Goal: Task Accomplishment & Management: Manage account settings

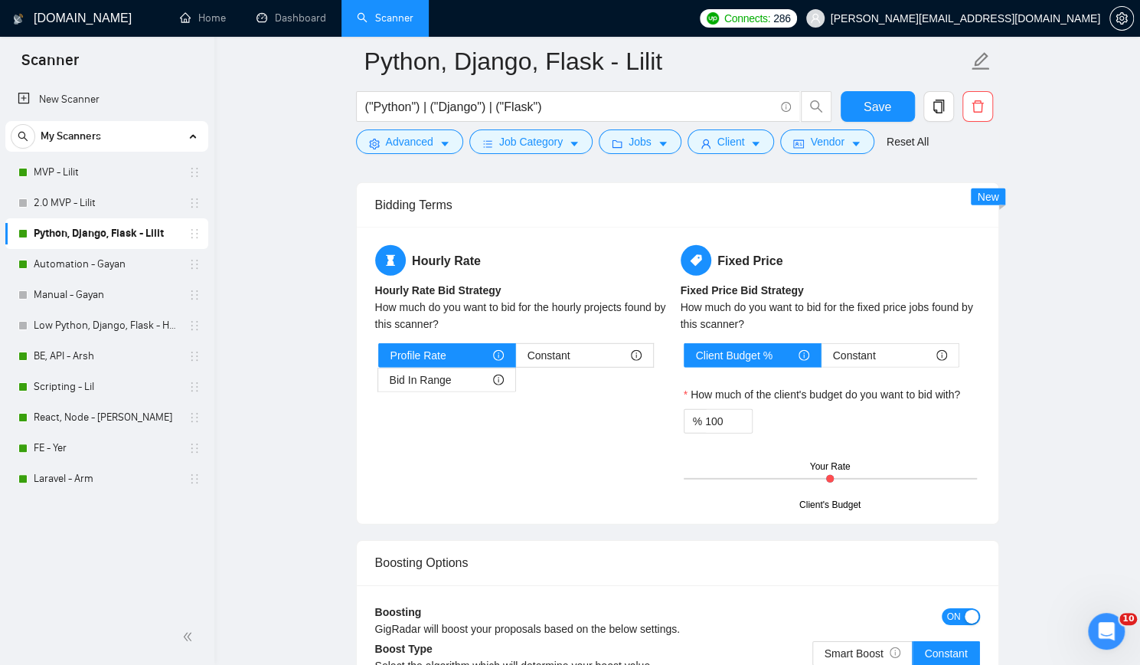
scroll to position [2450, 0]
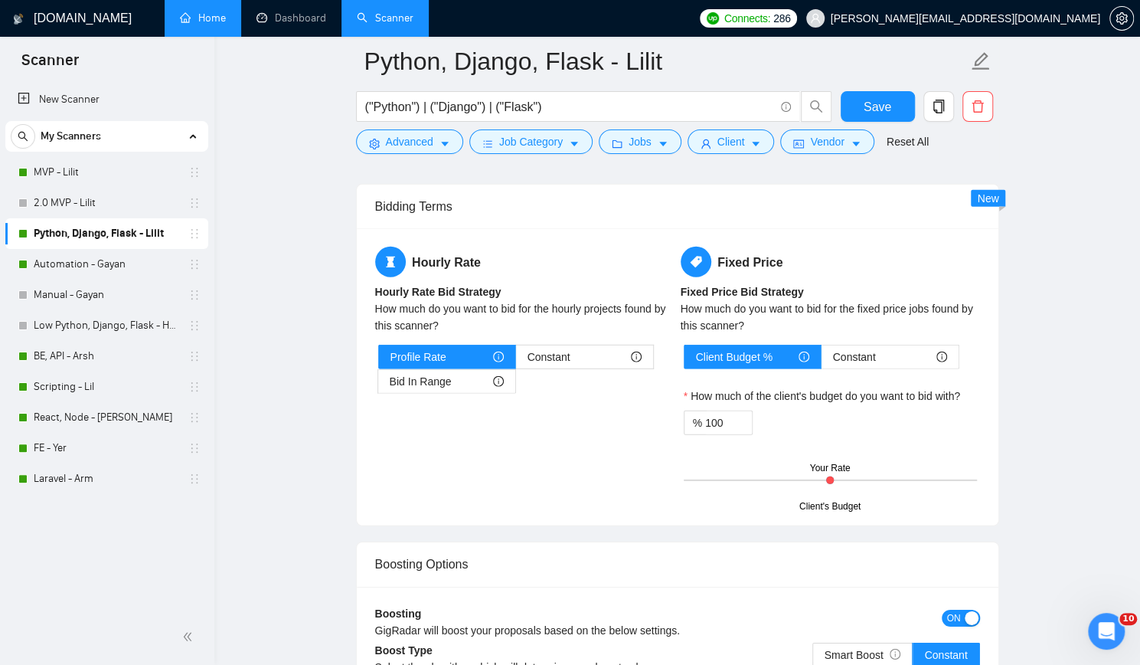
click at [217, 21] on link "Home" at bounding box center [203, 17] width 46 height 13
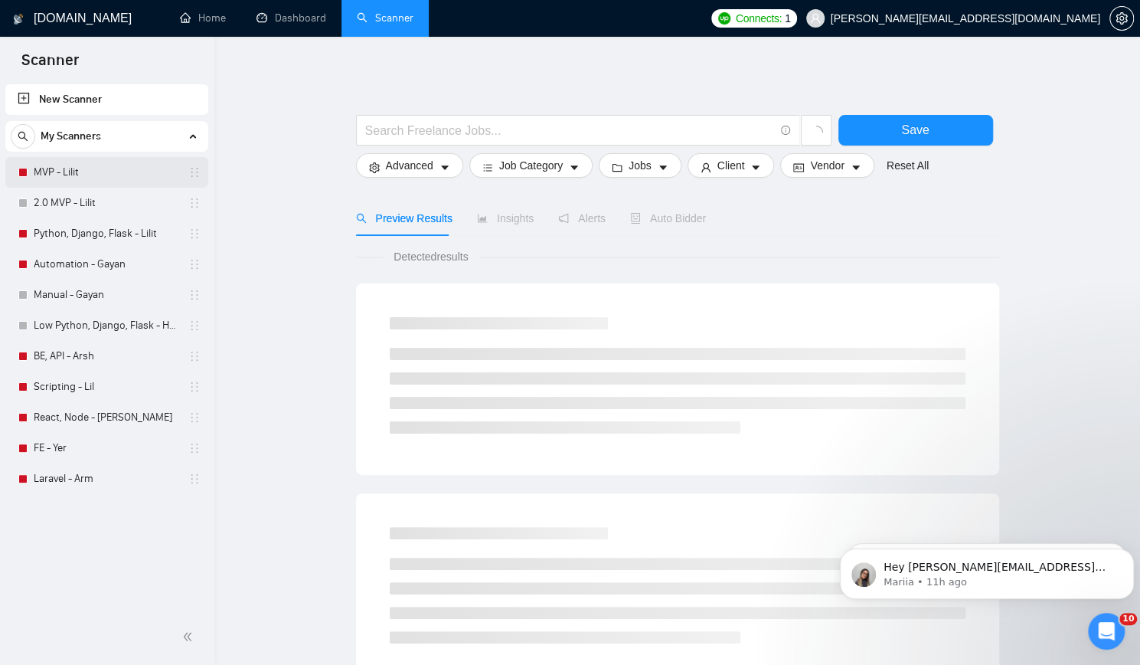
click at [135, 175] on link "MVP - Lilit" at bounding box center [106, 172] width 145 height 31
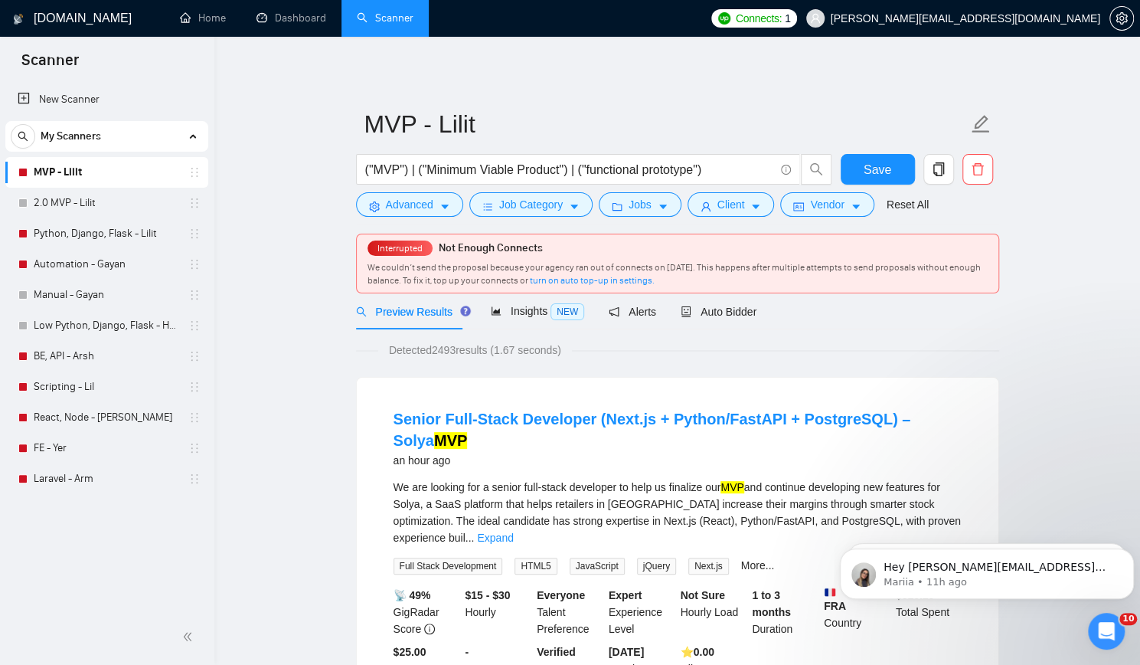
click at [112, 175] on link "MVP - Lilit" at bounding box center [106, 172] width 145 height 31
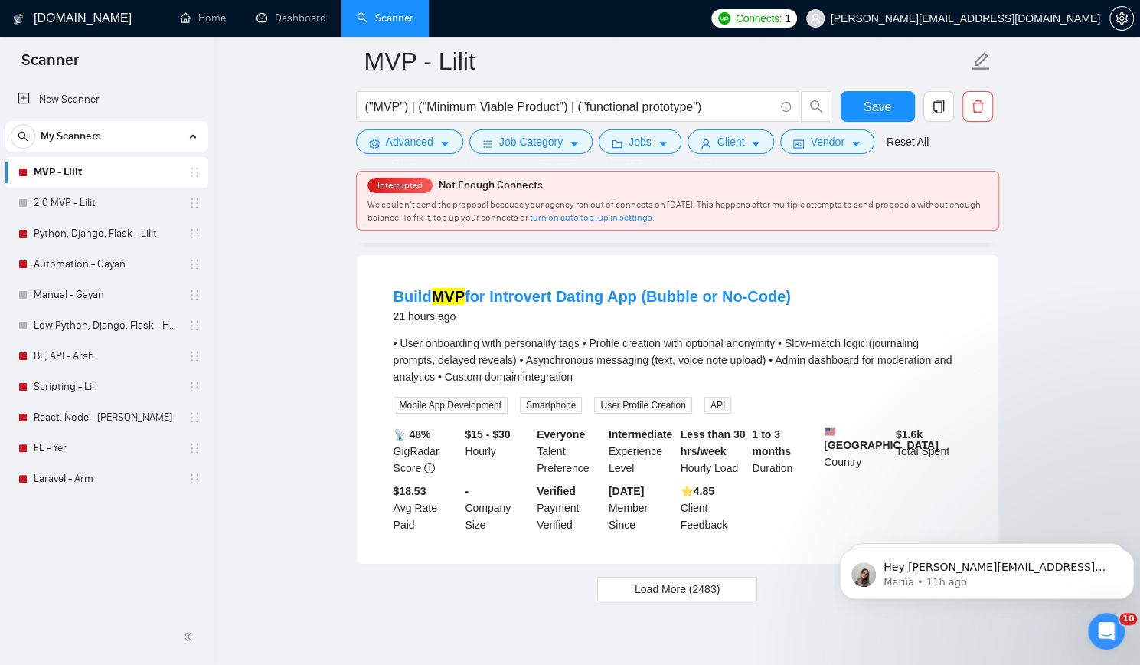
scroll to position [3202, 0]
click at [677, 580] on span "Load More (2483)" at bounding box center [677, 588] width 85 height 17
click at [1128, 557] on button "Dismiss notification" at bounding box center [1129, 553] width 20 height 20
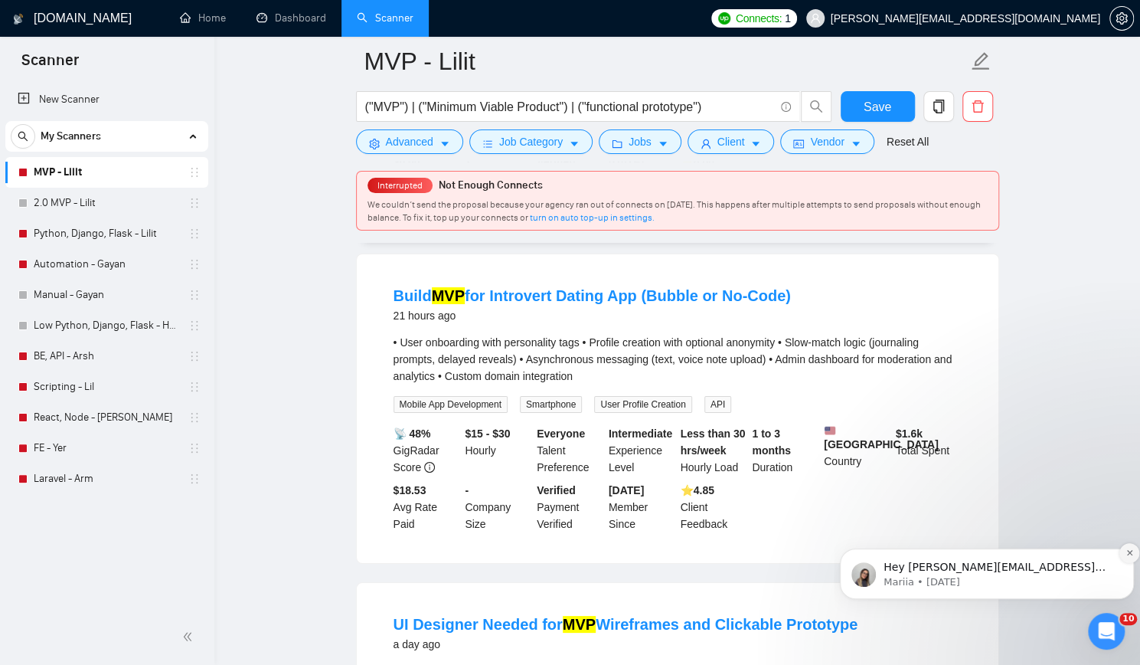
click at [1126, 557] on icon "Dismiss notification" at bounding box center [1129, 552] width 8 height 8
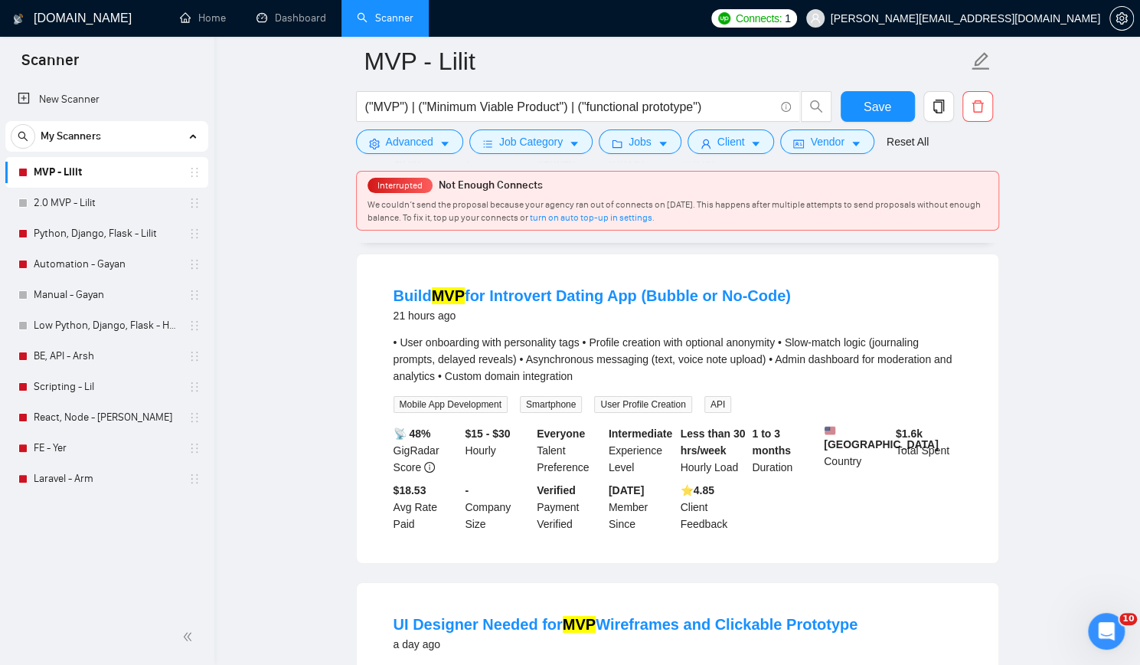
click at [1106, 493] on main "MVP - [PERSON_NAME] ("MVP") | ("Minimum Viable Product") | ("functional prototy…" at bounding box center [677, 443] width 877 height 7169
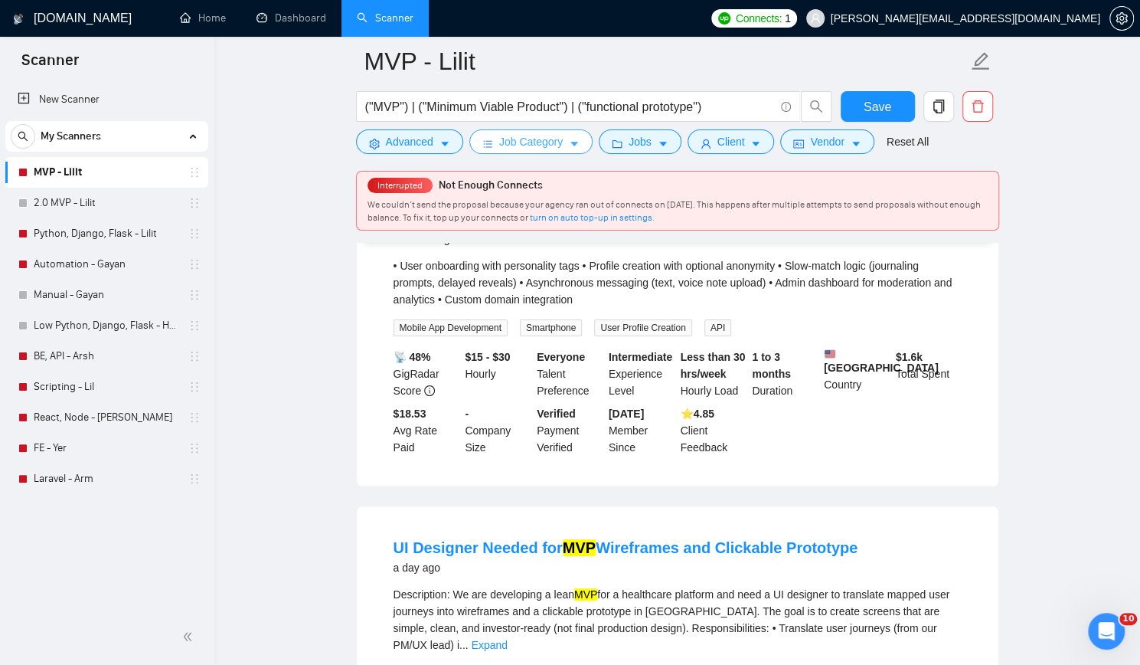
click at [513, 141] on span "Job Category" at bounding box center [531, 141] width 64 height 17
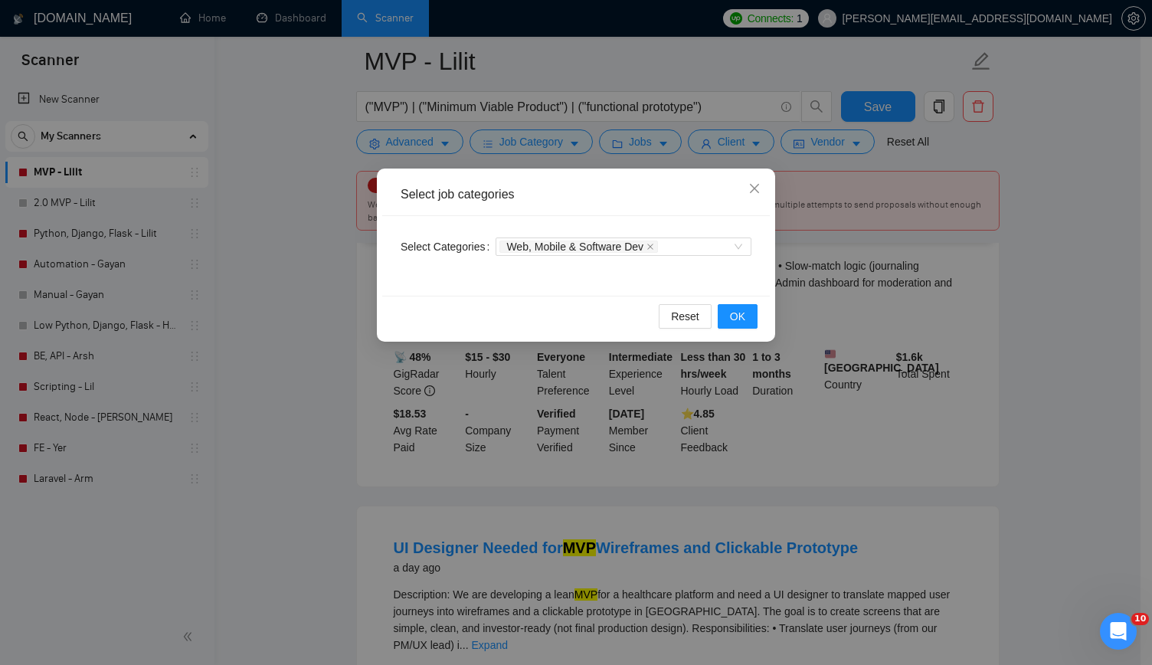
click at [182, 218] on div "Select job categories Select Categories Web, Mobile & Software Dev Reset OK" at bounding box center [576, 332] width 1152 height 665
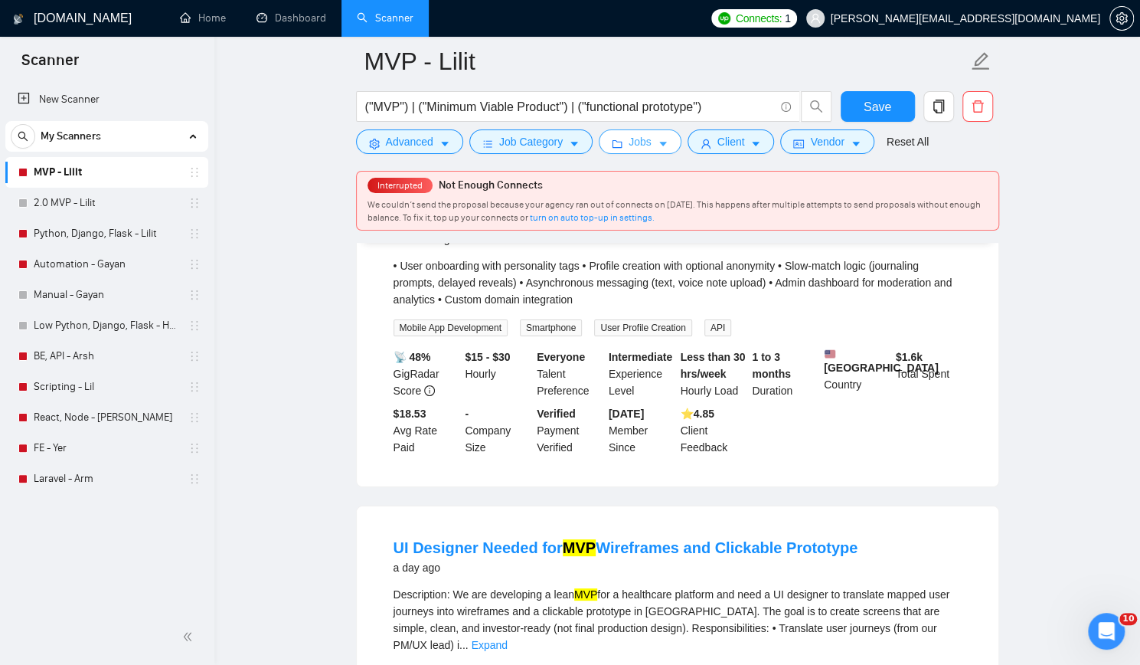
click at [646, 142] on button "Jobs" at bounding box center [640, 141] width 83 height 25
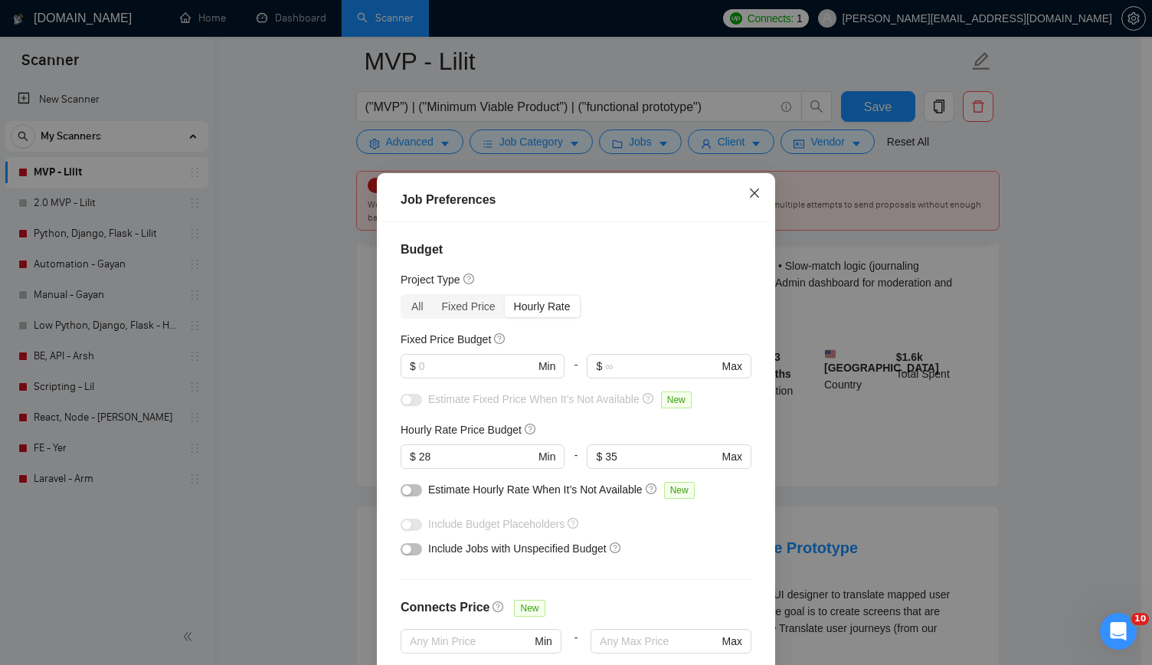
click at [750, 192] on icon "close" at bounding box center [754, 193] width 12 height 12
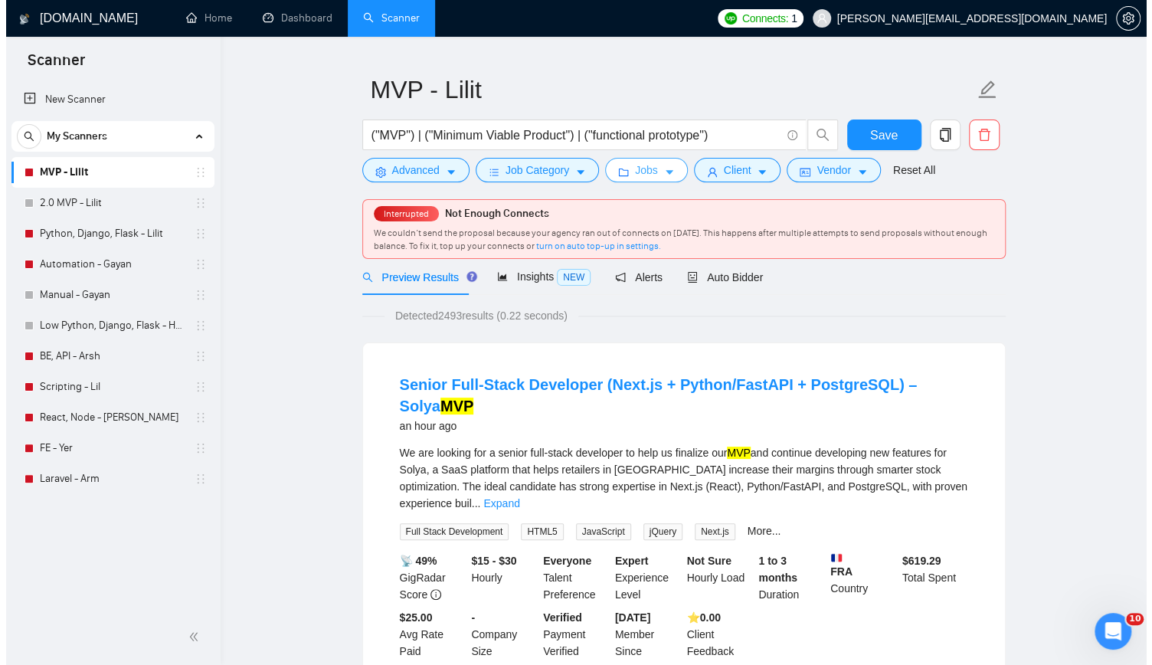
scroll to position [0, 0]
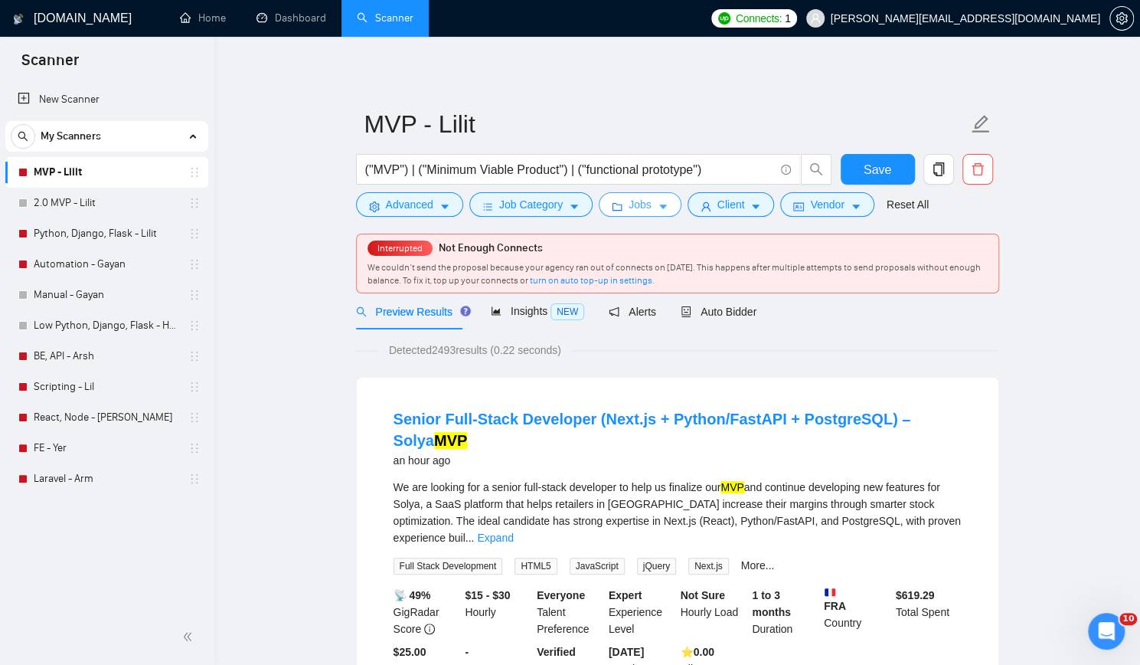
click at [622, 209] on button "Jobs" at bounding box center [640, 204] width 83 height 25
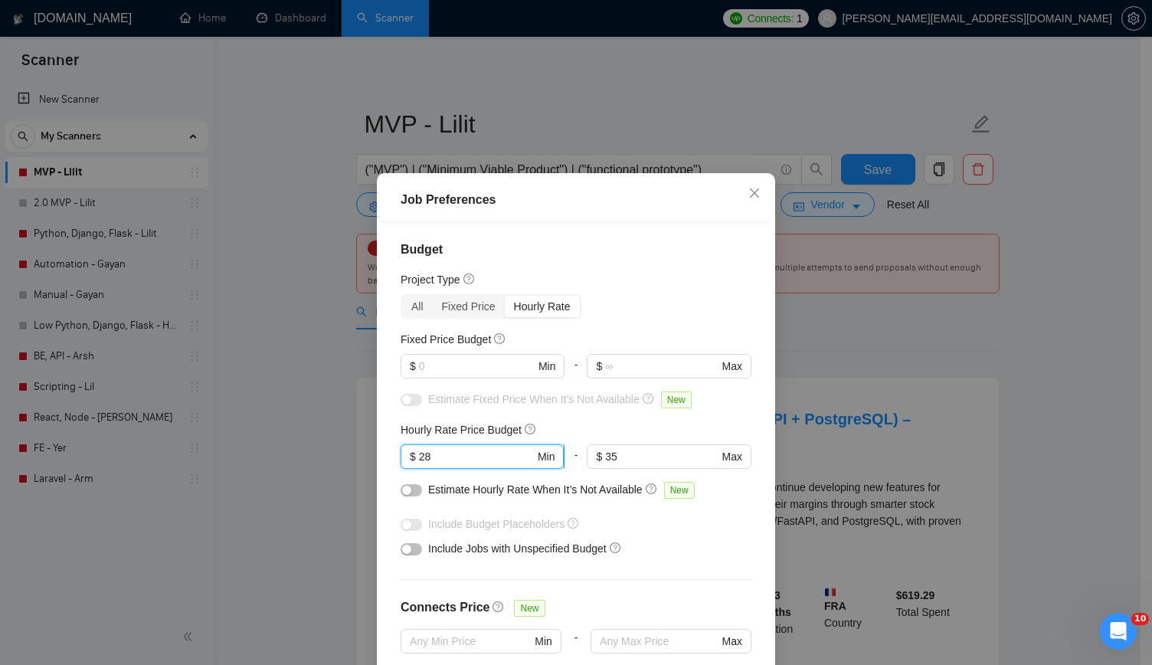
click at [467, 454] on input "28" at bounding box center [477, 456] width 116 height 17
type input "30"
click at [698, 531] on div "Include Budget Placeholders" at bounding box center [581, 523] width 307 height 17
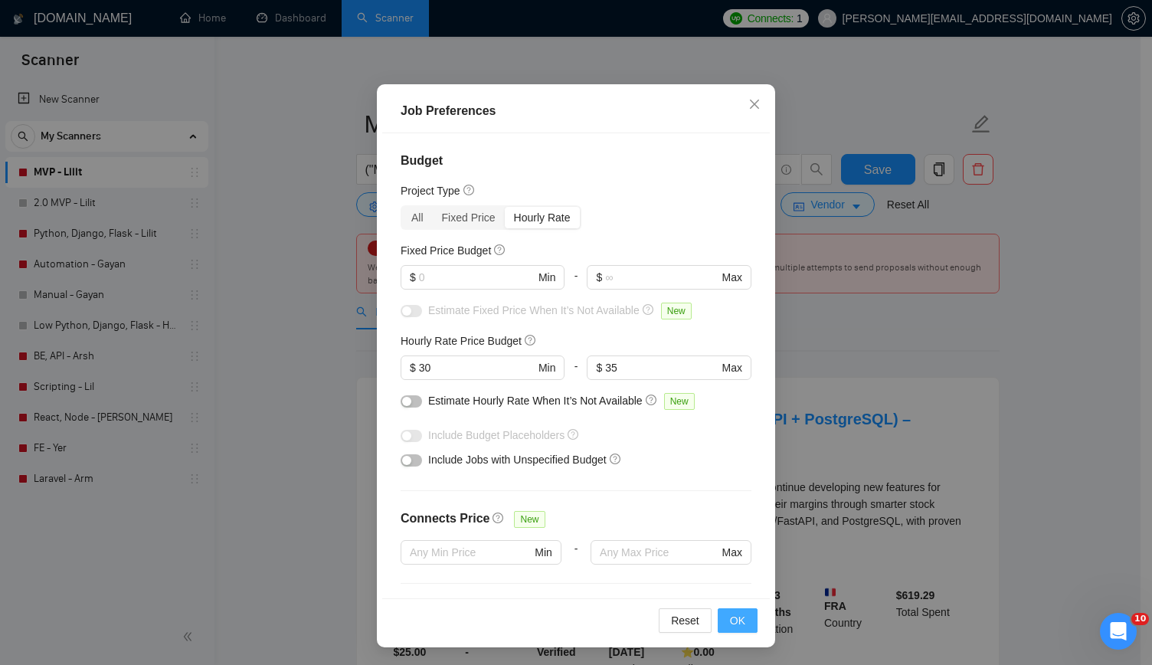
click at [741, 612] on button "OK" at bounding box center [737, 620] width 40 height 25
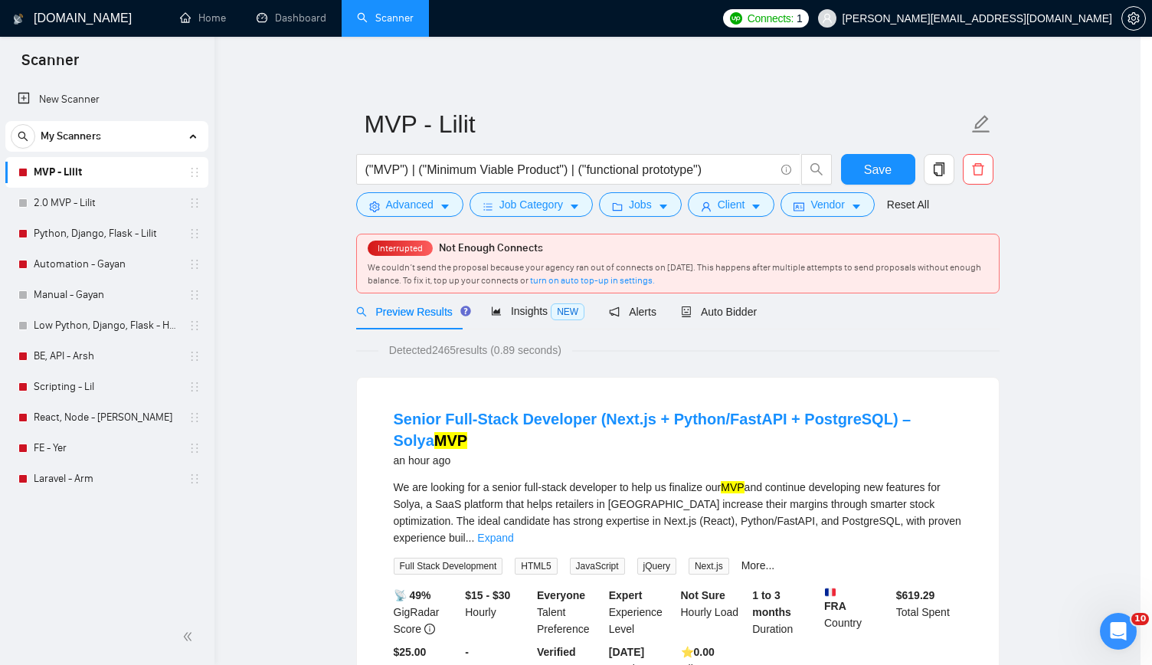
scroll to position [8, 0]
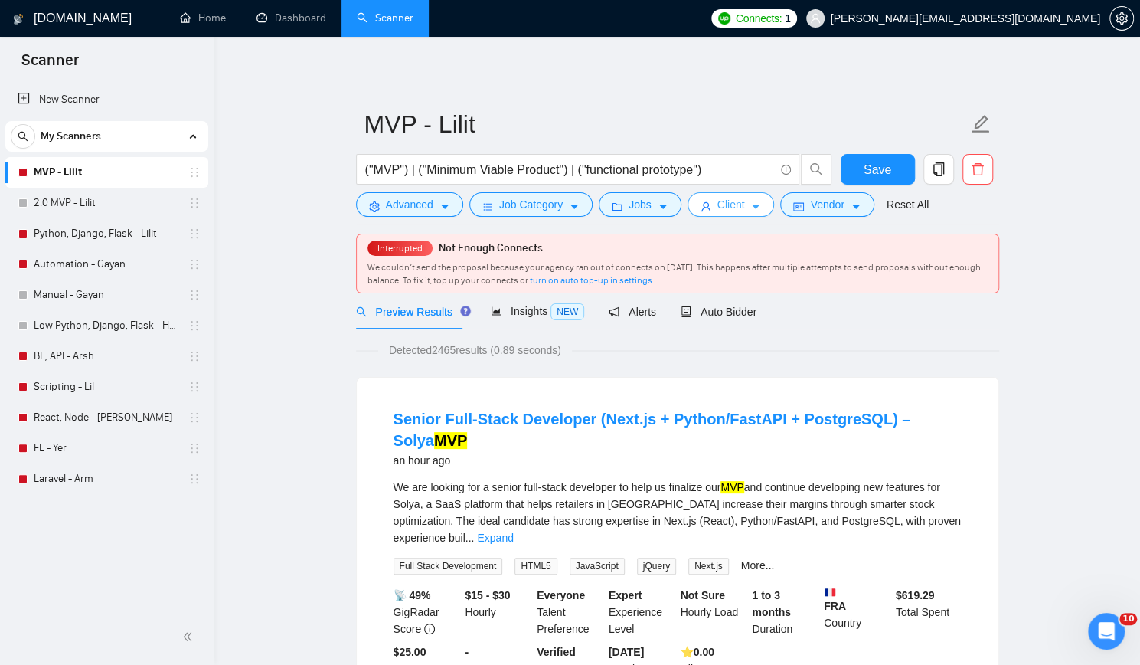
click at [722, 204] on span "Client" at bounding box center [731, 204] width 28 height 17
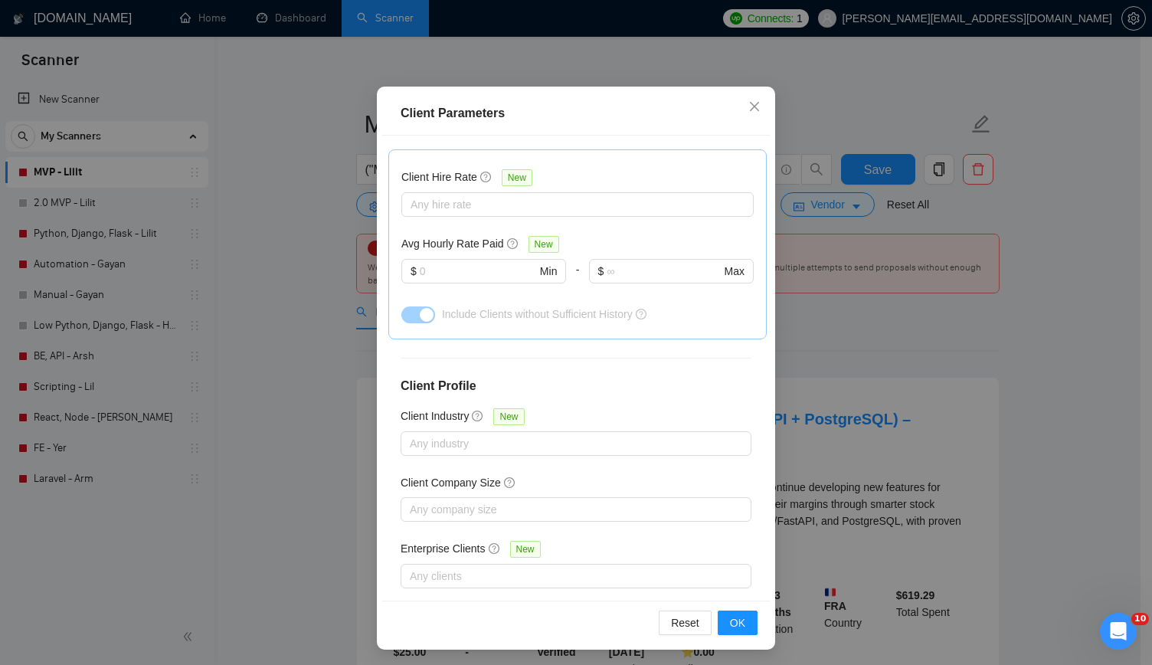
scroll to position [89, 0]
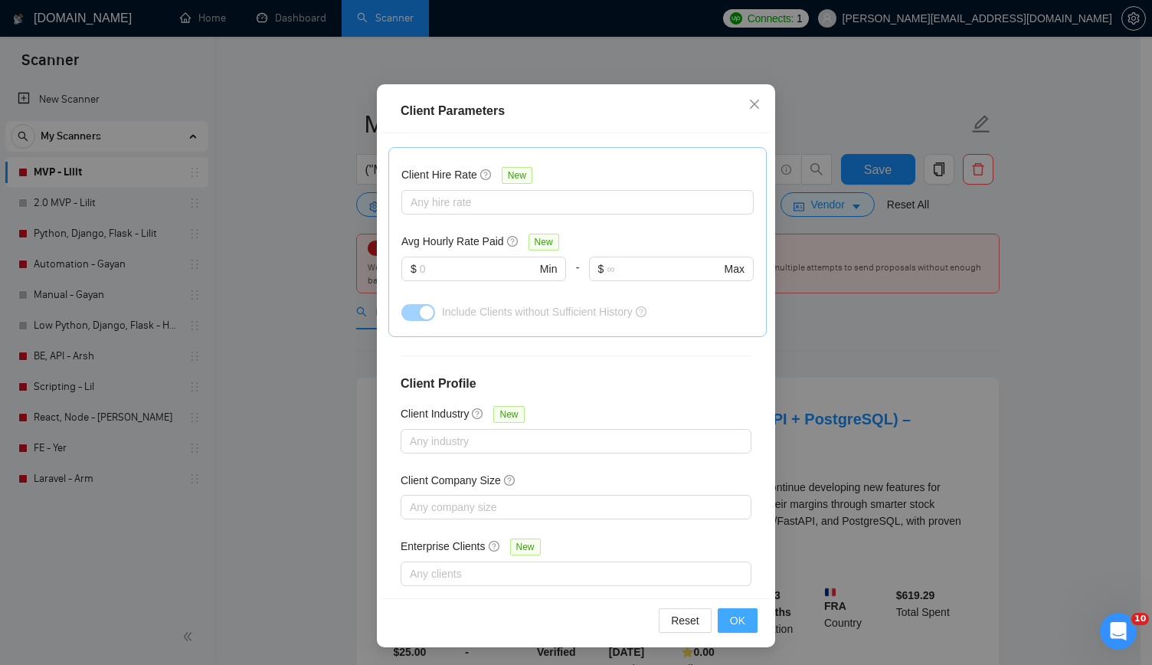
click at [730, 614] on span "OK" at bounding box center [737, 620] width 15 height 17
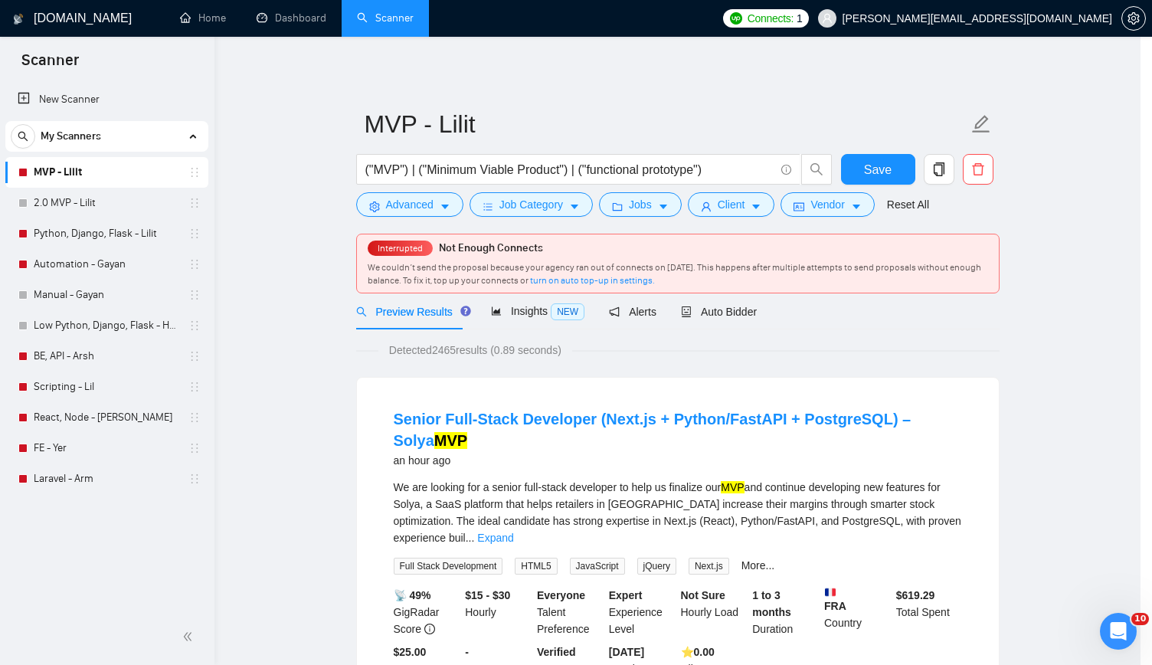
scroll to position [8, 0]
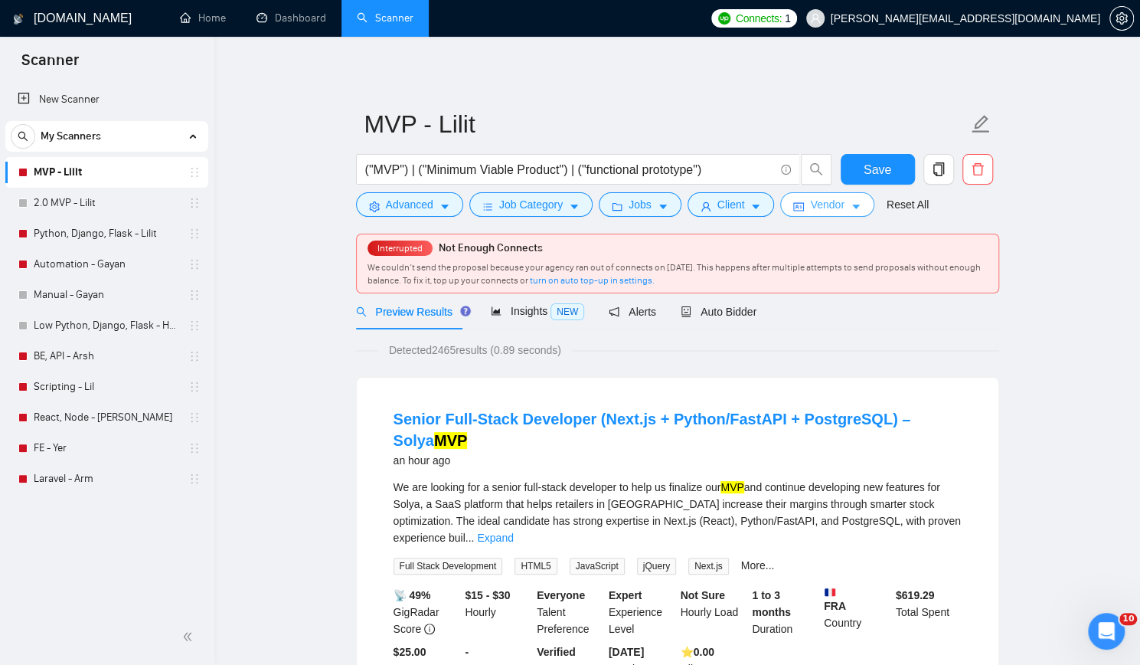
click at [799, 201] on button "Vendor" at bounding box center [826, 204] width 93 height 25
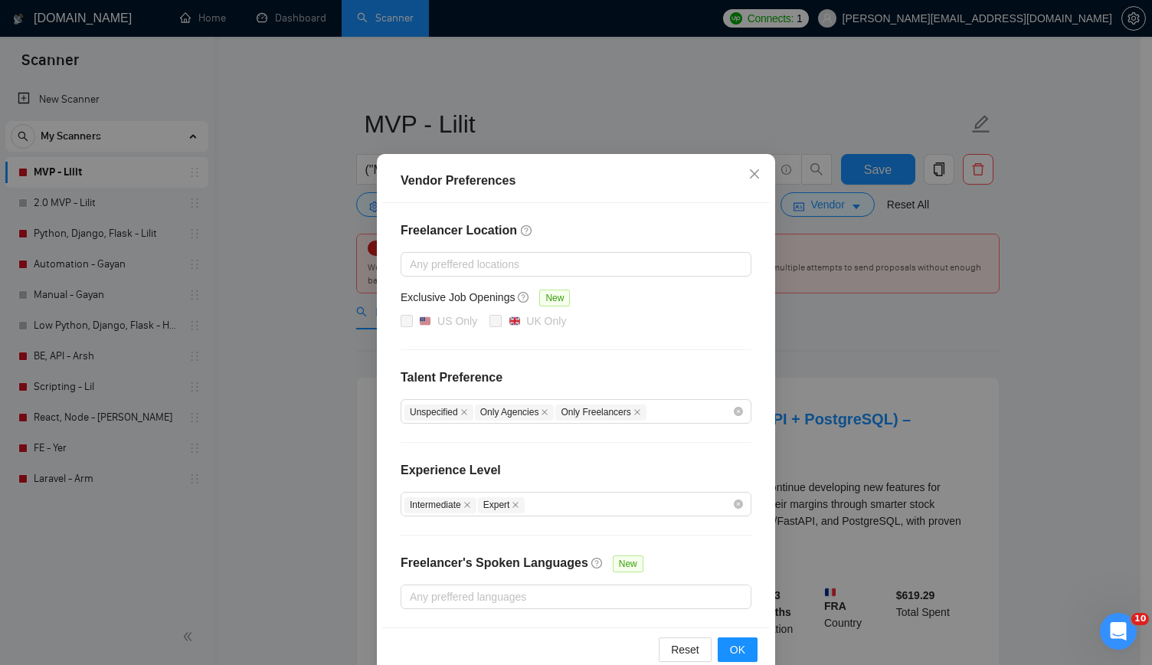
scroll to position [41, 0]
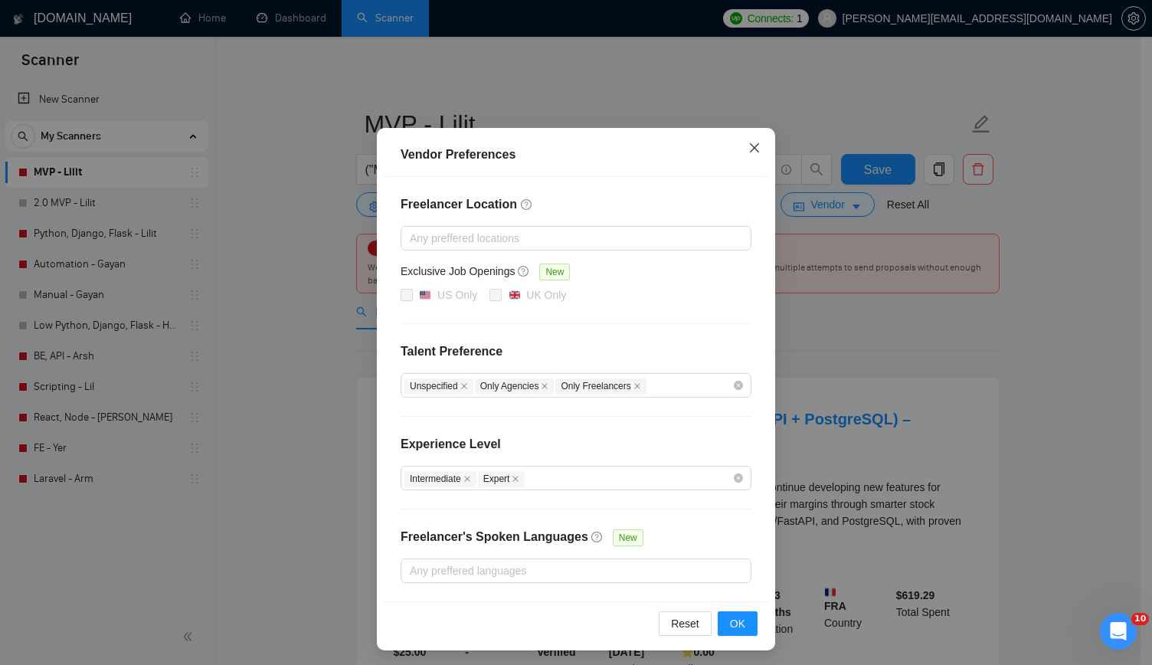
click at [748, 149] on icon "close" at bounding box center [754, 148] width 12 height 12
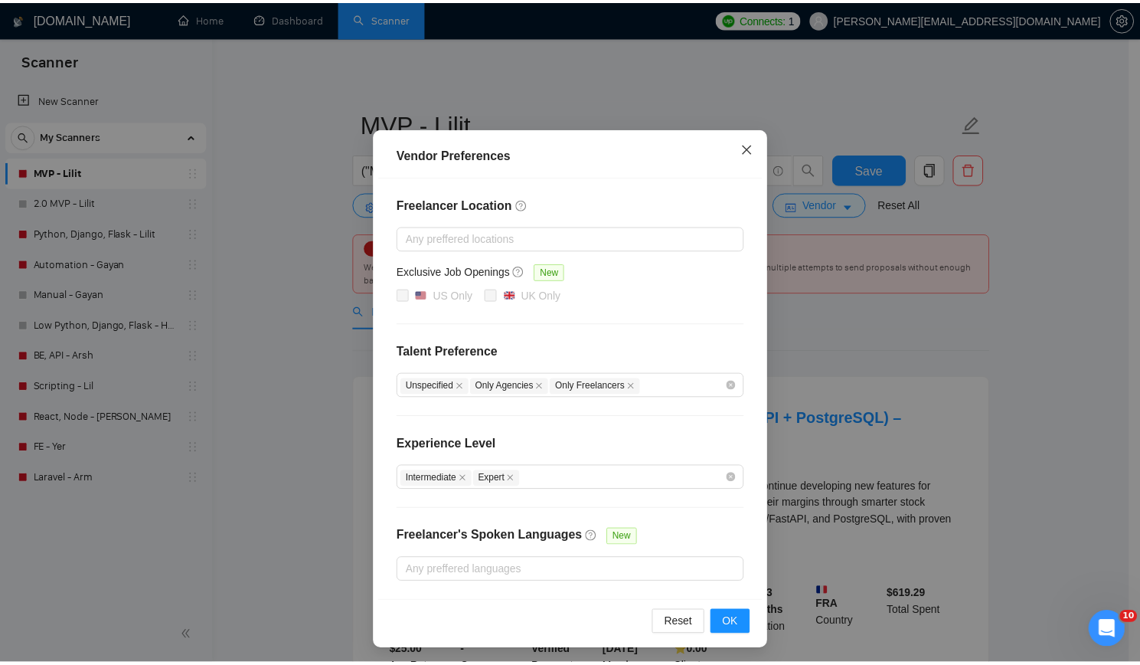
scroll to position [0, 0]
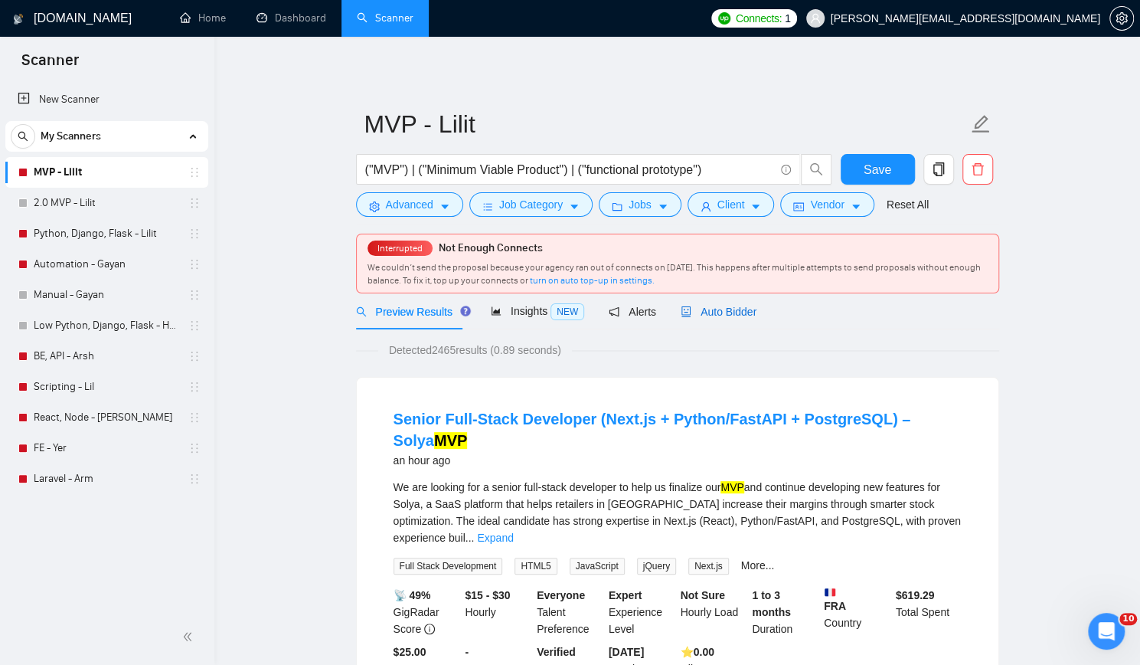
click at [719, 315] on span "Auto Bidder" at bounding box center [719, 311] width 76 height 12
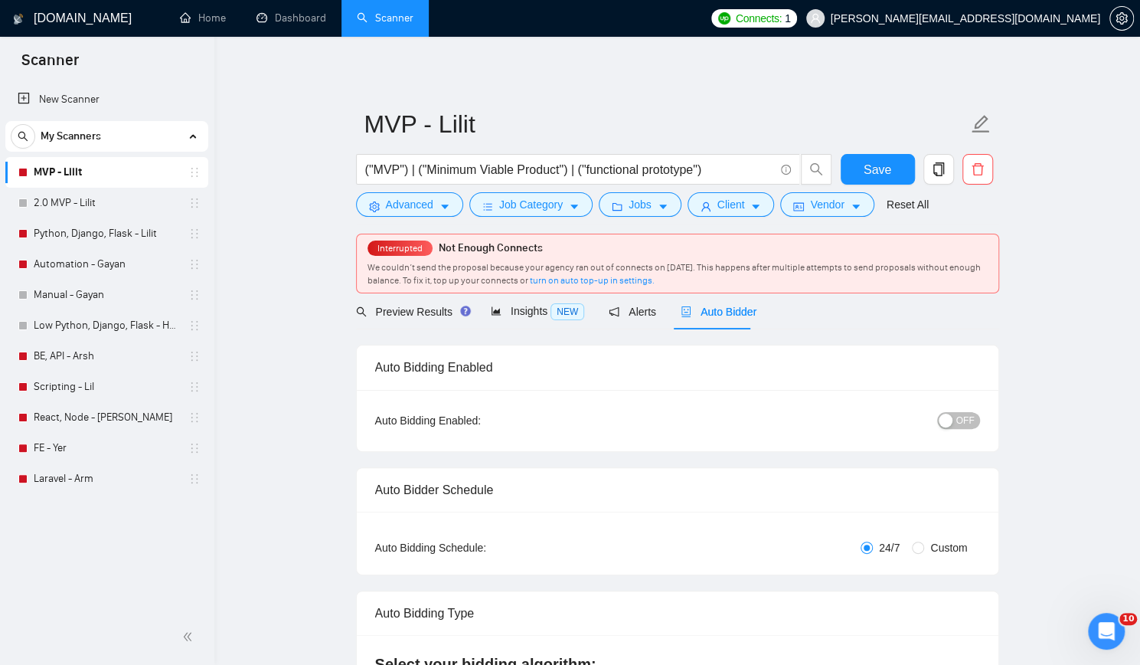
checkbox input "true"
click at [946, 418] on div "button" at bounding box center [946, 420] width 14 height 14
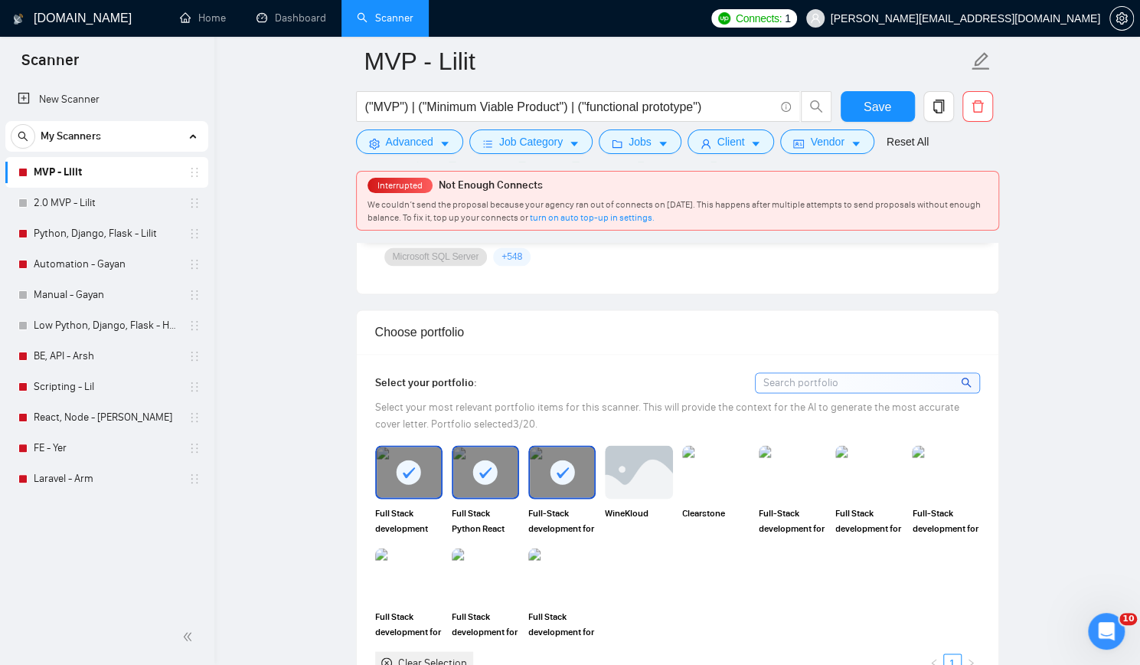
scroll to position [1302, 0]
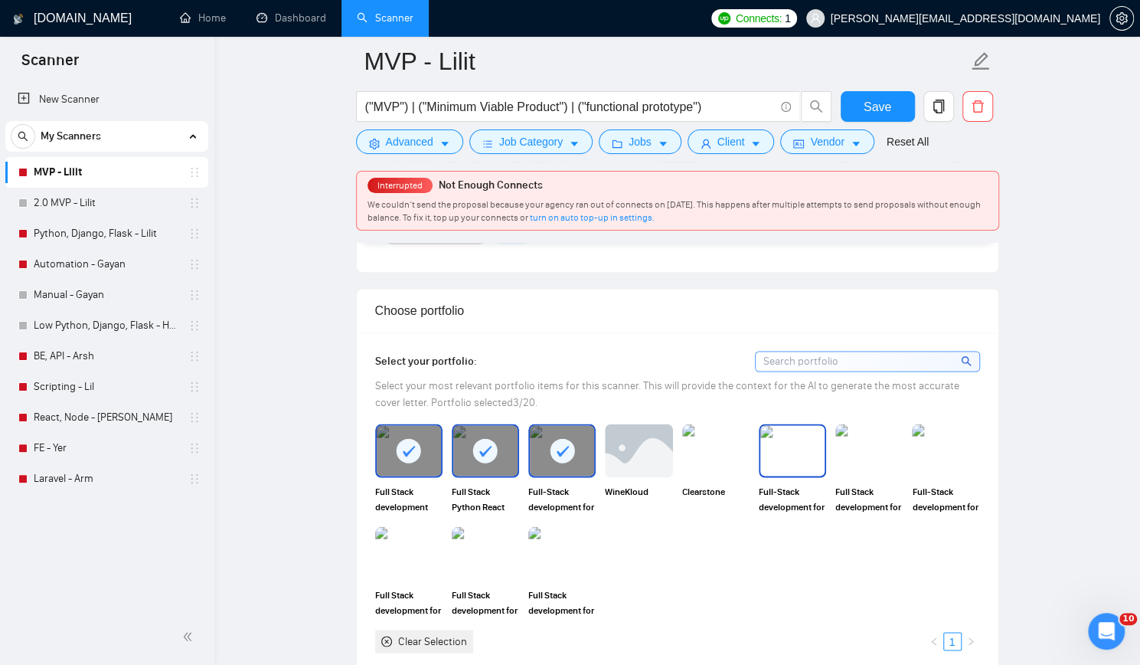
click at [793, 443] on img at bounding box center [792, 450] width 64 height 51
click at [887, 443] on img at bounding box center [869, 450] width 64 height 51
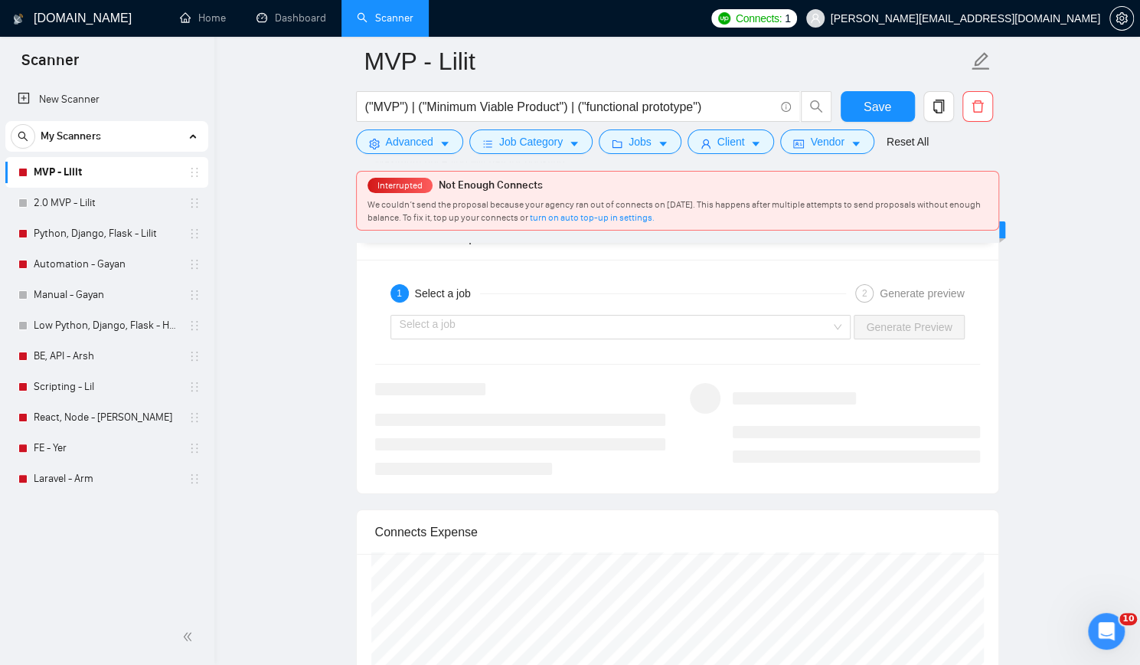
scroll to position [3063, 0]
click at [882, 104] on span "Save" at bounding box center [878, 106] width 28 height 19
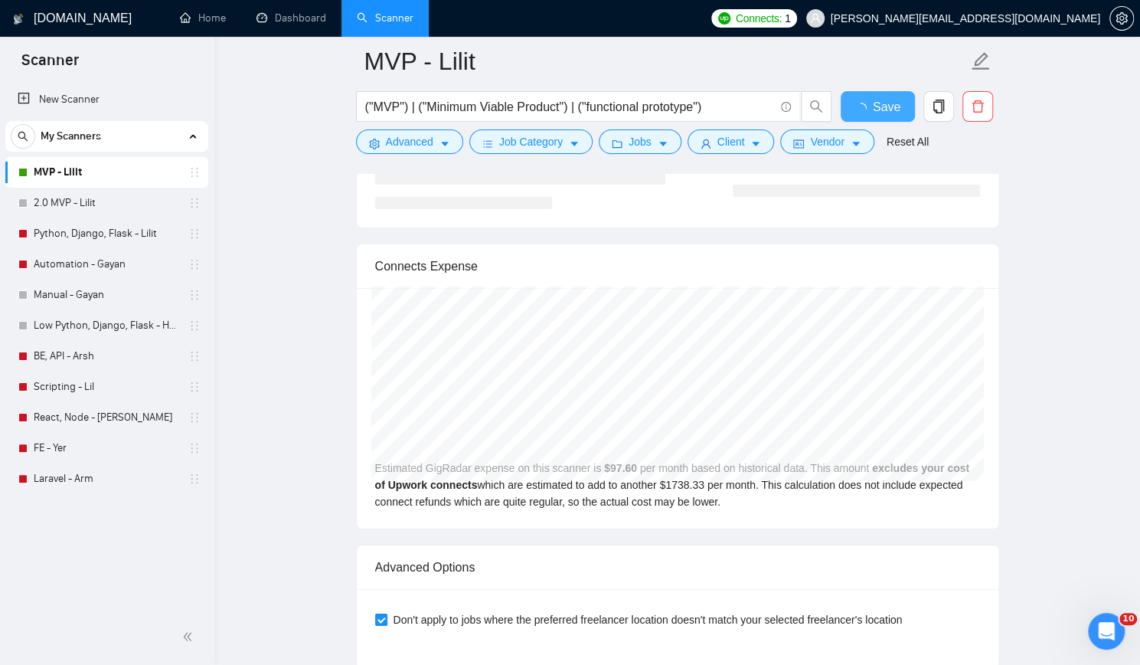
checkbox input "true"
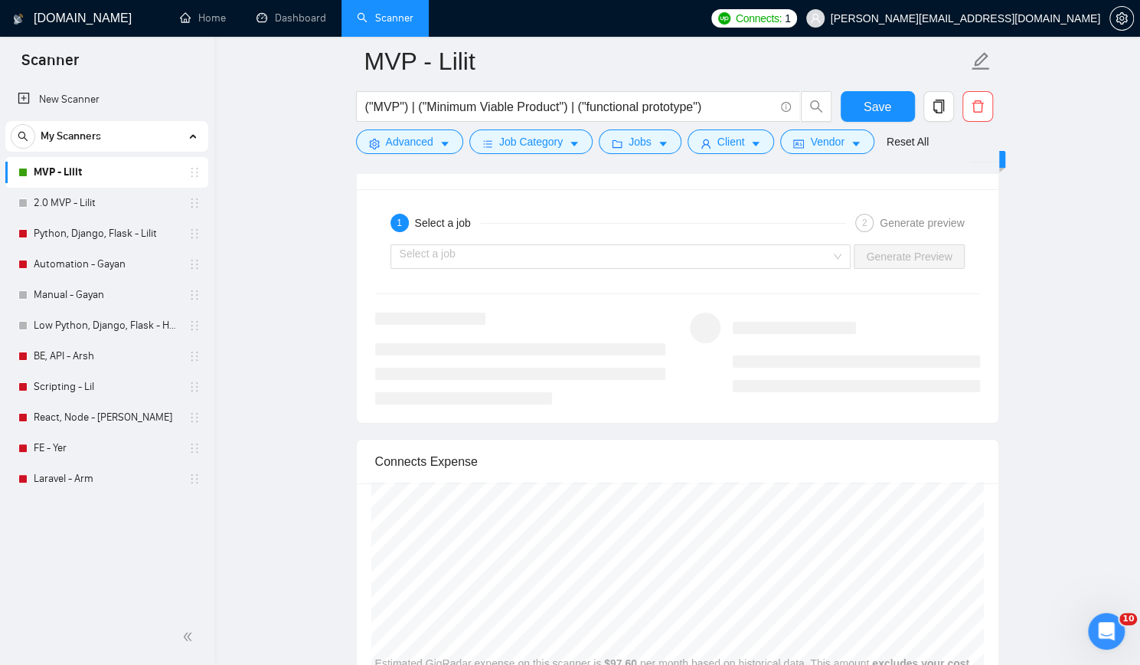
drag, startPoint x: 147, startPoint y: 235, endPoint x: 224, endPoint y: 277, distance: 87.4
click at [147, 235] on link "Python, Django, Flask - Lilit" at bounding box center [106, 233] width 145 height 31
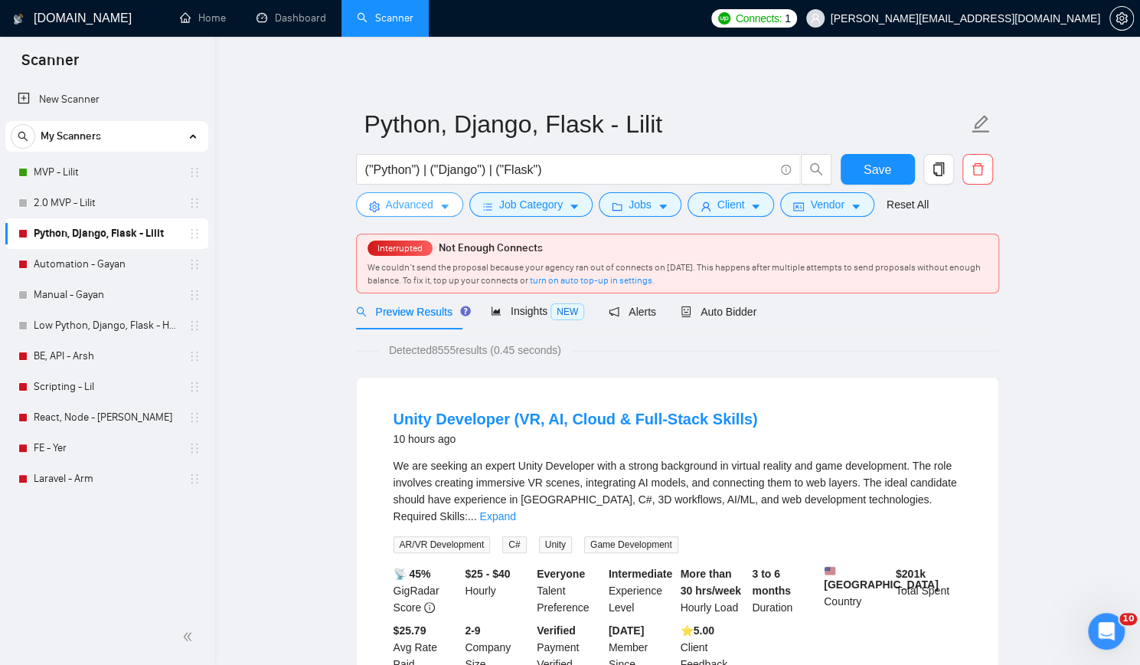
click at [394, 204] on span "Advanced" at bounding box center [409, 204] width 47 height 17
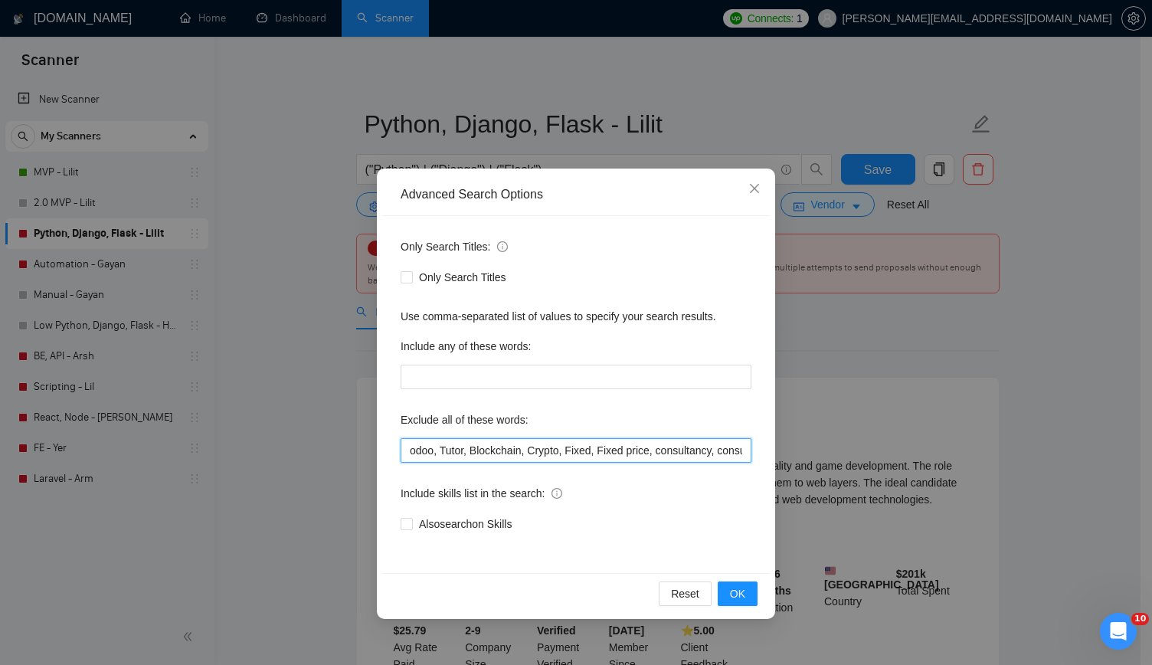
click at [560, 446] on input "odoo, Tutor, Blockchain, Crypto, Fixed, Fixed price, consultancy, consultation,…" at bounding box center [575, 450] width 351 height 25
type input "odoo, Tutor, Blockchain, Crypto, Fixed, Fixed price, consultancy, consultation,…"
click at [732, 593] on span "OK" at bounding box center [737, 593] width 15 height 17
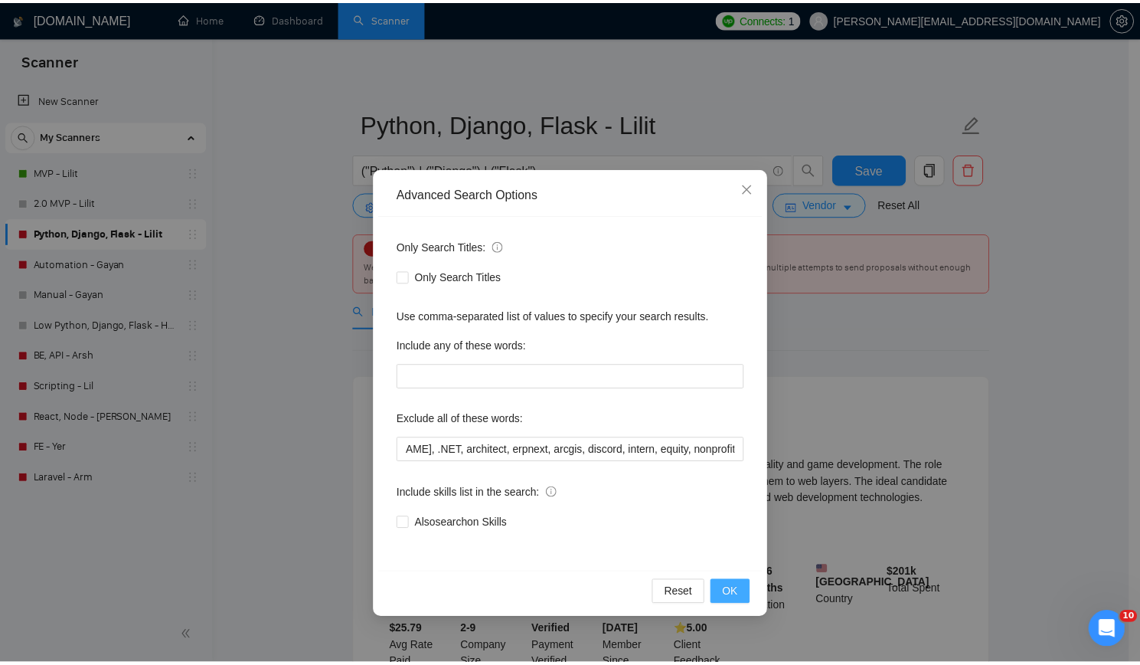
scroll to position [0, 0]
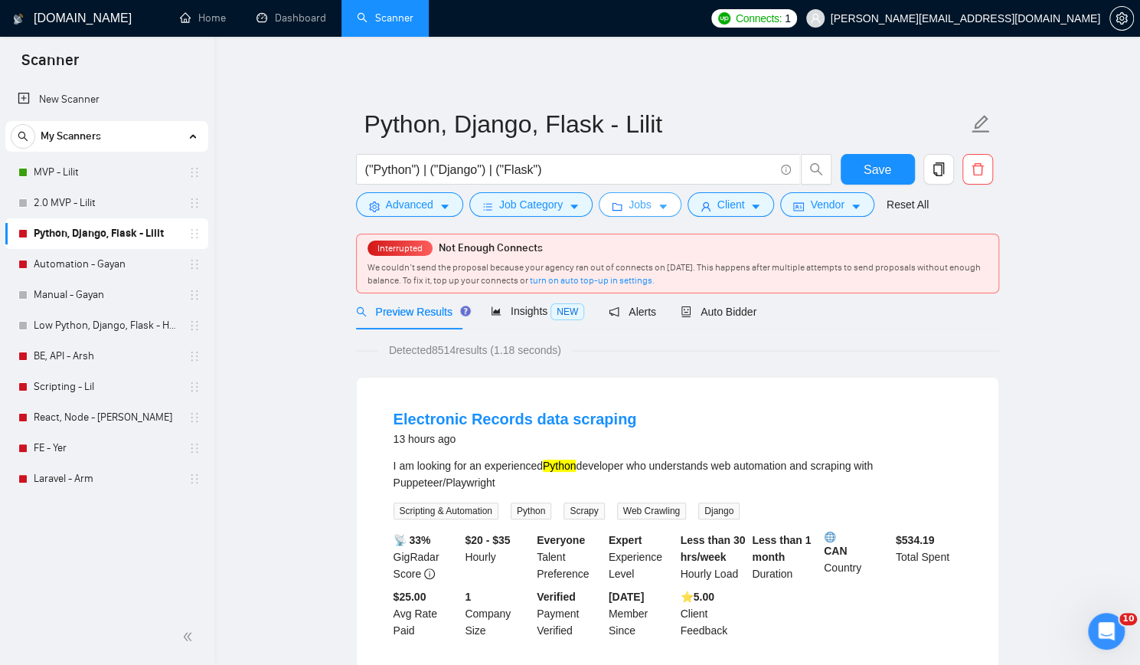
click at [649, 202] on button "Jobs" at bounding box center [640, 204] width 83 height 25
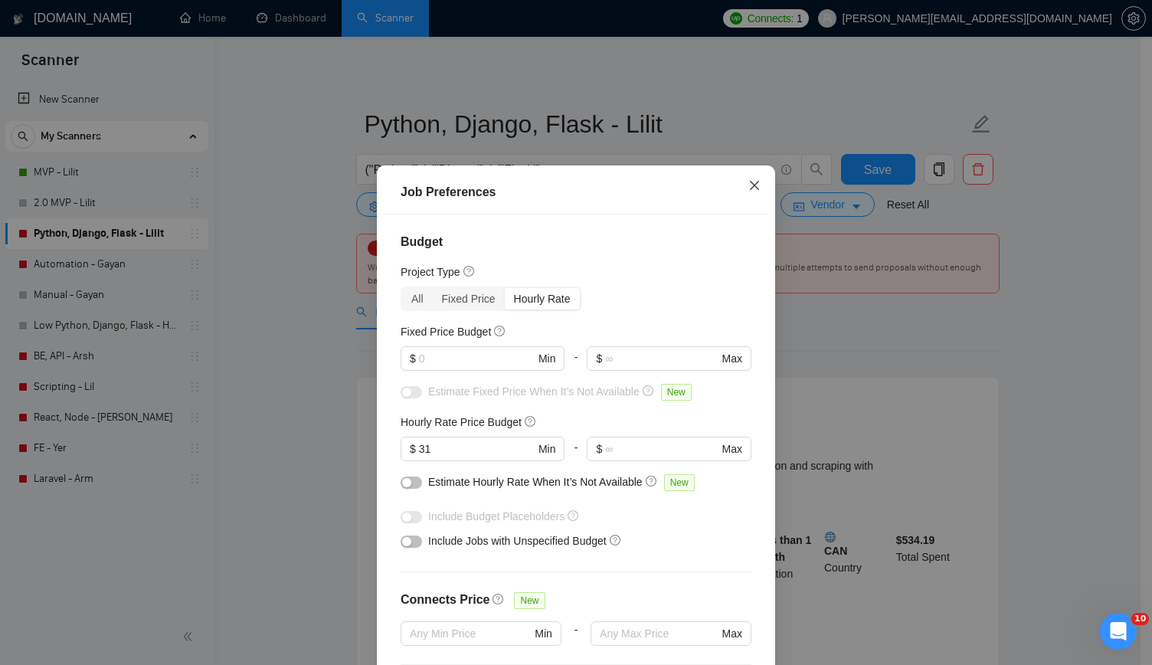
click at [751, 191] on icon "close" at bounding box center [754, 185] width 12 height 12
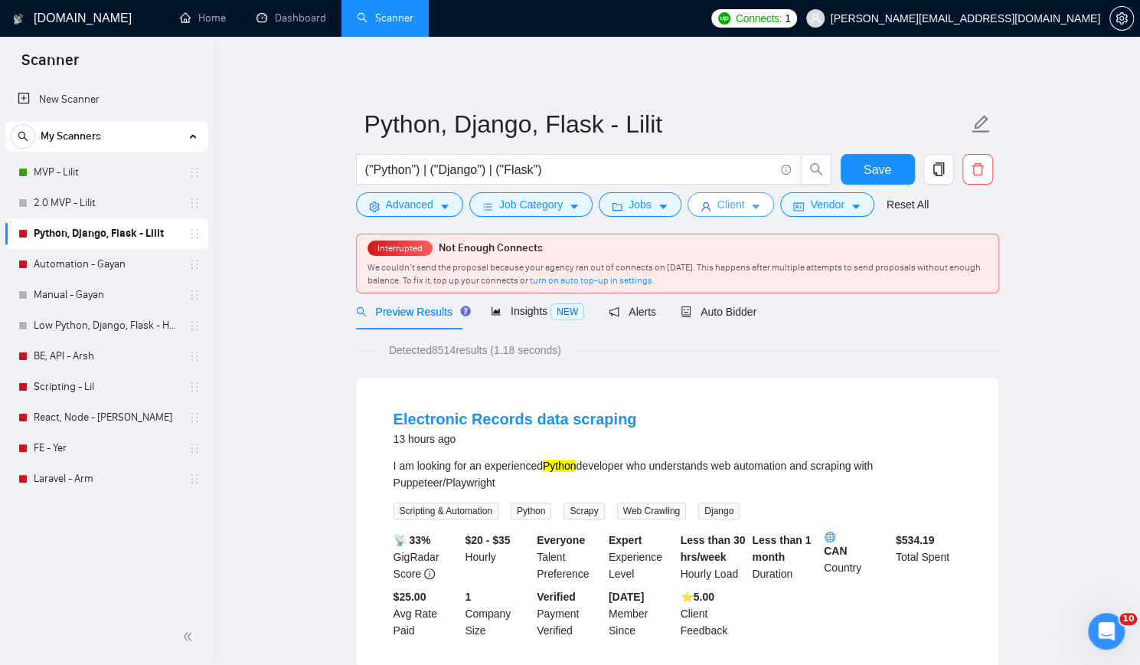
click at [724, 209] on span "Client" at bounding box center [731, 204] width 28 height 17
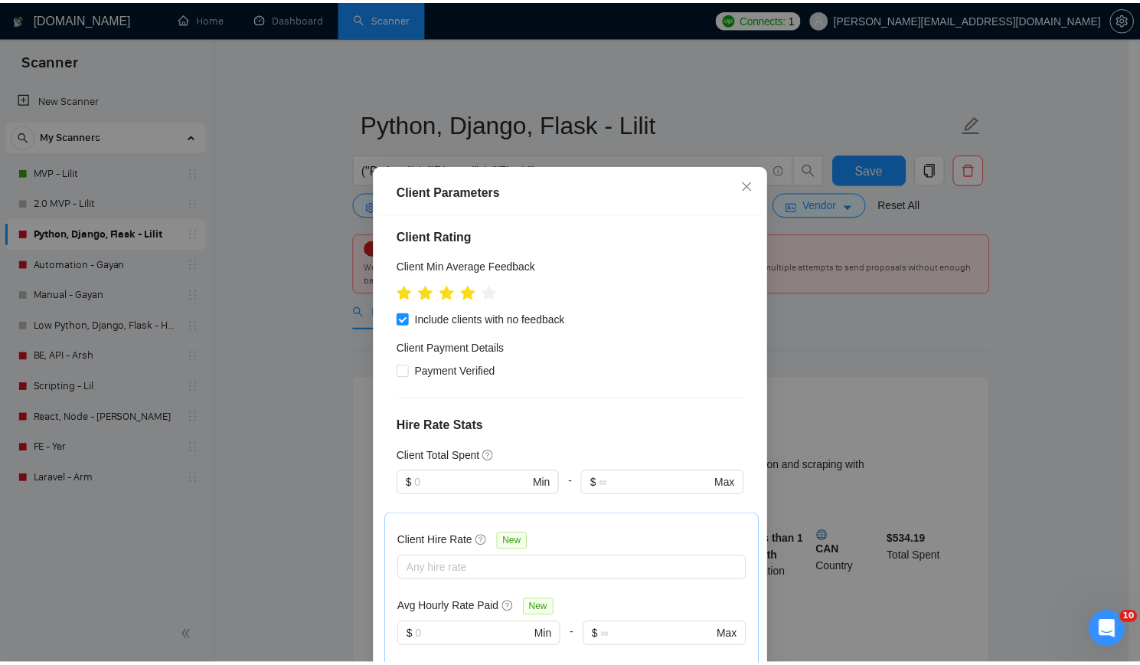
scroll to position [37, 0]
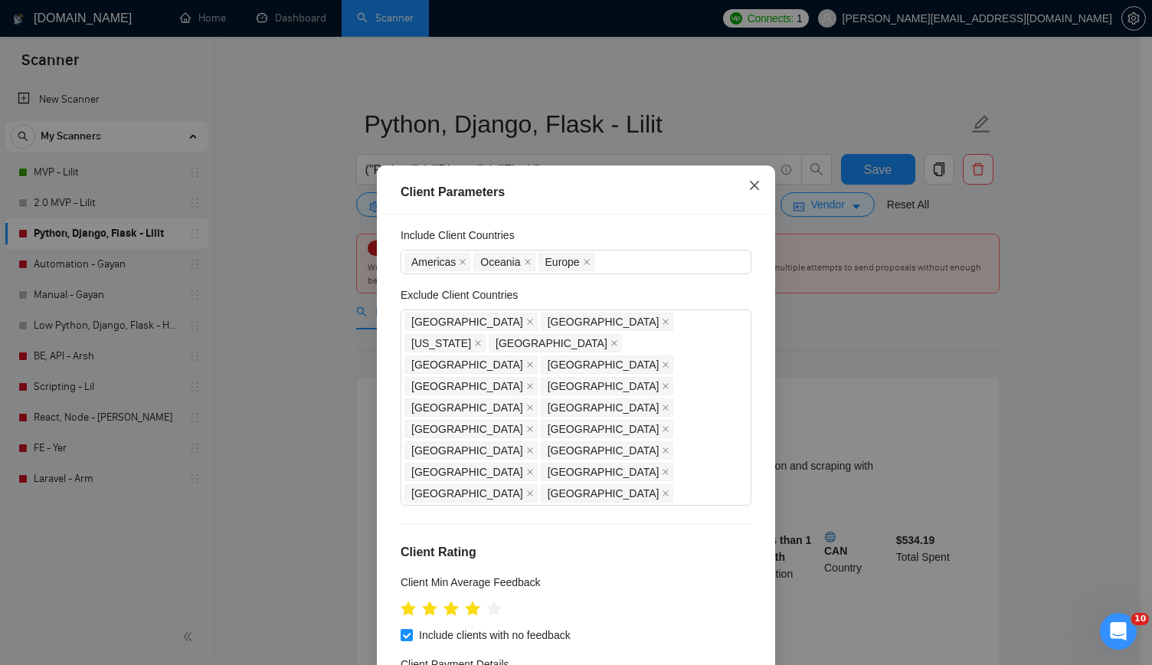
click at [750, 191] on icon "close" at bounding box center [754, 185] width 12 height 12
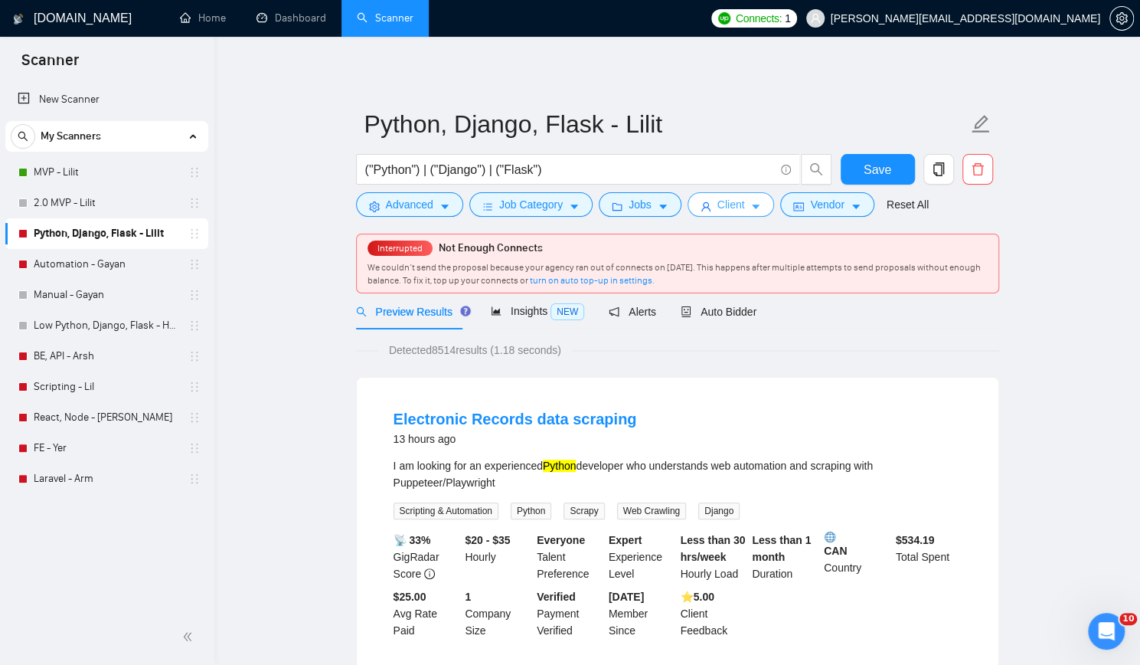
click at [730, 211] on span "Client" at bounding box center [731, 204] width 28 height 17
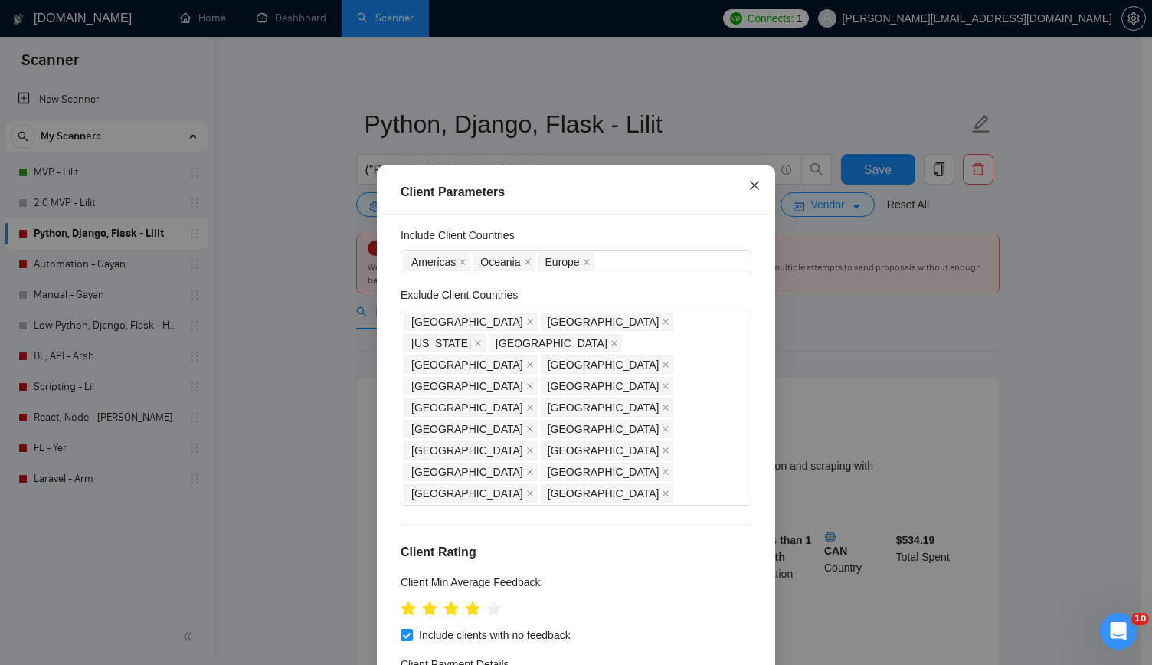
click at [750, 191] on icon "close" at bounding box center [754, 185] width 12 height 12
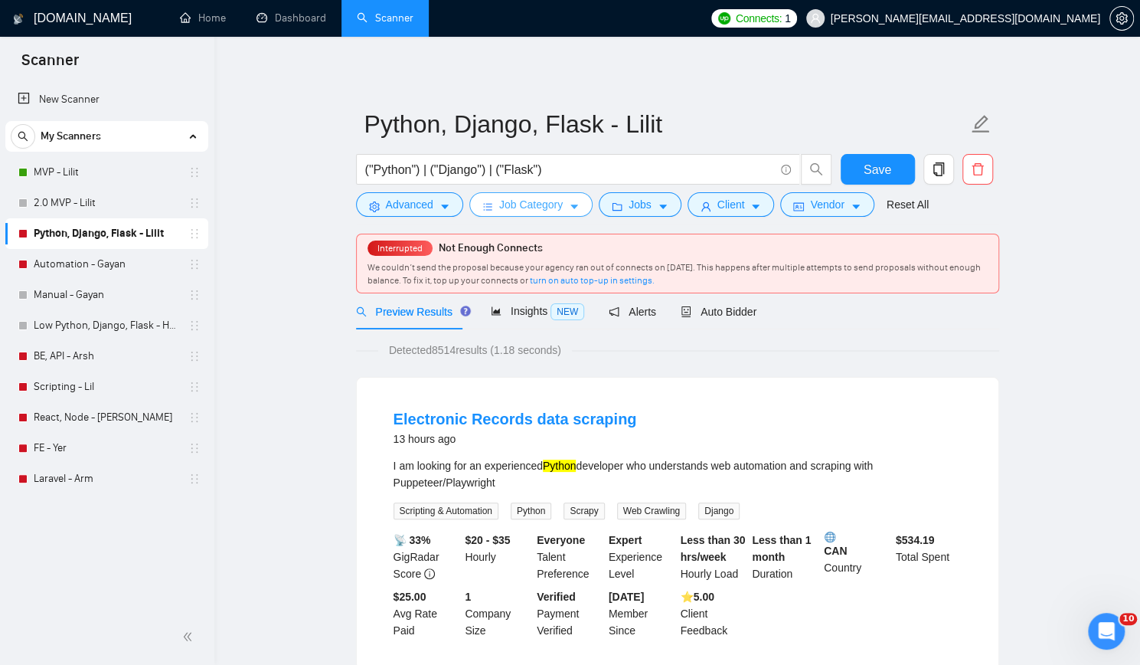
click at [499, 203] on span "Job Category" at bounding box center [531, 204] width 64 height 17
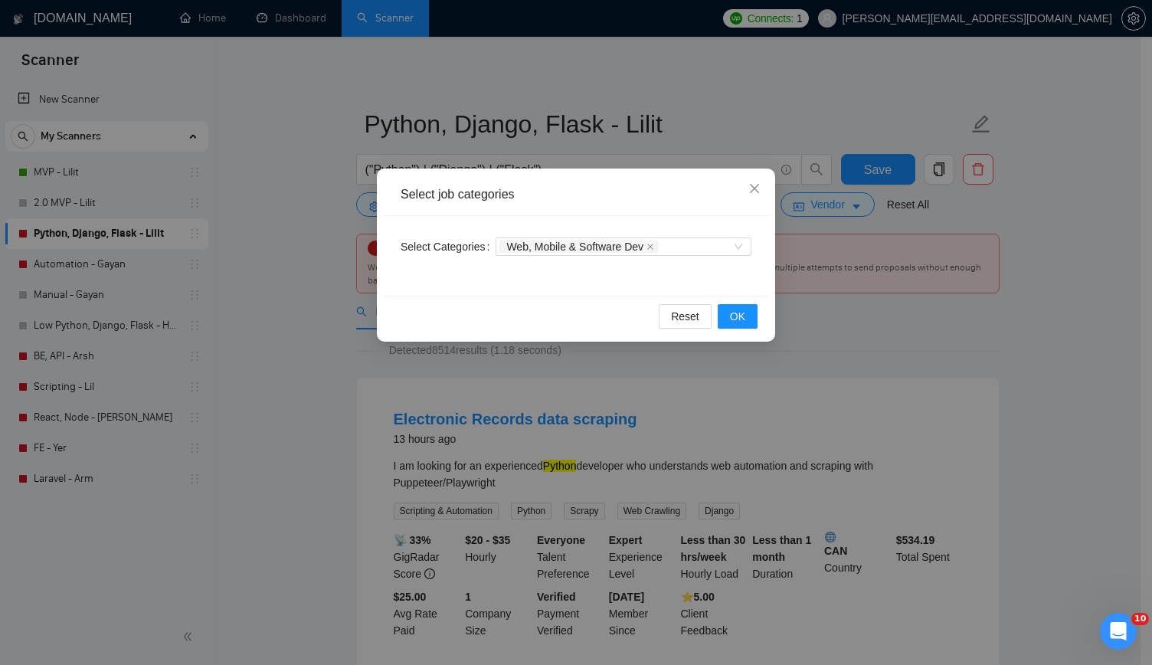
click at [254, 294] on div "Select job categories Select Categories Web, Mobile & Software Dev Reset OK" at bounding box center [576, 332] width 1152 height 665
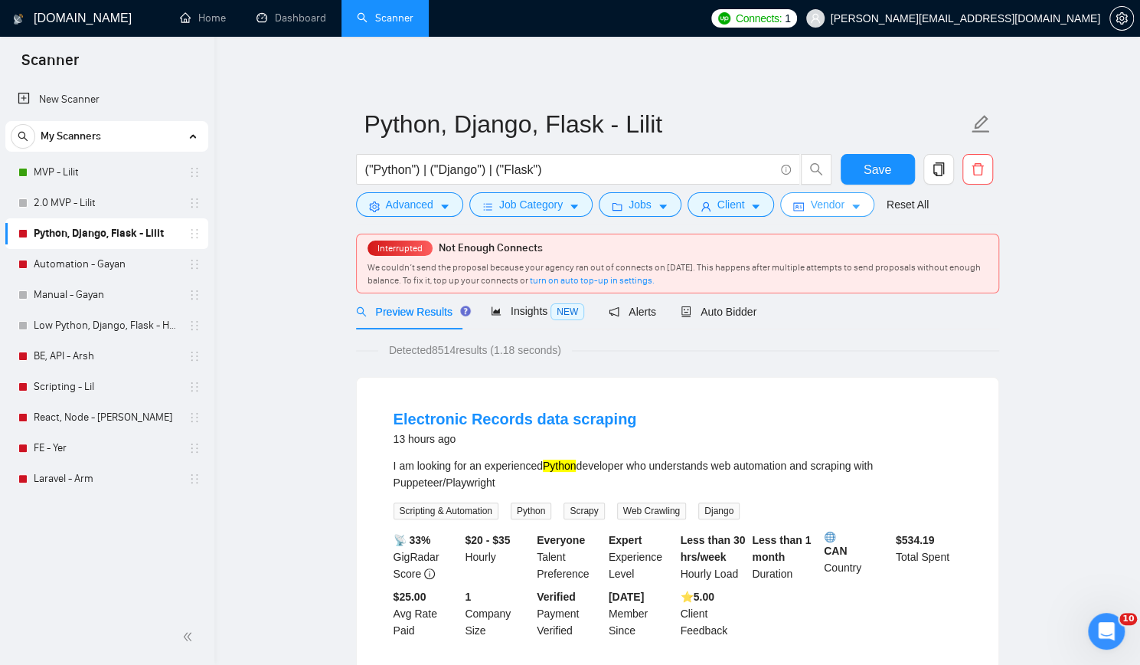
click at [810, 205] on span "Vendor" at bounding box center [827, 204] width 34 height 17
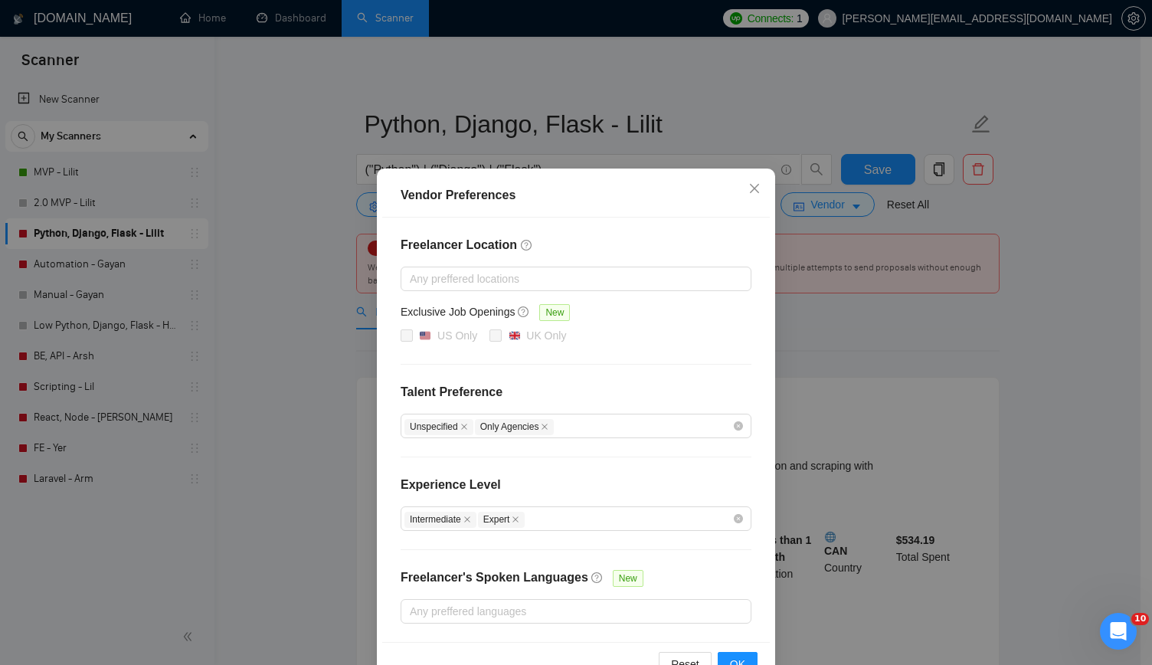
click at [327, 321] on div "Vendor Preferences Freelancer Location Any preffered locations Exclusive Job Op…" at bounding box center [576, 332] width 1152 height 665
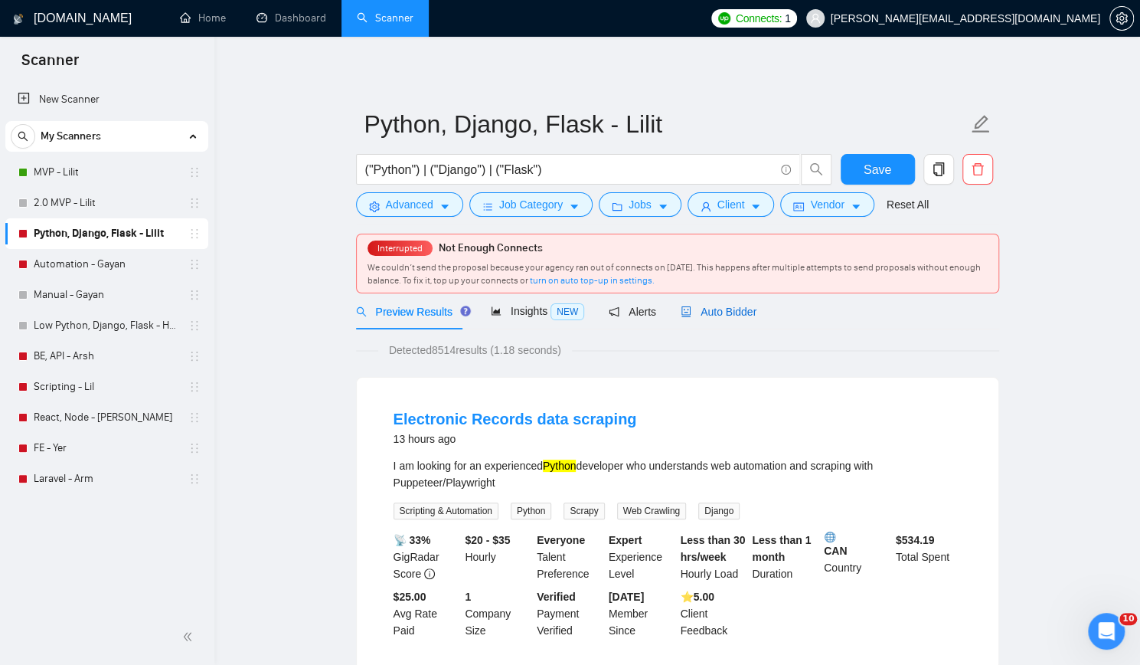
drag, startPoint x: 701, startPoint y: 315, endPoint x: 704, endPoint y: 324, distance: 9.7
click at [701, 315] on span "Auto Bidder" at bounding box center [719, 311] width 76 height 12
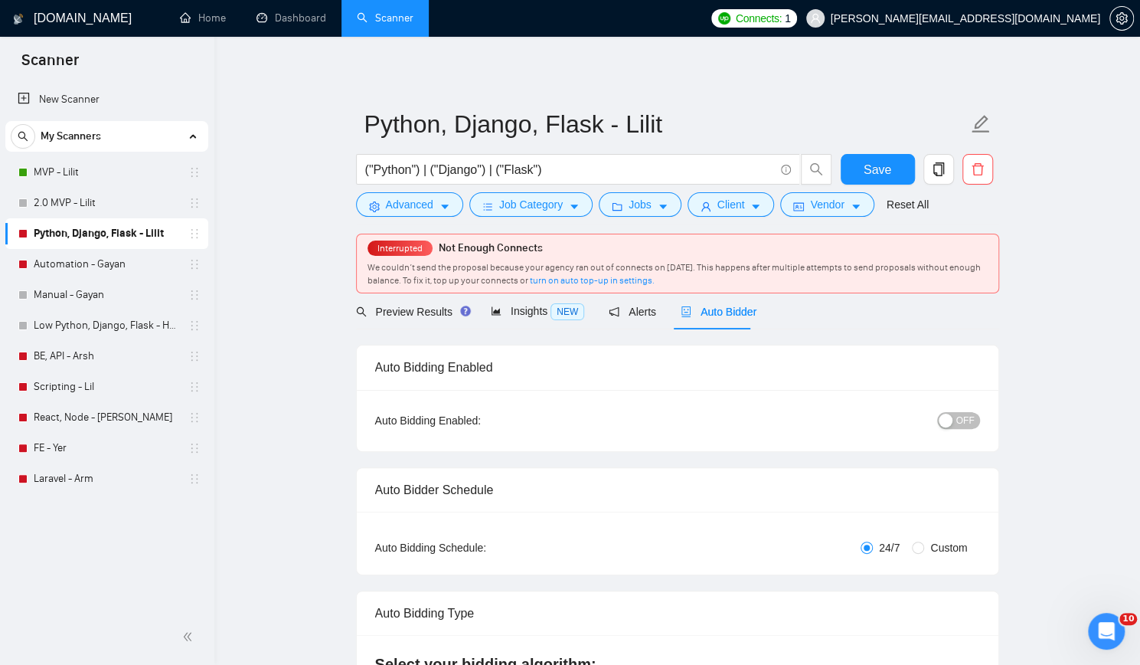
checkbox input "true"
click at [956, 422] on button "OFF" at bounding box center [958, 420] width 43 height 17
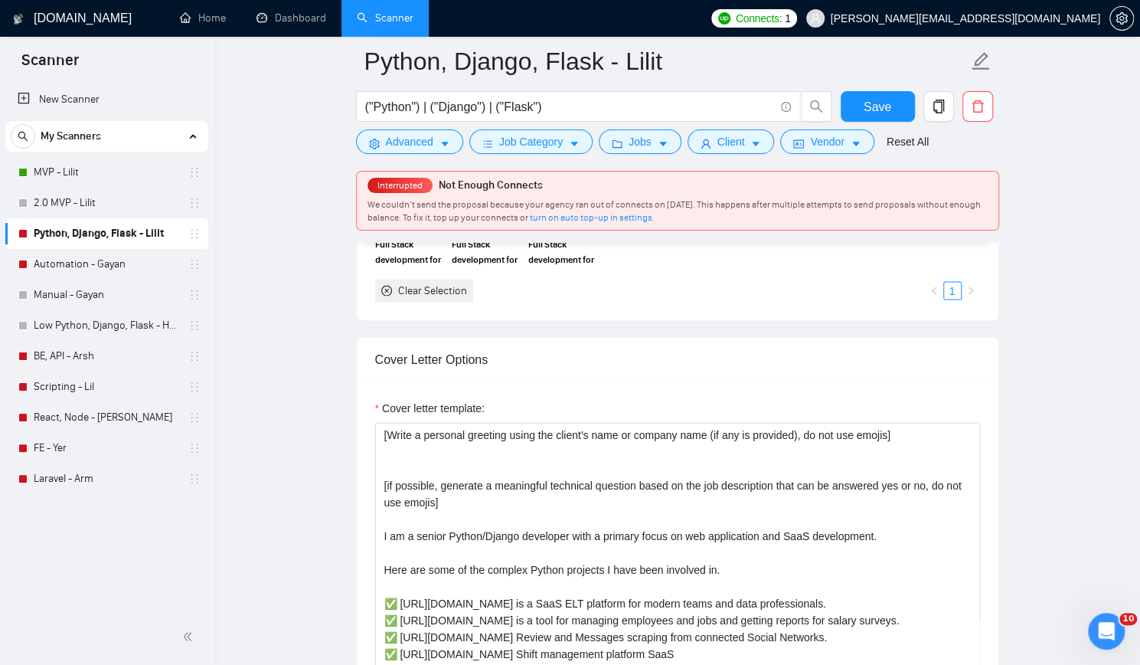
scroll to position [1684, 0]
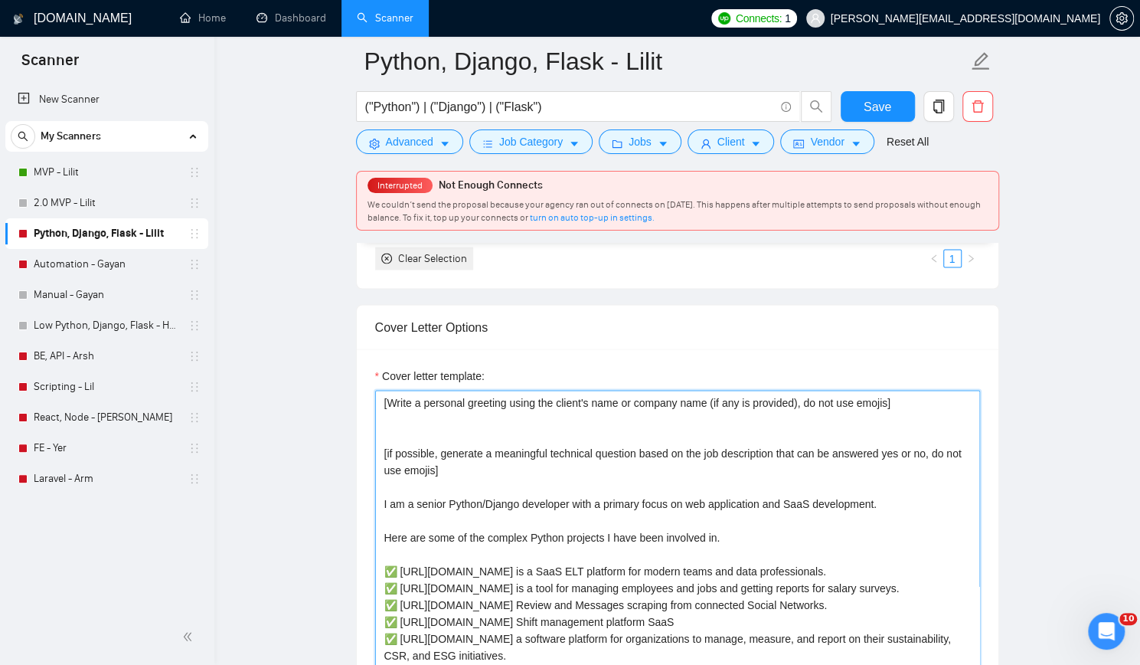
click at [677, 416] on textarea "Cover letter template:" at bounding box center [677, 562] width 605 height 345
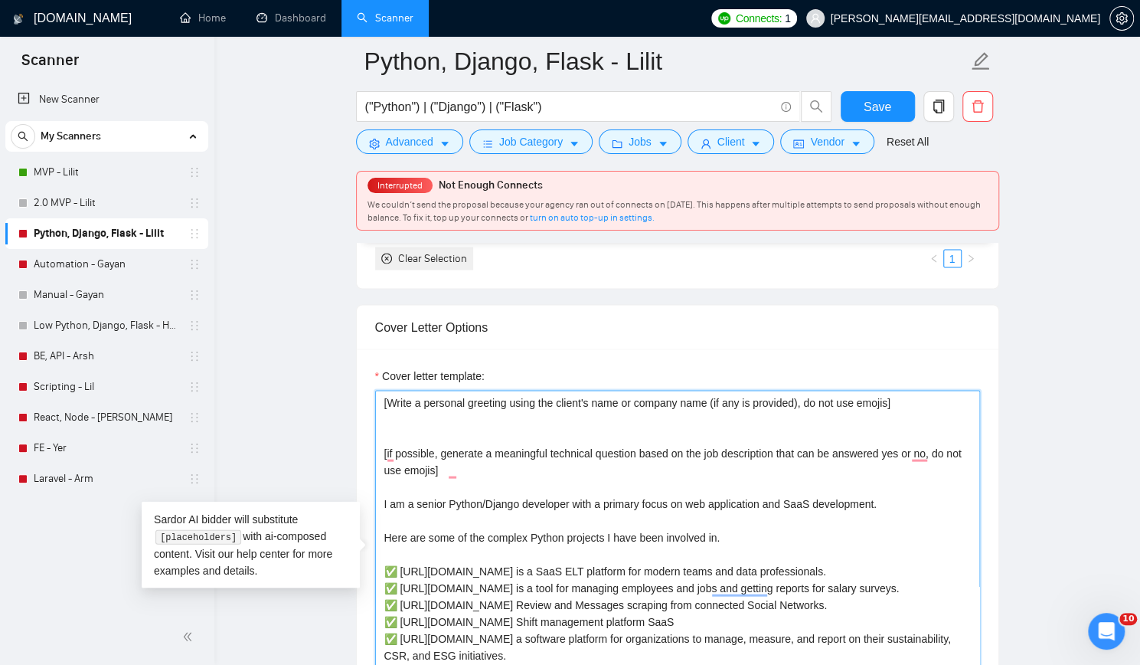
click at [550, 479] on textarea "Cover letter template:" at bounding box center [677, 562] width 605 height 345
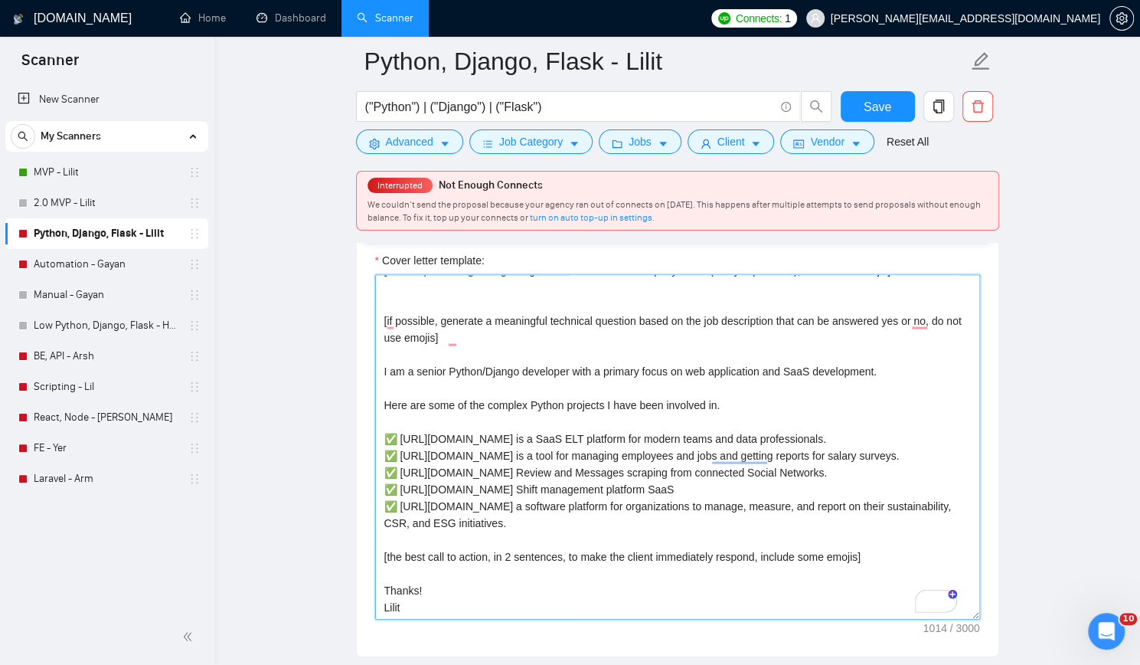
scroll to position [1838, 0]
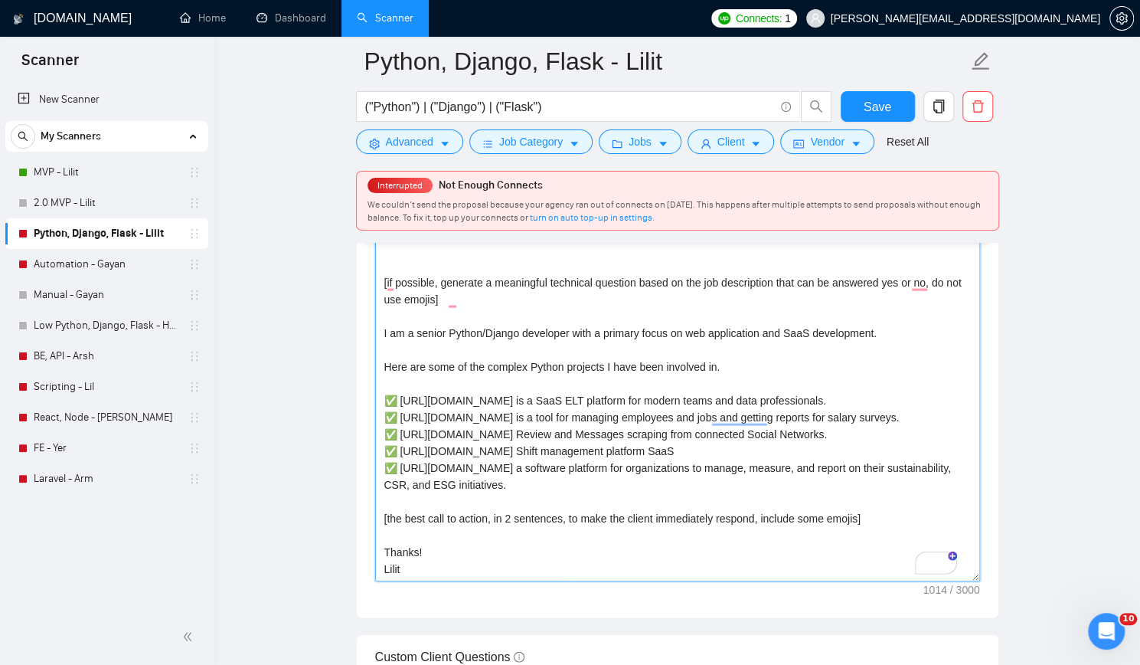
click at [548, 508] on textarea "Cover letter template:" at bounding box center [677, 409] width 605 height 345
click at [493, 528] on textarea "Cover letter template:" at bounding box center [677, 409] width 605 height 345
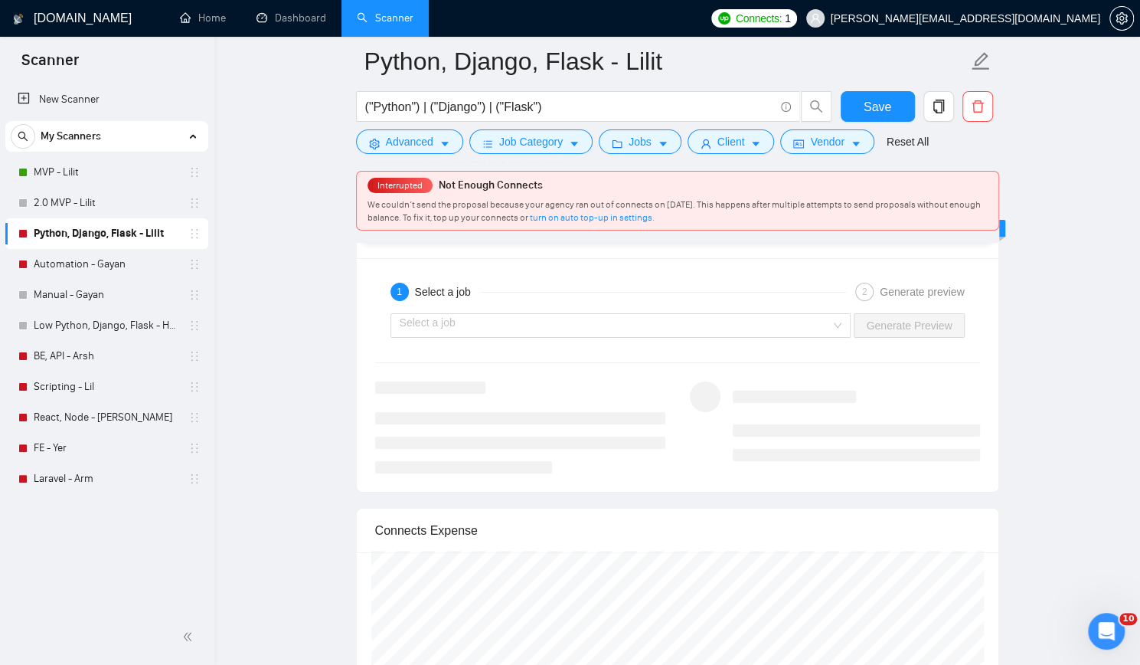
scroll to position [2756, 0]
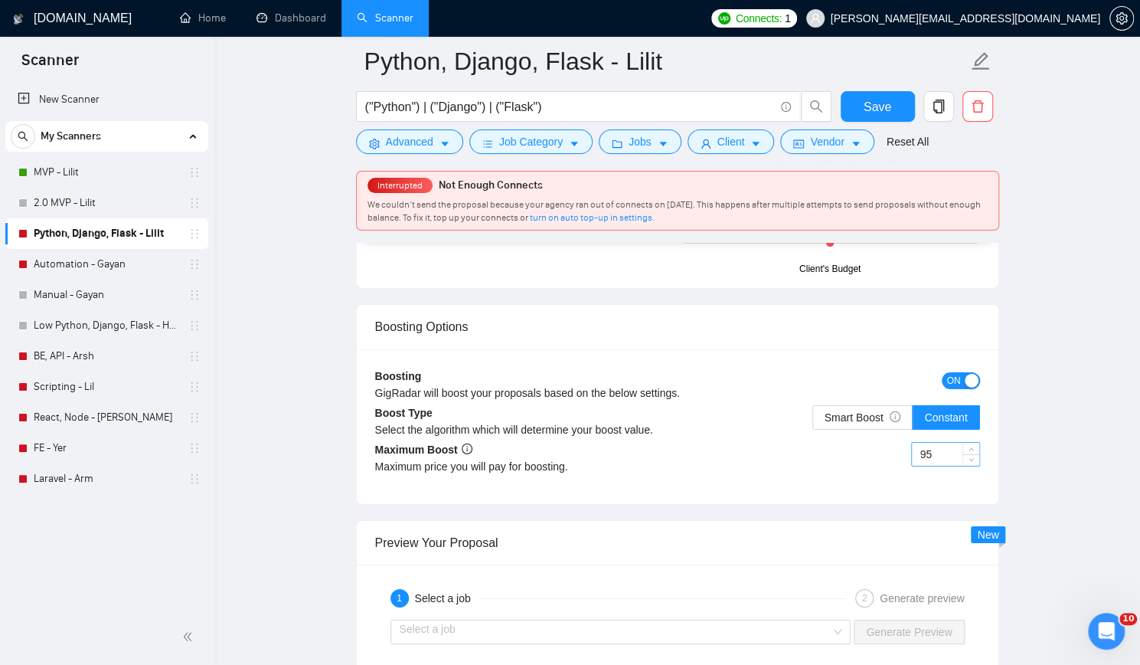
click at [945, 443] on input "95" at bounding box center [945, 454] width 67 height 23
type input "70"
click at [888, 102] on span "Save" at bounding box center [878, 106] width 28 height 19
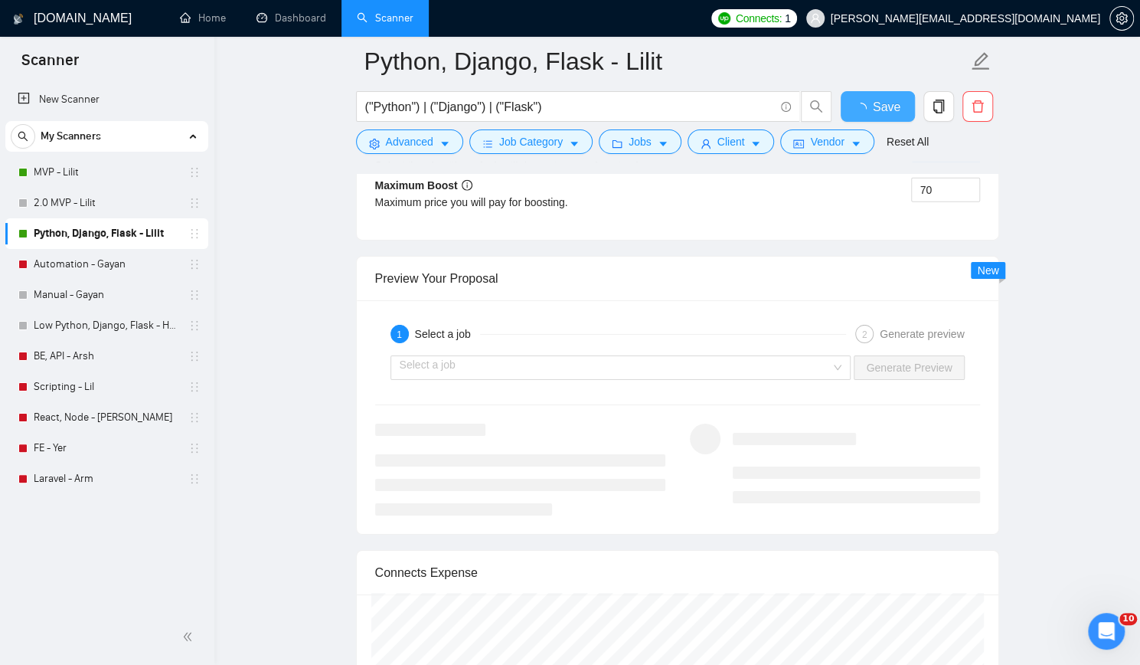
checkbox input "true"
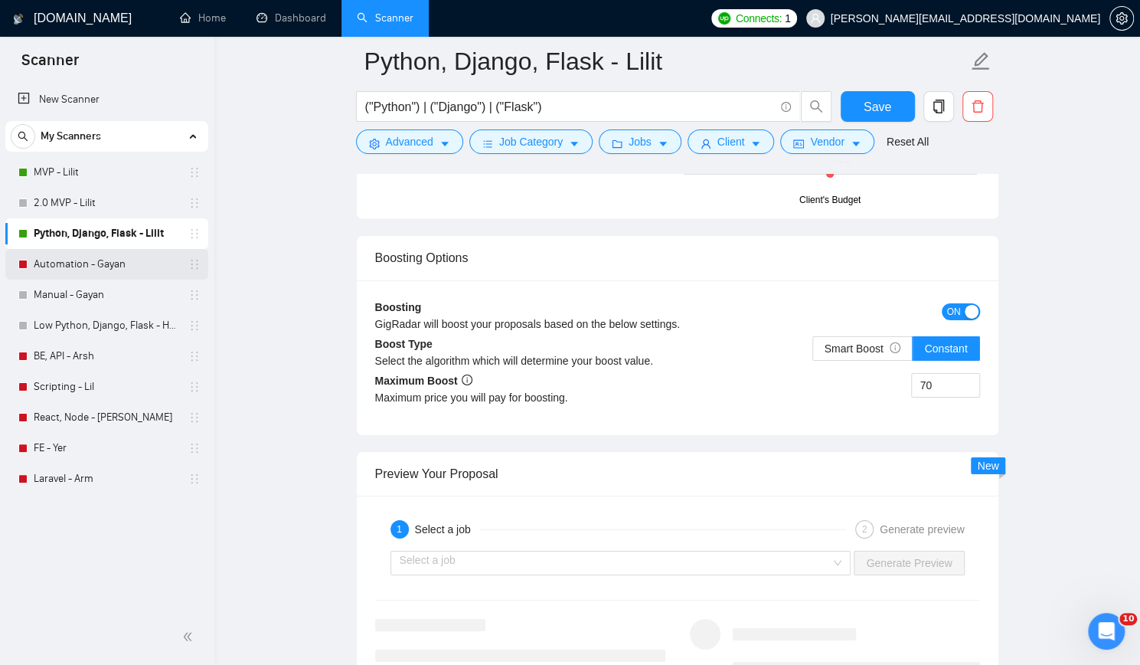
click at [124, 265] on link "Automation - Gayan" at bounding box center [106, 264] width 145 height 31
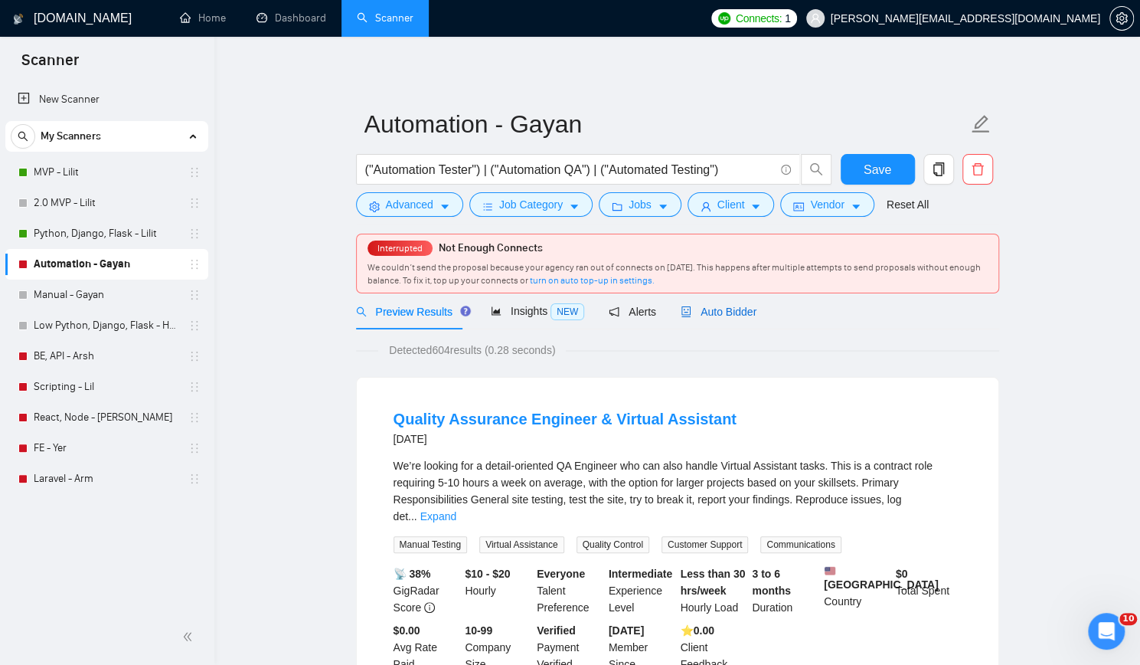
click at [712, 313] on span "Auto Bidder" at bounding box center [719, 311] width 76 height 12
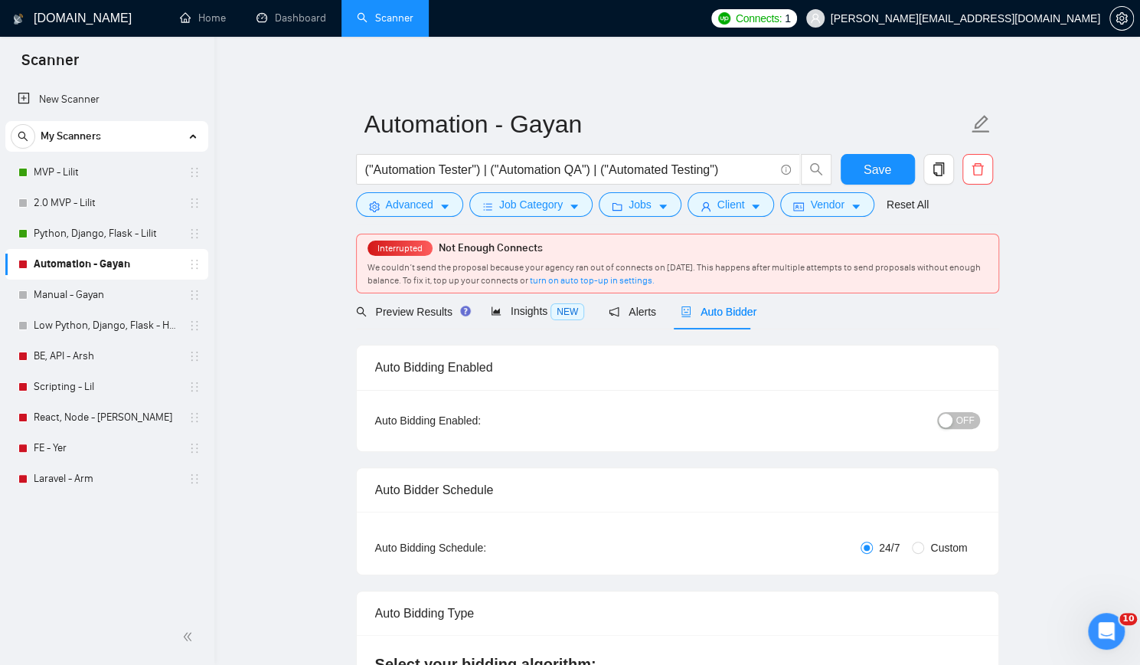
checkbox input "true"
click at [957, 412] on button "OFF" at bounding box center [958, 420] width 43 height 17
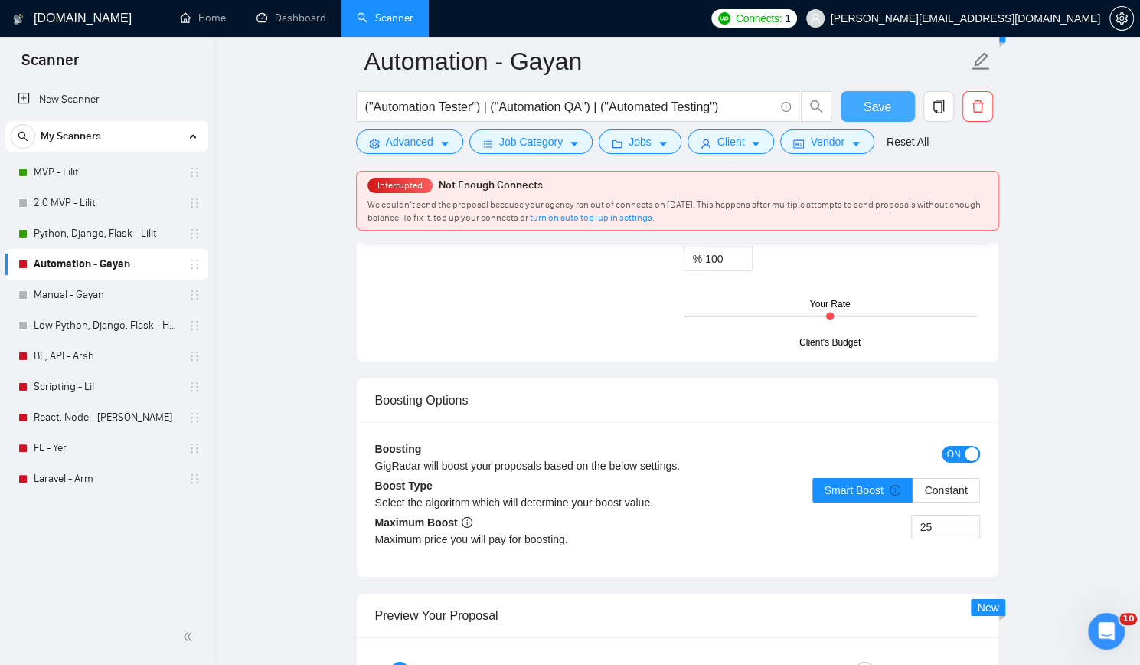
scroll to position [2527, 0]
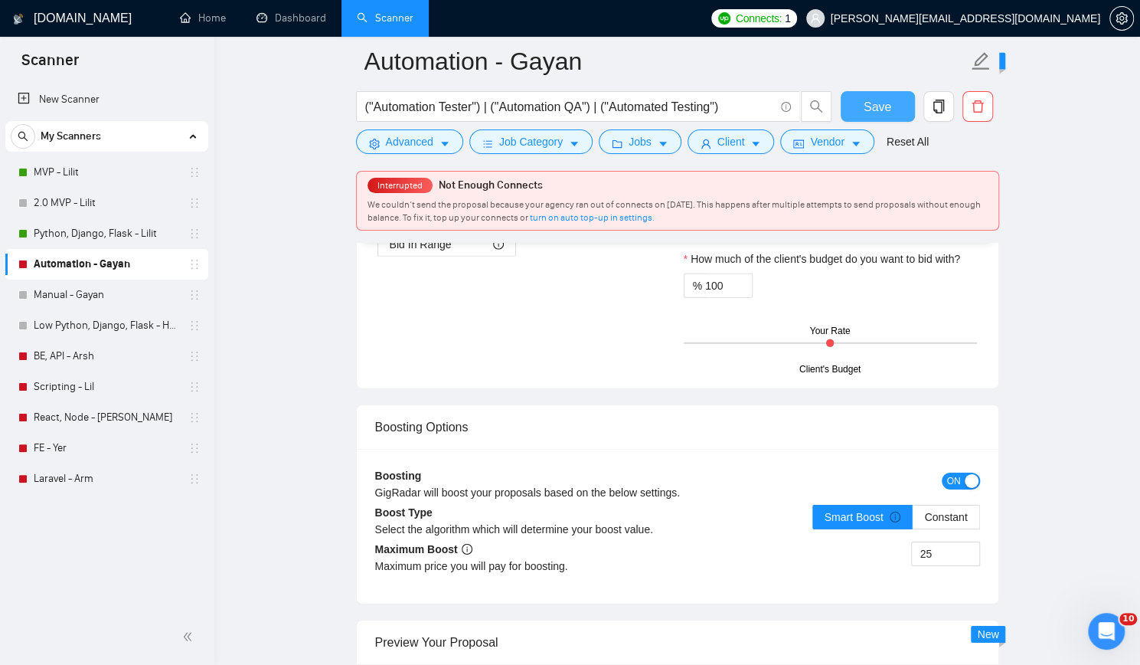
click at [885, 100] on span "Save" at bounding box center [878, 106] width 28 height 19
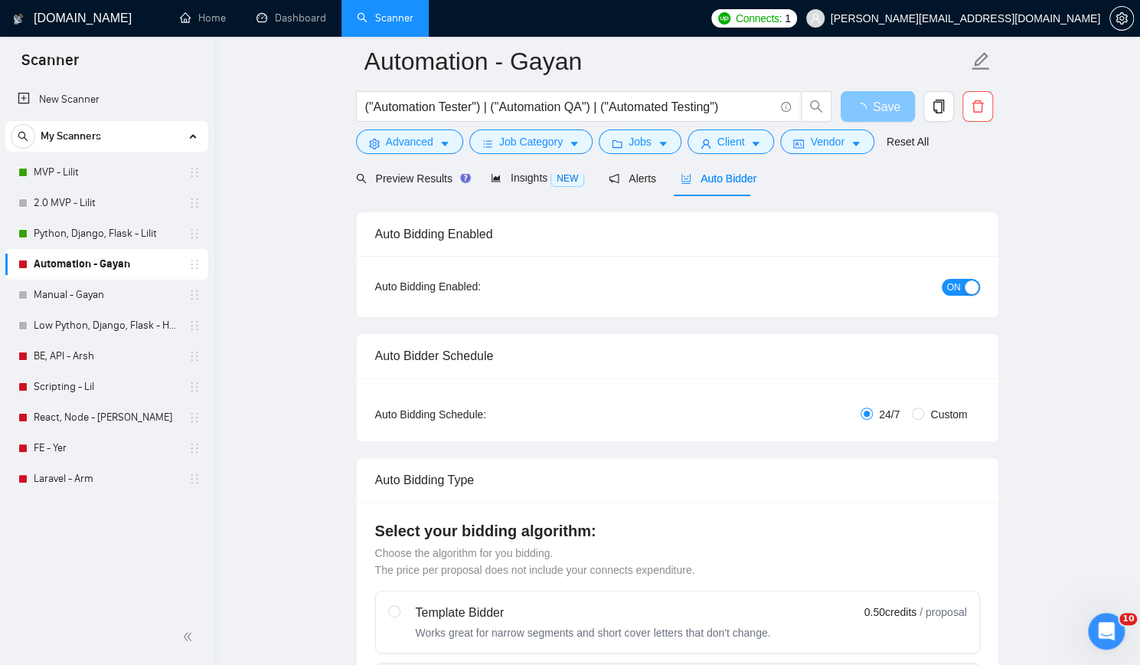
scroll to position [0, 0]
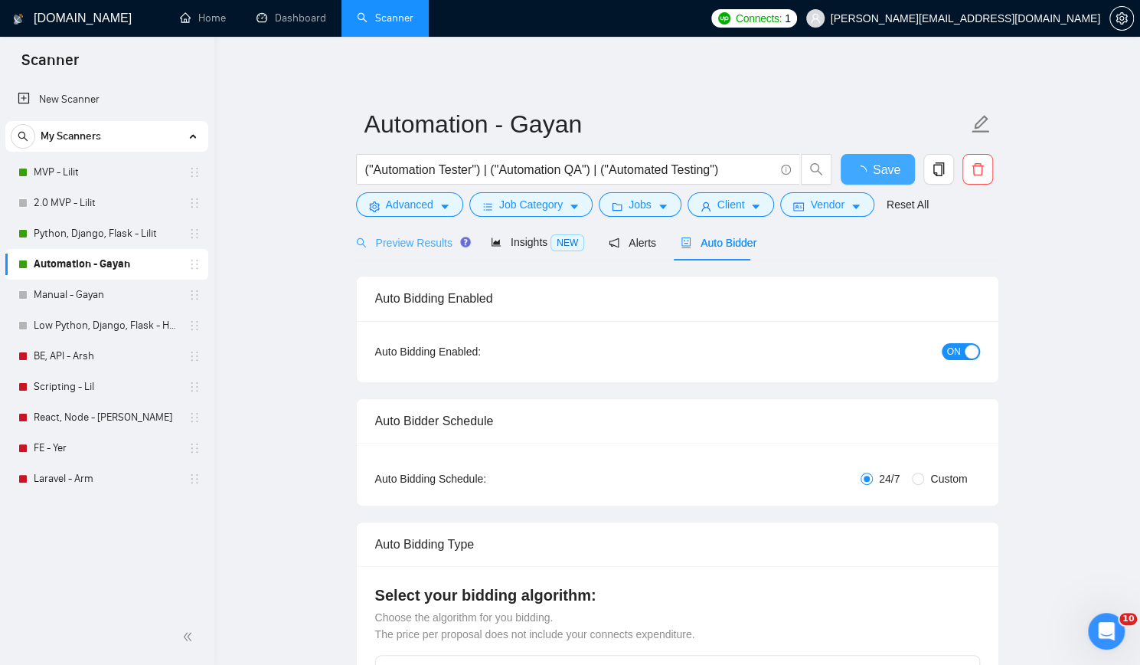
checkbox input "true"
click at [415, 247] on span "Preview Results" at bounding box center [411, 243] width 110 height 12
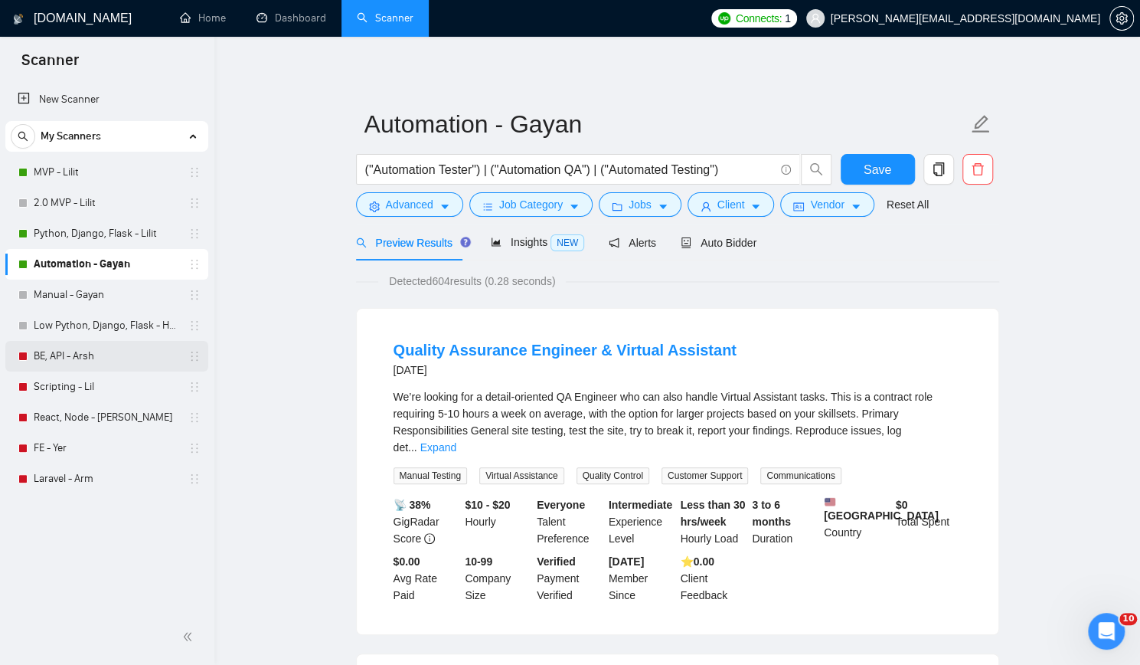
drag, startPoint x: 98, startPoint y: 351, endPoint x: 115, endPoint y: 353, distance: 16.9
click at [98, 351] on link "BE, API - Arsh" at bounding box center [106, 356] width 145 height 31
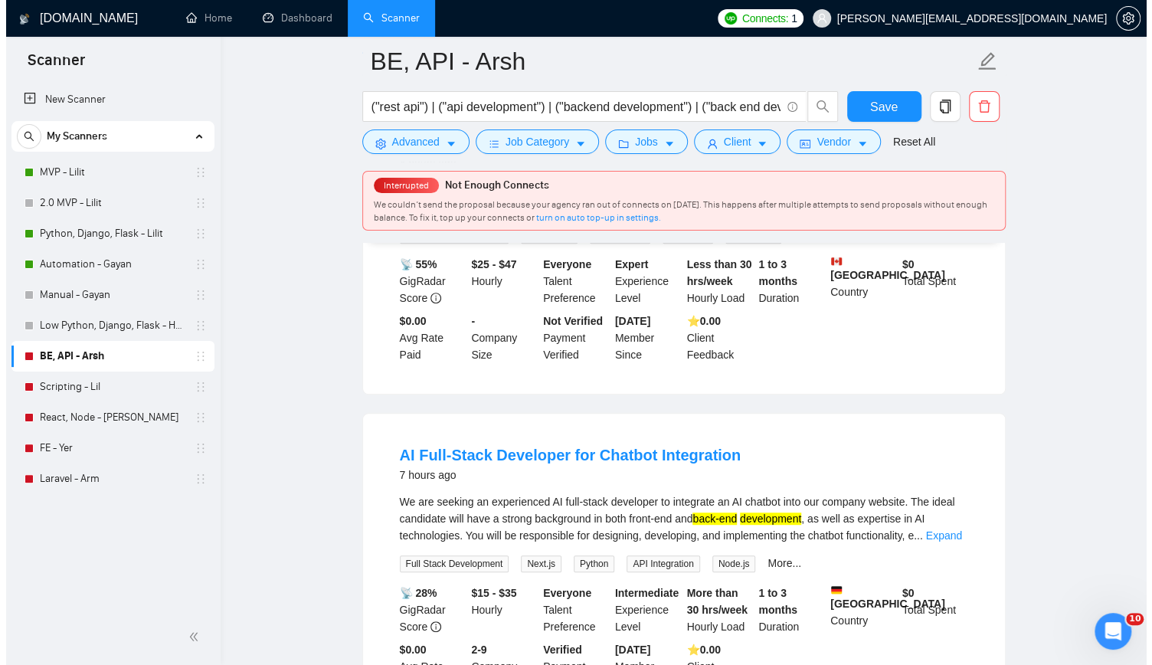
scroll to position [153, 0]
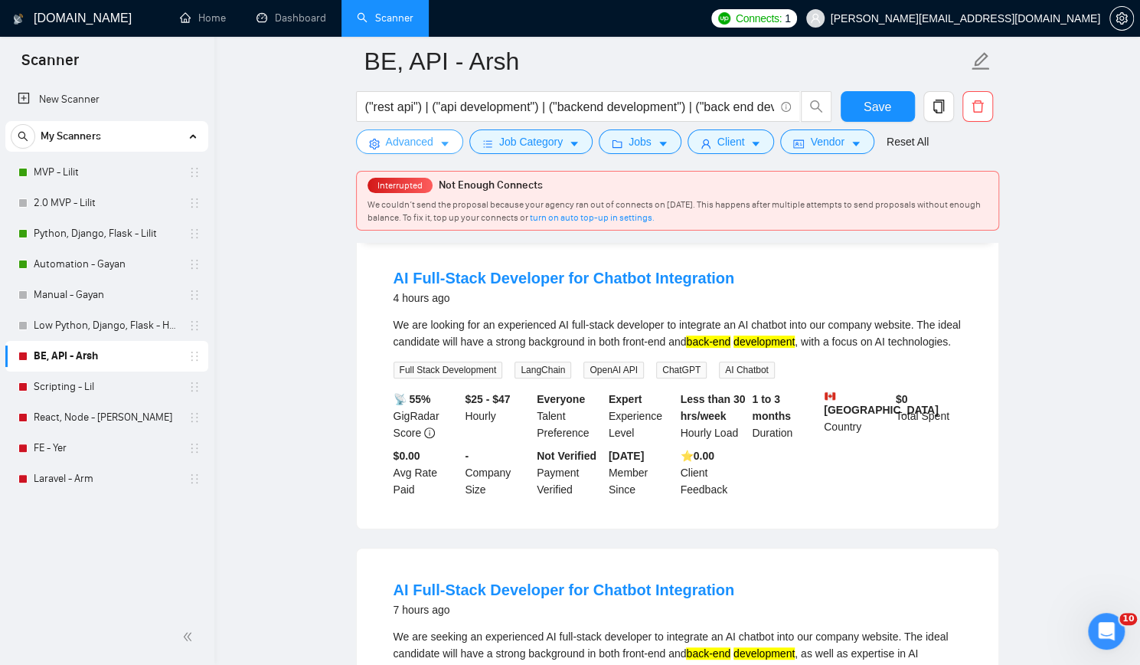
click at [410, 145] on span "Advanced" at bounding box center [409, 141] width 47 height 17
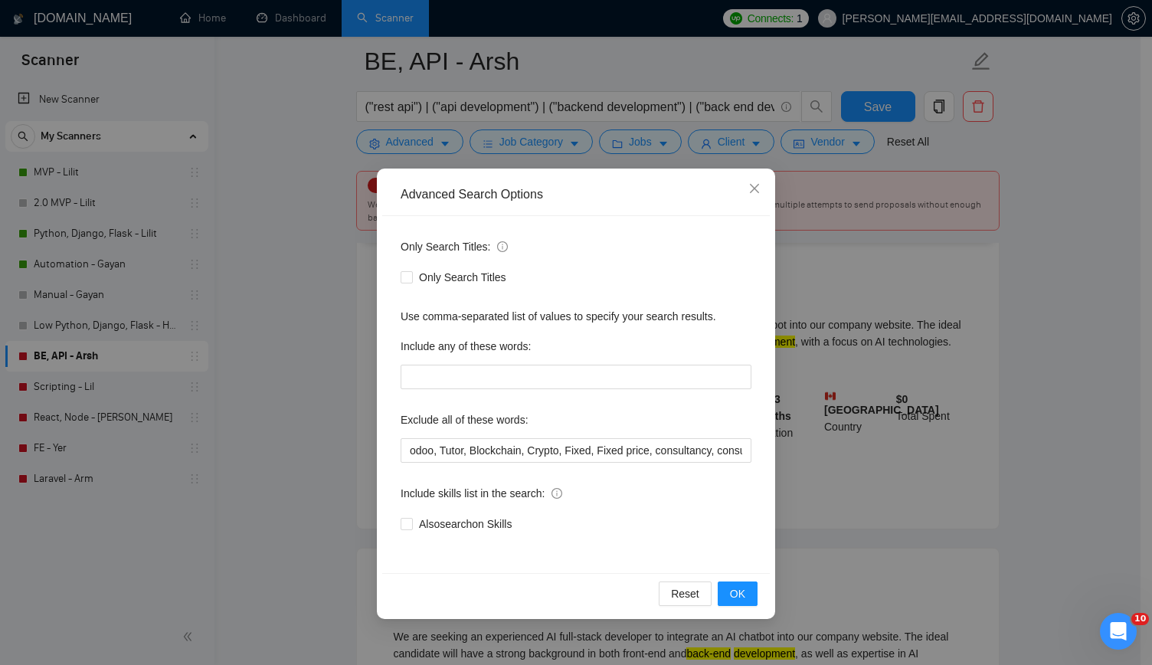
click at [539, 436] on div "Exclude all of these words:" at bounding box center [575, 422] width 351 height 31
click at [539, 442] on input "odoo, Tutor, Blockchain, Crypto, Fixed, Fixed price, consultancy, consultation,…" at bounding box center [575, 450] width 351 height 25
click at [752, 185] on icon "close" at bounding box center [754, 188] width 12 height 12
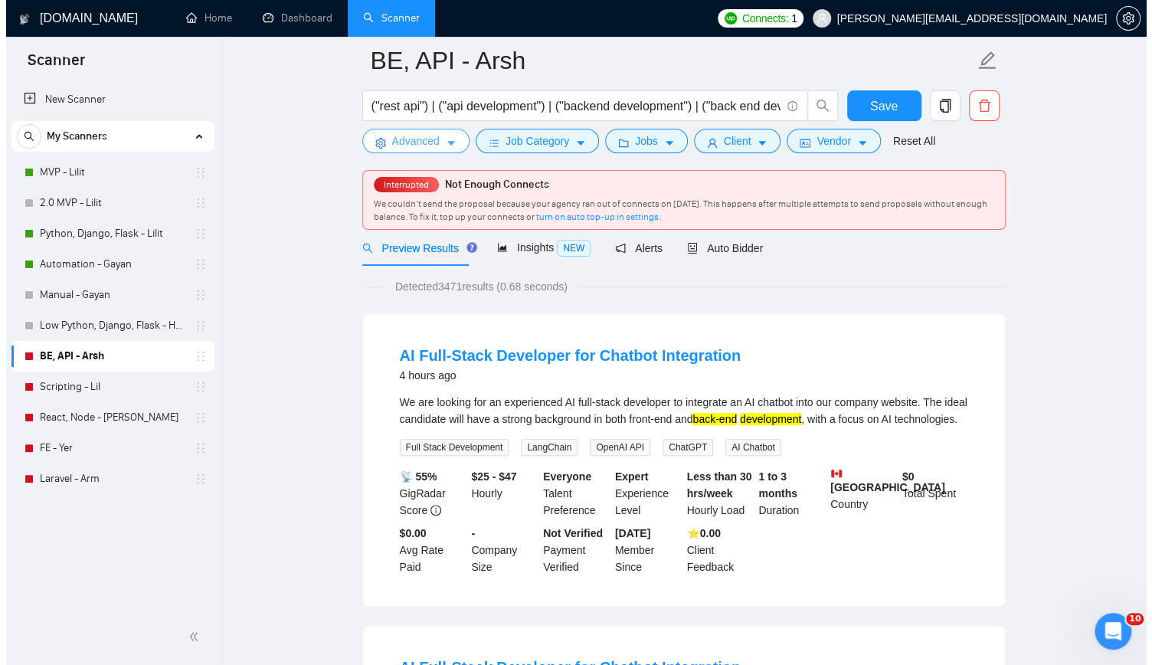
scroll to position [0, 0]
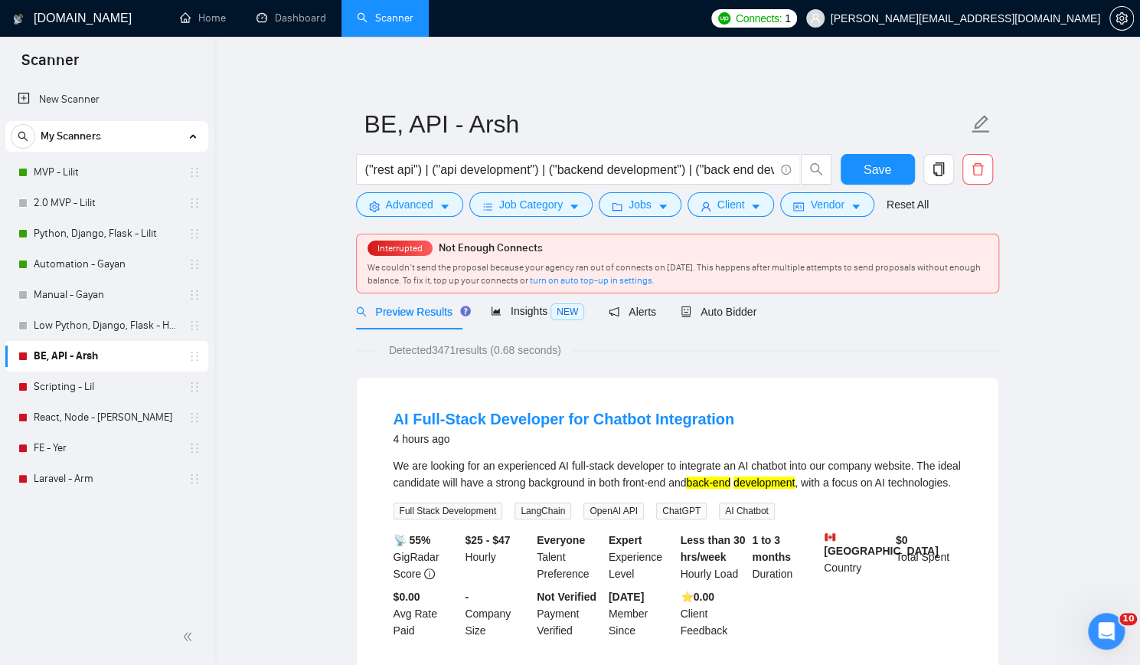
click at [401, 218] on form "BE, API - Arsh ("rest api") | ("api development") | ("backend development") | (…" at bounding box center [677, 162] width 643 height 125
click at [410, 206] on span "Advanced" at bounding box center [409, 204] width 47 height 17
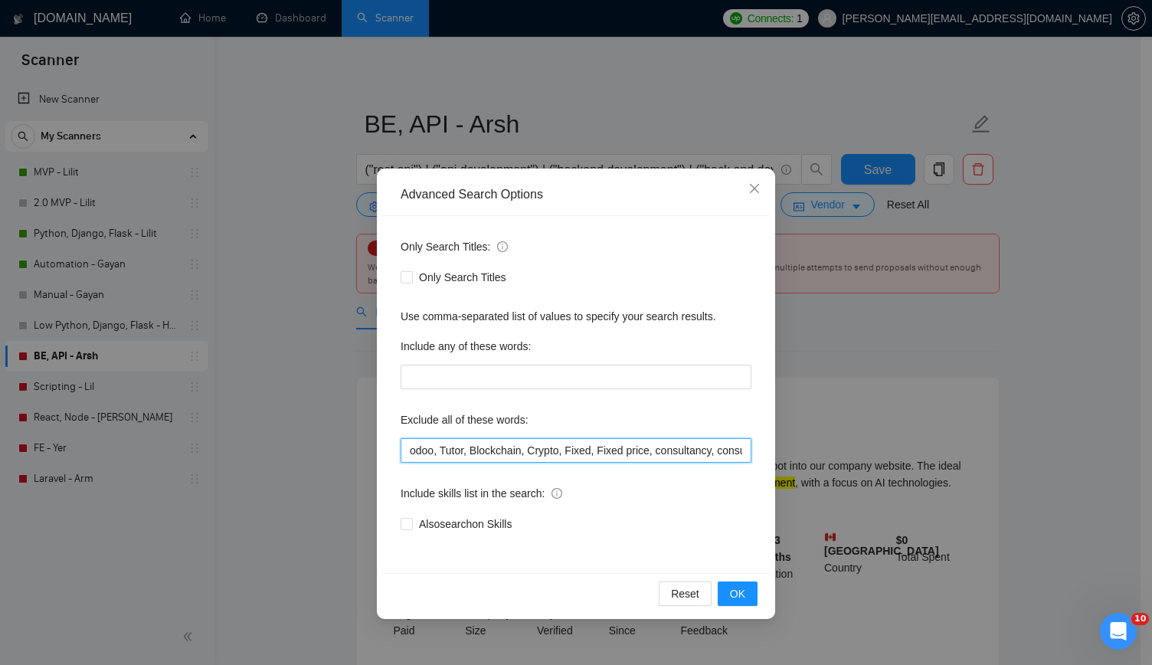
click at [725, 452] on input "odoo, Tutor, Blockchain, Crypto, Fixed, Fixed price, consultancy, consultation,…" at bounding box center [575, 450] width 351 height 25
click at [722, 404] on div "Only Search Titles: Only Search Titles Use comma-separated list of values to sp…" at bounding box center [575, 394] width 387 height 357
click at [739, 443] on input "odoo, Tutor, Blockchain, Crypto, Fixed, Fixed price, consultancy, consultation,…" at bounding box center [575, 450] width 351 height 25
type input "odoo, Tutor, Blockchain, Crypto, Fixed, Fixed price, consultancy, consultation,…"
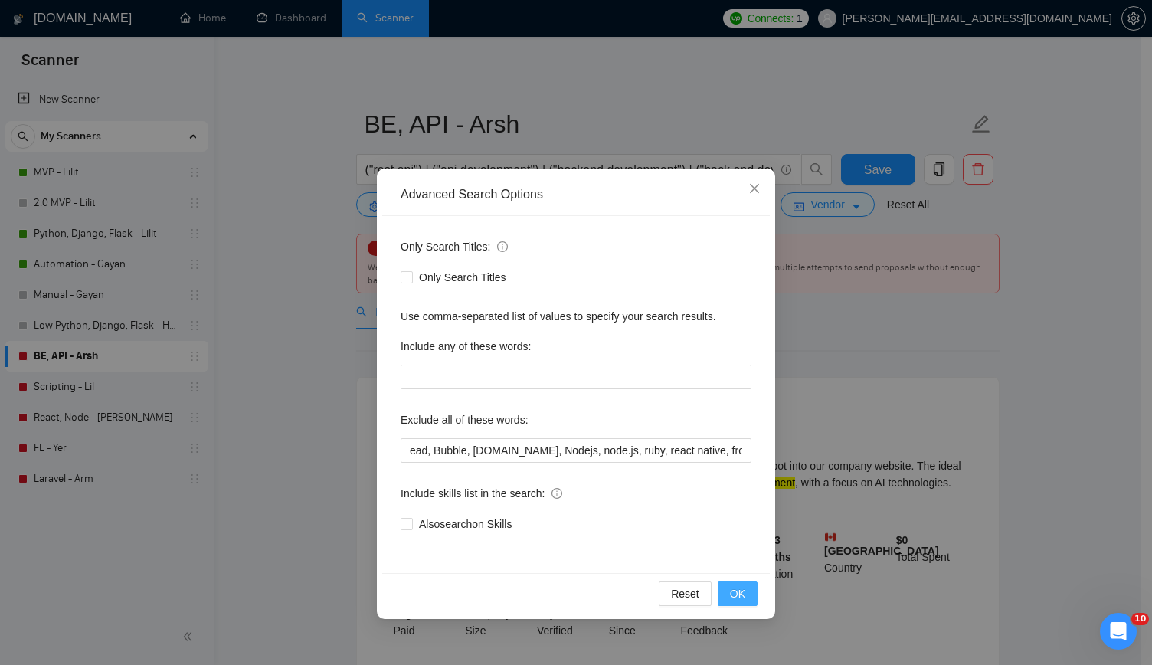
click at [727, 590] on button "OK" at bounding box center [737, 593] width 40 height 25
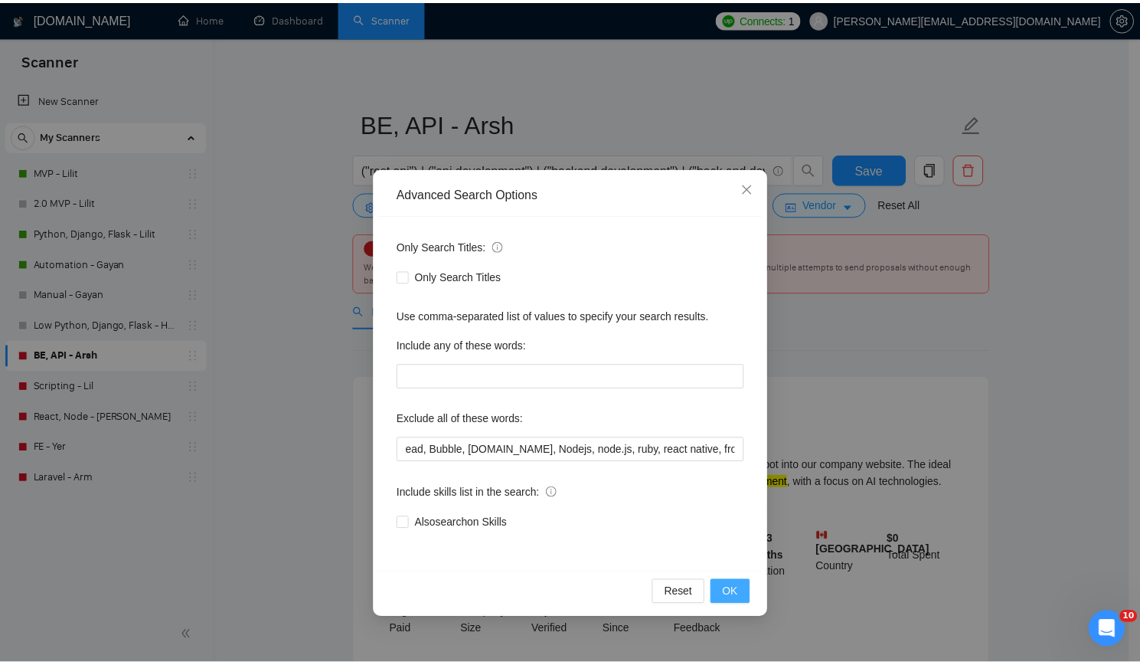
scroll to position [0, 0]
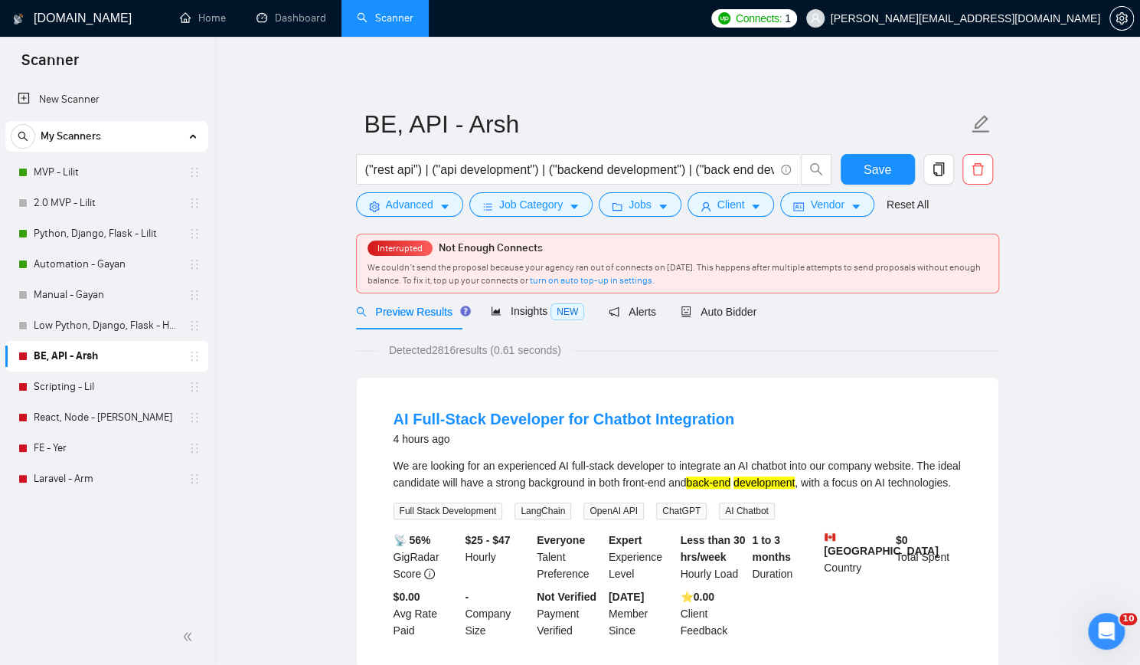
drag, startPoint x: 717, startPoint y: 304, endPoint x: 781, endPoint y: 342, distance: 74.2
click at [717, 305] on span "Auto Bidder" at bounding box center [719, 311] width 76 height 12
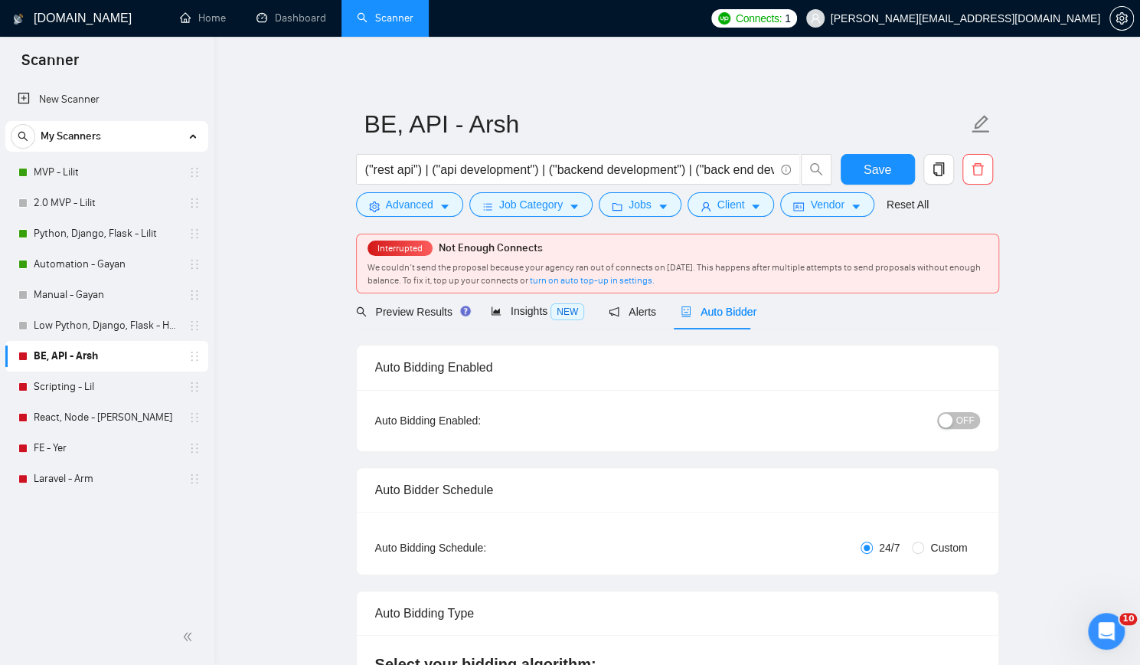
checkbox input "true"
click at [974, 420] on button "OFF" at bounding box center [958, 420] width 43 height 17
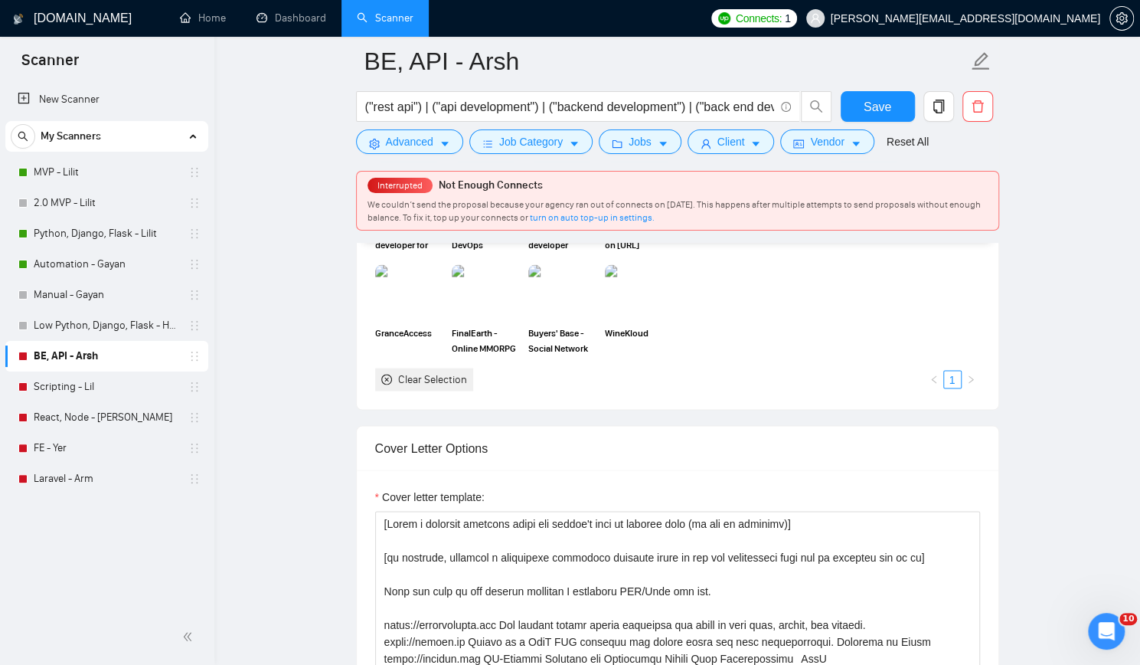
scroll to position [1684, 0]
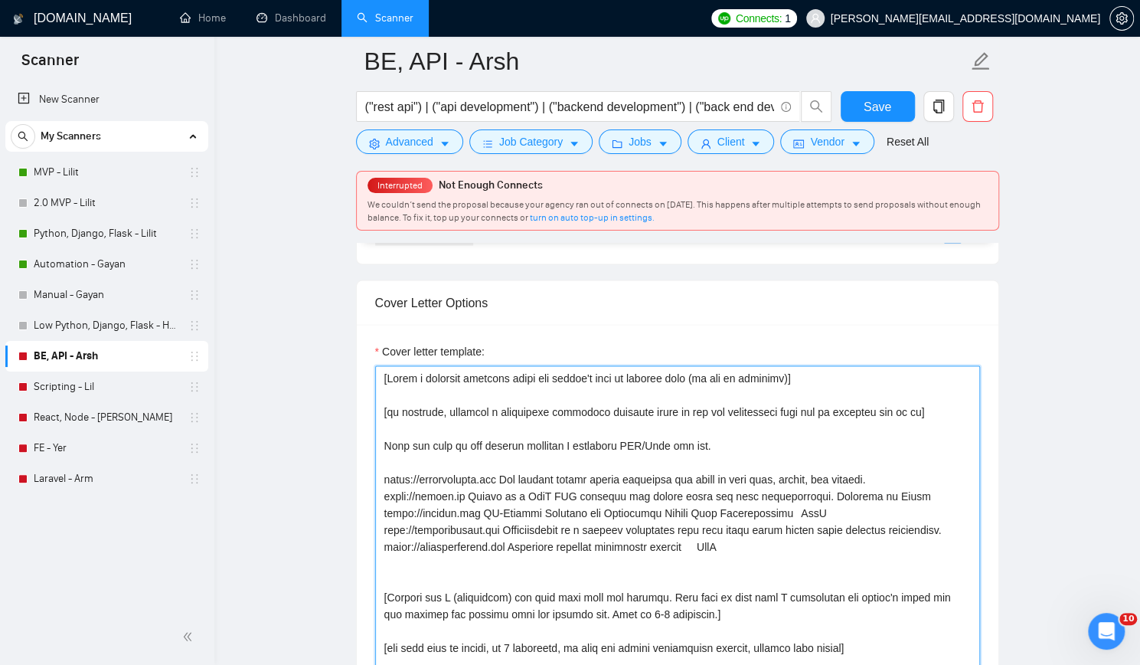
click at [755, 452] on textarea "Cover letter template:" at bounding box center [677, 537] width 605 height 345
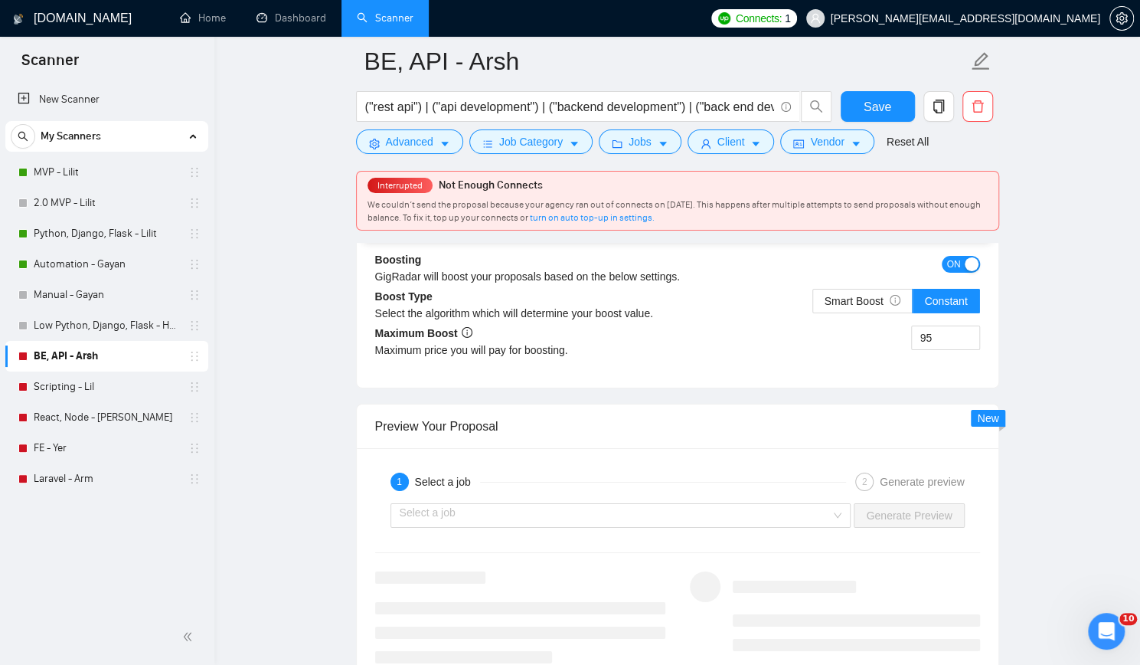
scroll to position [2756, 0]
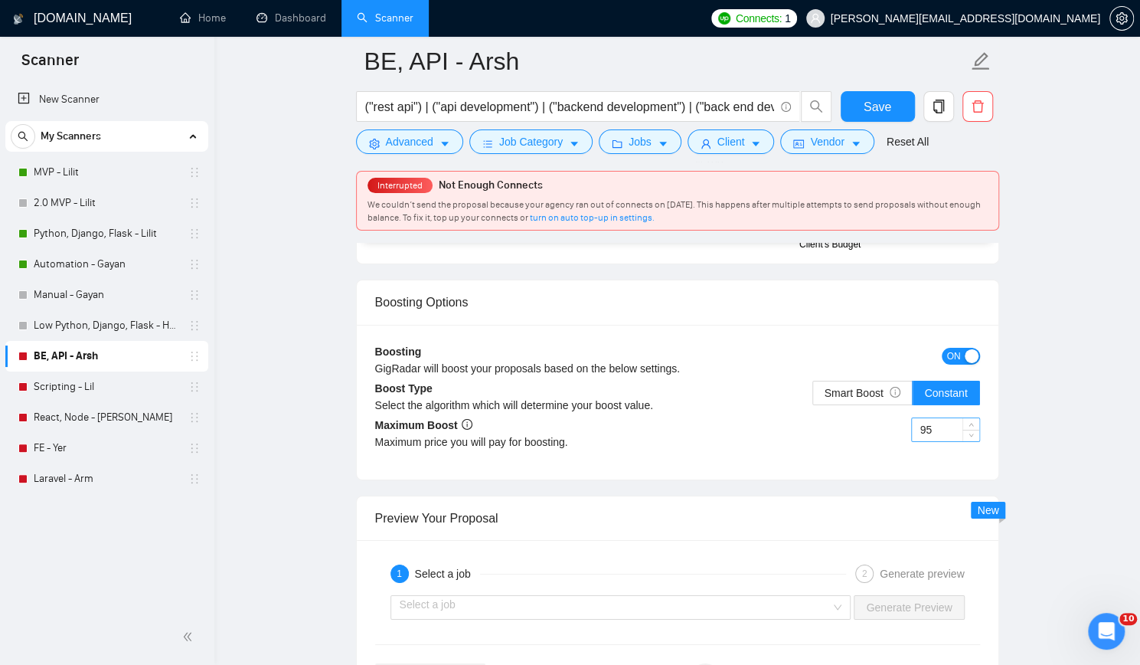
click at [936, 425] on input "95" at bounding box center [945, 429] width 67 height 23
type input "65"
click at [877, 111] on div "Reset all filters" at bounding box center [900, 113] width 83 height 26
click at [864, 105] on button "Save" at bounding box center [878, 106] width 74 height 31
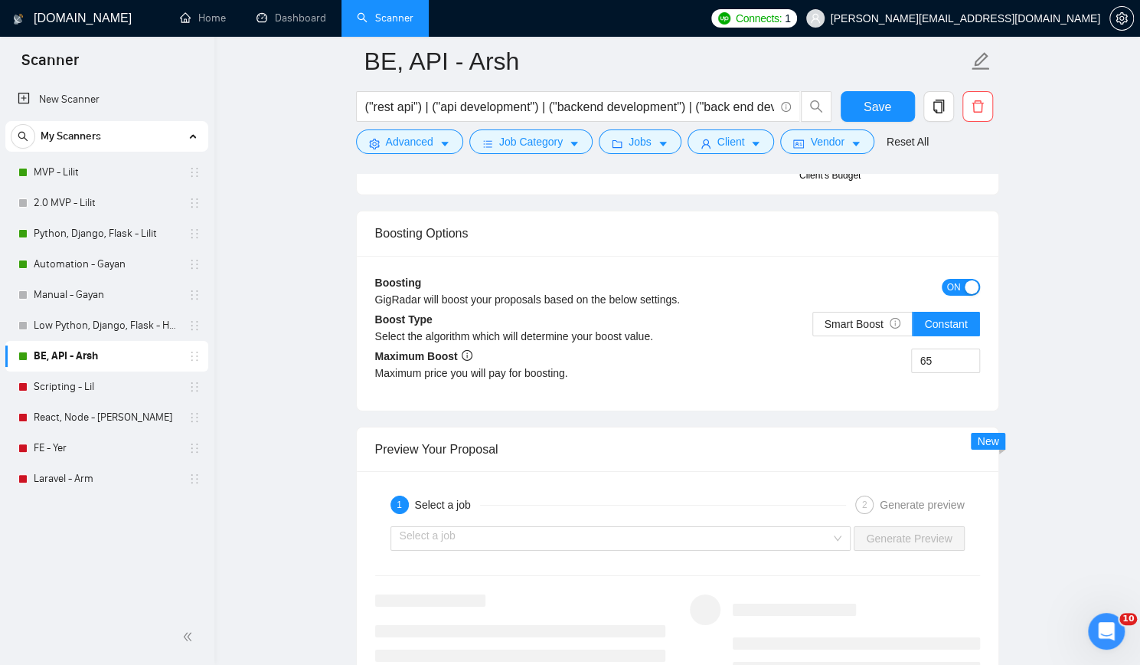
drag, startPoint x: 845, startPoint y: 547, endPoint x: 1017, endPoint y: 582, distance: 175.1
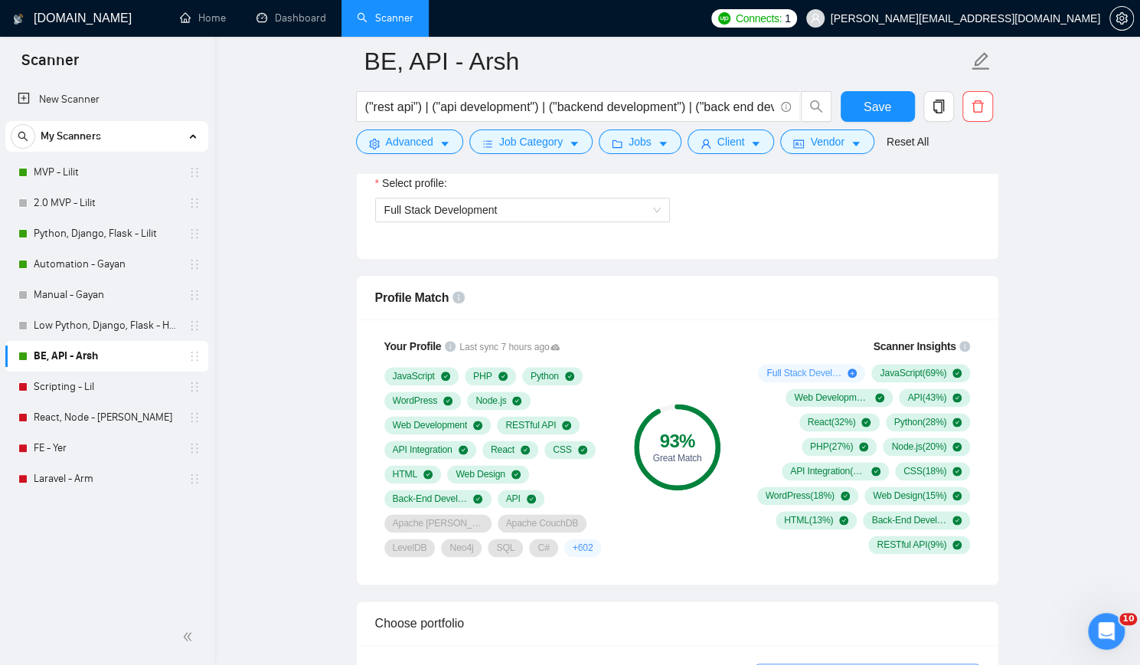
scroll to position [842, 0]
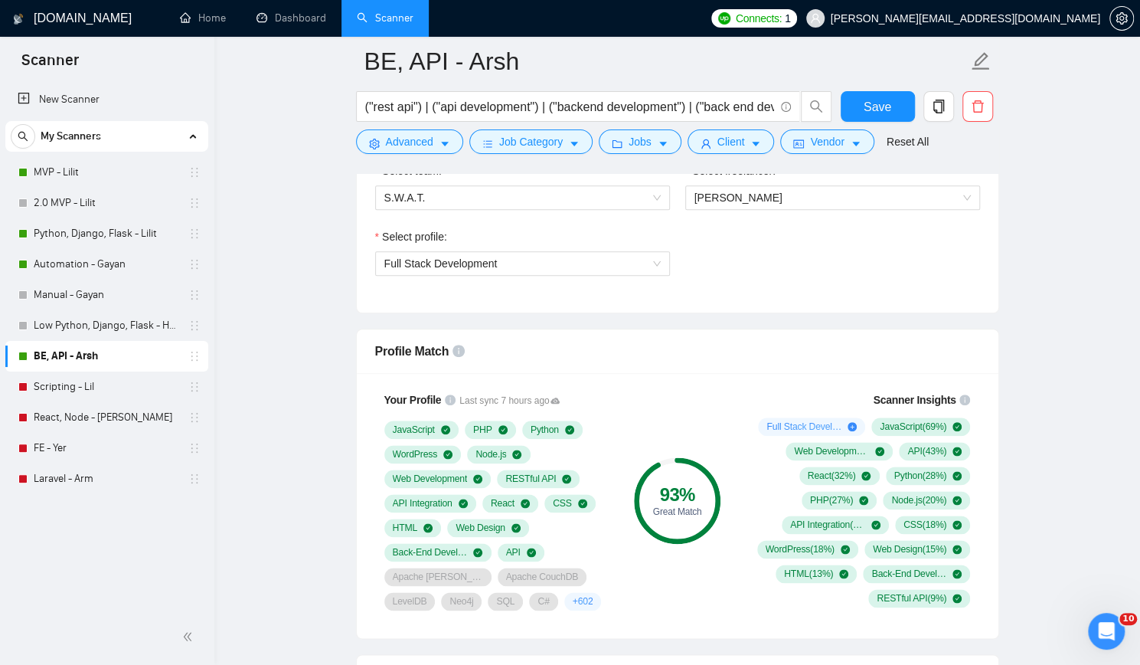
drag, startPoint x: 117, startPoint y: 386, endPoint x: 279, endPoint y: 425, distance: 166.2
click at [117, 386] on link "Scripting - Lil" at bounding box center [106, 386] width 145 height 31
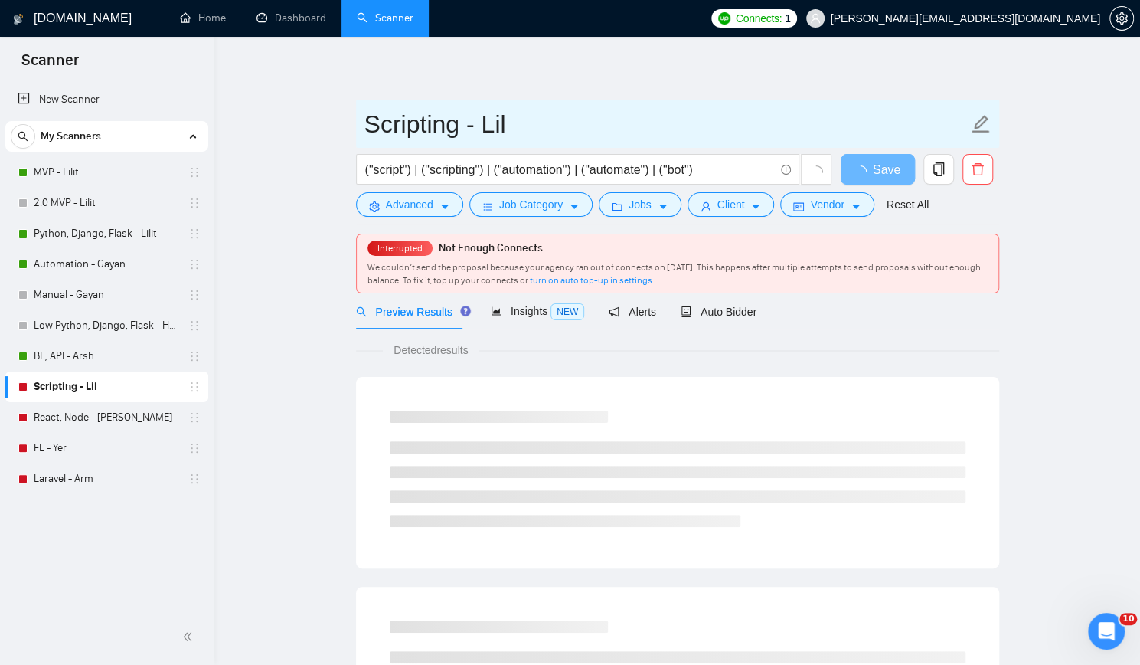
click at [522, 123] on input "Scripting - Lil" at bounding box center [665, 124] width 603 height 38
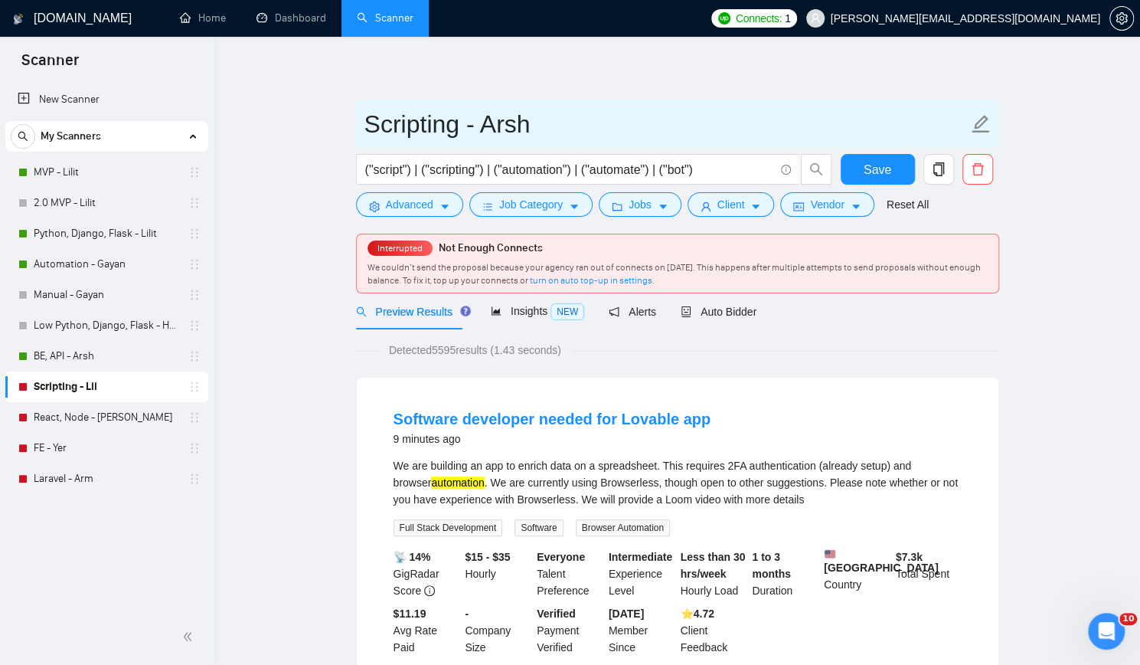
type input "Scripting - Arsh"
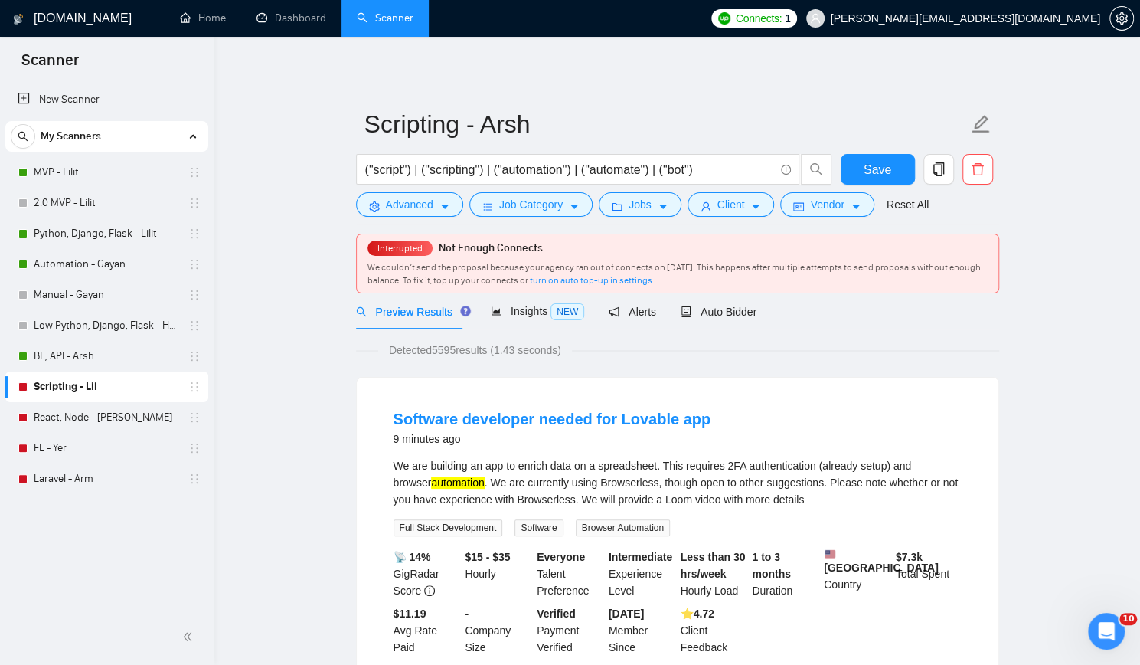
click at [383, 203] on button "Advanced" at bounding box center [409, 204] width 107 height 25
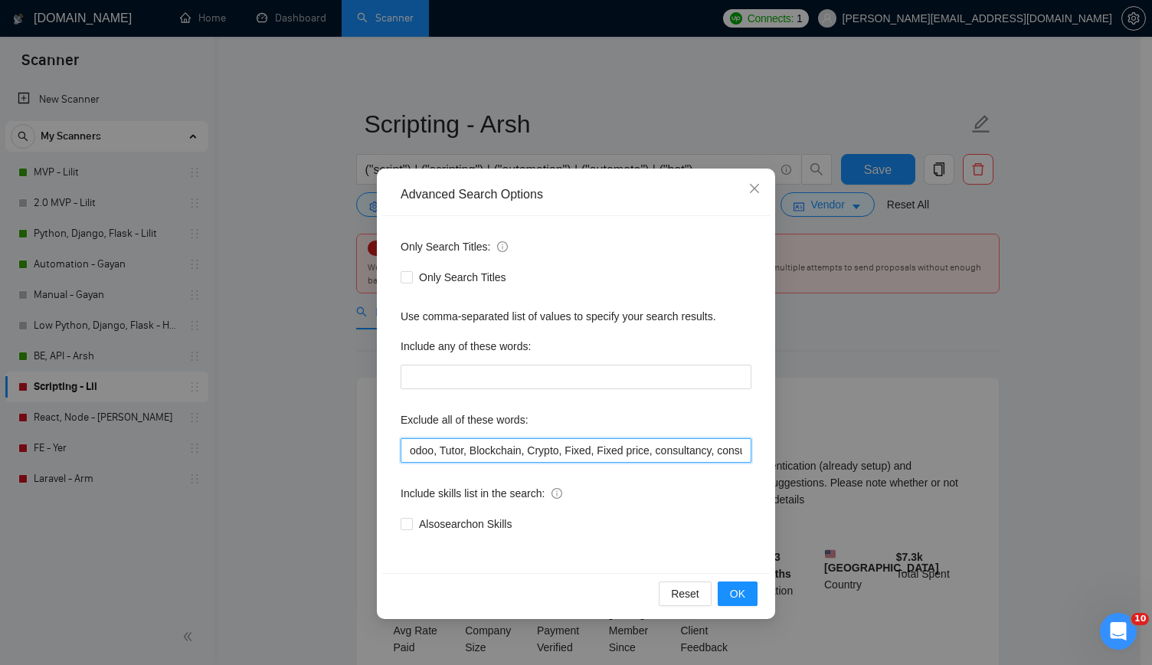
click at [579, 439] on input "odoo, Tutor, Blockchain, Crypto, Fixed, Fixed price, consultancy, consultation,…" at bounding box center [575, 450] width 351 height 25
click at [748, 590] on button "OK" at bounding box center [737, 593] width 40 height 25
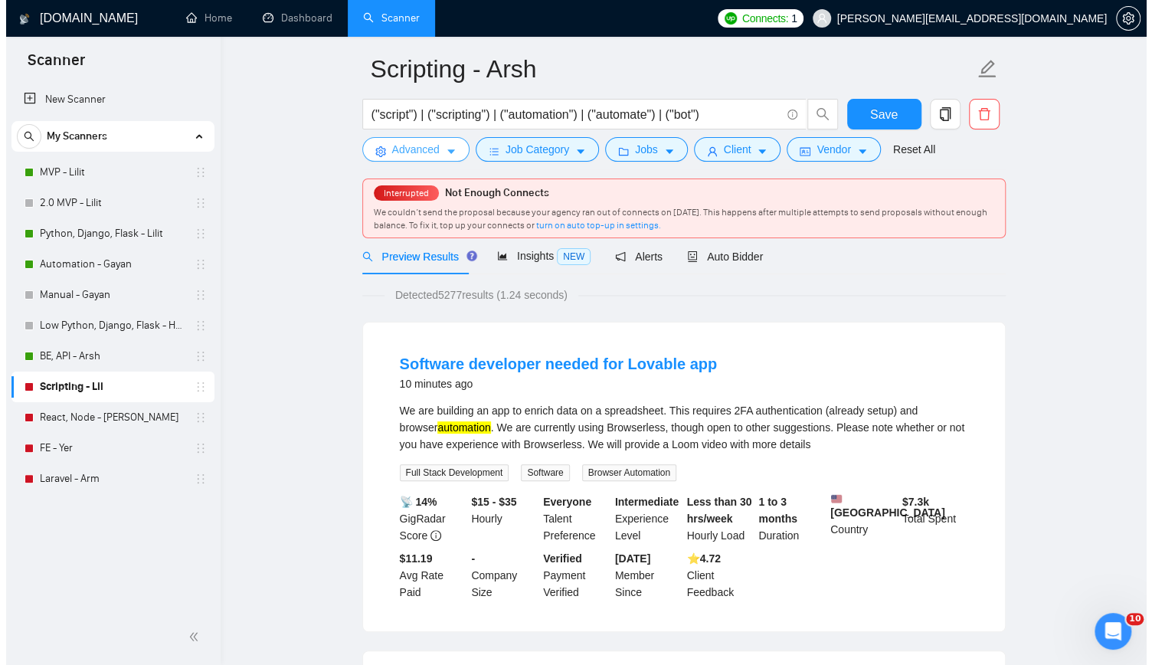
scroll to position [0, 0]
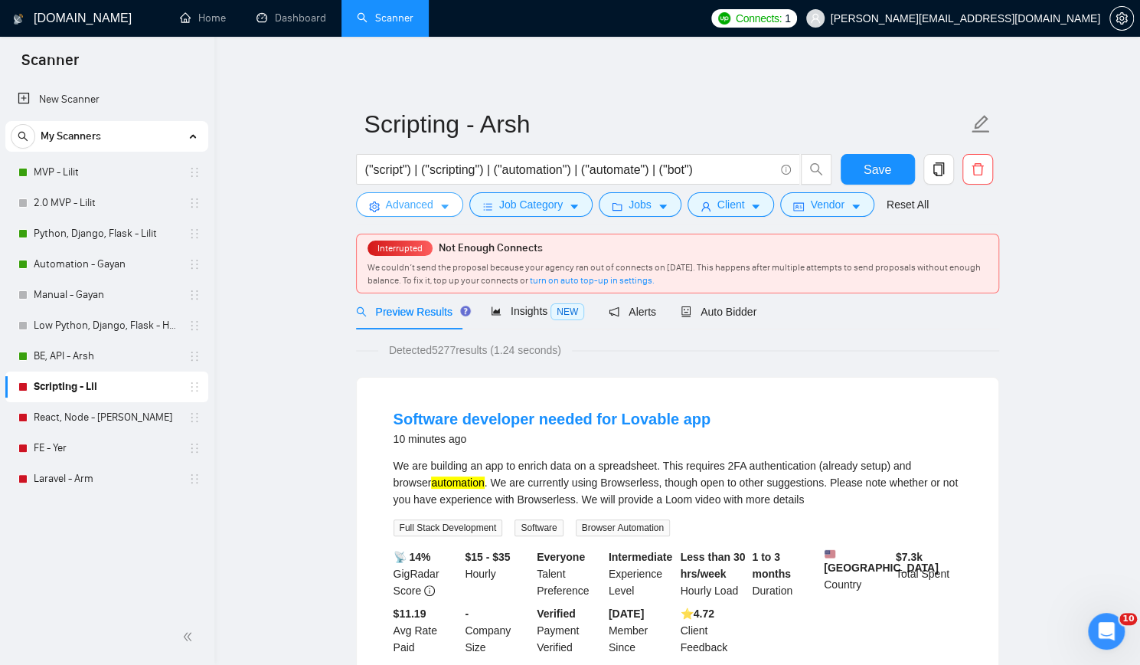
click at [427, 204] on span "Advanced" at bounding box center [409, 204] width 47 height 17
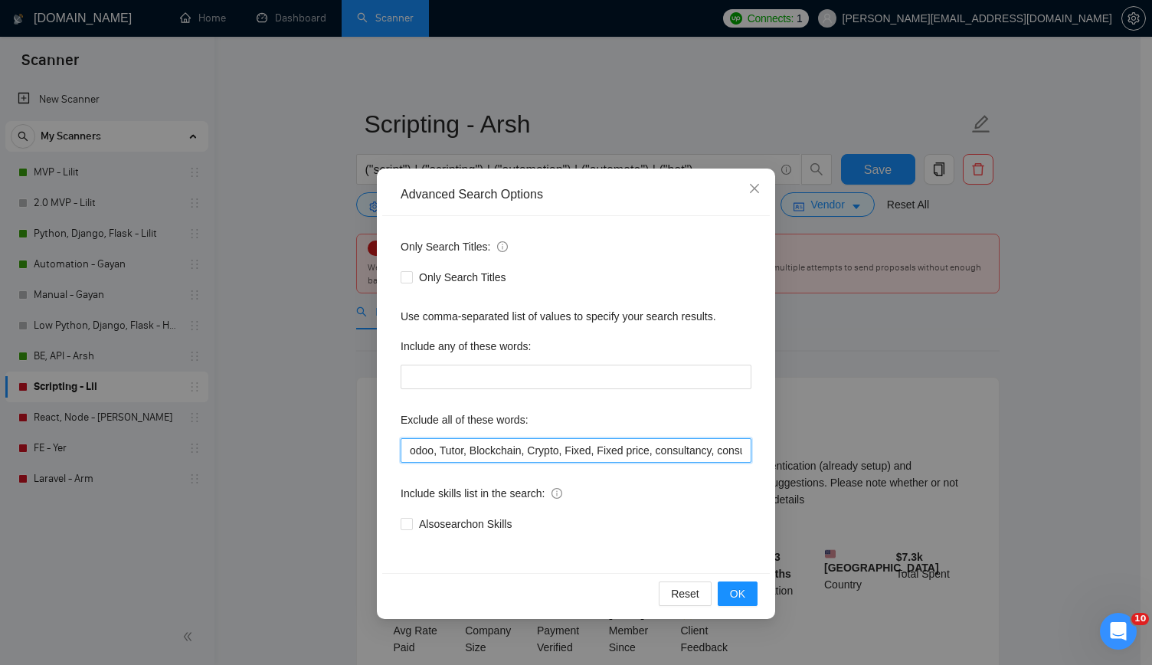
click at [638, 456] on input "odoo, Tutor, Blockchain, Crypto, Fixed, Fixed price, consultancy, consultation,…" at bounding box center [575, 450] width 351 height 25
click at [730, 592] on span "OK" at bounding box center [737, 593] width 15 height 17
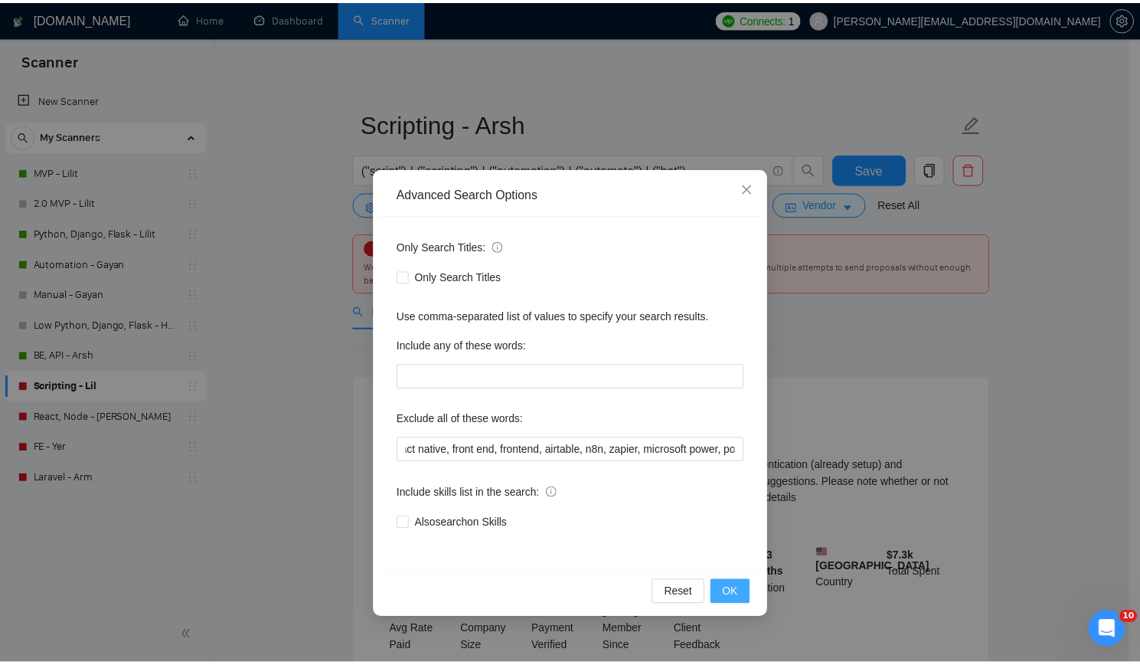
scroll to position [0, 0]
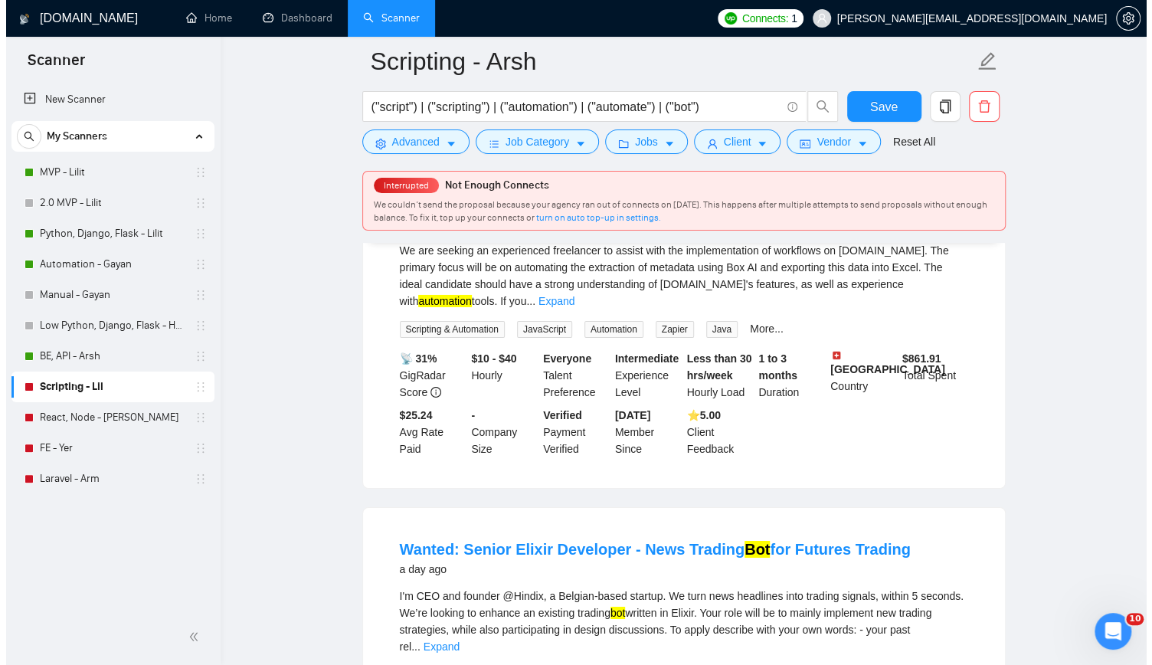
scroll to position [2909, 0]
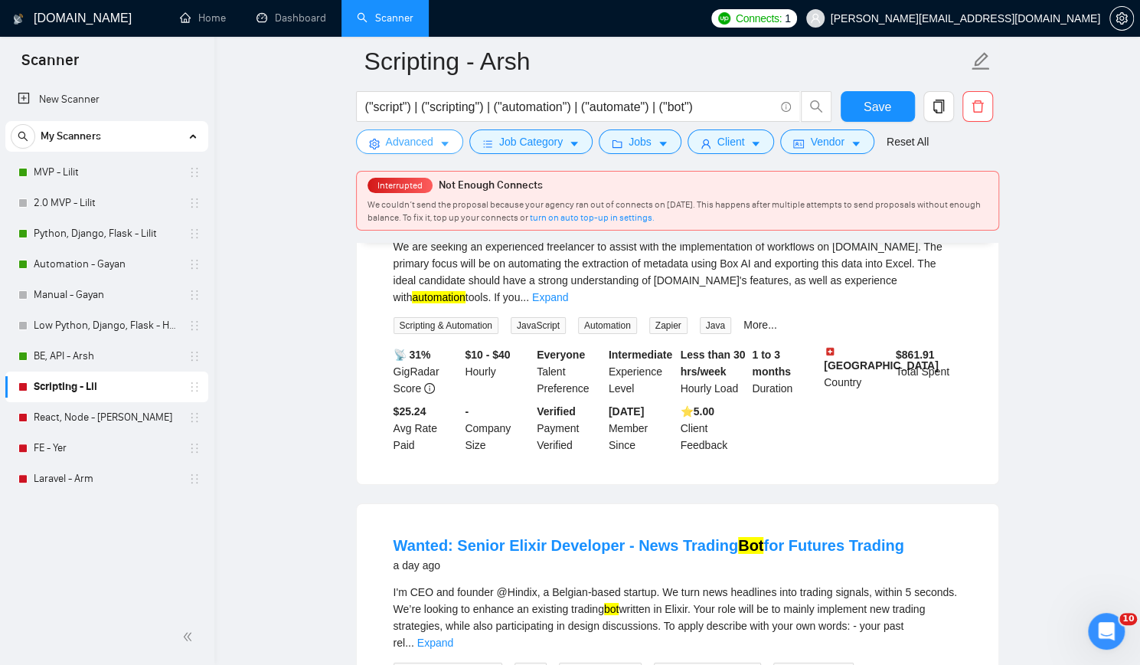
click at [407, 136] on span "Advanced" at bounding box center [409, 141] width 47 height 17
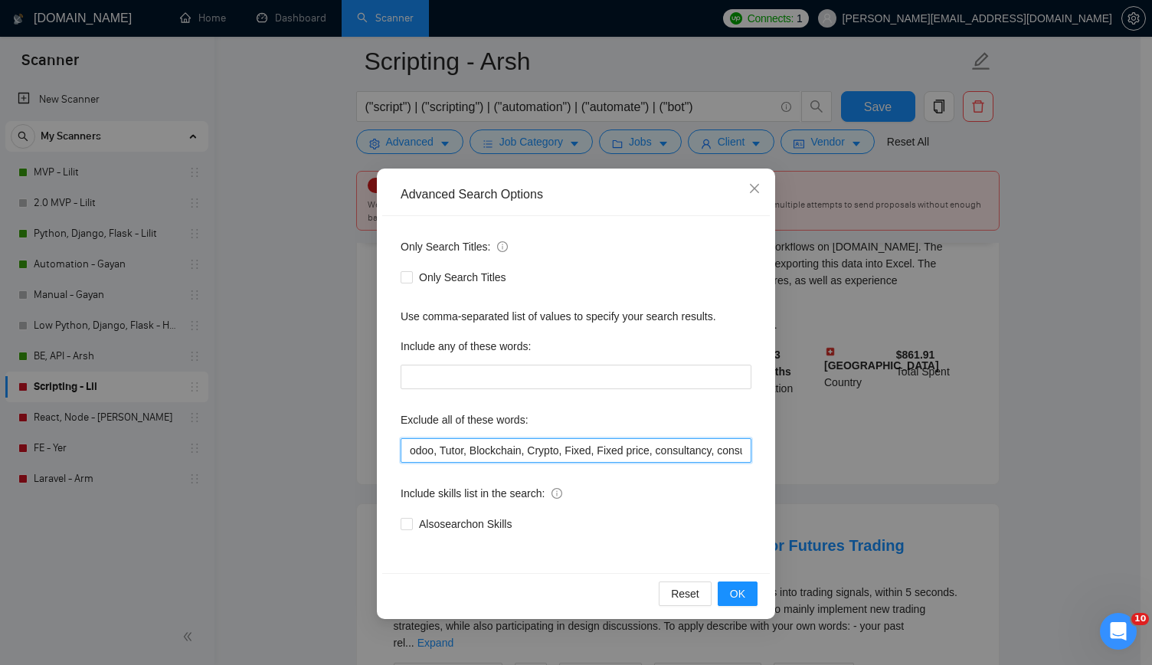
click at [633, 443] on input "odoo, Tutor, Blockchain, Crypto, Fixed, Fixed price, consultancy, consultation,…" at bounding box center [575, 450] width 351 height 25
type input "odoo, Tutor, Blockchain, Crypto, Fixed, Fixed price, consultancy, consultation,…"
click at [739, 589] on span "OK" at bounding box center [737, 593] width 15 height 17
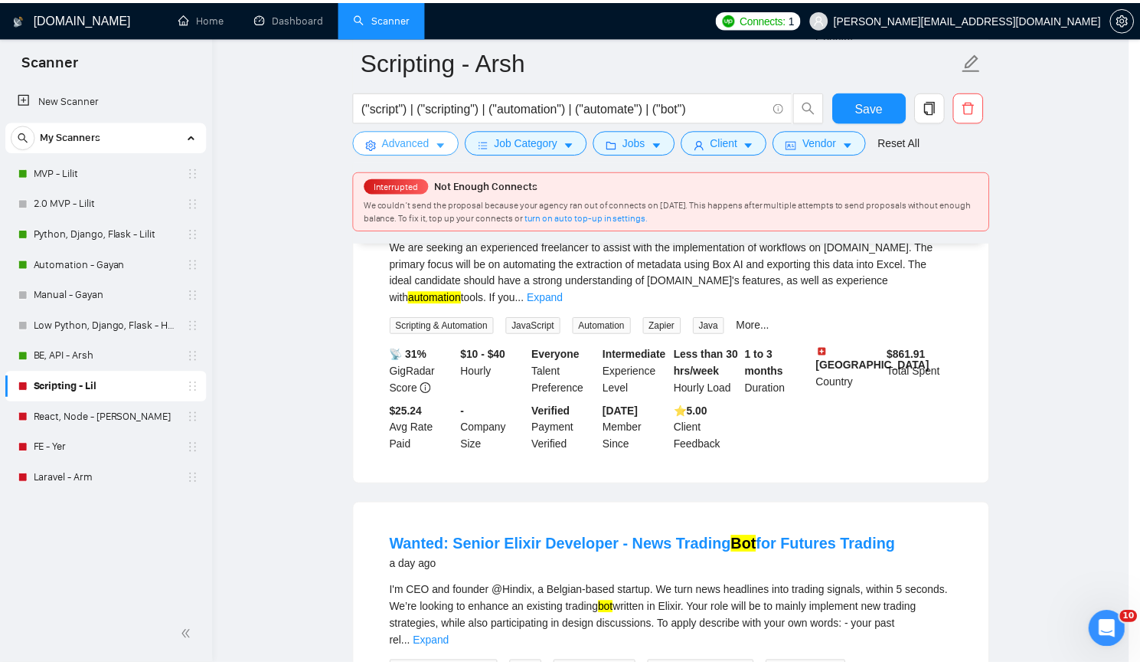
scroll to position [1959, 0]
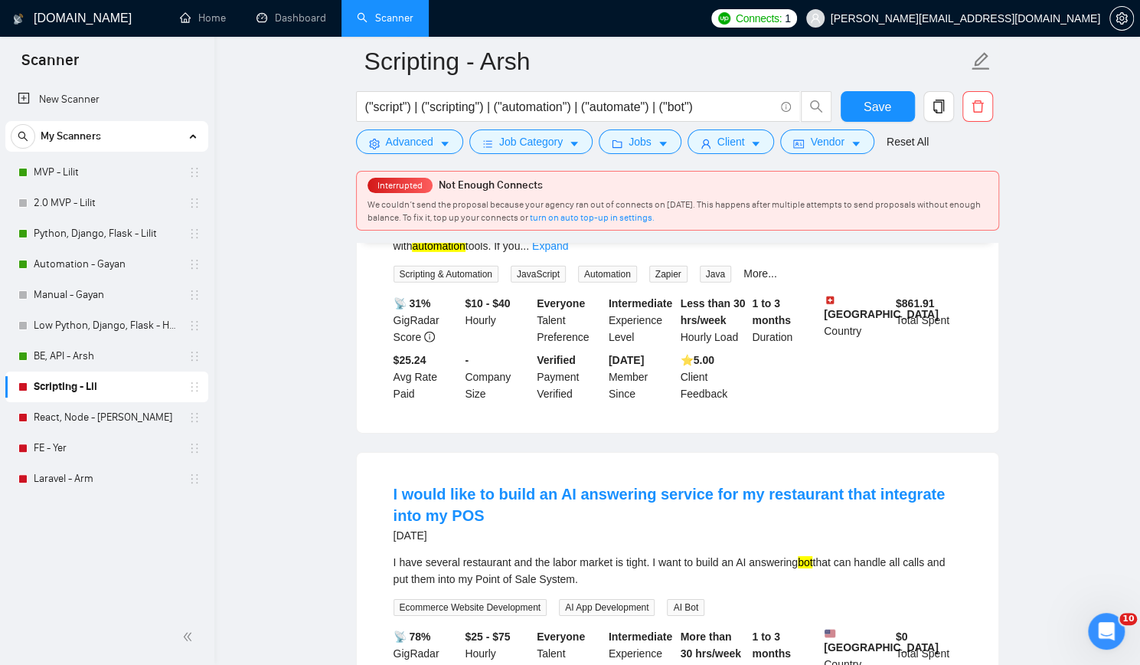
scroll to position [2096, 0]
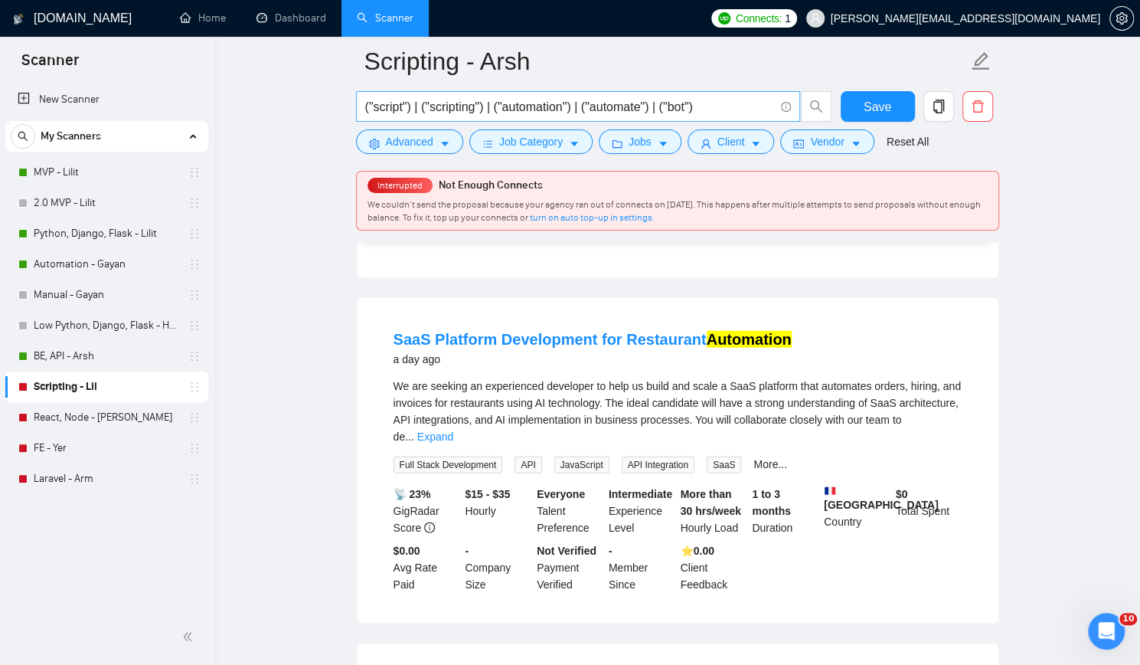
click at [715, 107] on input "("script") | ("scripting") | ("automation") | ("automate") | ("bot")" at bounding box center [569, 106] width 409 height 19
type input "("script") | ("scripting") | ("automation") | ("automate")"
click at [876, 97] on span "Save" at bounding box center [878, 106] width 28 height 19
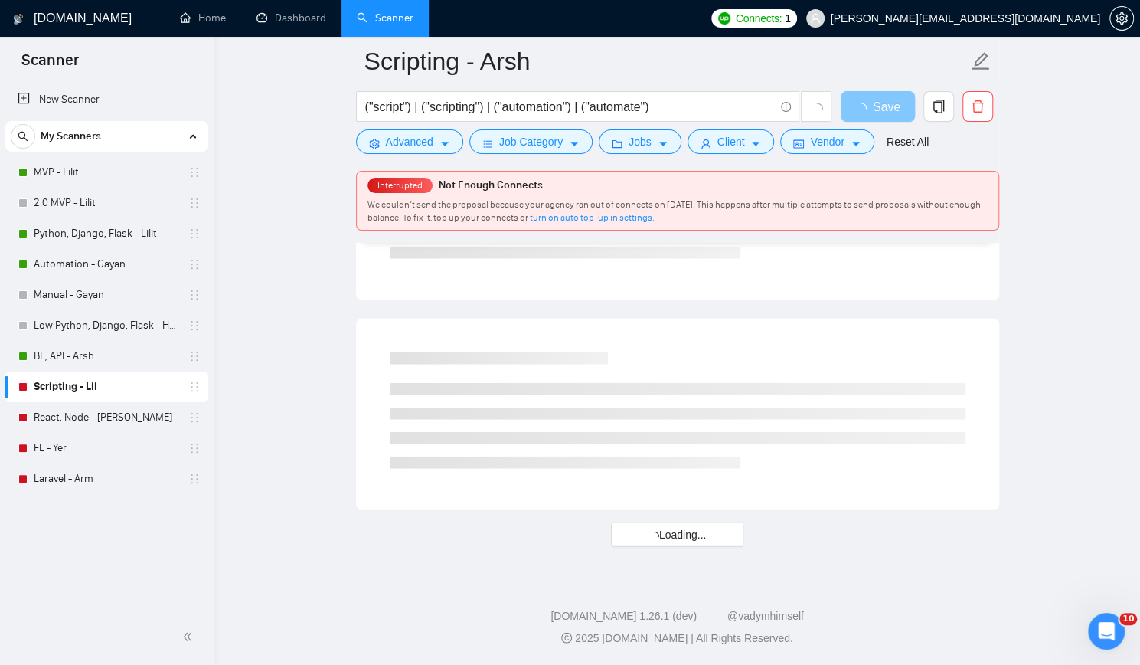
scroll to position [1959, 0]
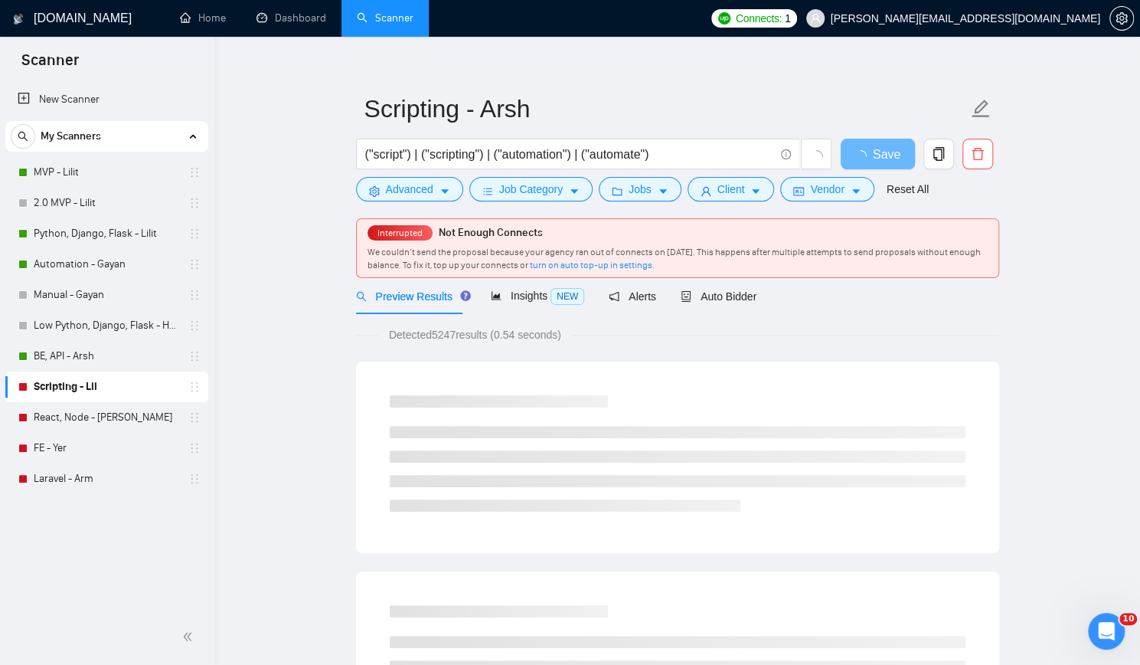
scroll to position [0, 0]
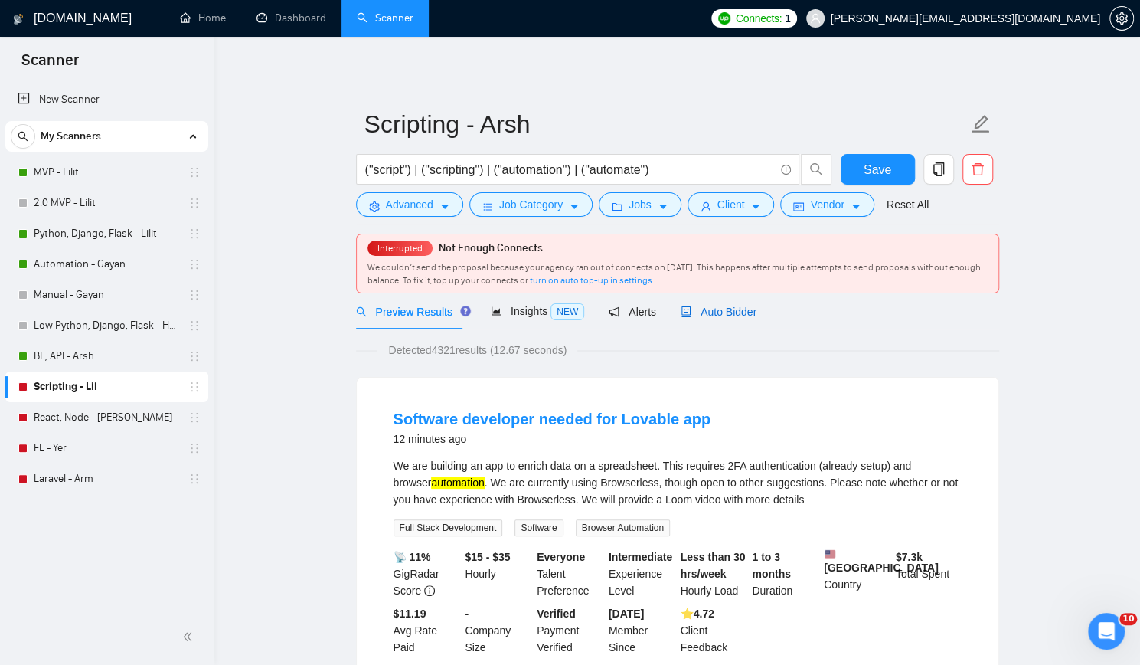
click at [709, 312] on span "Auto Bidder" at bounding box center [719, 311] width 76 height 12
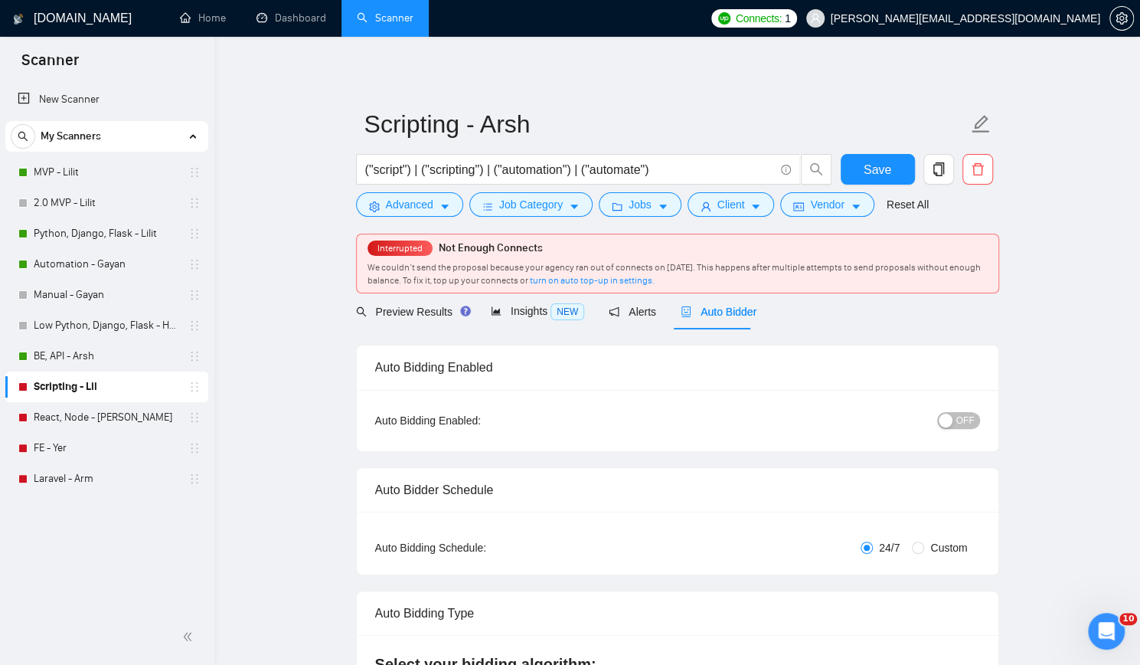
checkbox input "true"
click at [967, 413] on span "OFF" at bounding box center [965, 420] width 18 height 17
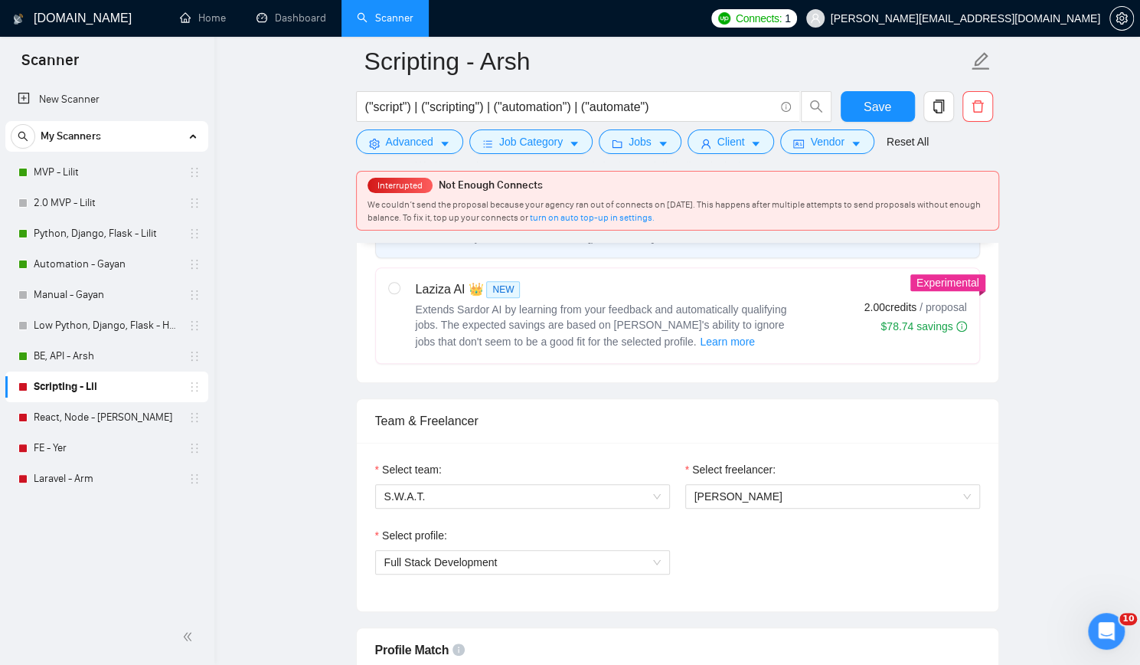
scroll to position [766, 0]
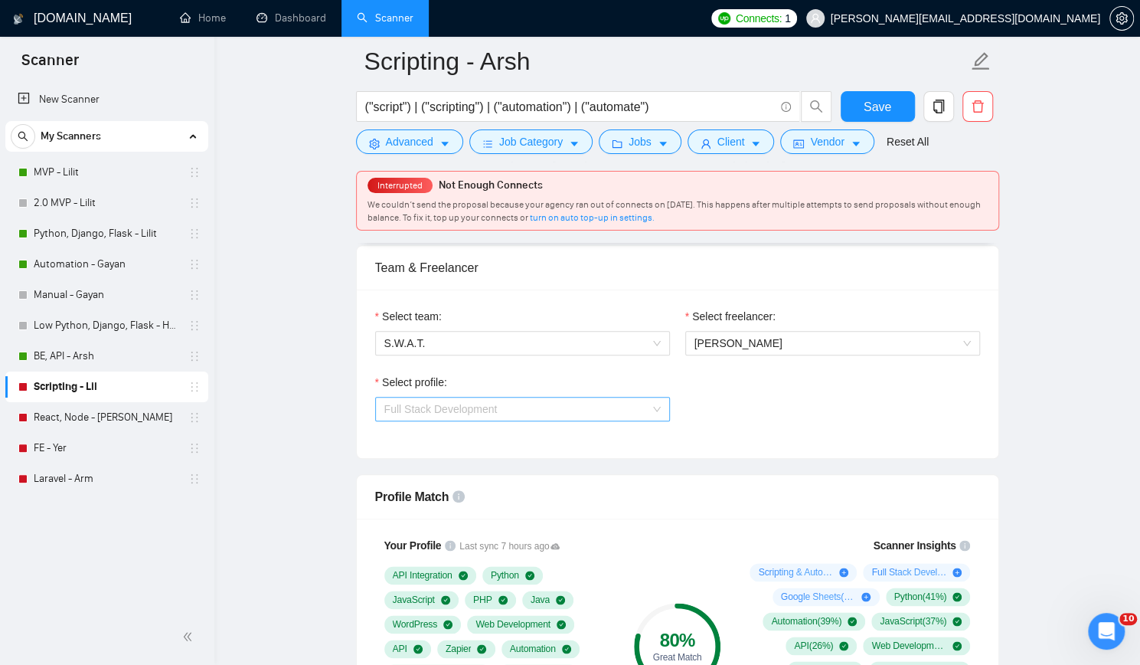
click at [481, 410] on span "Full Stack Development" at bounding box center [440, 409] width 113 height 12
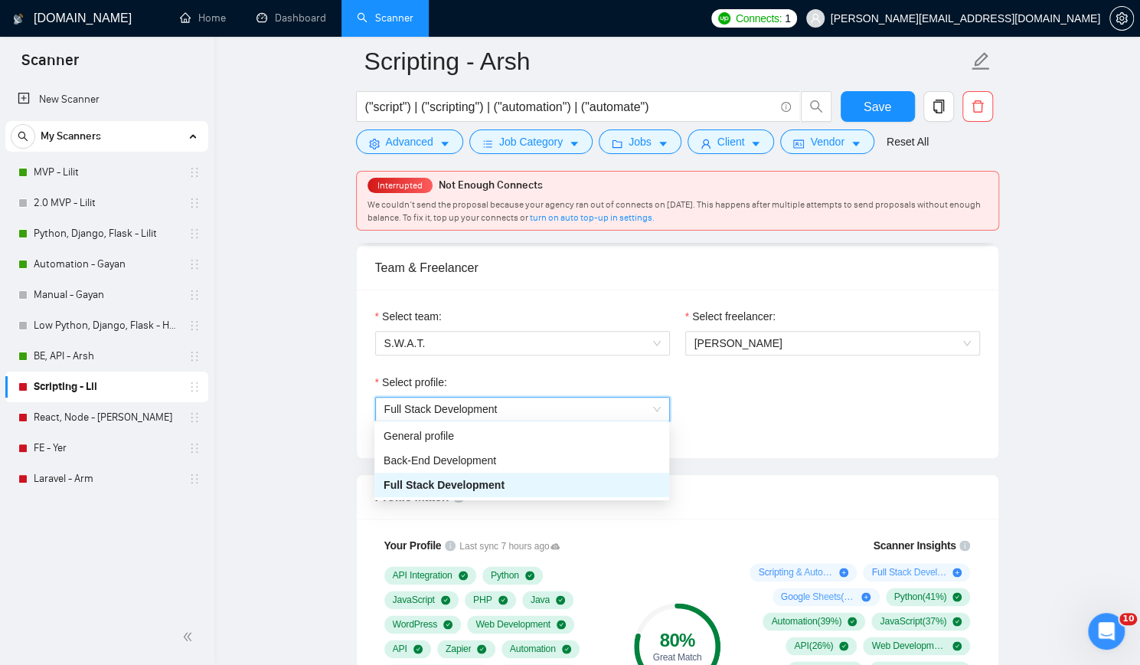
click at [481, 407] on span "Full Stack Development" at bounding box center [440, 409] width 113 height 12
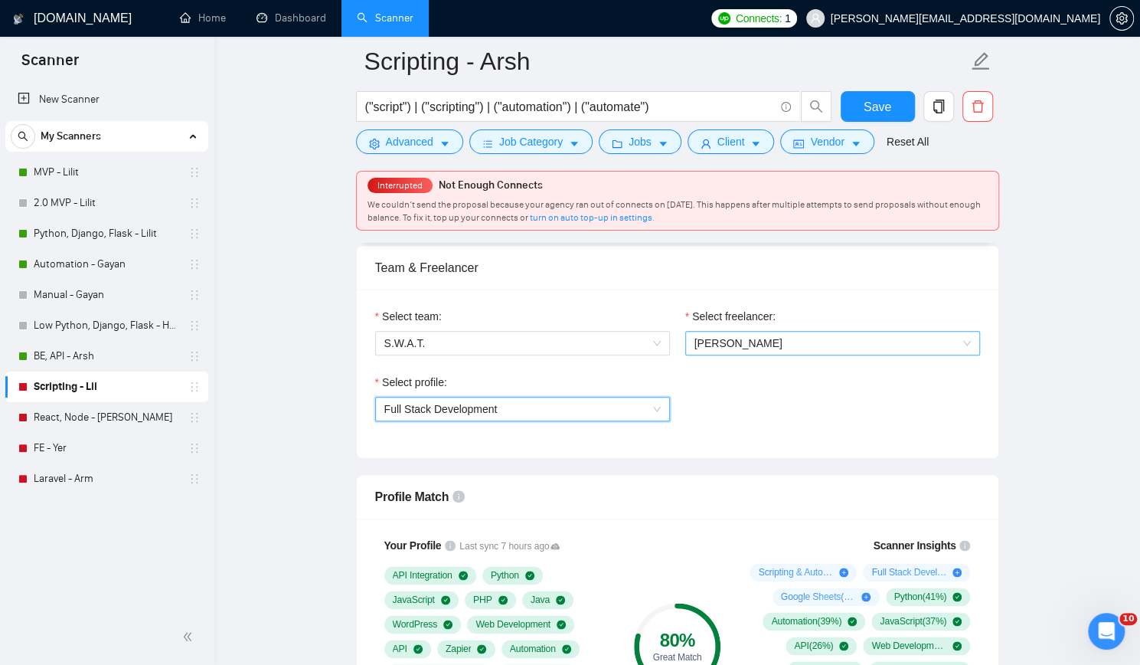
click at [745, 341] on span "[PERSON_NAME]" at bounding box center [738, 343] width 88 height 12
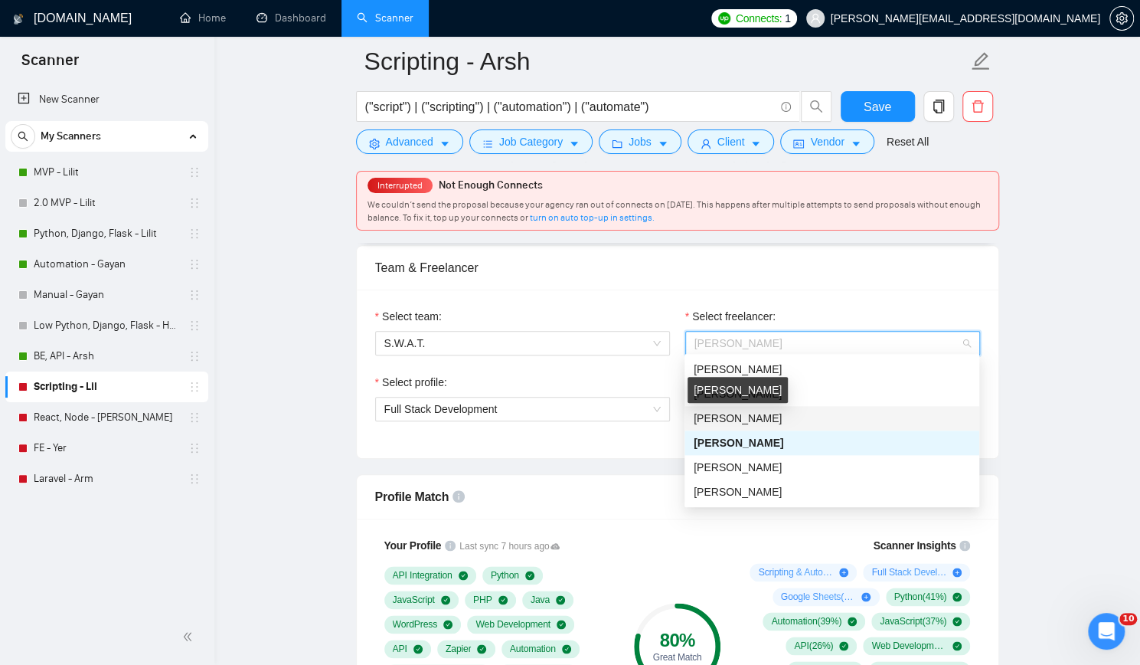
click at [758, 413] on span "[PERSON_NAME]" at bounding box center [738, 418] width 88 height 12
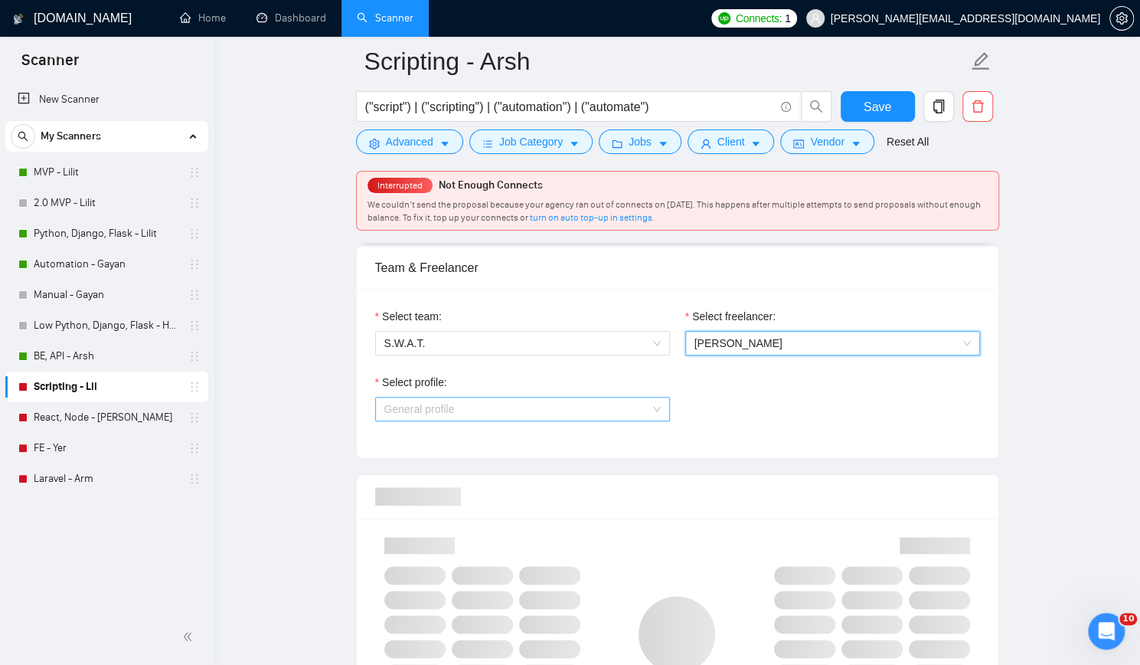
click at [542, 408] on span "General profile" at bounding box center [522, 408] width 276 height 23
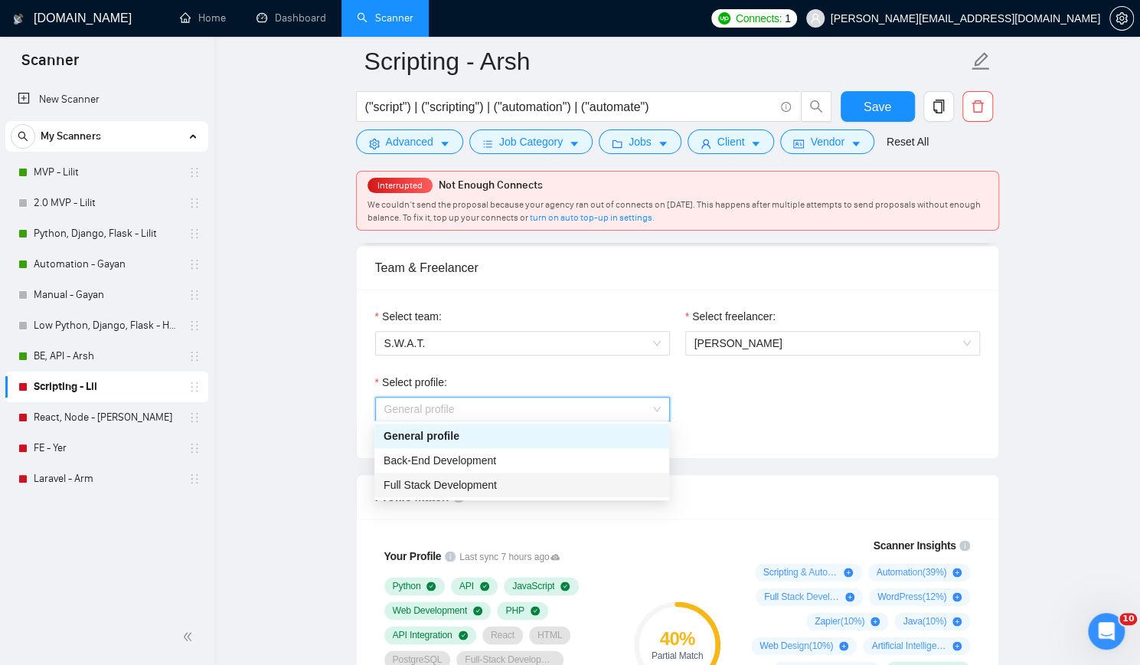
click at [510, 477] on div "Full Stack Development" at bounding box center [522, 484] width 276 height 17
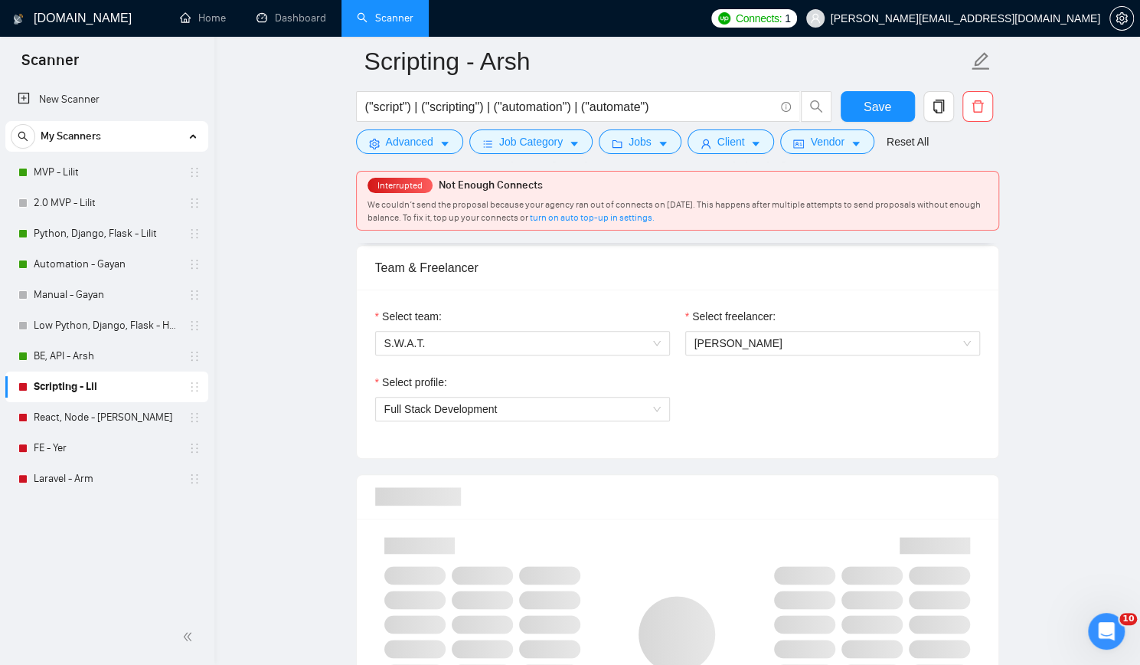
click at [779, 432] on div "Select profile: Full Stack Development" at bounding box center [678, 407] width 620 height 66
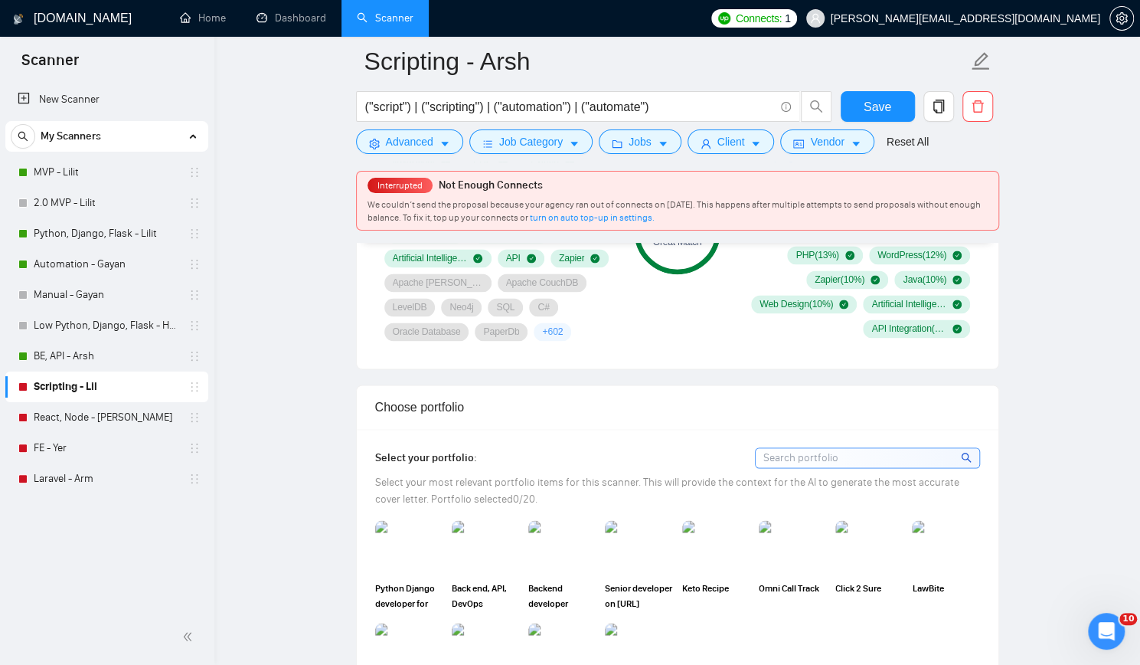
scroll to position [1302, 0]
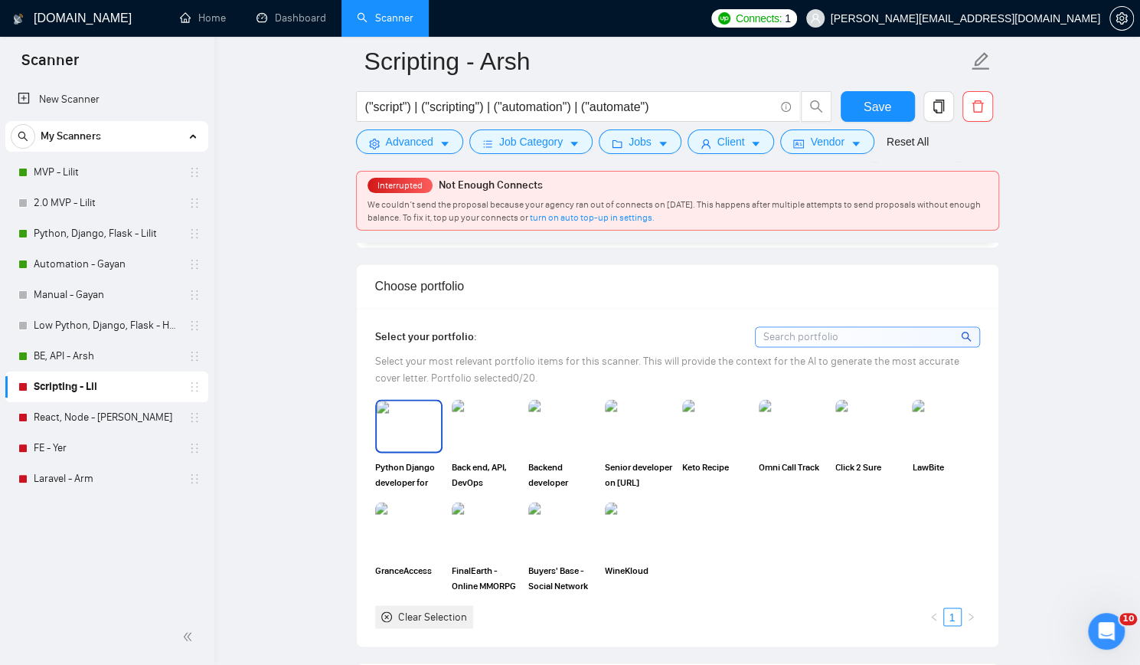
click at [398, 437] on img at bounding box center [409, 425] width 64 height 51
click at [466, 427] on img at bounding box center [485, 425] width 64 height 51
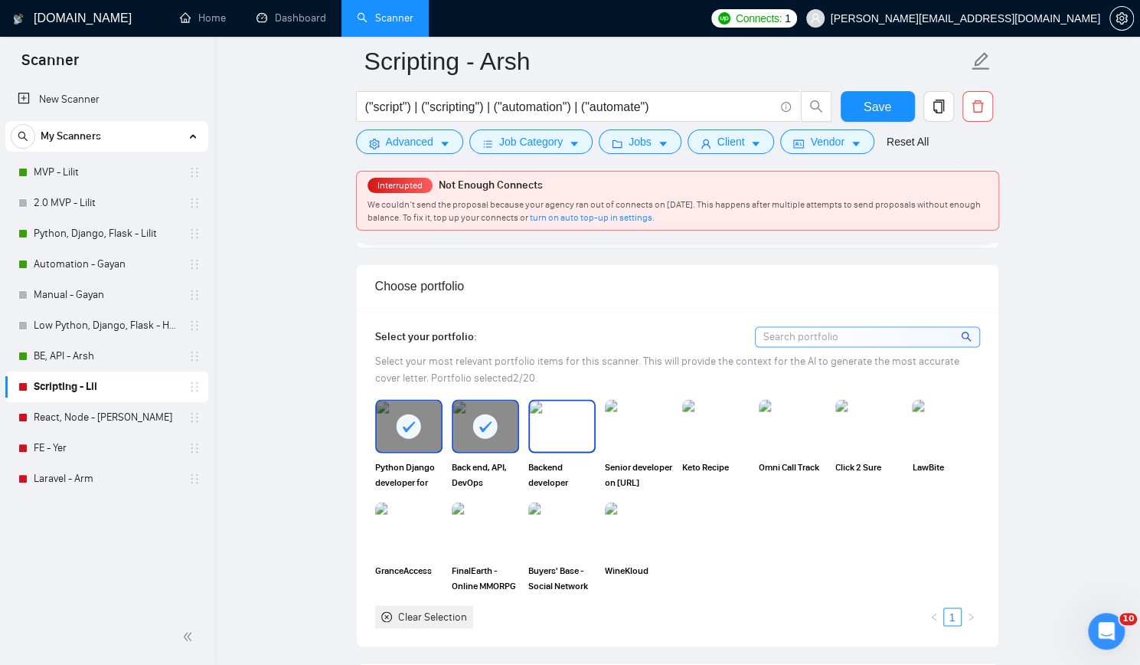
click at [550, 425] on img at bounding box center [562, 425] width 64 height 51
click at [631, 422] on img at bounding box center [638, 425] width 64 height 51
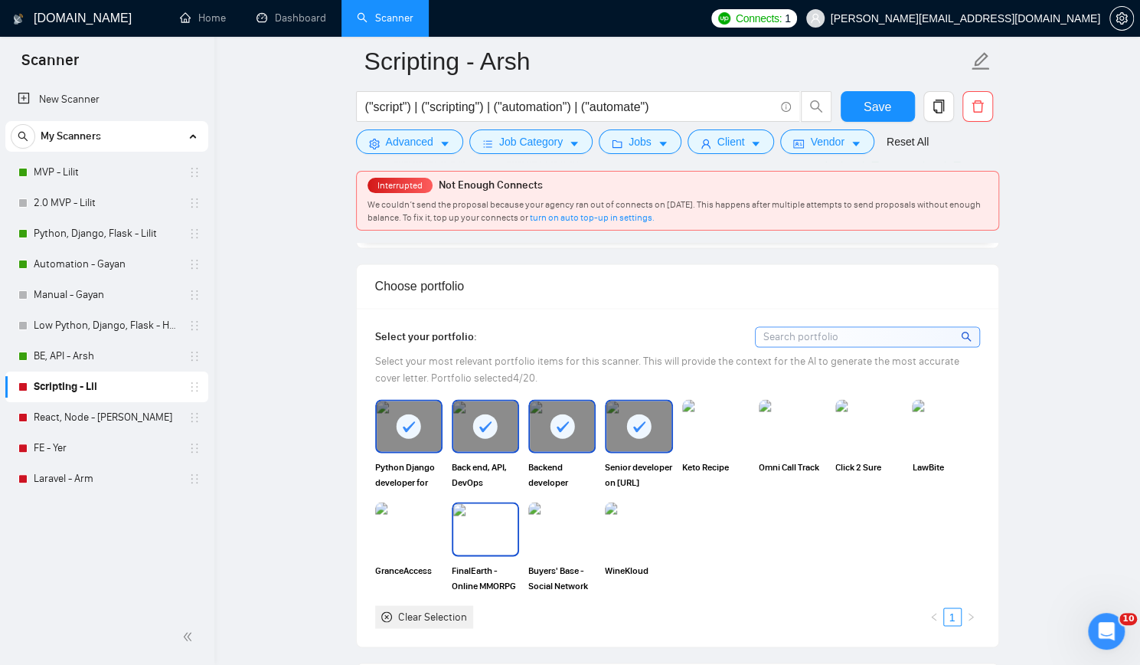
click at [482, 514] on img at bounding box center [485, 528] width 64 height 51
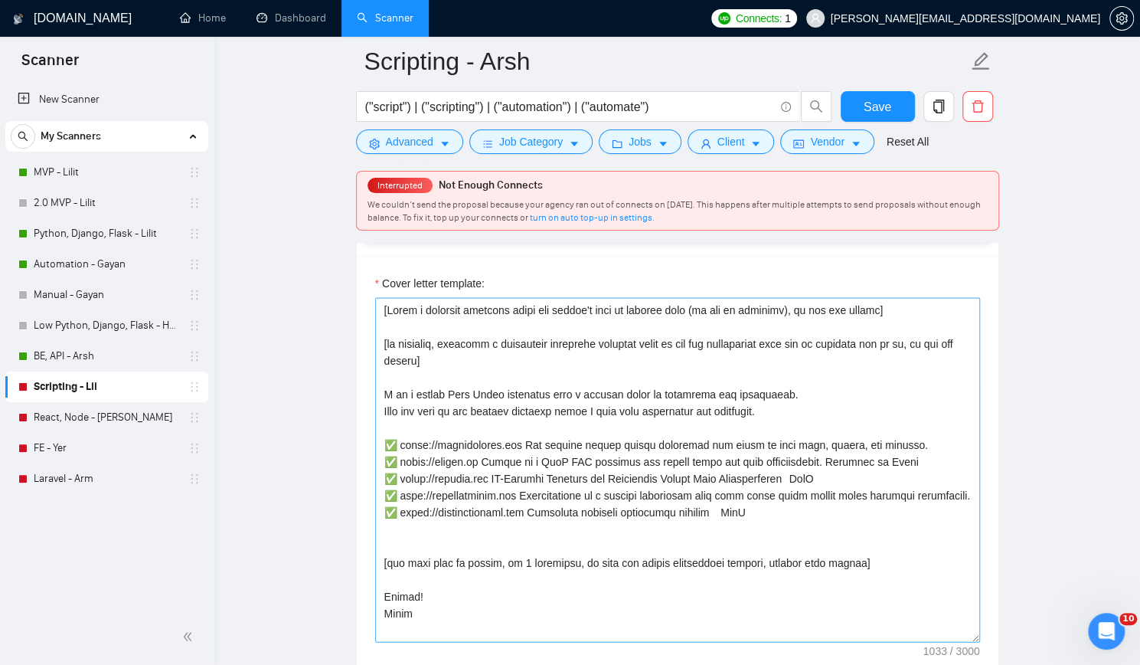
scroll to position [1761, 0]
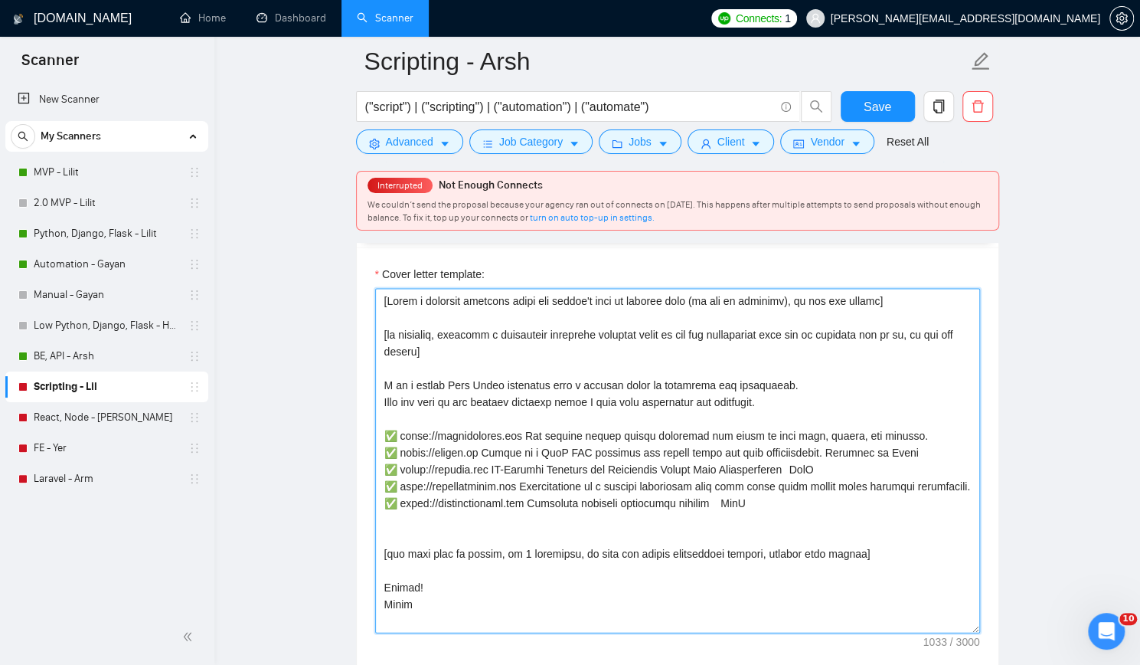
click at [496, 606] on textarea "Cover letter template:" at bounding box center [677, 461] width 605 height 345
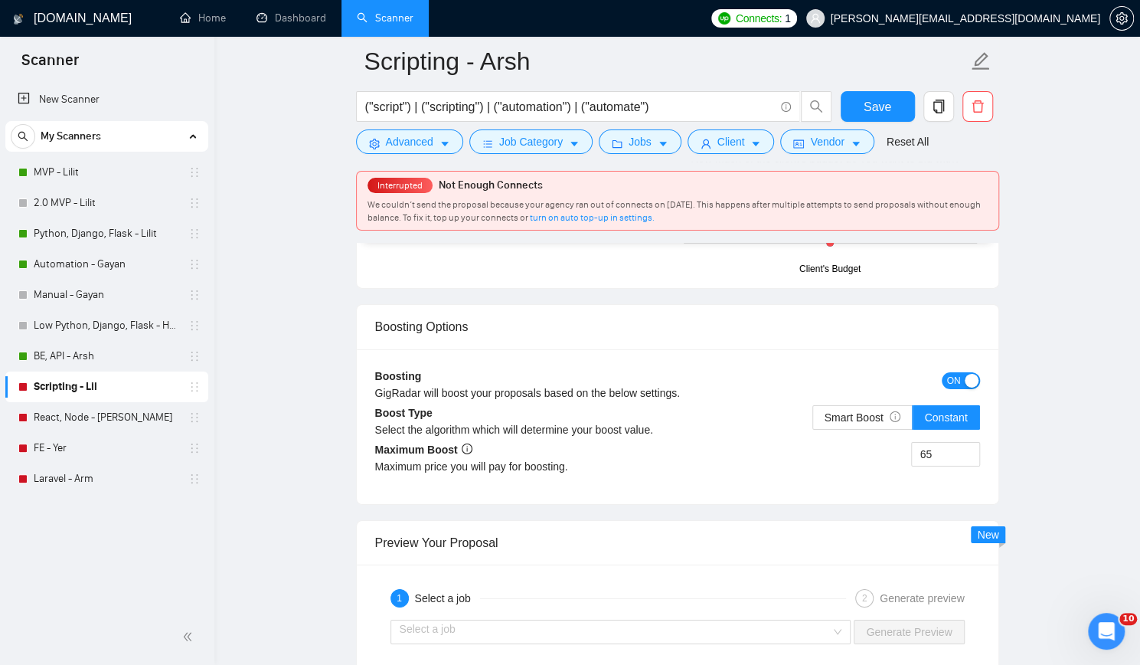
scroll to position [2756, 0]
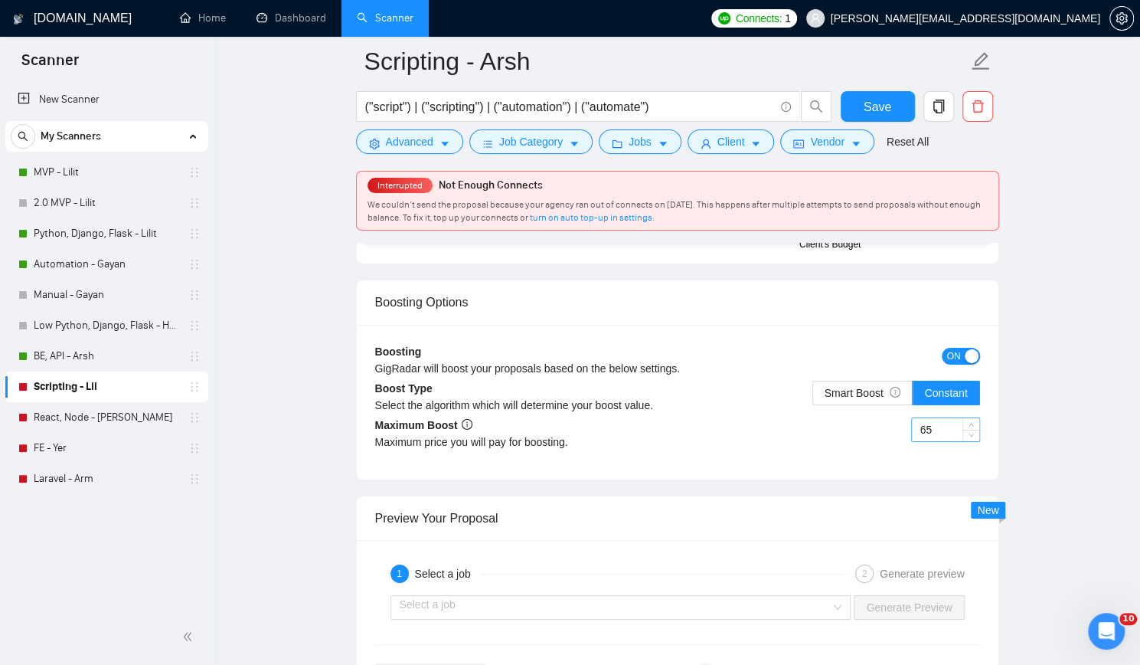
type textarea "[Lorem i dolorsit ametcons adipi eli seddoe't inci ut laboree dolo (ma ali en a…"
click at [955, 418] on input "65" at bounding box center [945, 429] width 67 height 23
type input "55"
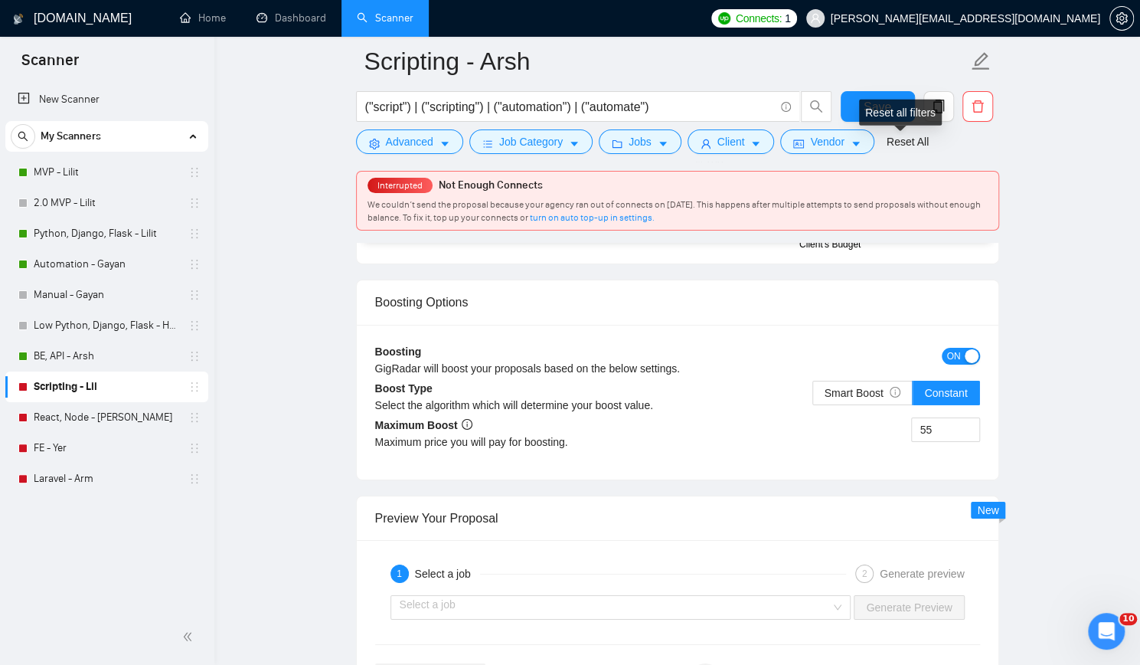
click at [877, 109] on div "Reset all filters" at bounding box center [900, 113] width 83 height 26
click at [883, 108] on span "Save" at bounding box center [878, 106] width 28 height 19
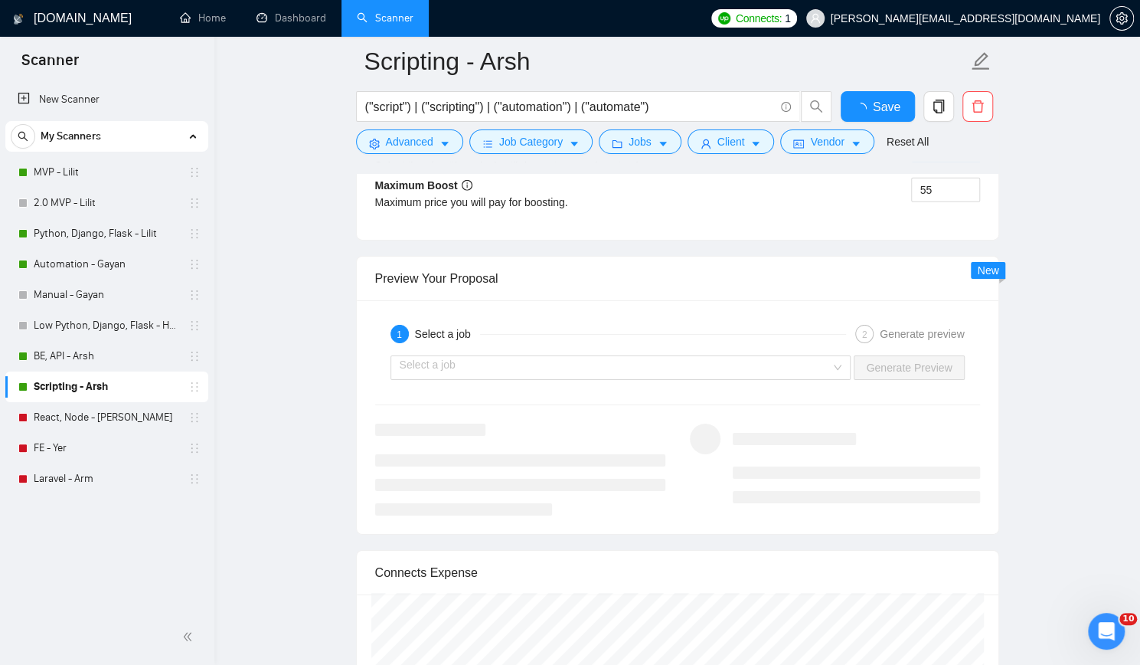
checkbox input "true"
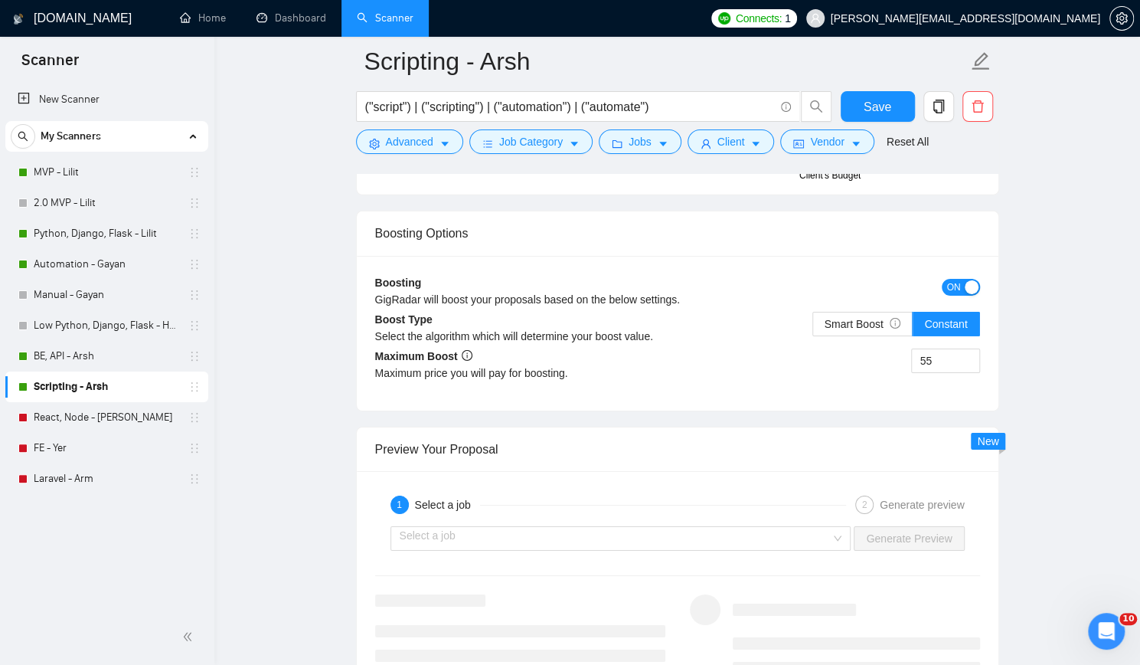
click at [106, 412] on link "React, Node - [PERSON_NAME]" at bounding box center [106, 417] width 145 height 31
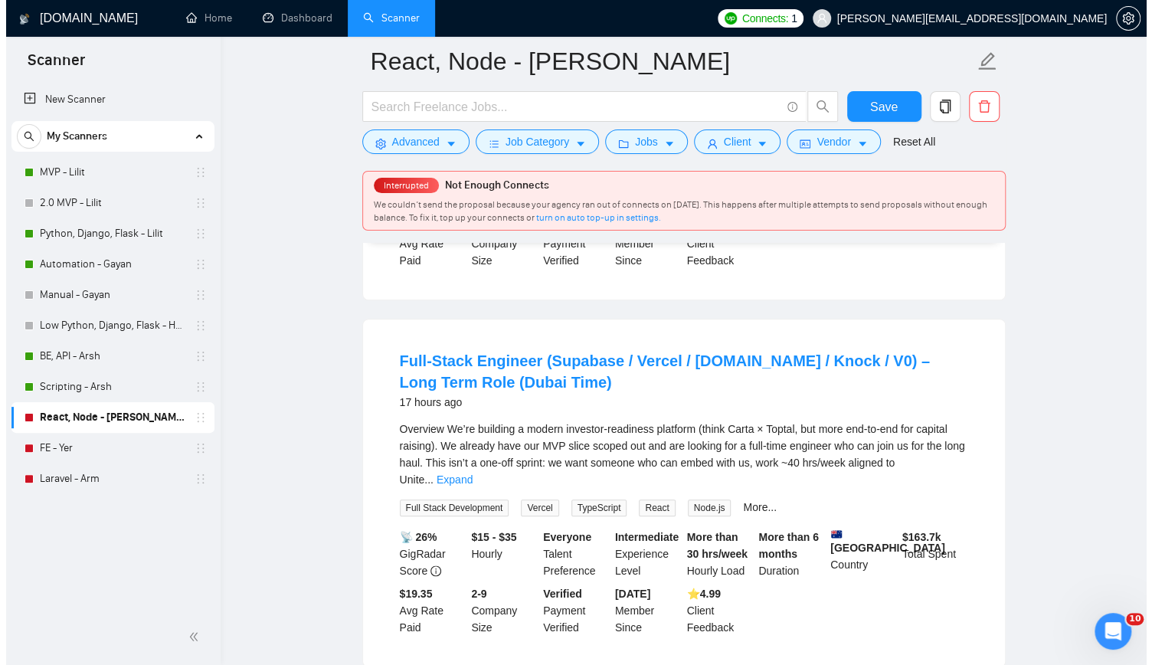
scroll to position [766, 0]
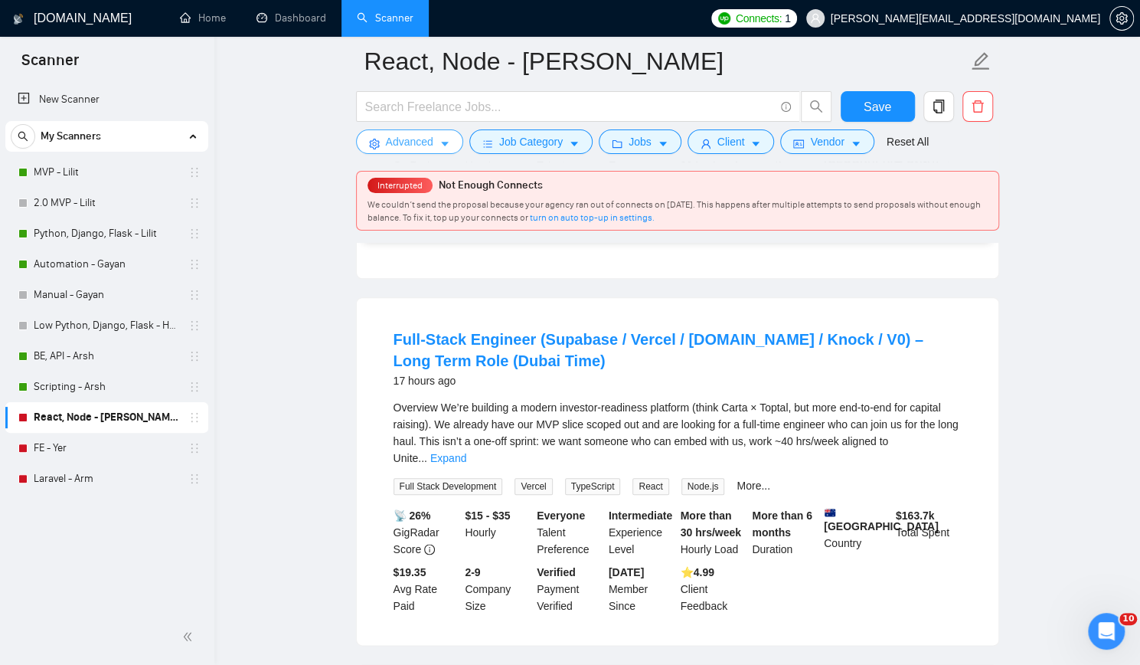
click at [410, 145] on span "Advanced" at bounding box center [409, 141] width 47 height 17
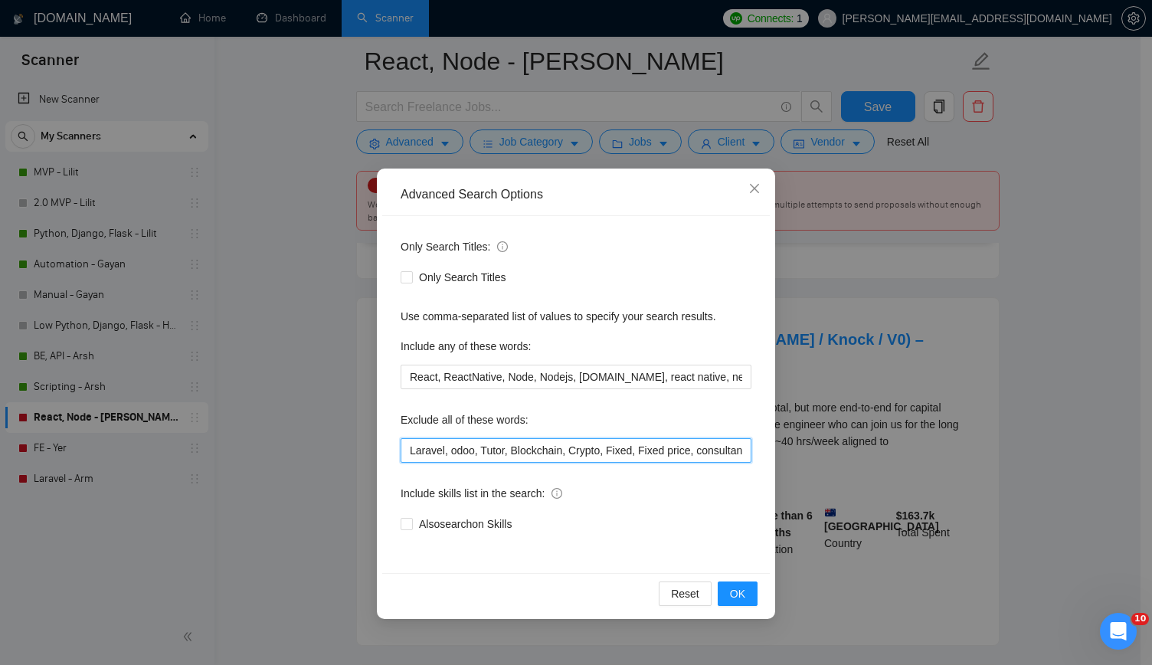
click at [564, 449] on input "Laravel, odoo, Tutor, Blockchain, Crypto, Fixed, Fixed price, consultancy, cons…" at bounding box center [575, 450] width 351 height 25
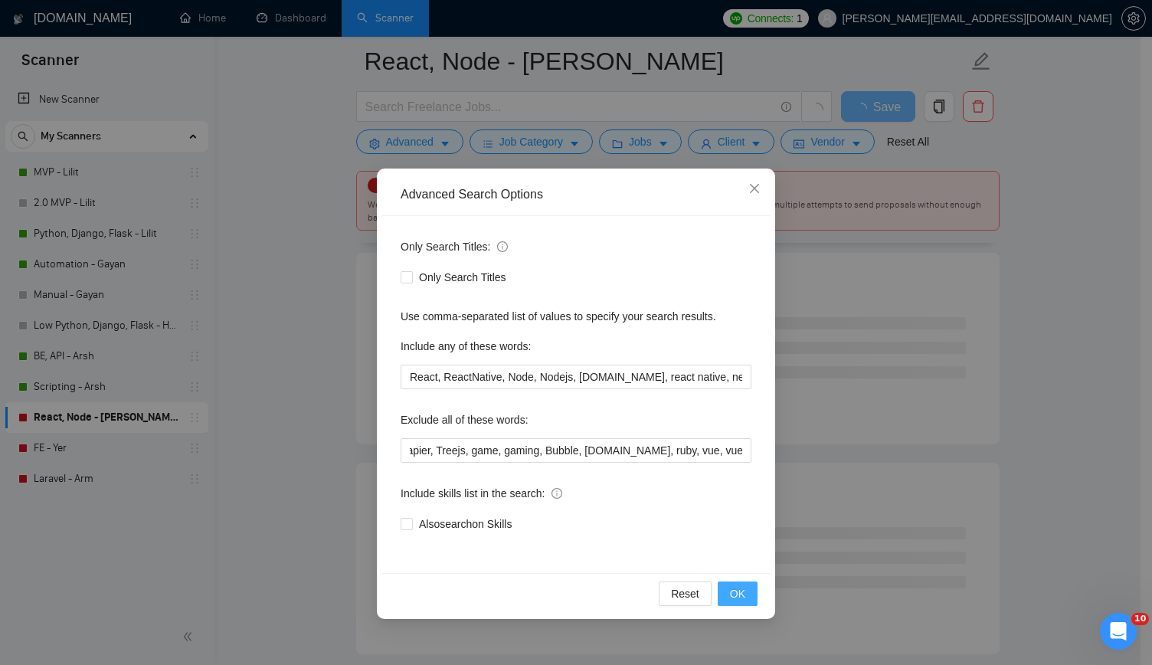
click at [740, 590] on span "OK" at bounding box center [737, 593] width 15 height 17
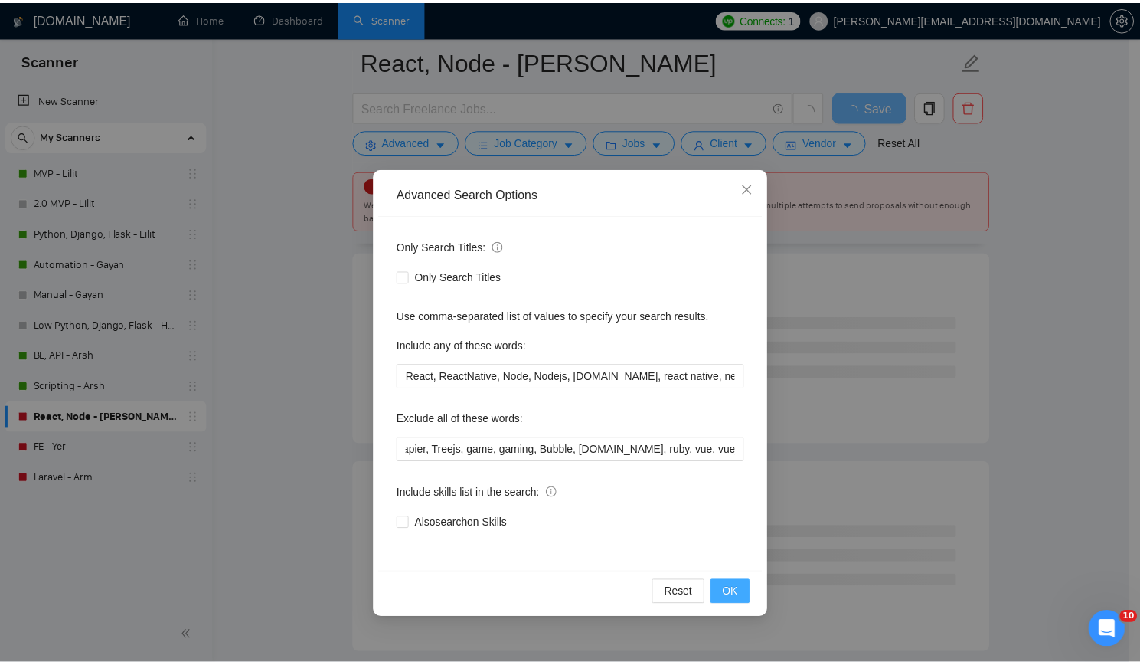
scroll to position [0, 0]
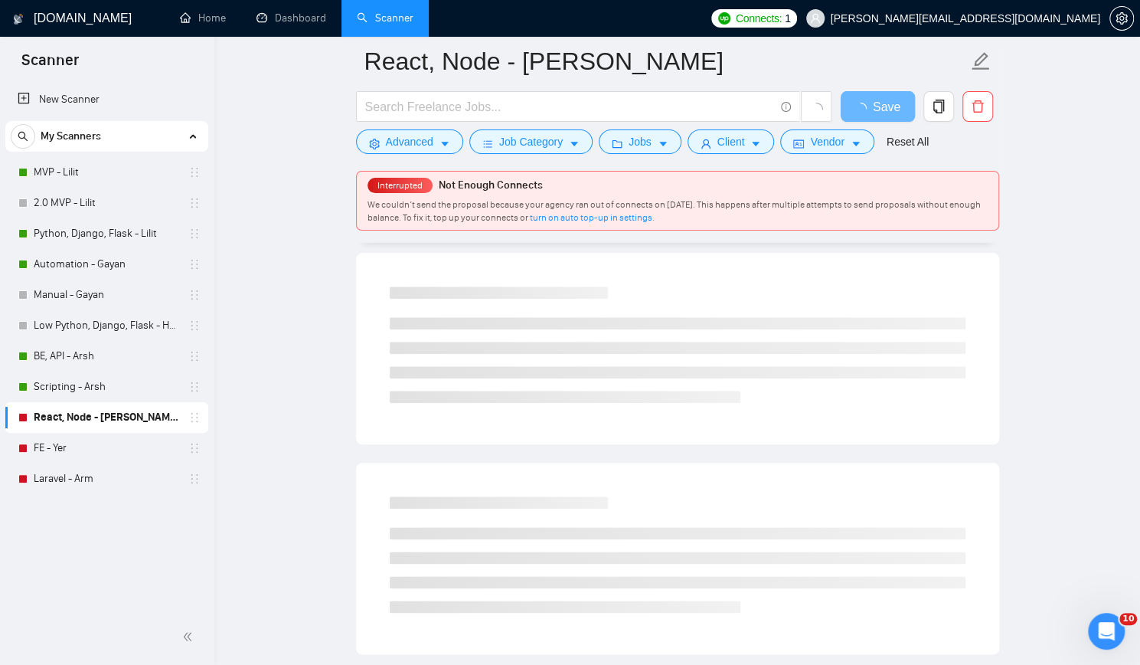
click at [286, 230] on main "React, Node - Yuri Save Advanced Job Category Jobs Client Vendor Reset All Inte…" at bounding box center [677, 518] width 877 height 2444
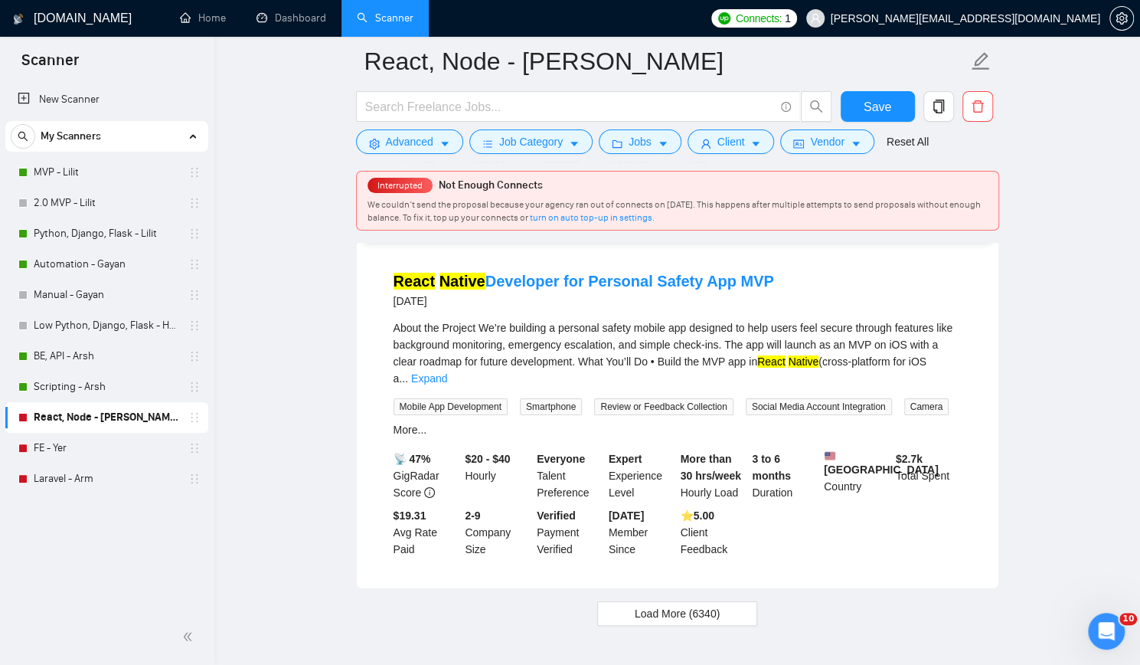
scroll to position [3225, 0]
click at [714, 604] on span "Load More (6340)" at bounding box center [677, 612] width 85 height 17
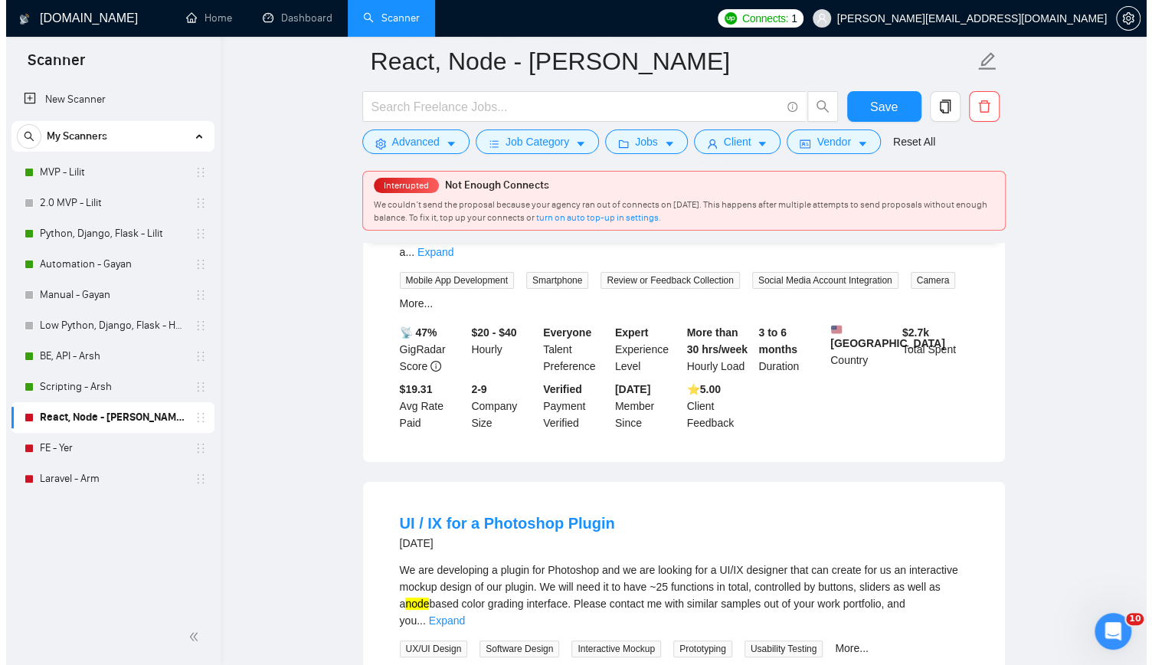
scroll to position [3378, 0]
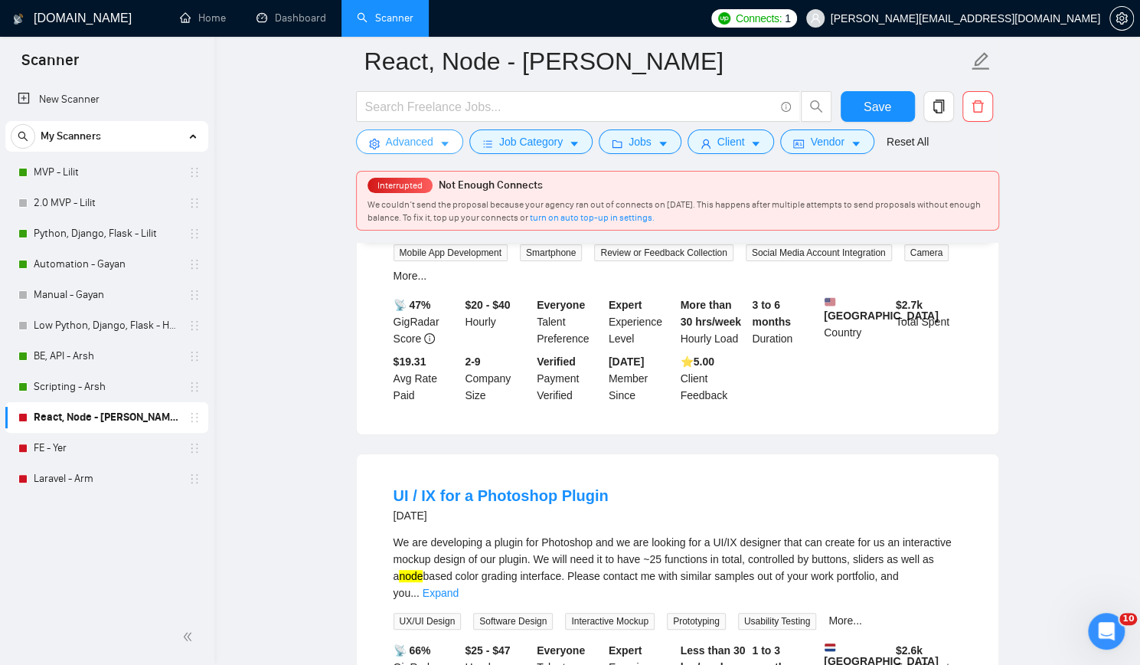
click at [418, 147] on span "Advanced" at bounding box center [409, 141] width 47 height 17
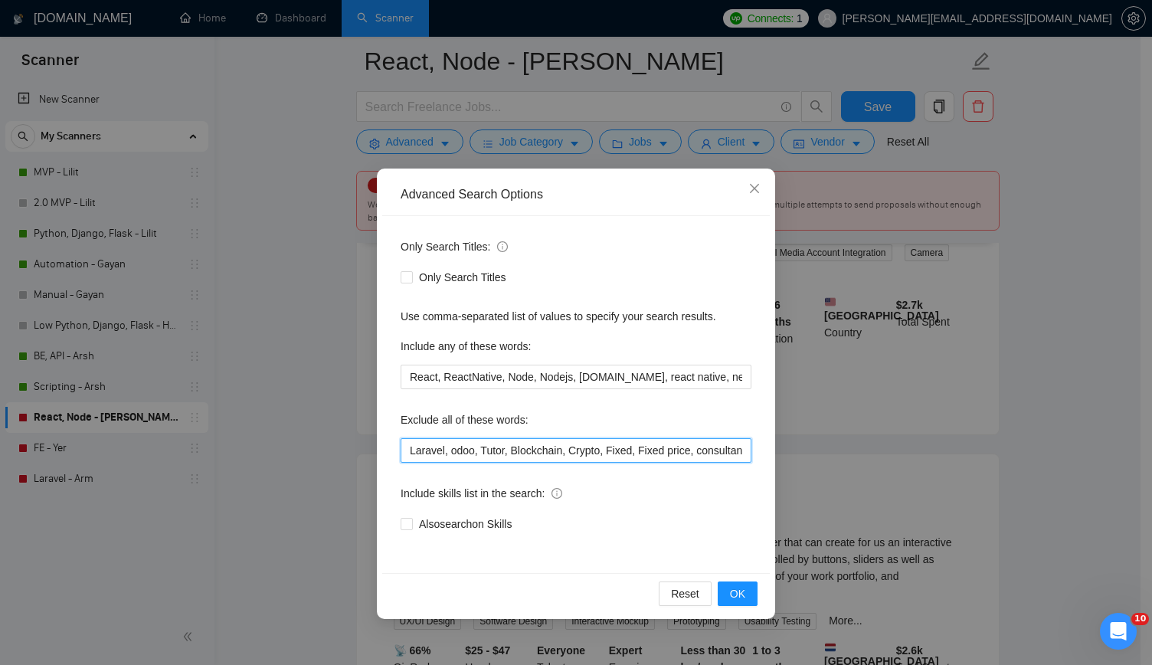
click at [667, 445] on input "Laravel, odoo, Tutor, Blockchain, Crypto, Fixed, Fixed price, consultancy, cons…" at bounding box center [575, 450] width 351 height 25
click at [740, 592] on span "OK" at bounding box center [737, 593] width 15 height 17
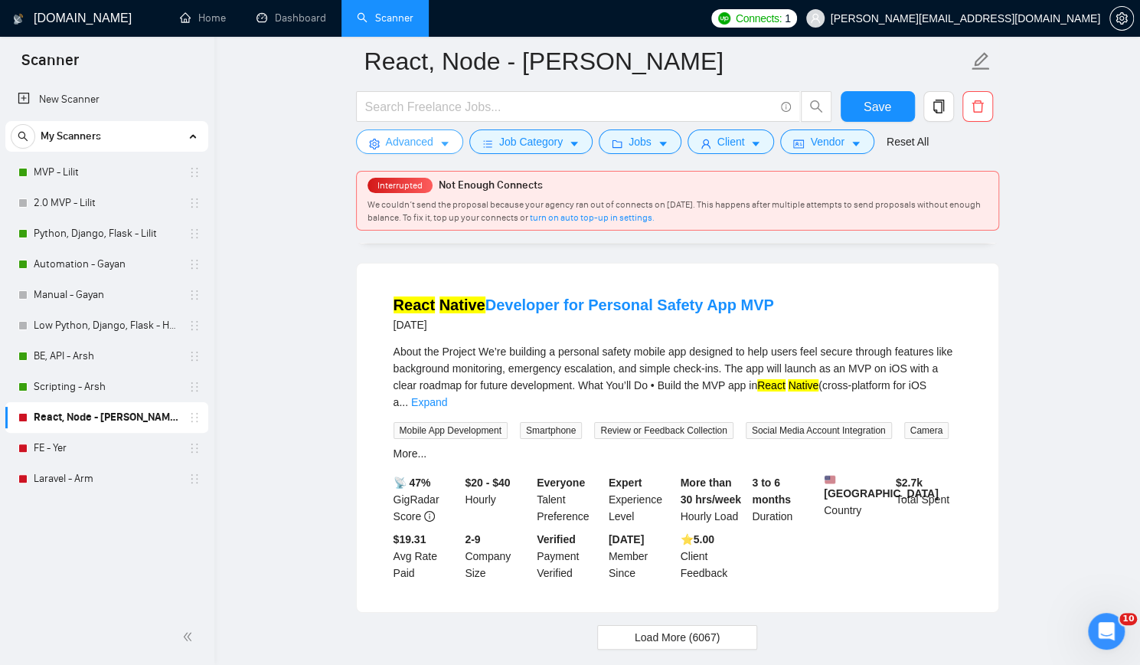
scroll to position [3225, 0]
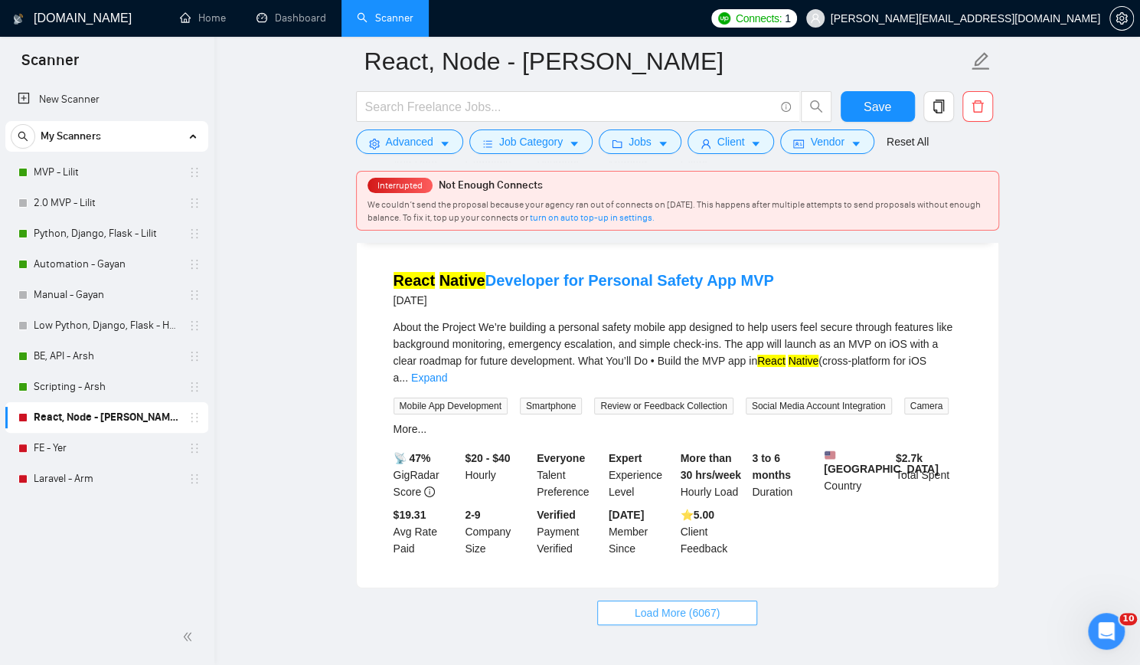
click at [655, 604] on span "Load More (6067)" at bounding box center [677, 612] width 85 height 17
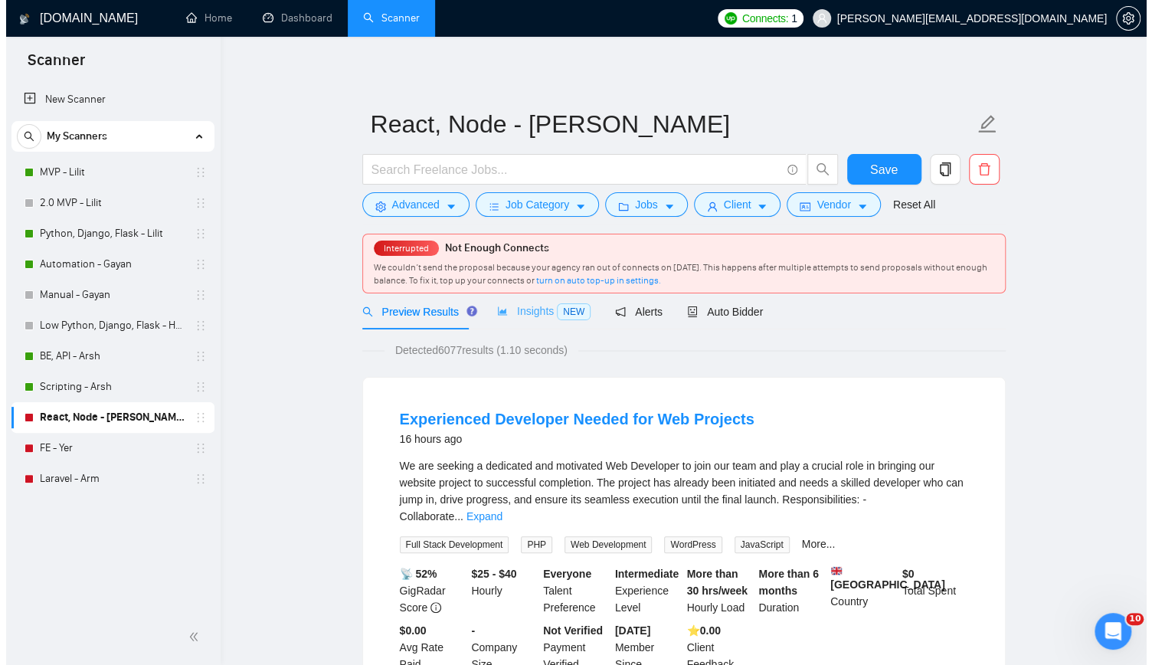
scroll to position [0, 0]
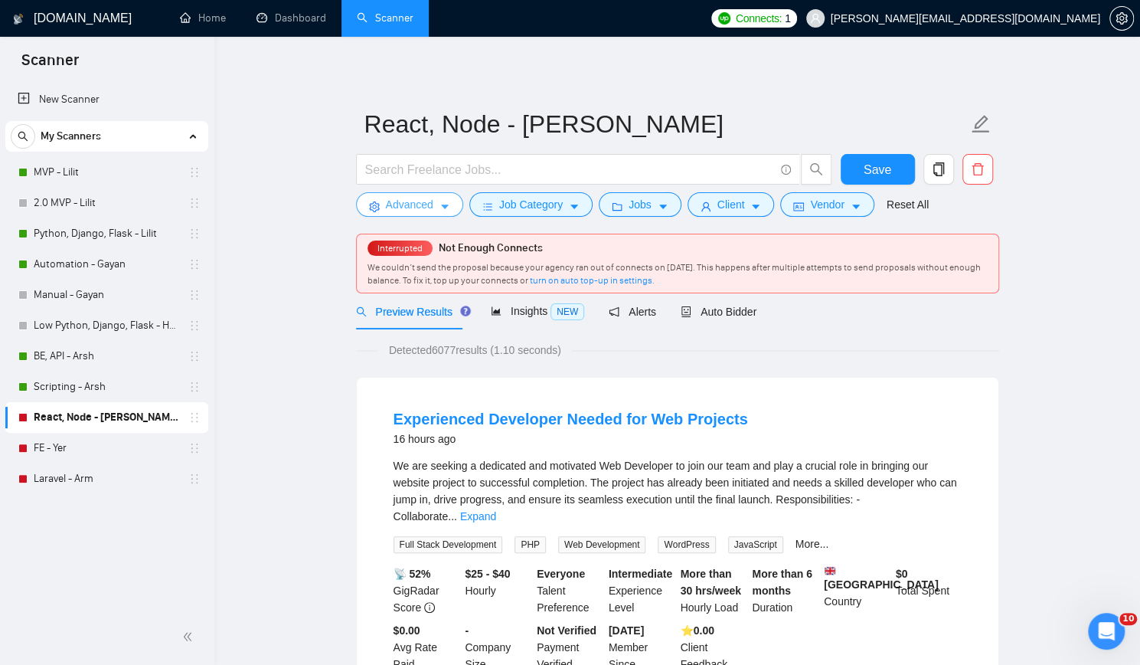
click at [418, 202] on span "Advanced" at bounding box center [409, 204] width 47 height 17
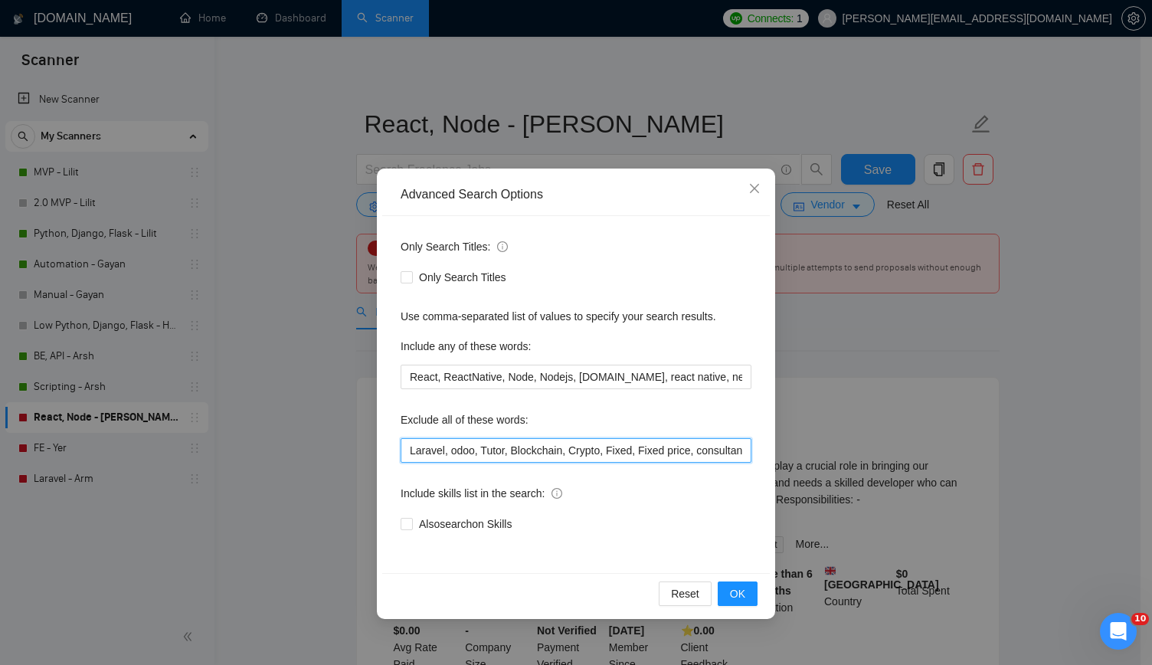
click at [684, 452] on input "Laravel, odoo, Tutor, Blockchain, Crypto, Fixed, Fixed price, consultancy, cons…" at bounding box center [575, 450] width 351 height 25
paste input "[GEOGRAPHIC_DATA]"
type input "Laravel, odoo, Tutor, Blockchain, Crypto, Fixed, Fixed price, consultancy, cons…"
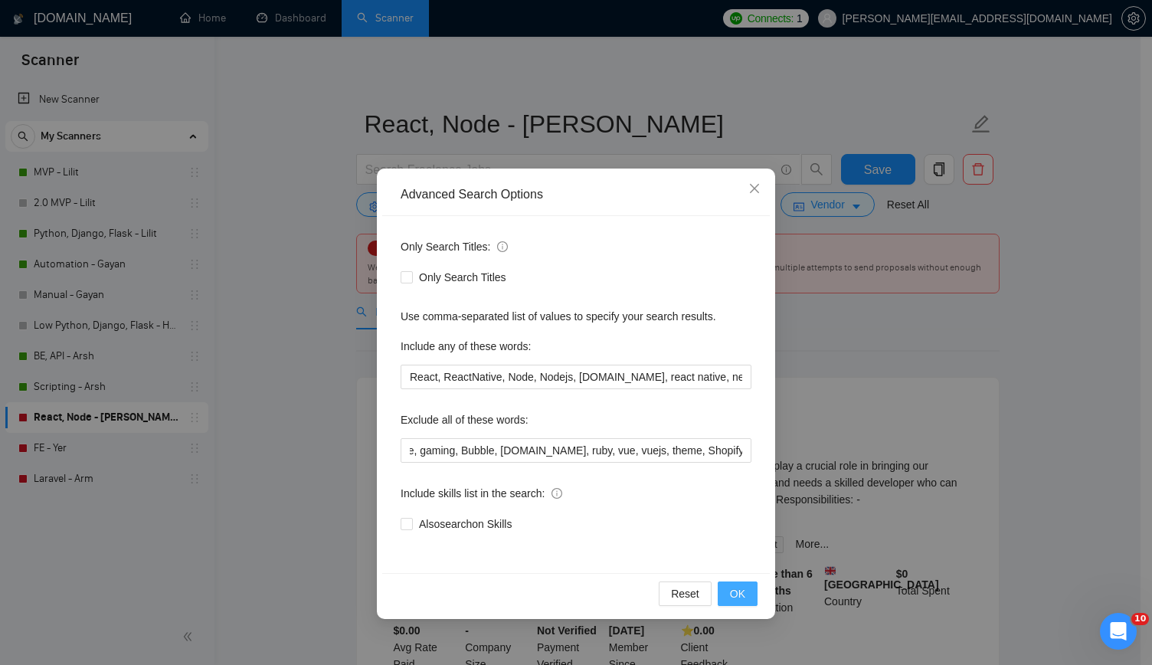
click at [735, 589] on span "OK" at bounding box center [737, 593] width 15 height 17
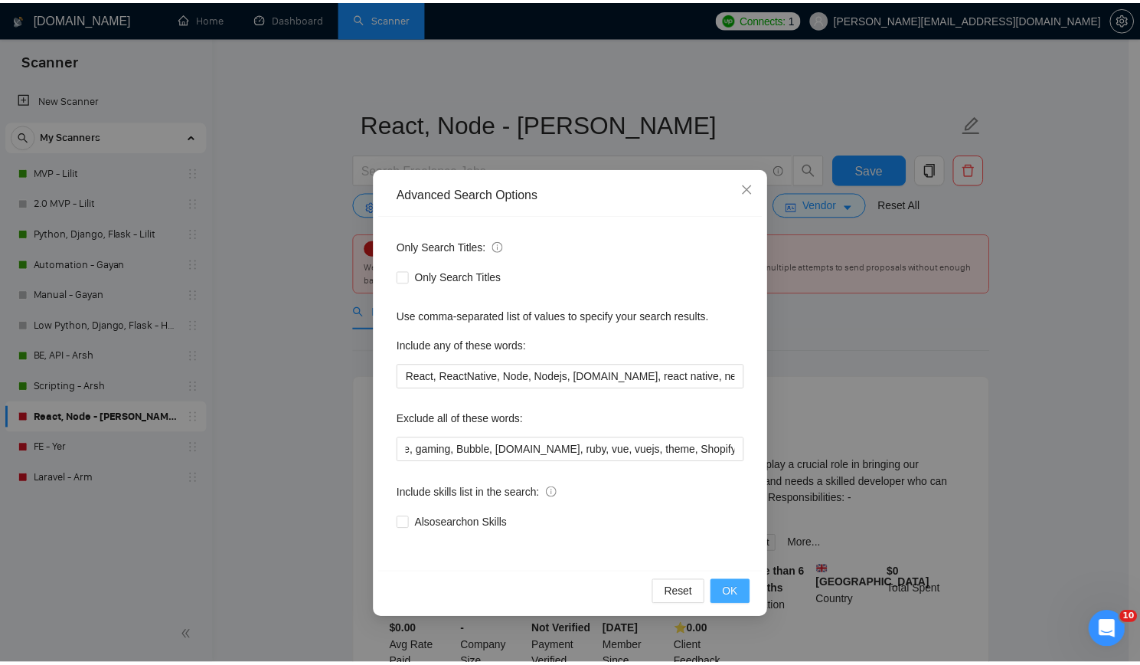
scroll to position [0, 0]
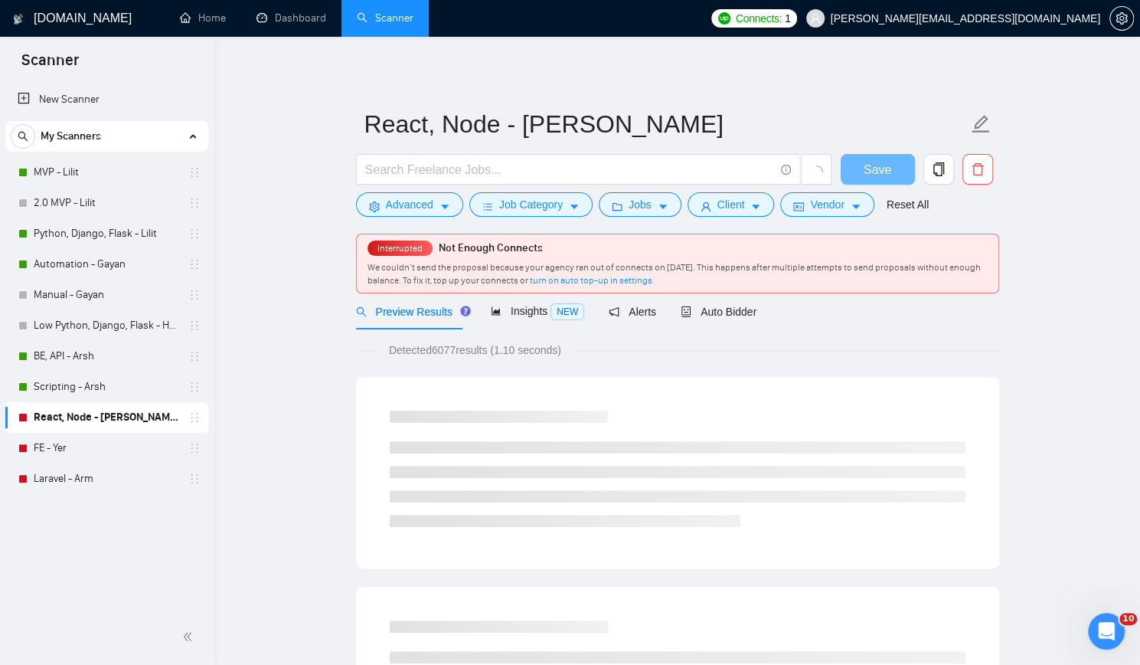
click at [212, 367] on ul "New Scanner My Scanners MVP - Lilit 2.0 MVP - Lilit Python, Django, Flask - Lil…" at bounding box center [107, 287] width 214 height 413
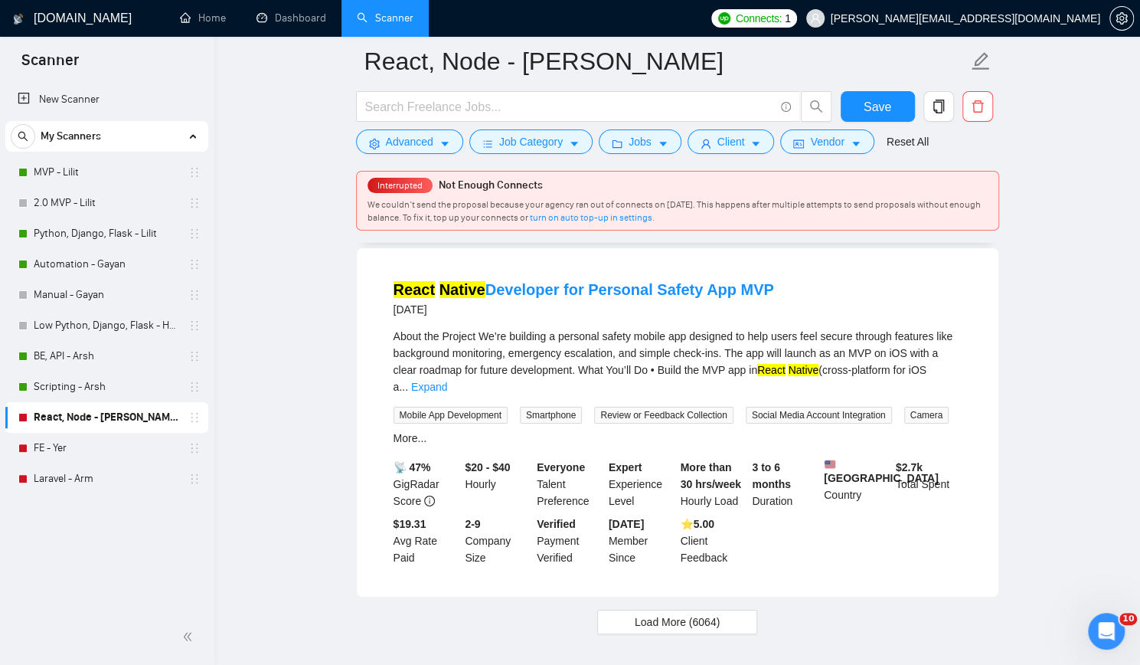
scroll to position [3225, 0]
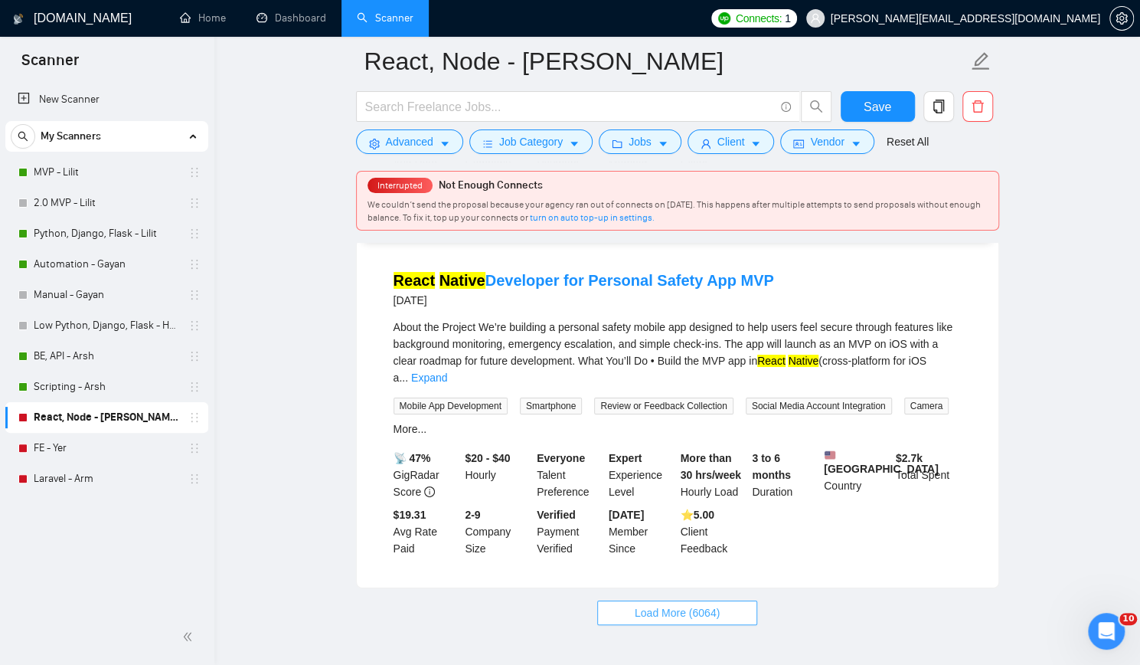
click at [665, 604] on span "Load More (6064)" at bounding box center [677, 612] width 85 height 17
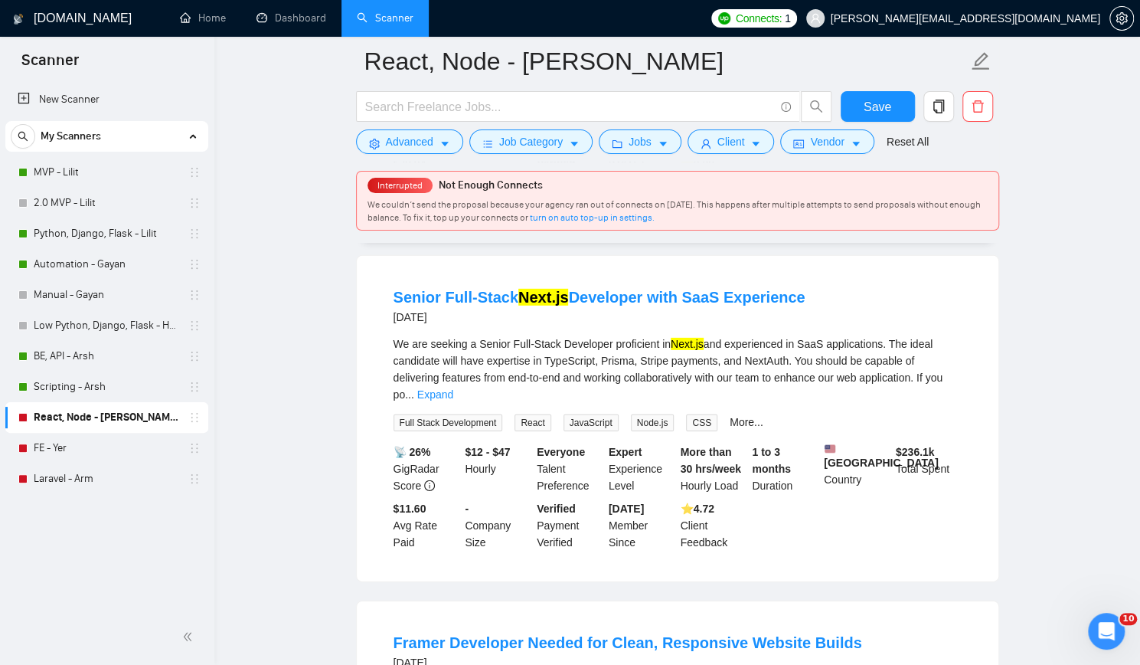
scroll to position [6058, 0]
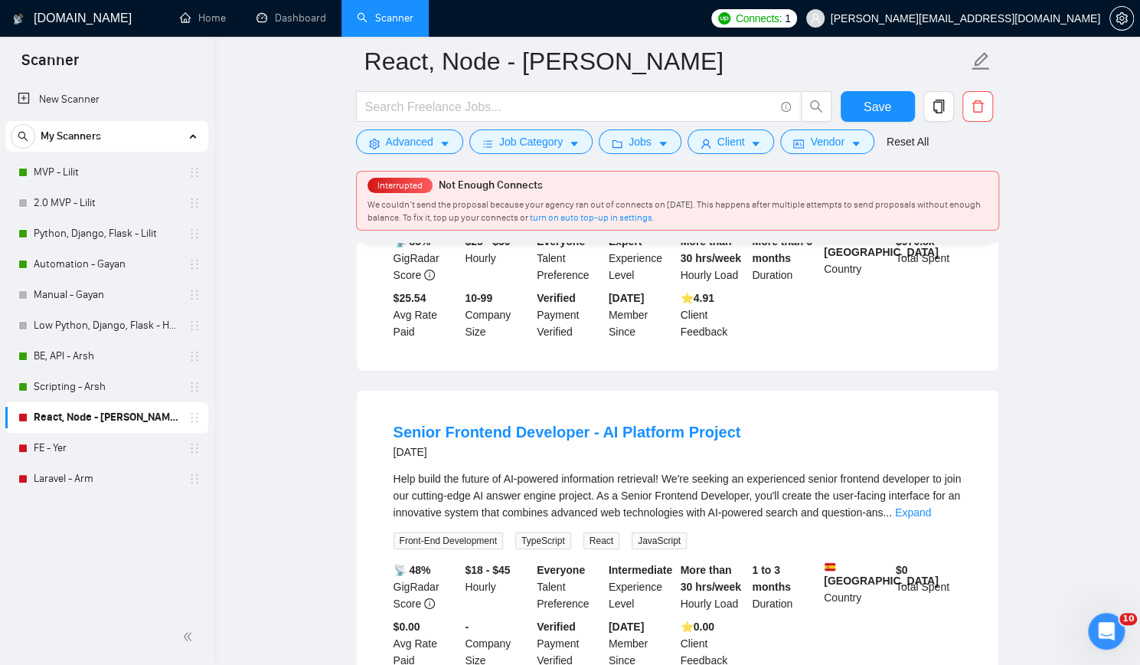
scroll to position [6555, 0]
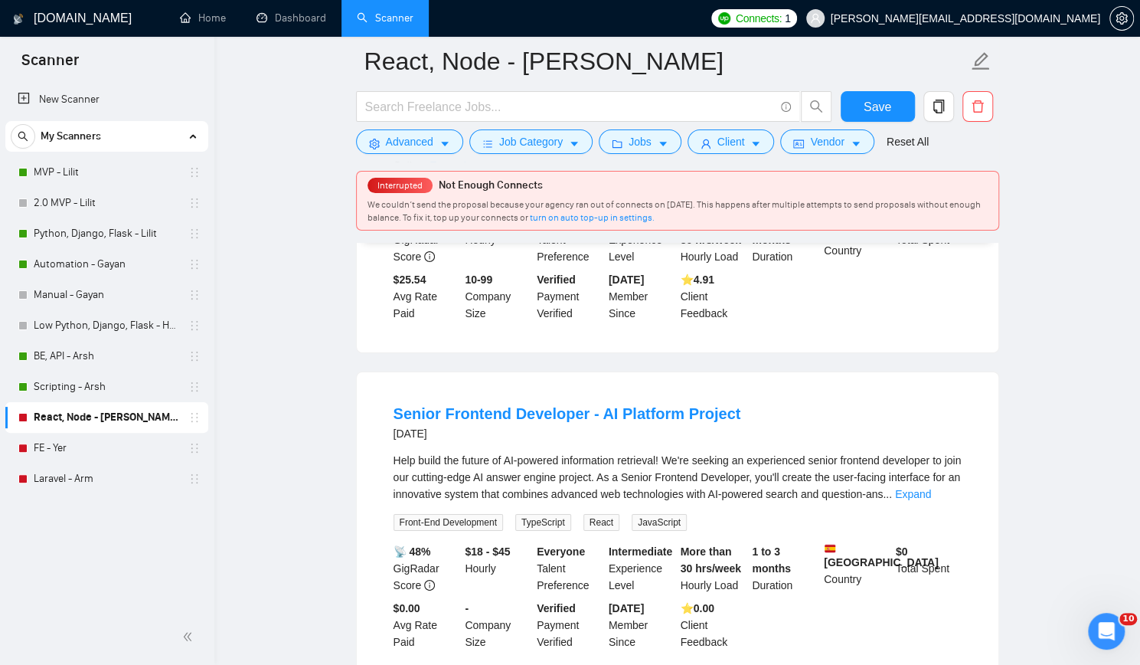
click at [179, 440] on link "FE - Yer" at bounding box center [106, 448] width 145 height 31
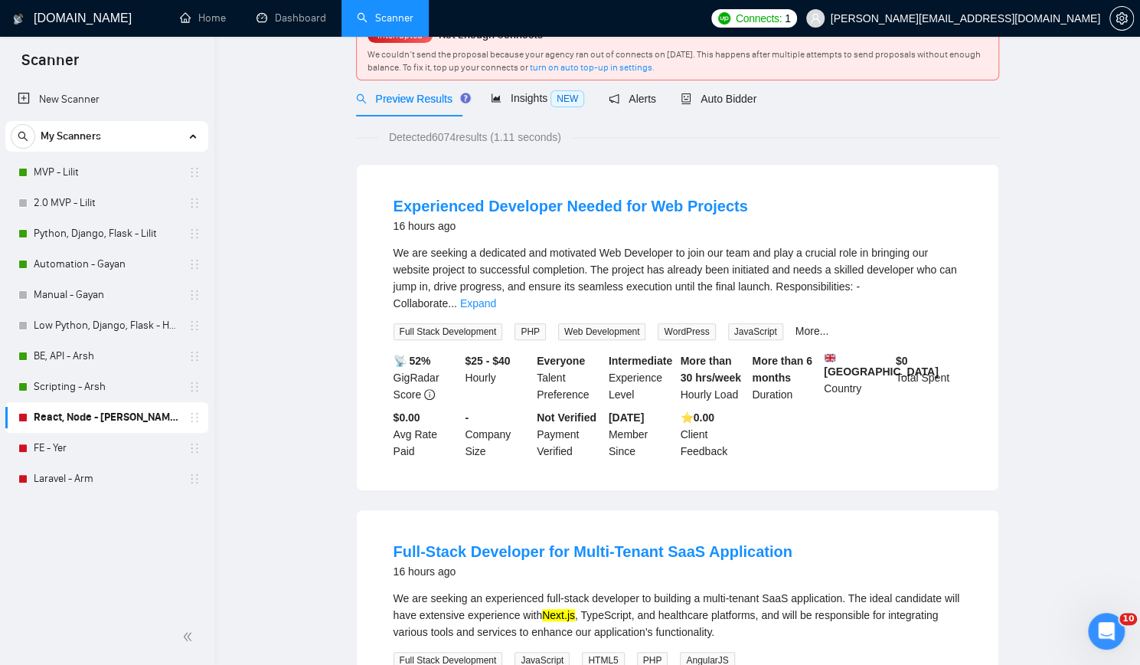
scroll to position [0, 0]
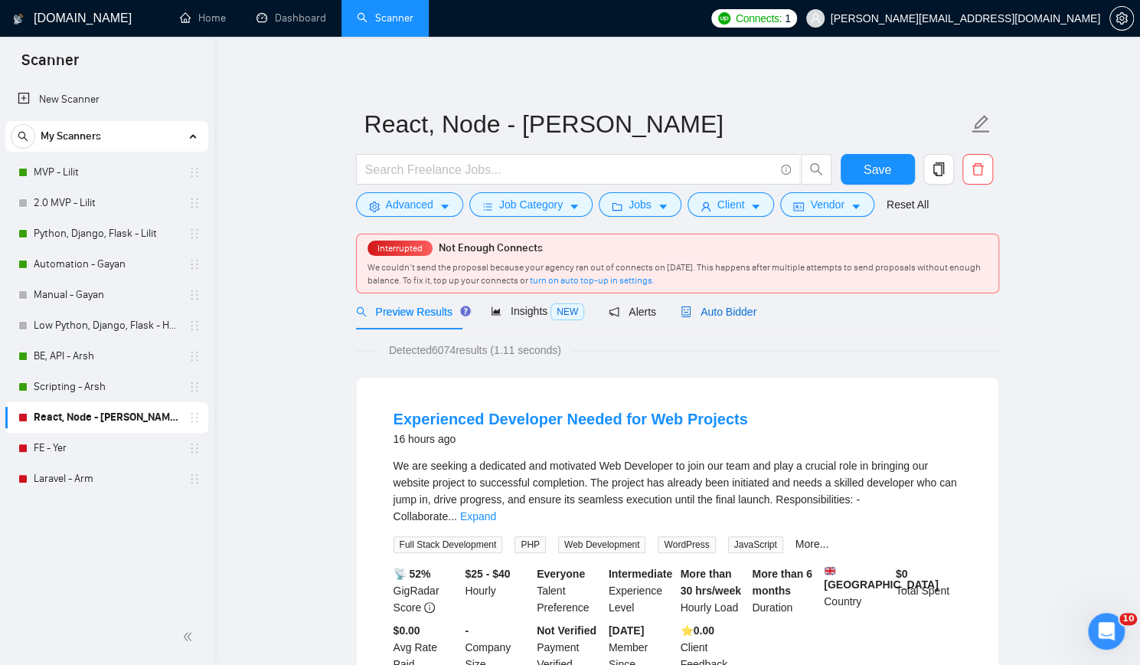
click at [710, 311] on span "Auto Bidder" at bounding box center [719, 311] width 76 height 12
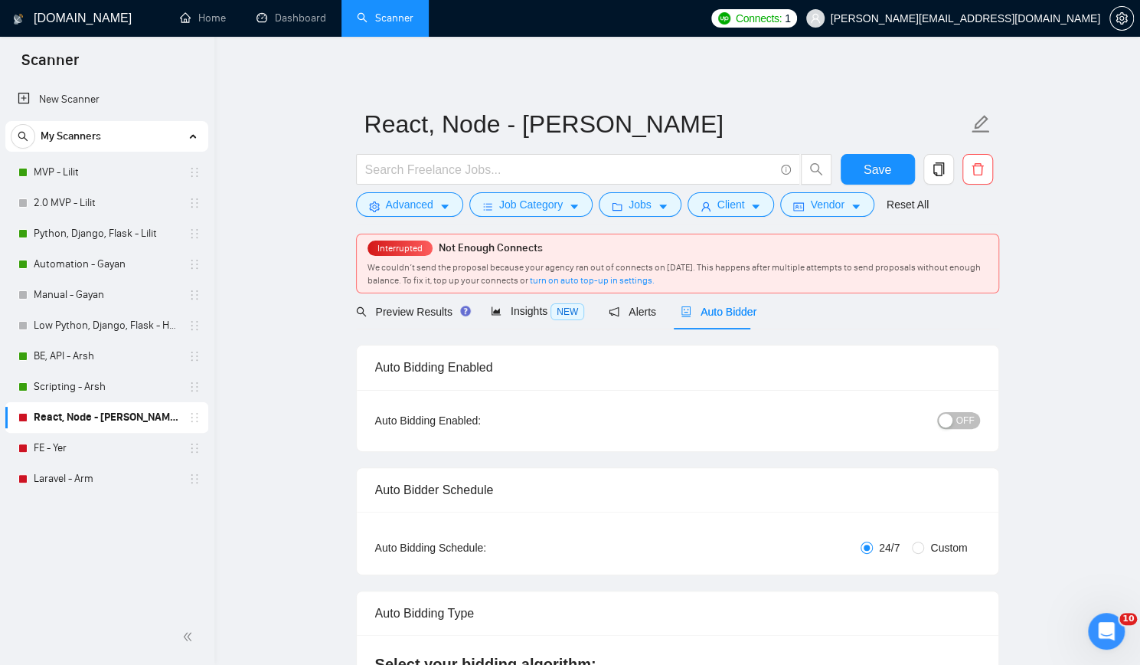
checkbox input "true"
click at [975, 412] on button "OFF" at bounding box center [958, 420] width 43 height 17
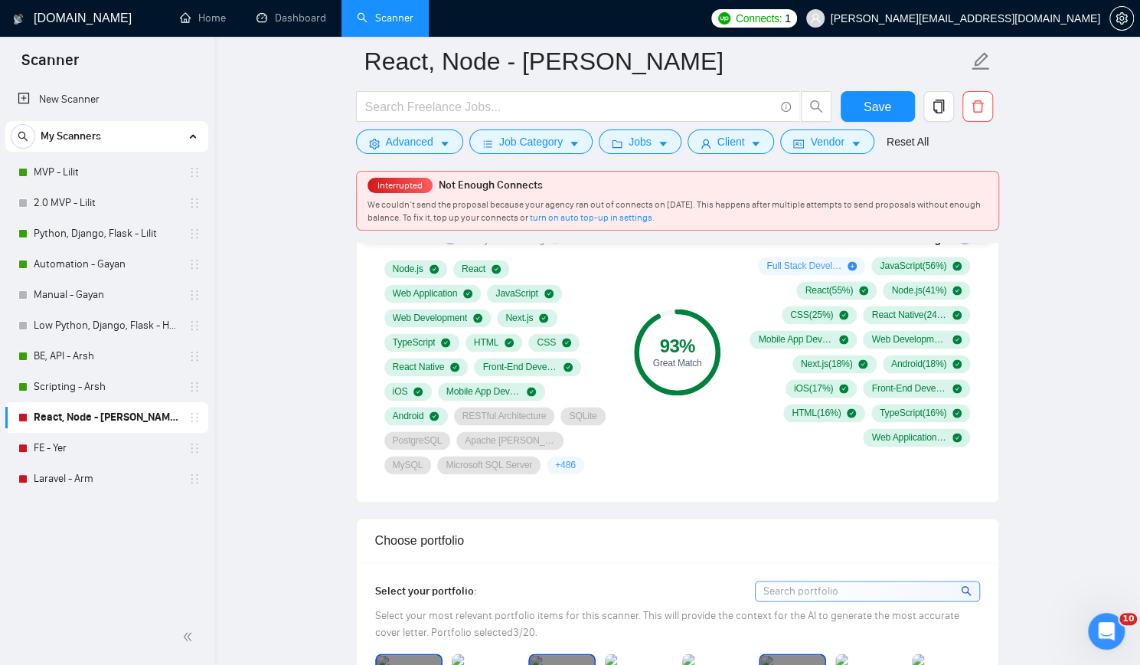
scroll to position [1302, 0]
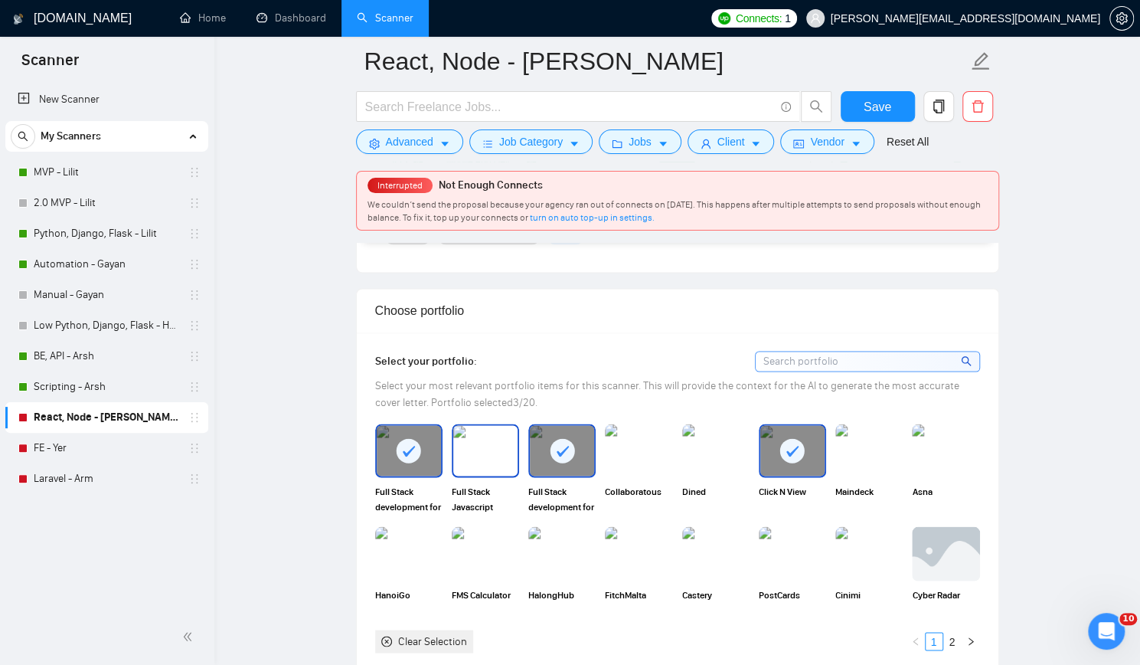
click at [469, 454] on img at bounding box center [485, 450] width 64 height 51
click at [482, 557] on img at bounding box center [485, 553] width 64 height 51
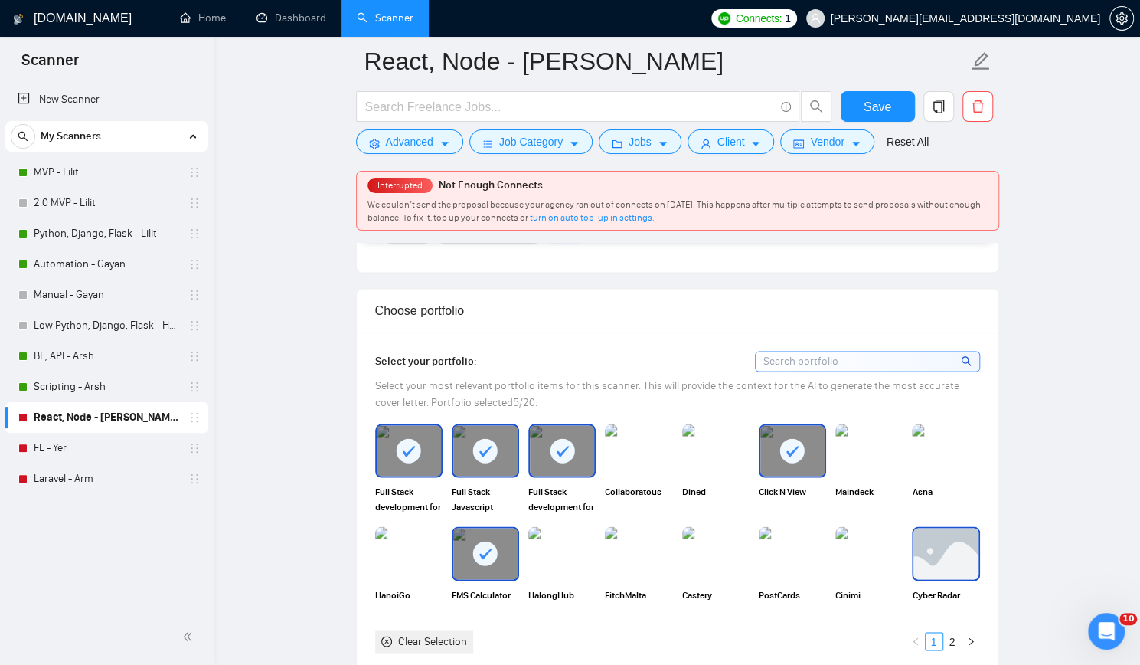
click at [956, 555] on img at bounding box center [945, 553] width 64 height 51
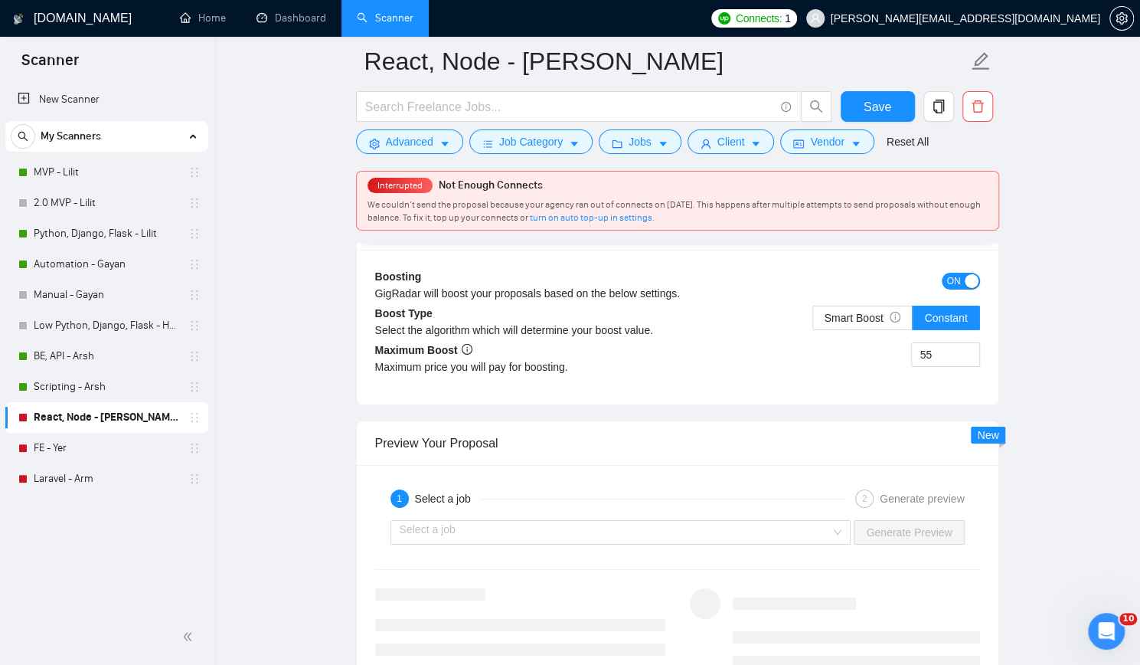
scroll to position [2756, 0]
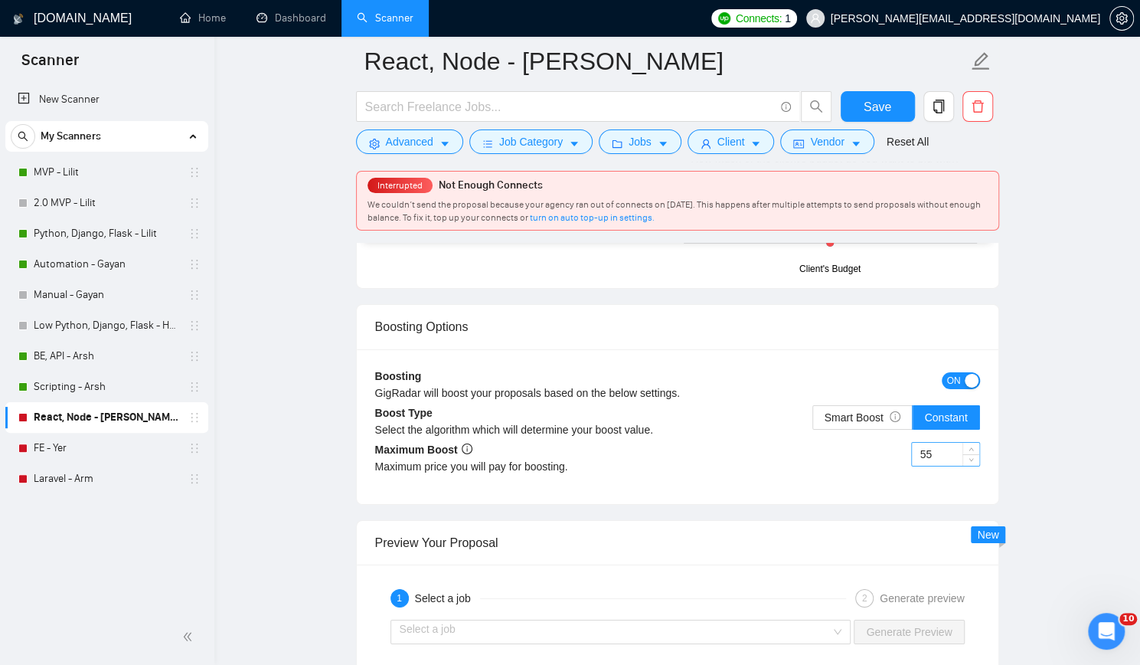
click at [948, 443] on input "55" at bounding box center [945, 454] width 67 height 23
type input "75"
click at [882, 105] on span "Save" at bounding box center [878, 106] width 28 height 19
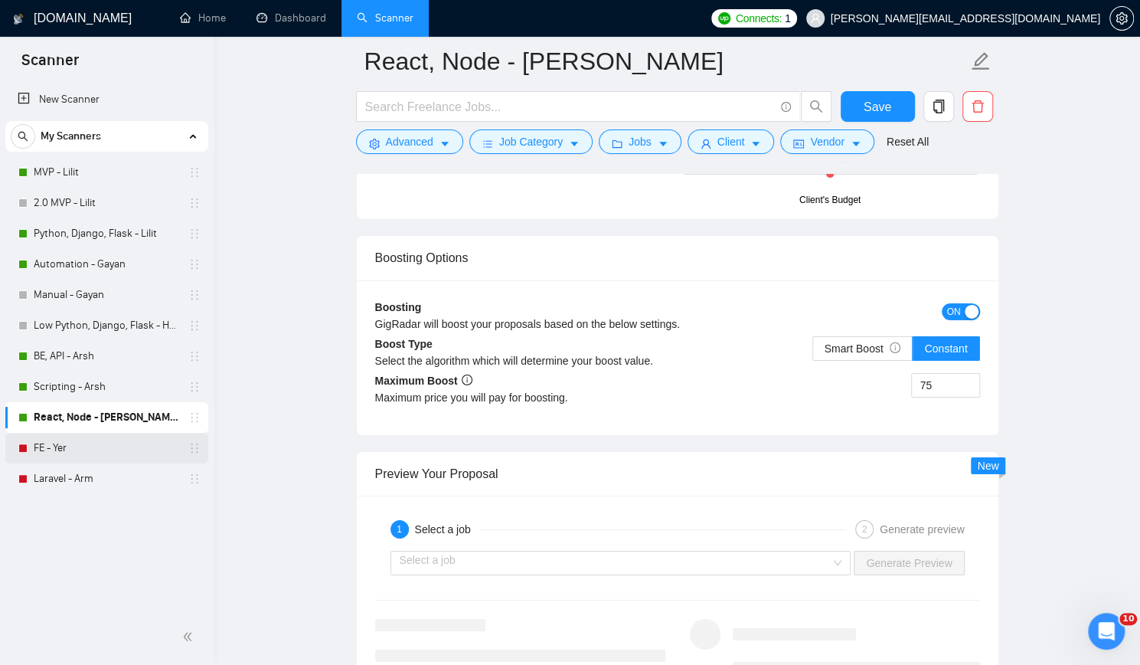
drag, startPoint x: 98, startPoint y: 442, endPoint x: 124, endPoint y: 441, distance: 26.0
click at [98, 442] on link "FE - Yer" at bounding box center [106, 448] width 145 height 31
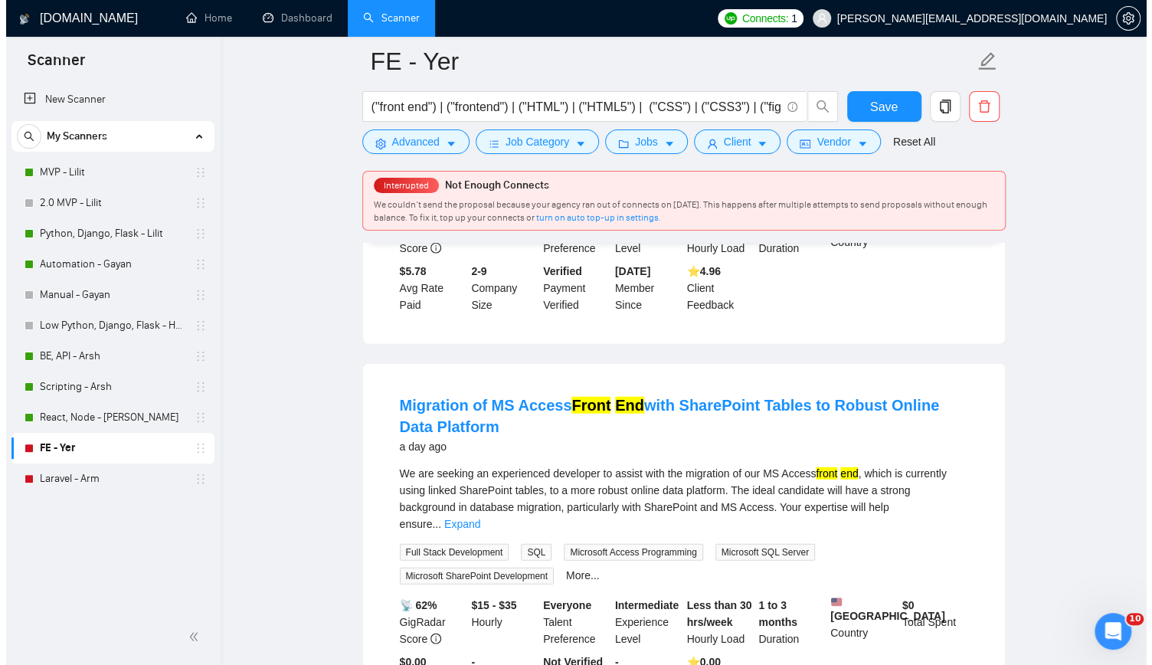
scroll to position [1991, 0]
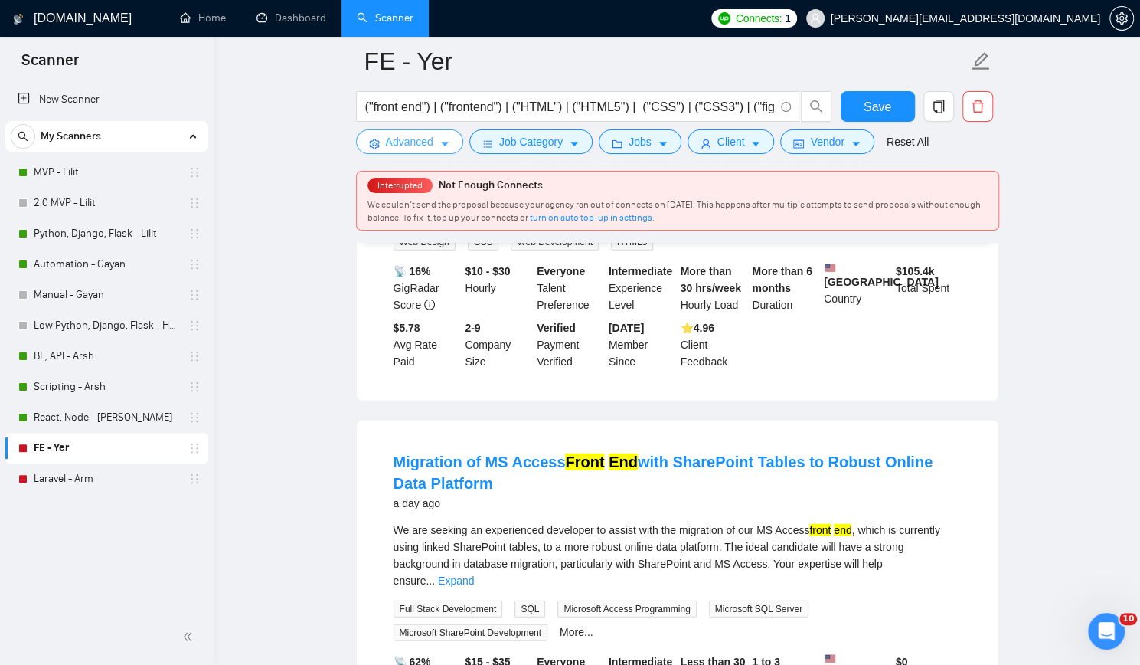
click at [407, 145] on span "Advanced" at bounding box center [409, 141] width 47 height 17
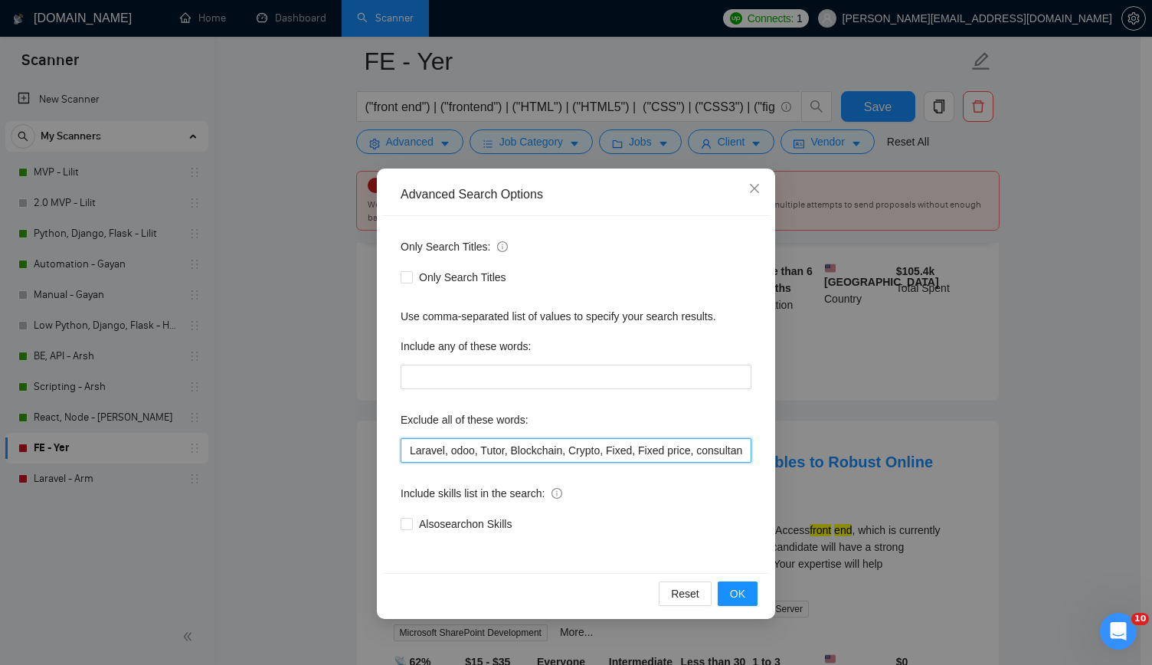
click at [703, 454] on input "Laravel, odoo, Tutor, Blockchain, Crypto, Fixed, Fixed price, consultancy, back…" at bounding box center [575, 450] width 351 height 25
type input "Laravel, odoo, Tutor, Blockchain, Crypto, Fixed, Fixed price, consultancy, back…"
click at [749, 589] on button "OK" at bounding box center [737, 593] width 40 height 25
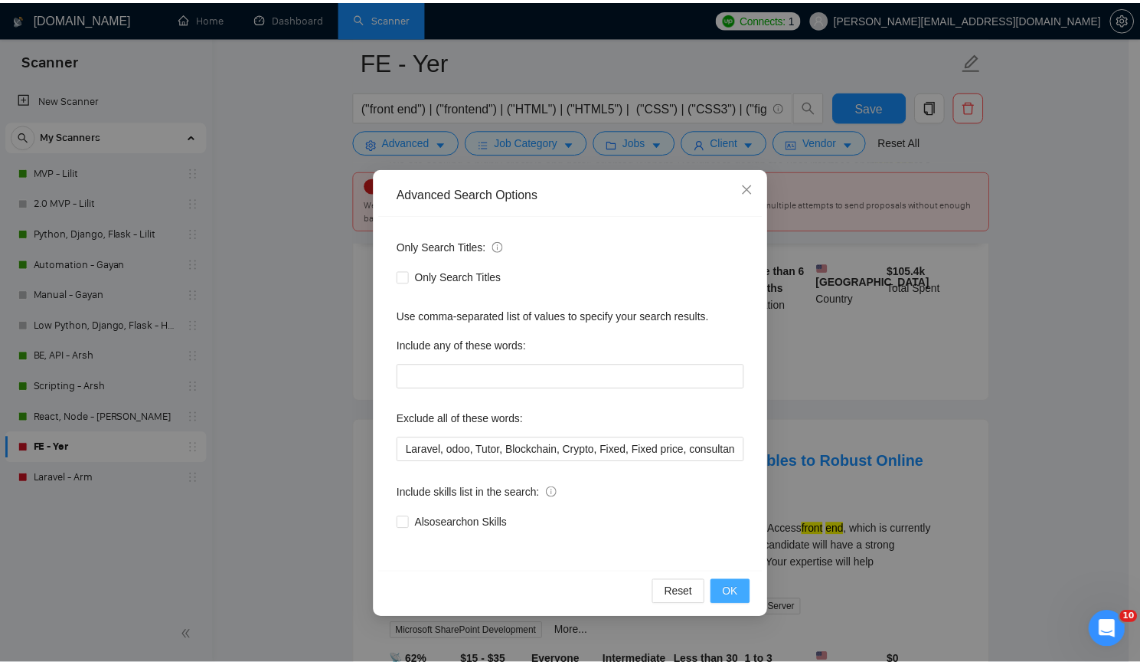
scroll to position [1959, 0]
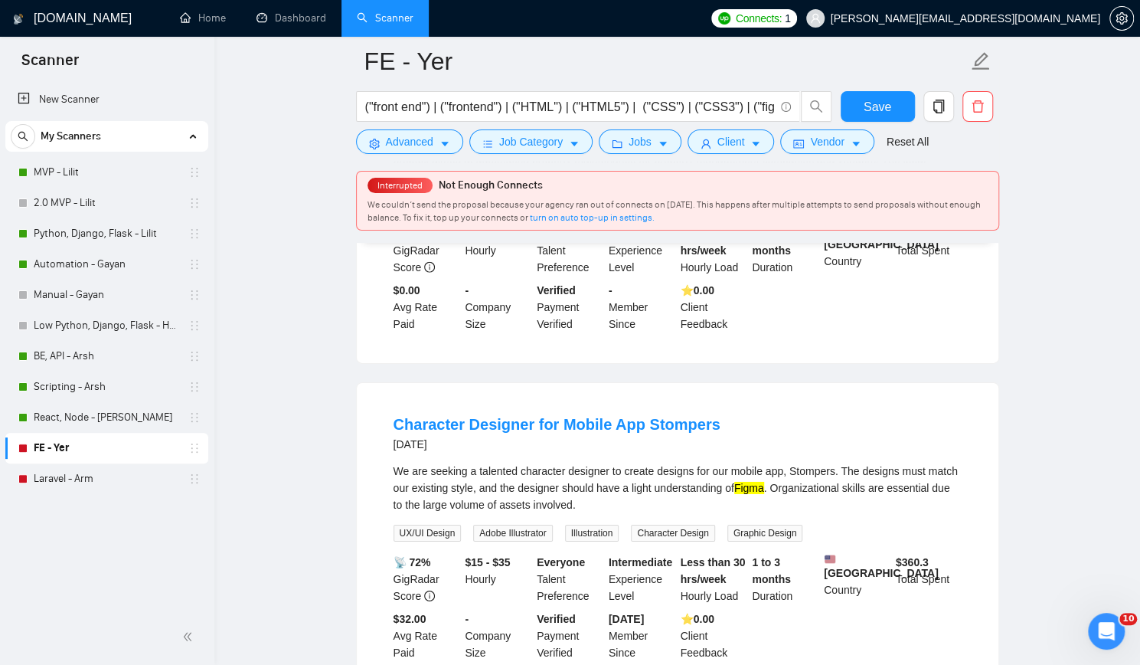
scroll to position [2724, 0]
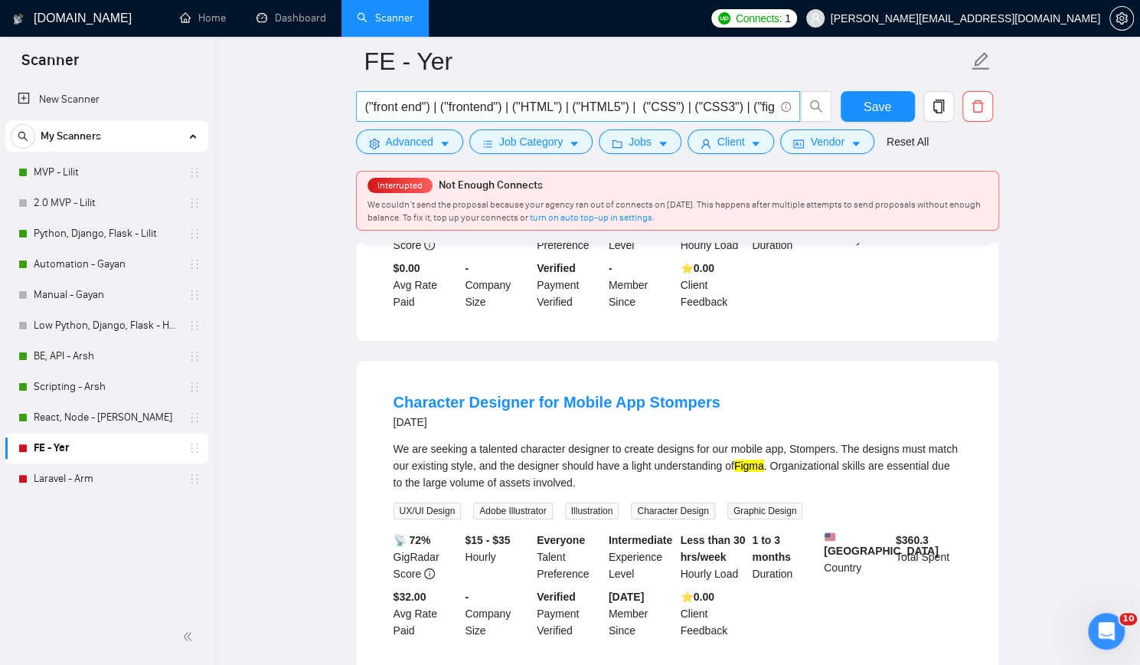
click at [626, 112] on input "("front end") | ("frontend") | ("HTML") | ("HTML5") | ("CSS") | ("CSS3") | ("fi…" at bounding box center [569, 106] width 409 height 19
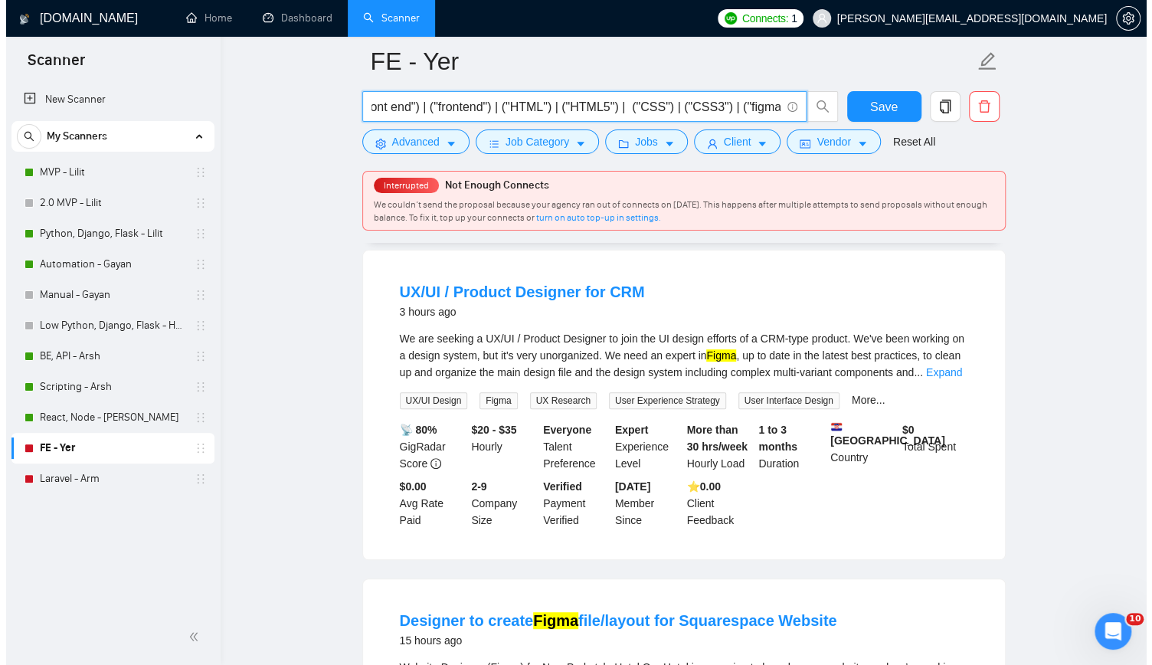
scroll to position [0, 0]
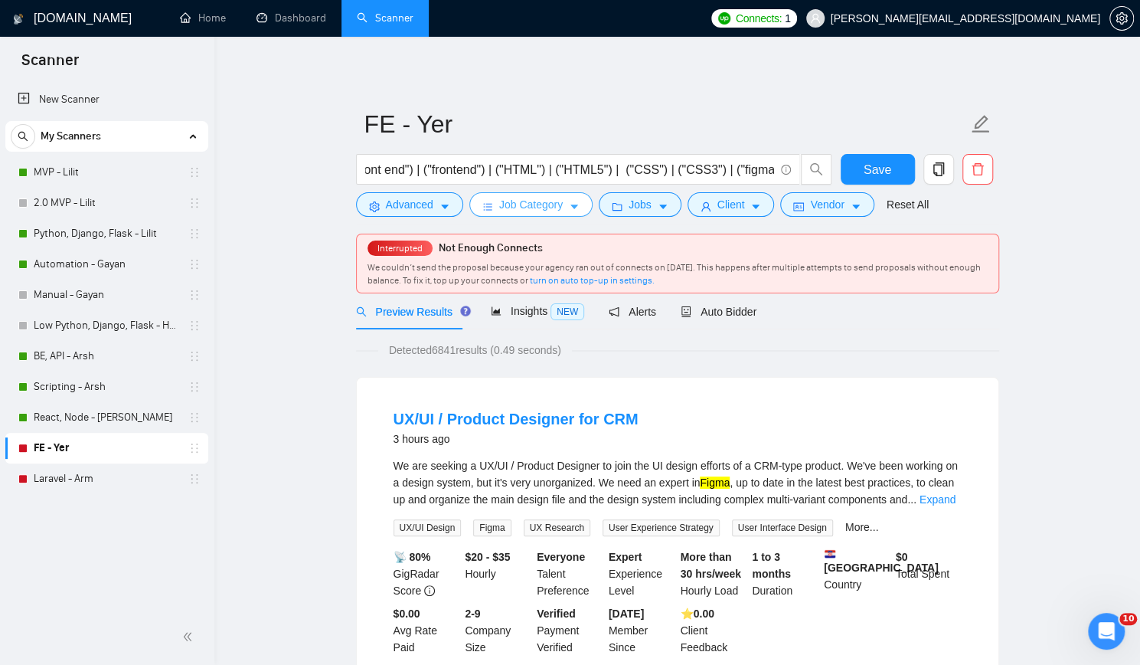
click at [505, 203] on span "Job Category" at bounding box center [531, 204] width 64 height 17
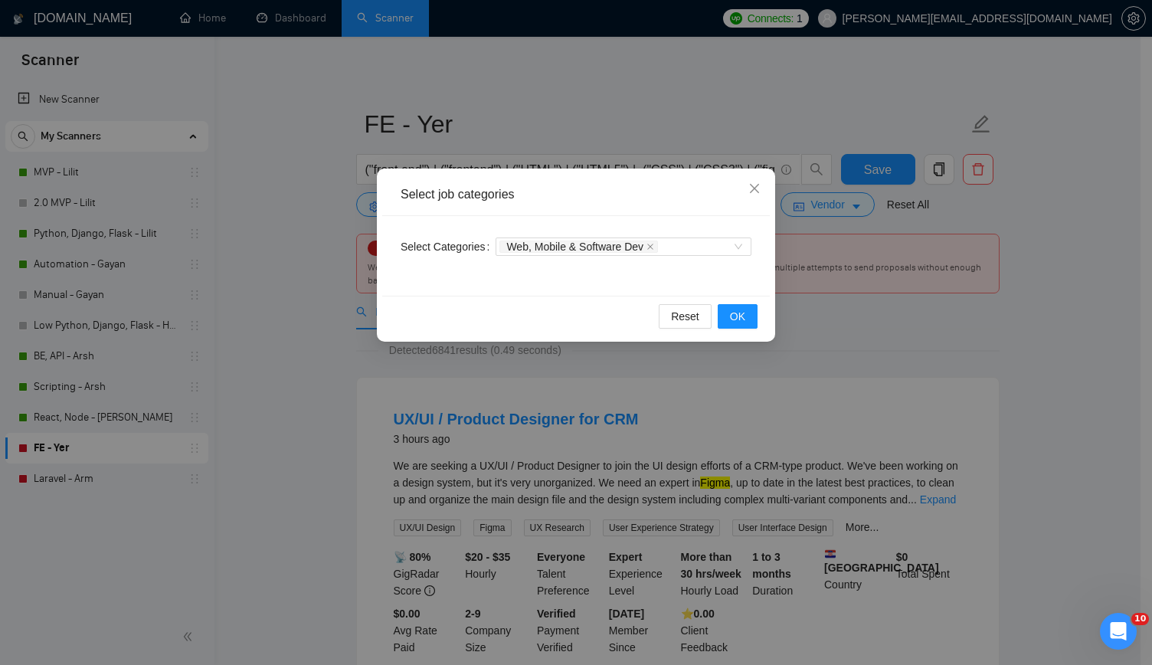
click at [297, 247] on div "Select job categories Select Categories Web, Mobile & Software Dev Reset OK" at bounding box center [576, 332] width 1152 height 665
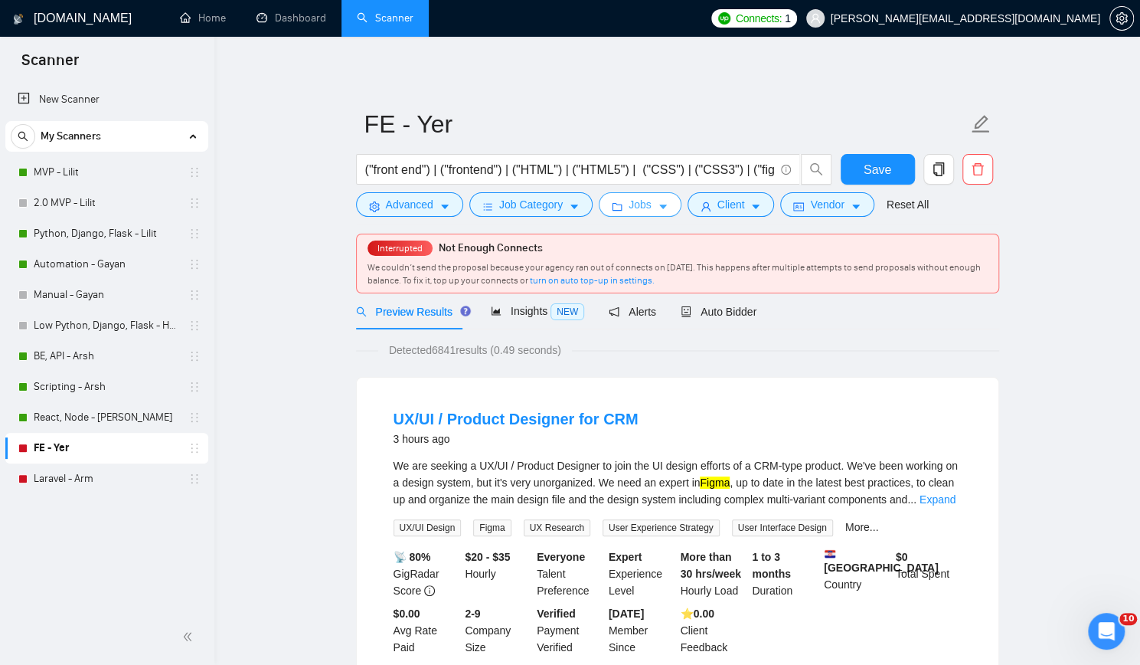
click at [619, 206] on button "Jobs" at bounding box center [640, 204] width 83 height 25
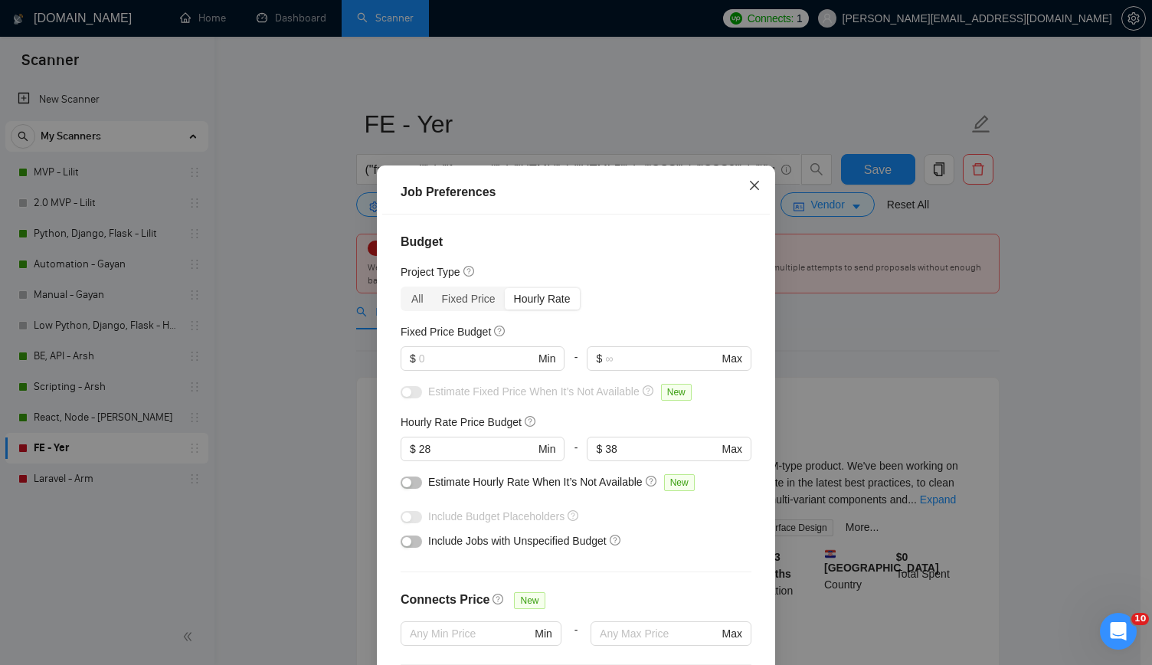
click at [750, 189] on icon "close" at bounding box center [754, 185] width 12 height 12
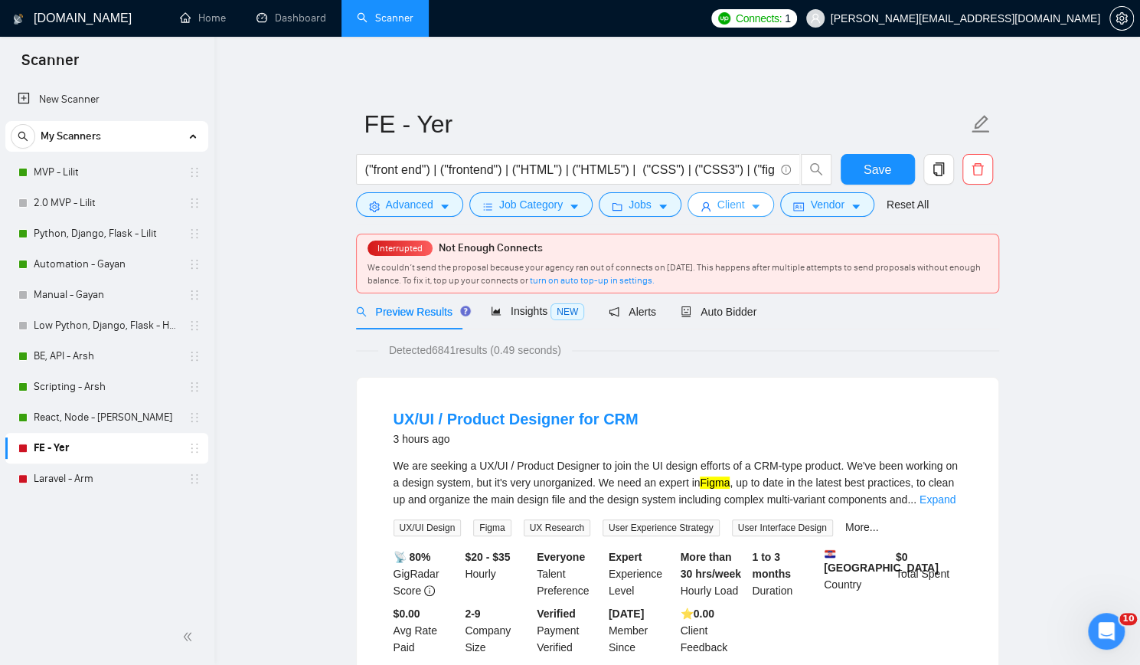
click at [735, 201] on span "Client" at bounding box center [731, 204] width 28 height 17
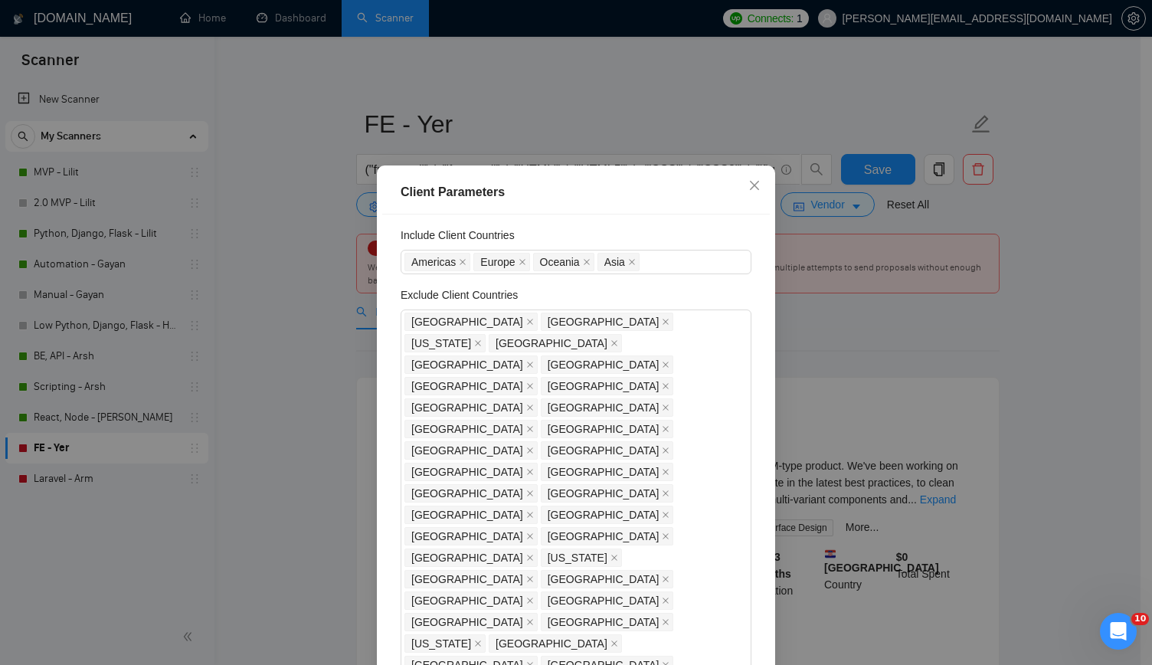
click at [642, 290] on div "Client Location Include Client Countries [GEOGRAPHIC_DATA] [GEOGRAPHIC_DATA] [G…" at bounding box center [575, 447] width 387 height 466
click at [753, 191] on icon "close" at bounding box center [754, 185] width 12 height 12
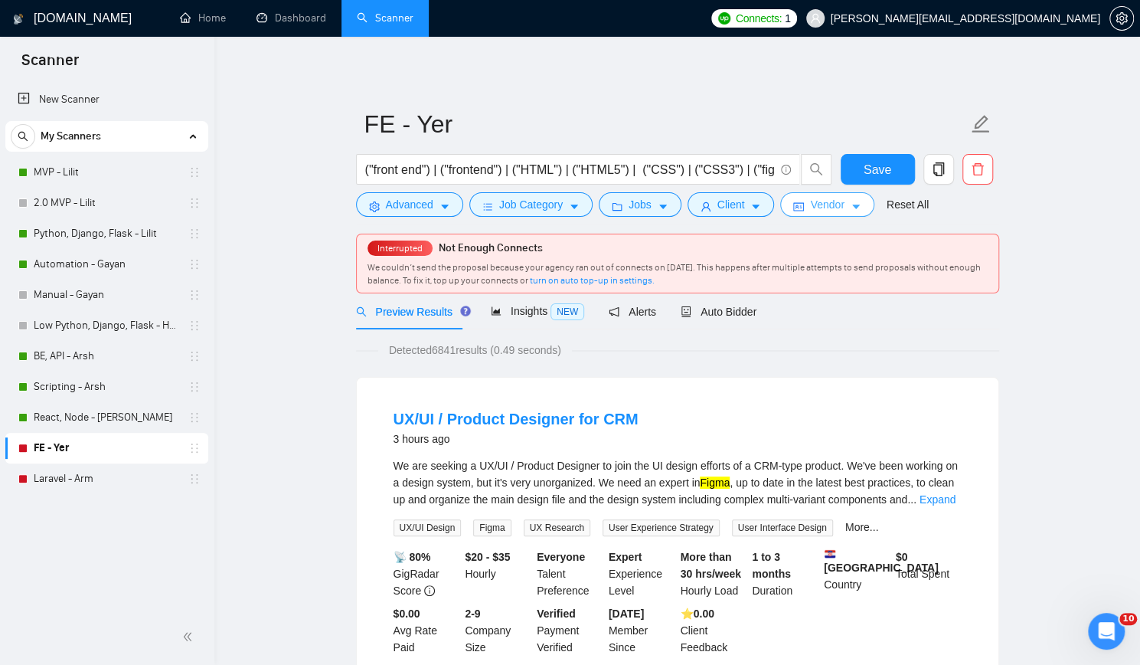
click at [815, 205] on span "Vendor" at bounding box center [827, 204] width 34 height 17
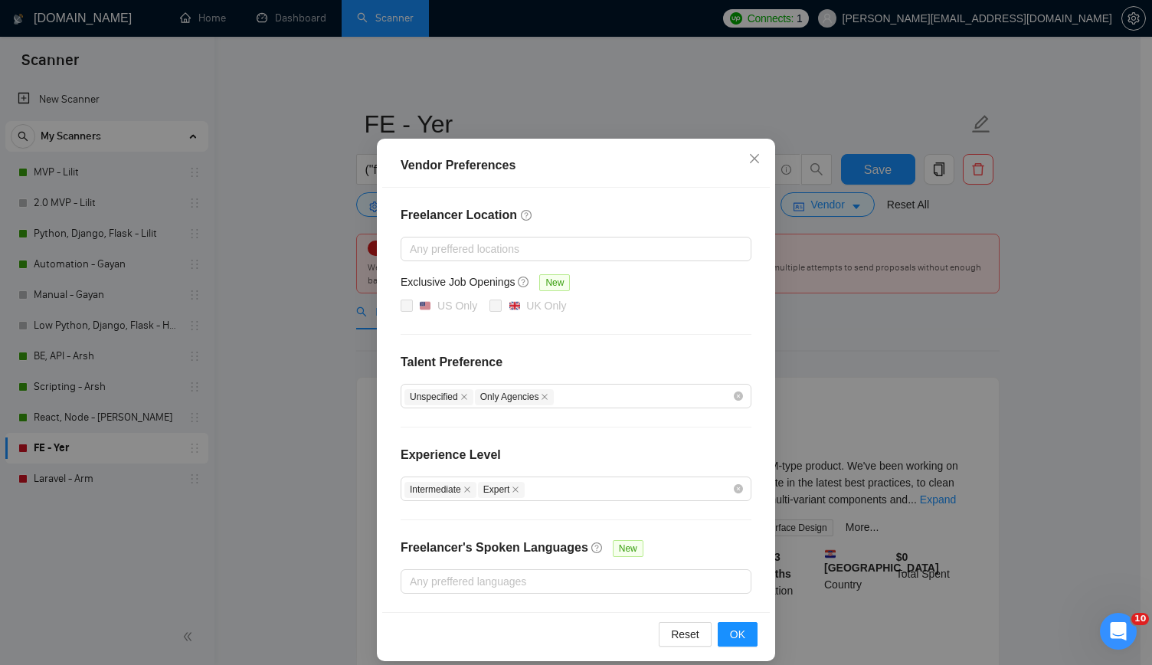
scroll to position [41, 0]
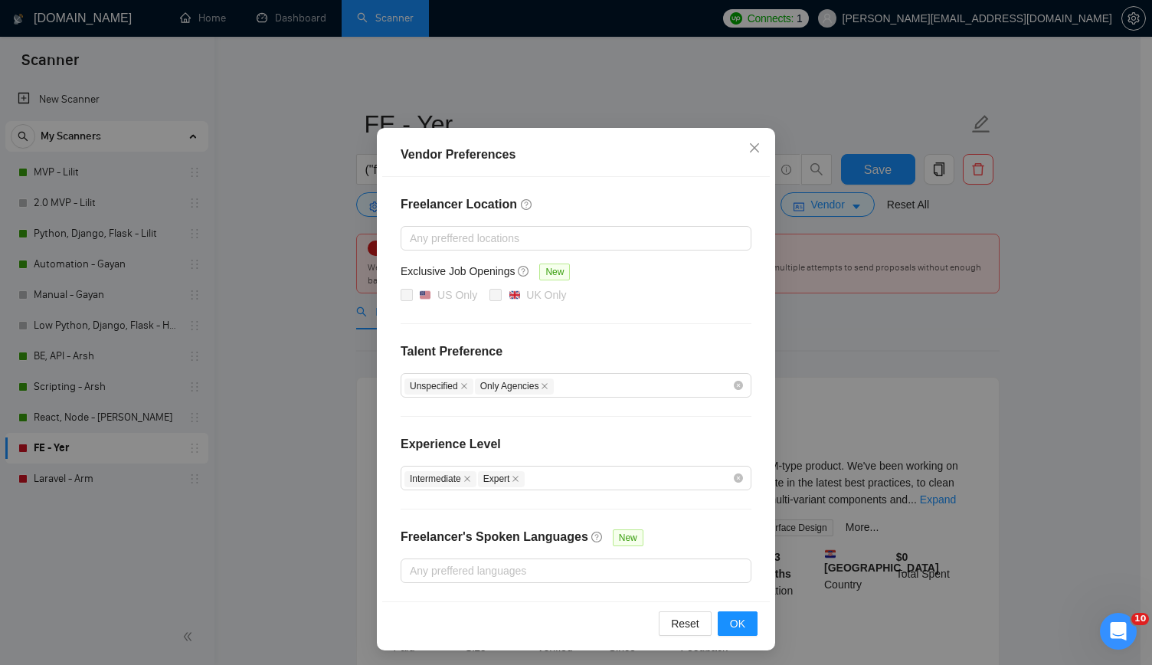
click at [303, 341] on div "Vendor Preferences Freelancer Location Any preffered locations Exclusive Job Op…" at bounding box center [576, 332] width 1152 height 665
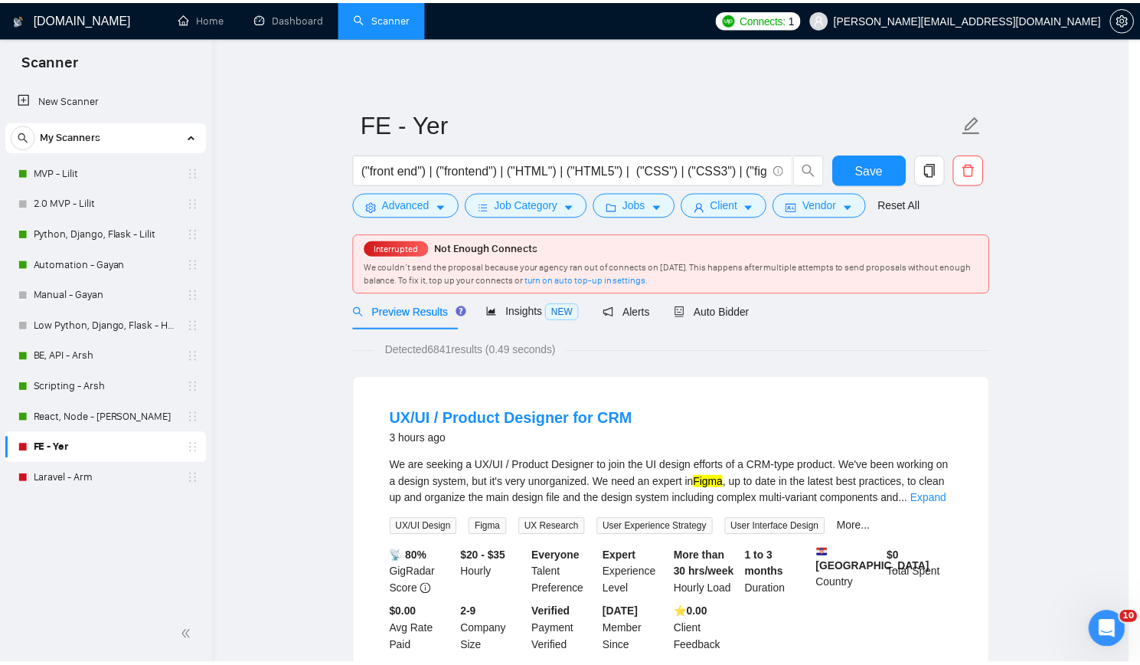
scroll to position [0, 0]
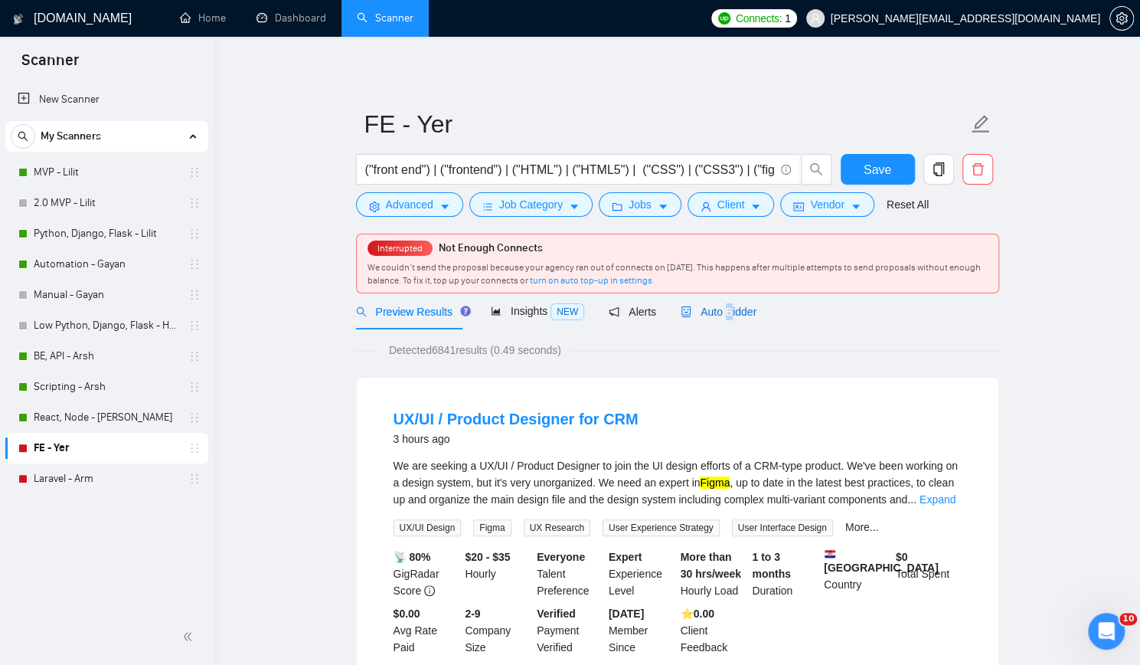
drag, startPoint x: 721, startPoint y: 312, endPoint x: 758, endPoint y: 337, distance: 44.6
click at [723, 312] on span "Auto Bidder" at bounding box center [719, 311] width 76 height 12
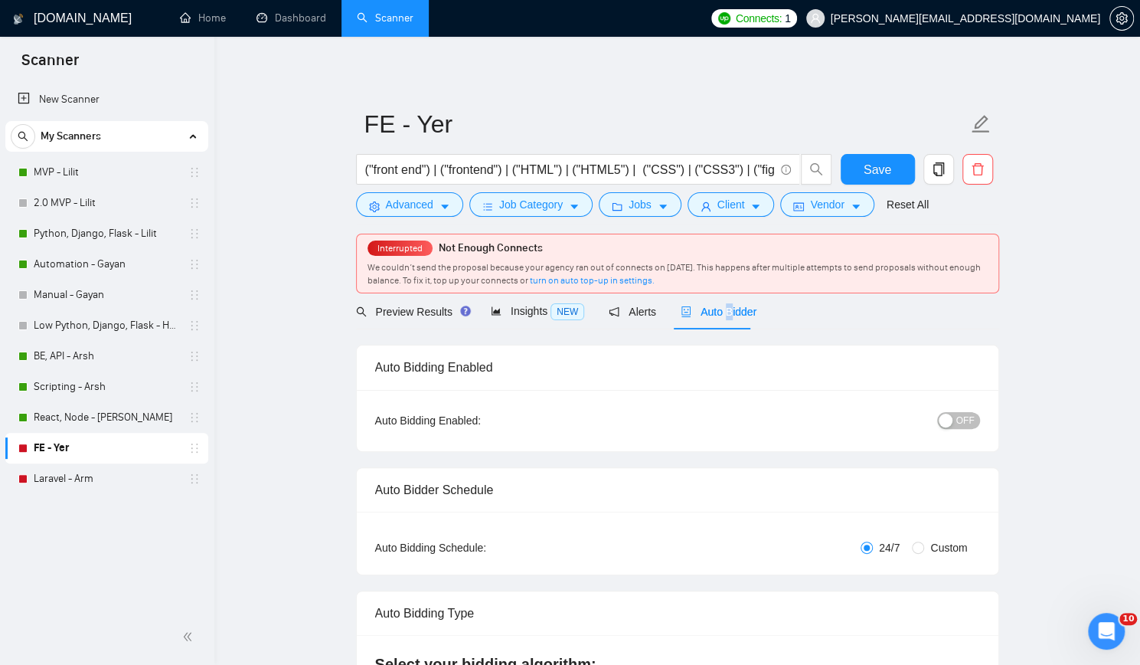
checkbox input "true"
click at [957, 414] on button "OFF" at bounding box center [958, 420] width 43 height 17
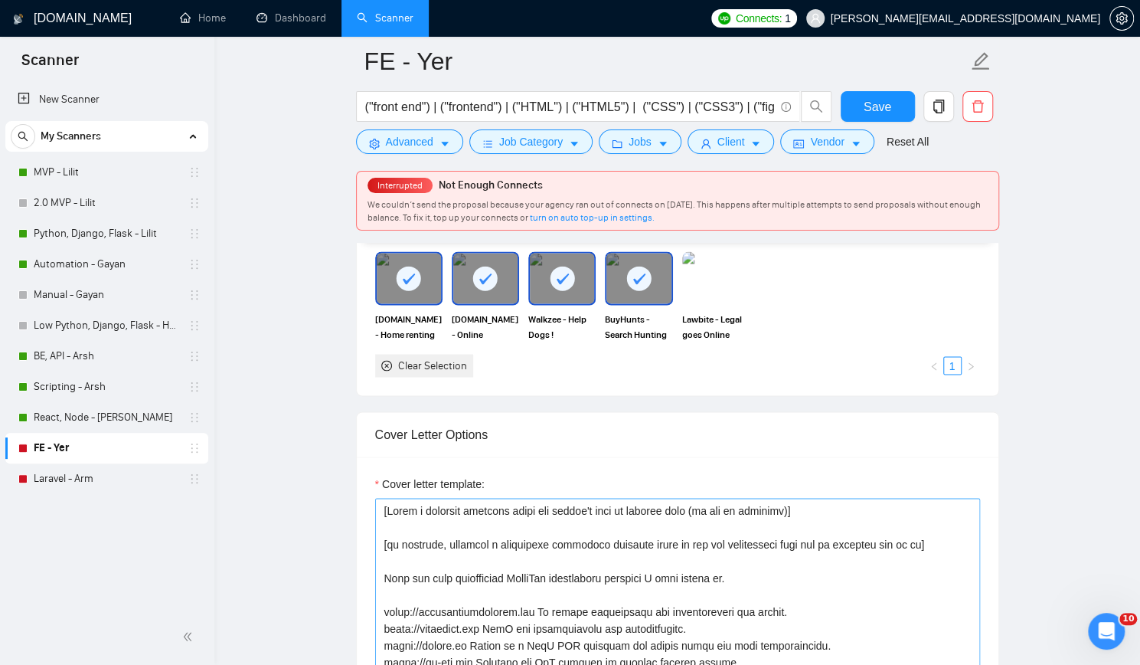
scroll to position [1531, 0]
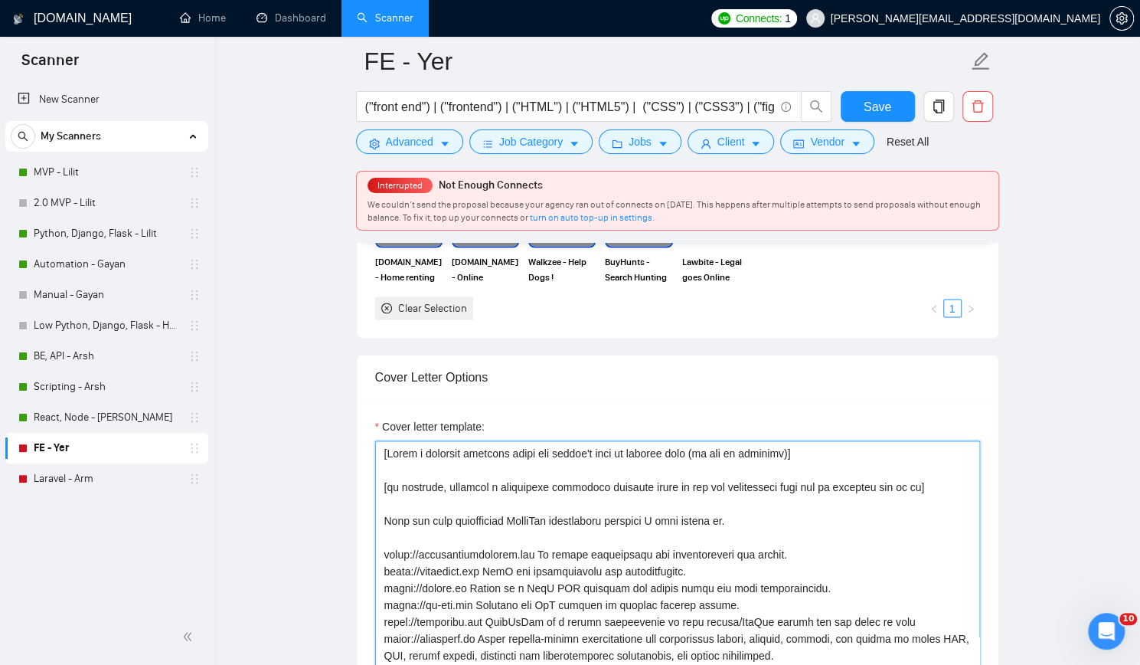
click at [513, 488] on textarea "Cover letter template:" at bounding box center [677, 612] width 605 height 345
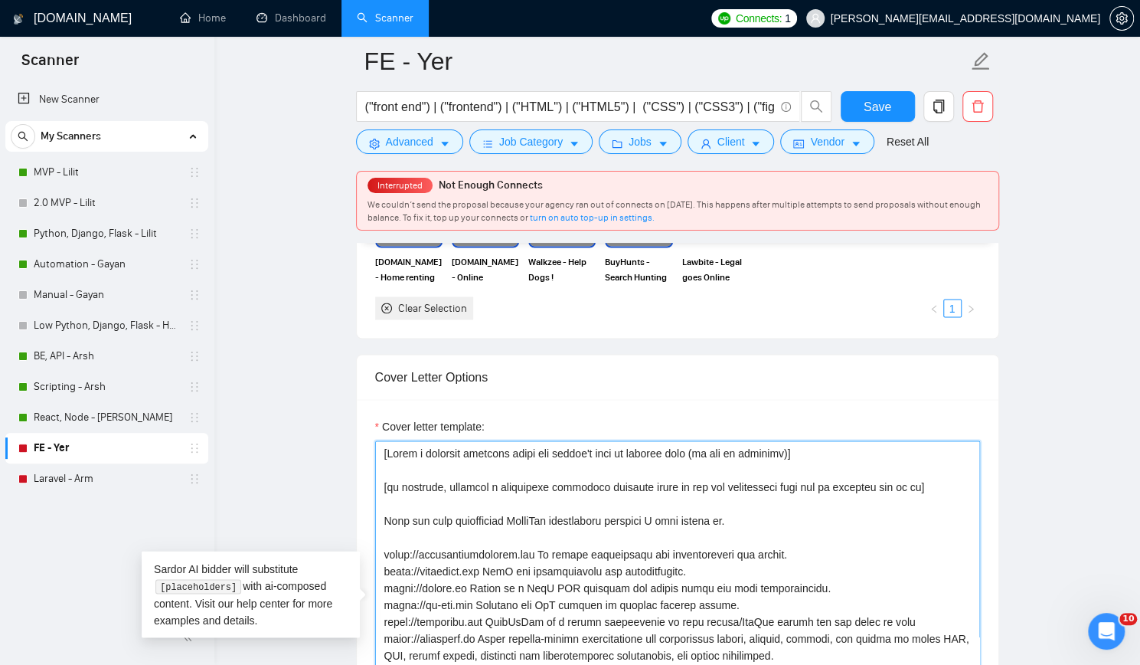
click at [467, 492] on textarea "Cover letter template:" at bounding box center [677, 612] width 605 height 345
click at [380, 509] on textarea "Cover letter template:" at bounding box center [677, 612] width 605 height 345
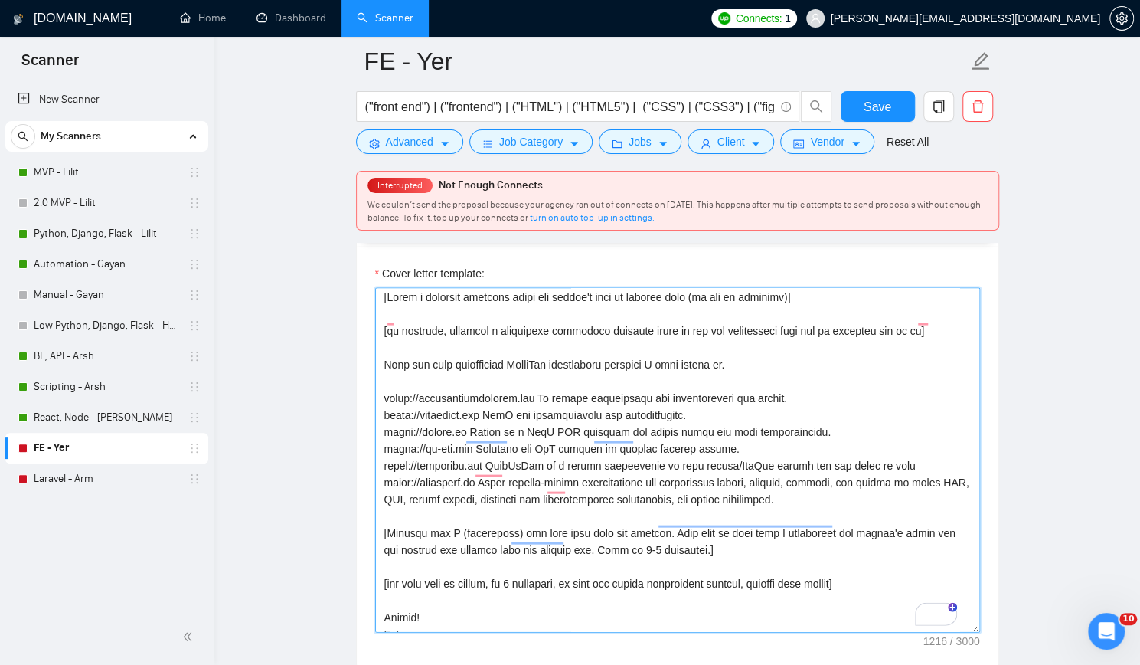
scroll to position [0, 0]
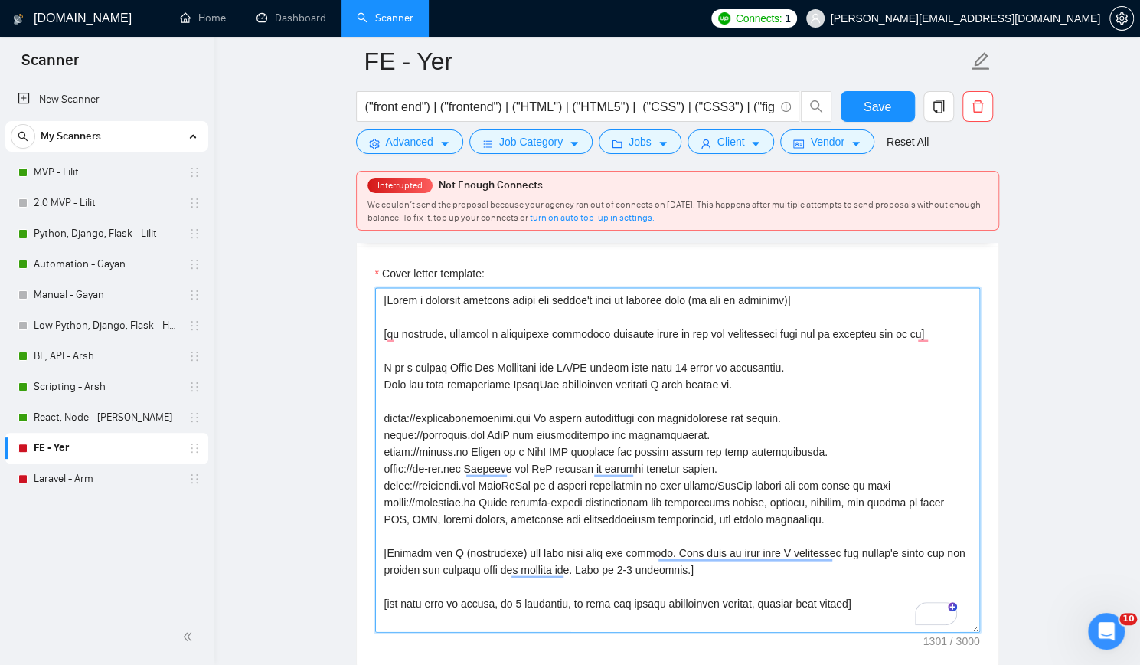
click at [689, 360] on textarea "Cover letter template:" at bounding box center [677, 459] width 605 height 345
click at [679, 393] on textarea "Cover letter template:" at bounding box center [677, 459] width 605 height 345
click at [539, 376] on textarea "Cover letter template:" at bounding box center [677, 459] width 605 height 345
click at [386, 410] on textarea "Cover letter template:" at bounding box center [677, 459] width 605 height 345
type textarea "[Write a personal greeting using the client's name or company name (if any is p…"
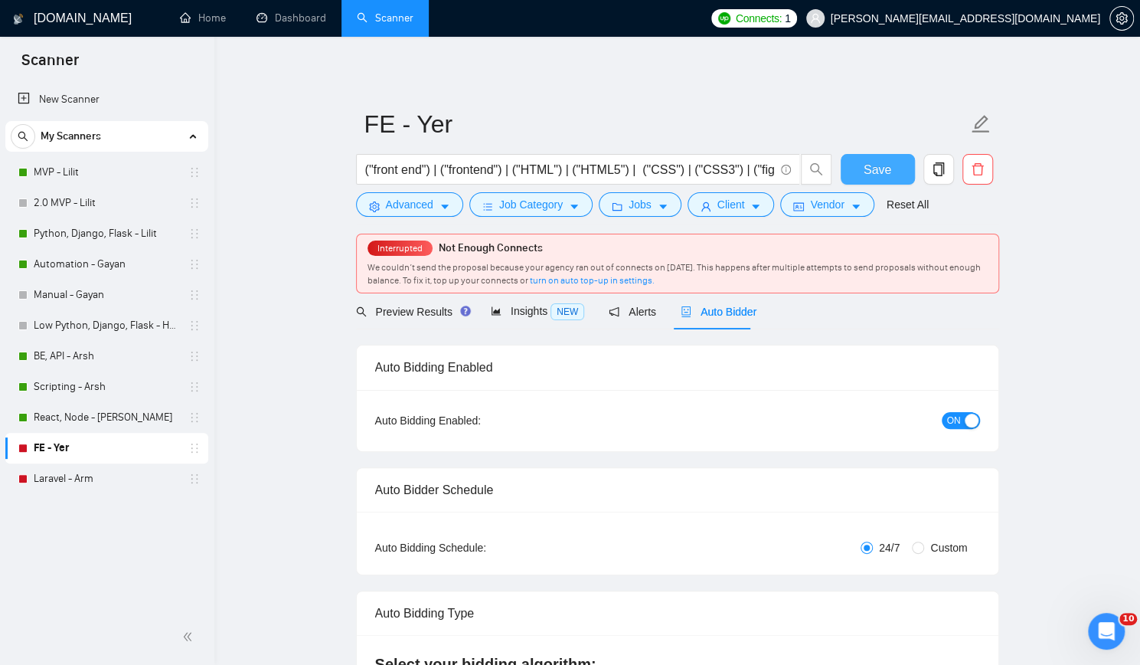
click at [864, 162] on button "Save" at bounding box center [878, 169] width 74 height 31
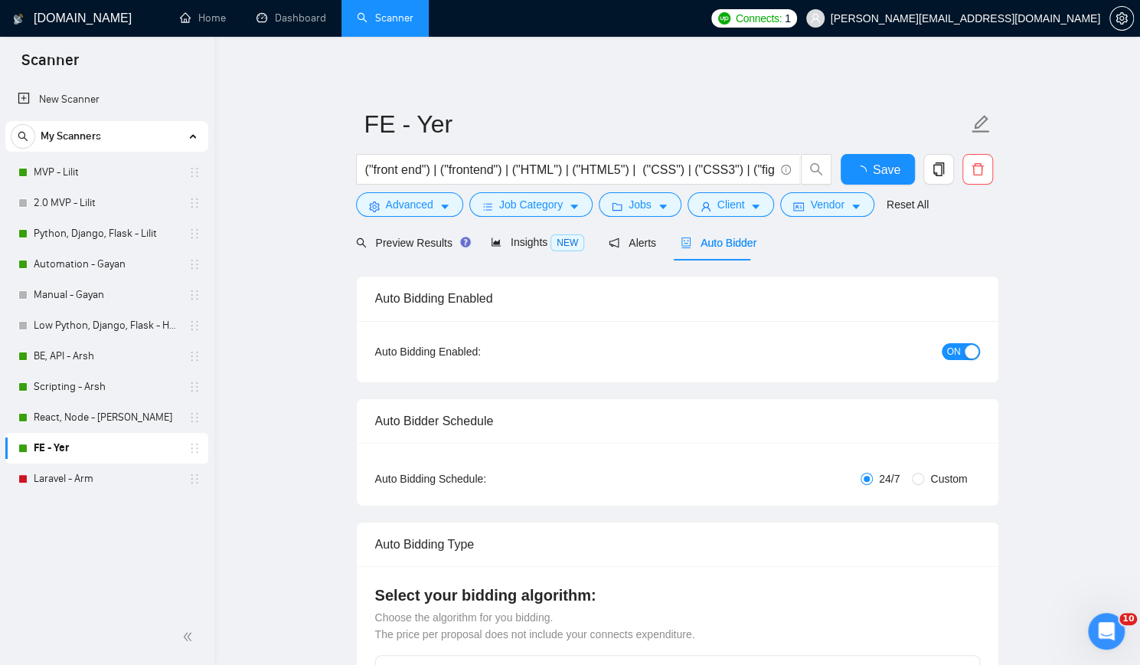
checkbox input "true"
click at [34, 523] on div "New Scanner My Scanners MVP - Lilit 2.0 MVP - Lilit Python, Django, Flask - Lil…" at bounding box center [107, 345] width 214 height 528
click at [66, 481] on link "Laravel - Arm" at bounding box center [106, 478] width 145 height 31
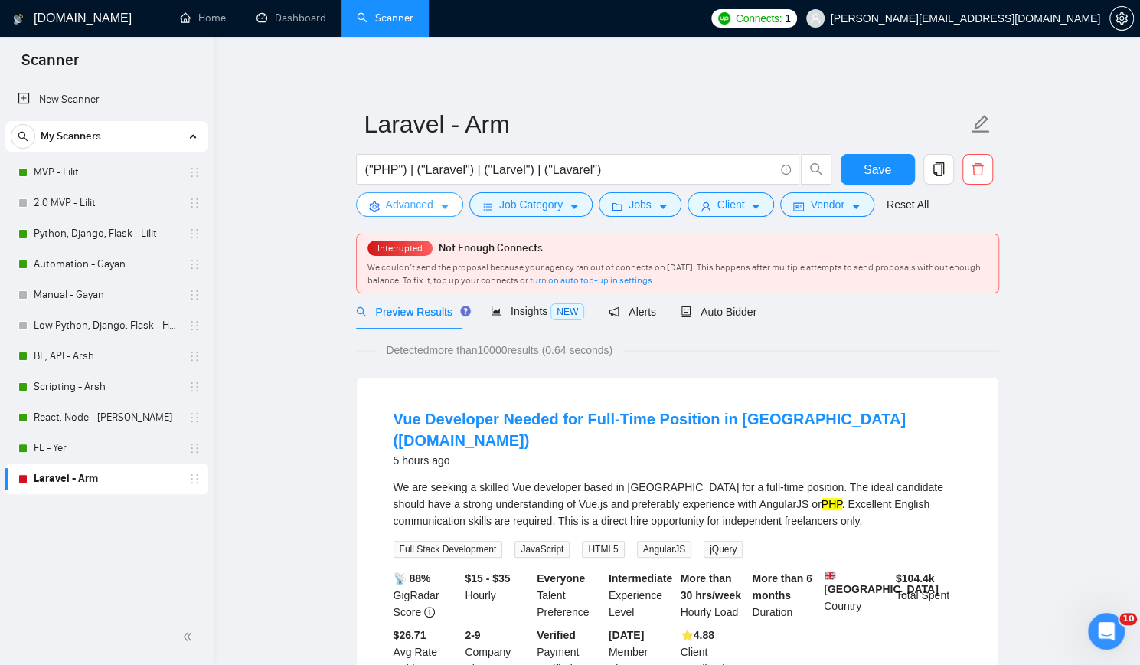
click at [417, 204] on span "Advanced" at bounding box center [409, 204] width 47 height 17
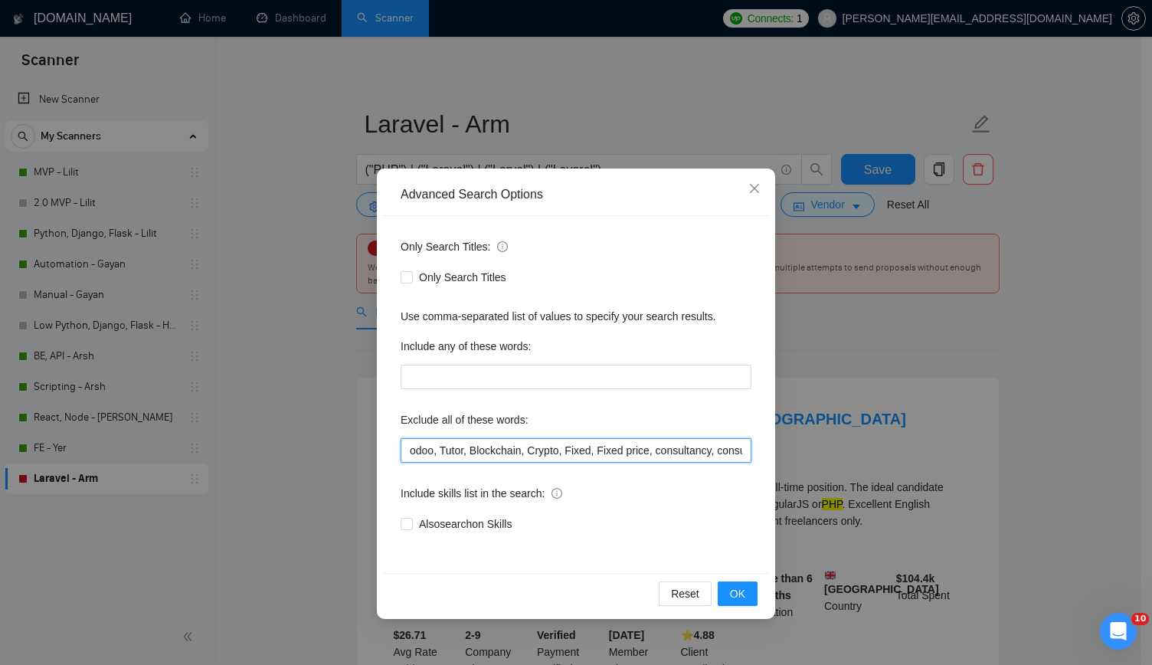
click at [589, 461] on input "odoo, Tutor, Blockchain, Crypto, Fixed, Fixed price, consultancy, consultation,…" at bounding box center [575, 450] width 351 height 25
click at [731, 589] on span "OK" at bounding box center [737, 593] width 15 height 17
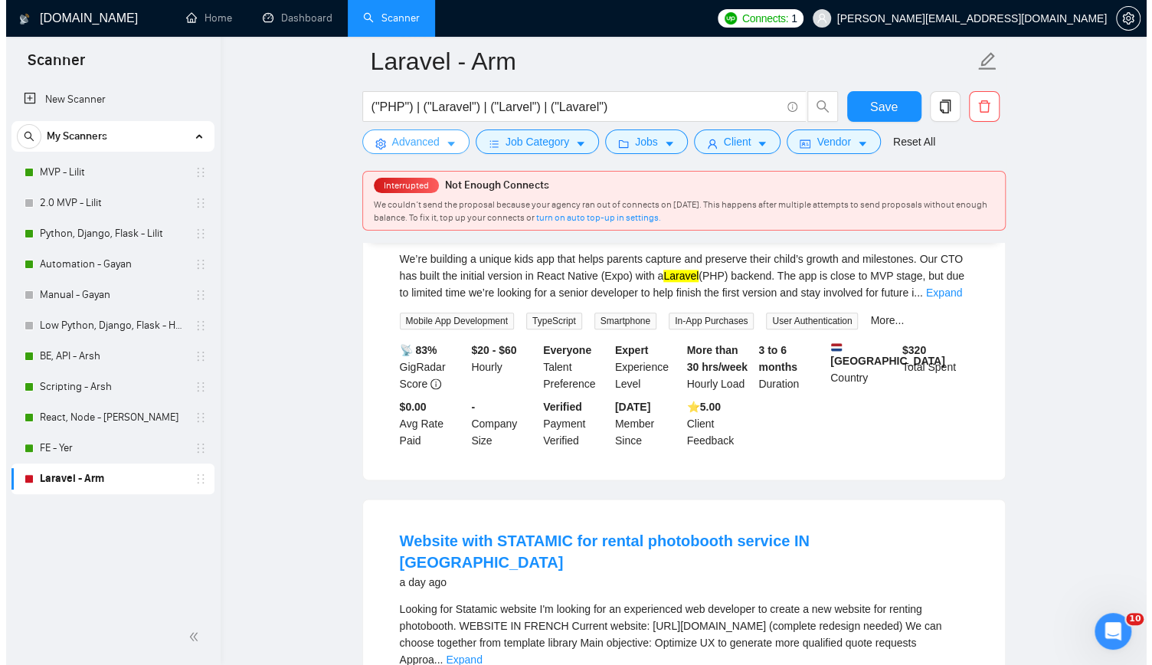
scroll to position [689, 0]
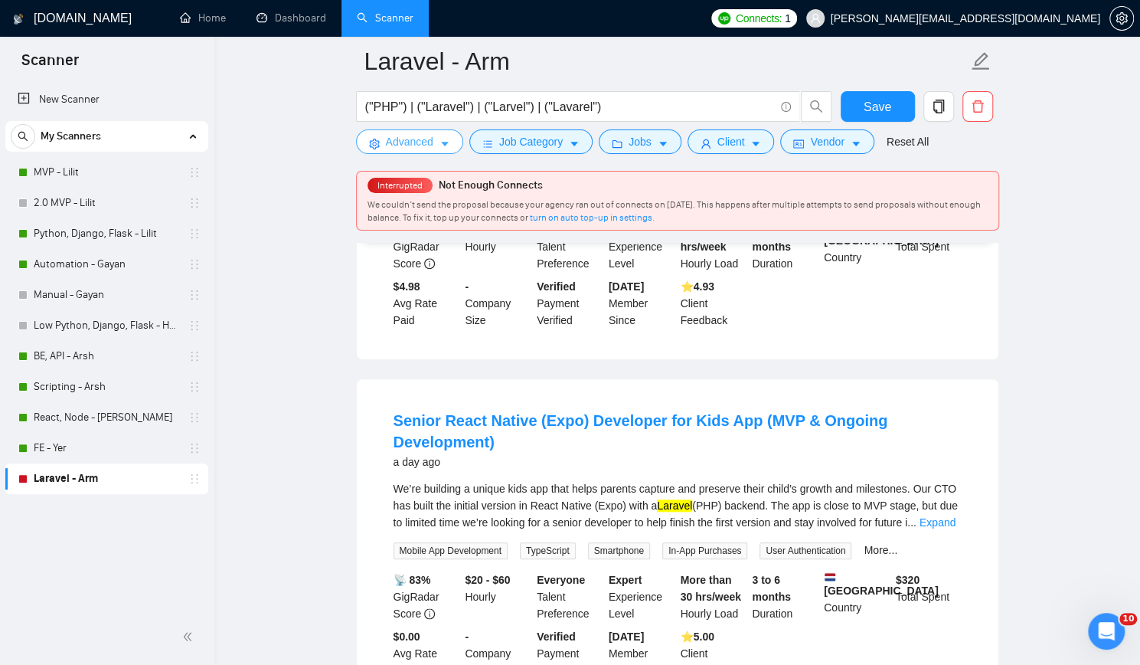
click at [408, 143] on span "Advanced" at bounding box center [409, 141] width 47 height 17
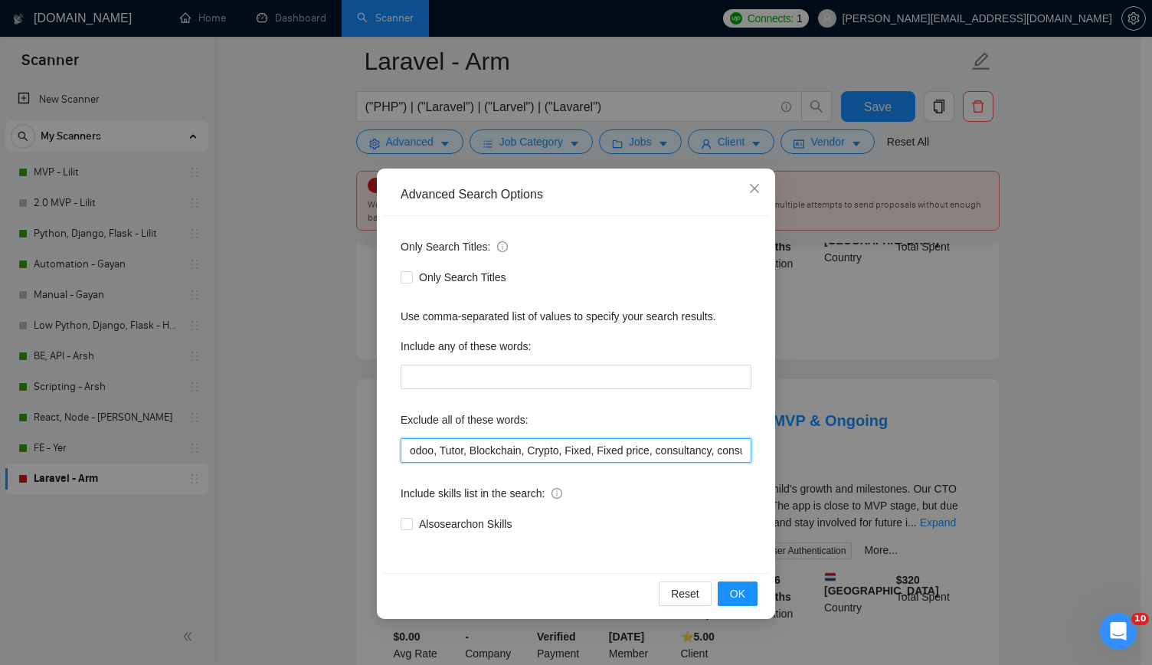
click at [701, 456] on input "odoo, Tutor, Blockchain, Crypto, Fixed, Fixed price, consultancy, consultation,…" at bounding box center [575, 450] width 351 height 25
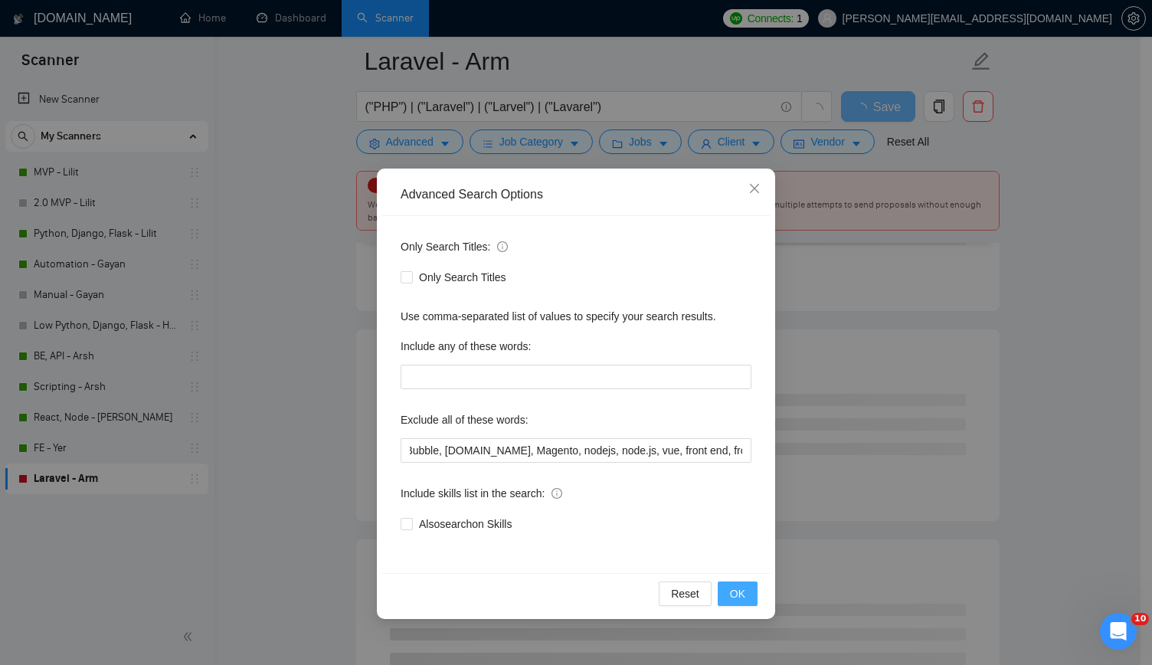
click at [747, 592] on button "OK" at bounding box center [737, 593] width 40 height 25
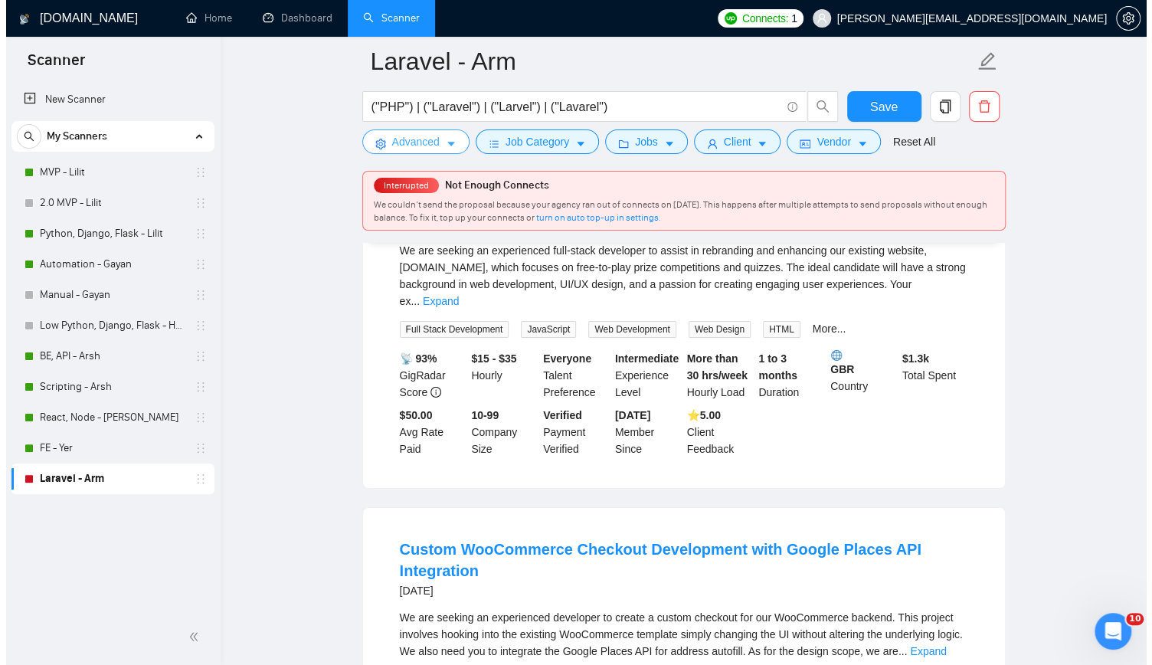
scroll to position [2756, 0]
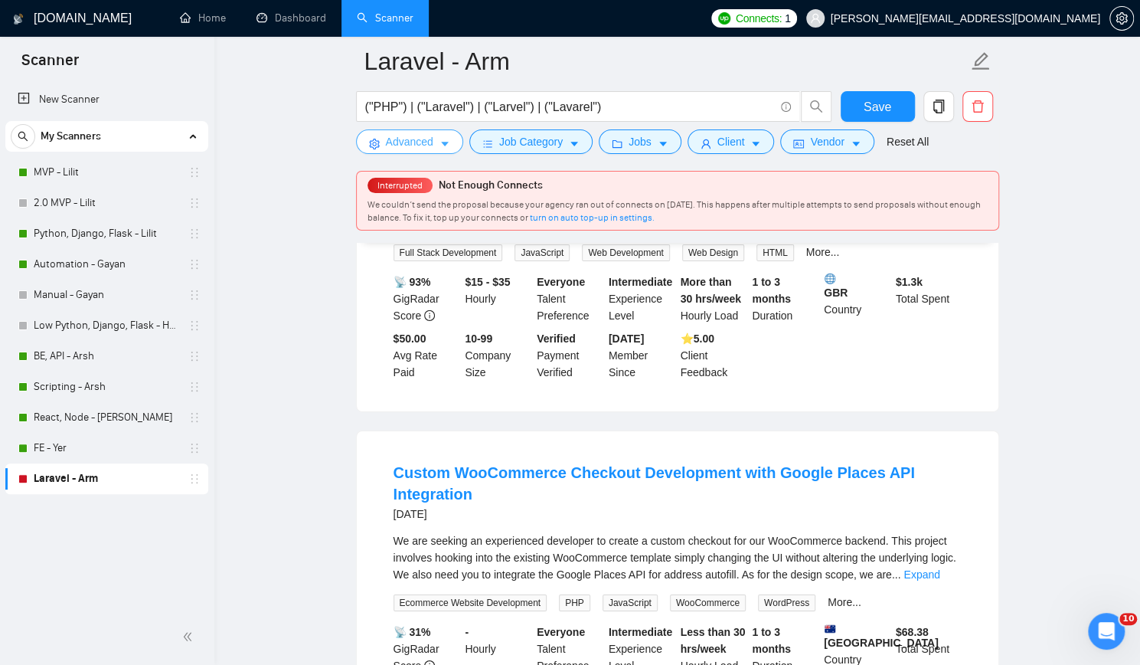
click at [420, 138] on span "Advanced" at bounding box center [409, 141] width 47 height 17
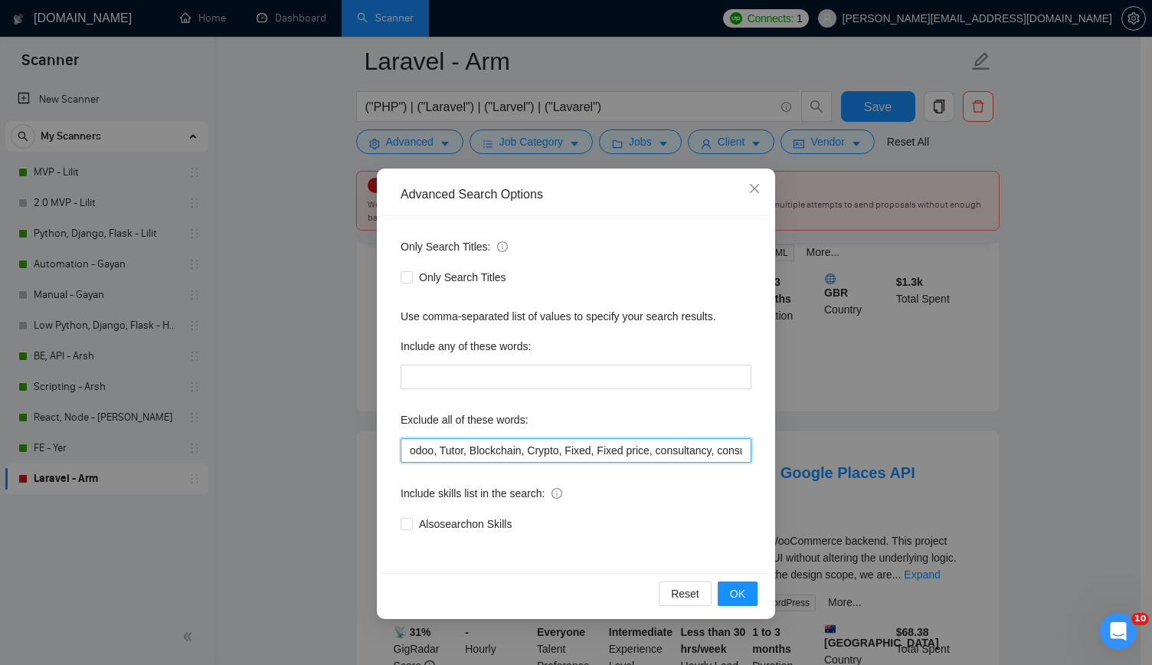
click at [711, 447] on input "odoo, Tutor, Blockchain, Crypto, Fixed, Fixed price, consultancy, consultation,…" at bounding box center [575, 450] width 351 height 25
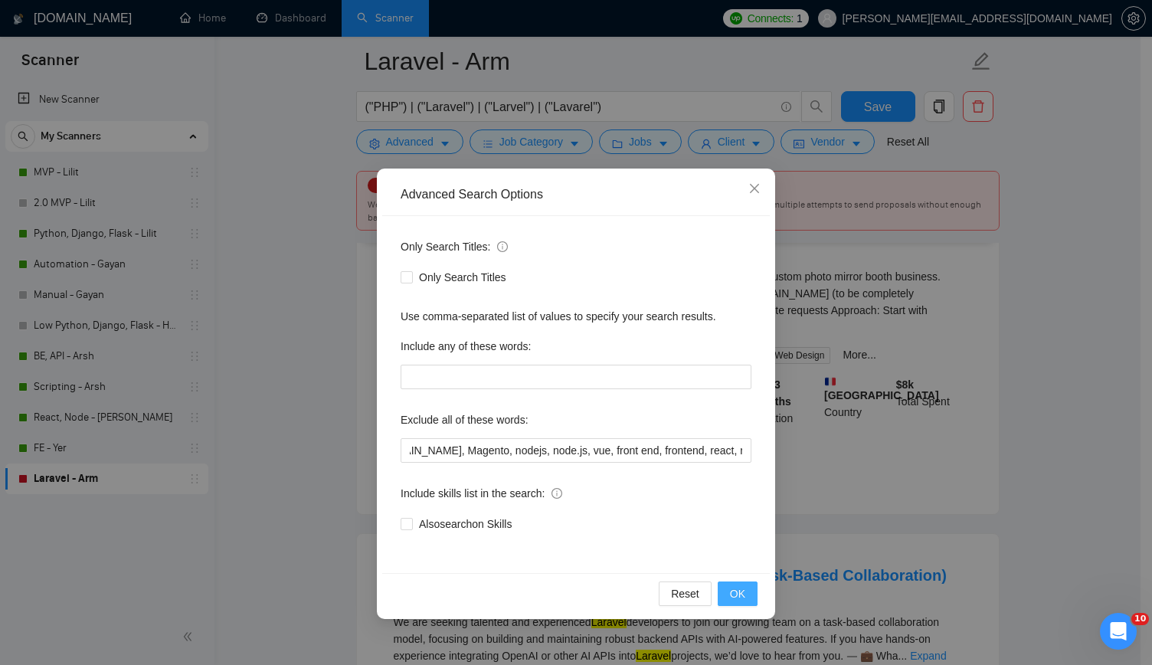
click at [737, 592] on span "OK" at bounding box center [737, 593] width 15 height 17
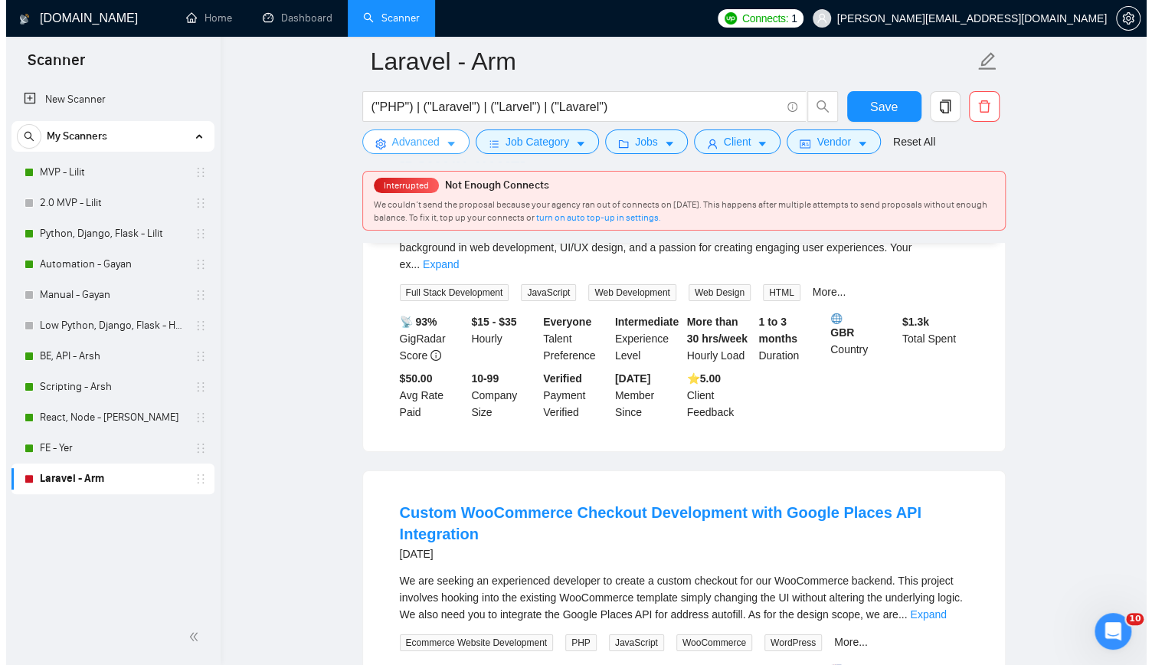
scroll to position [2801, 0]
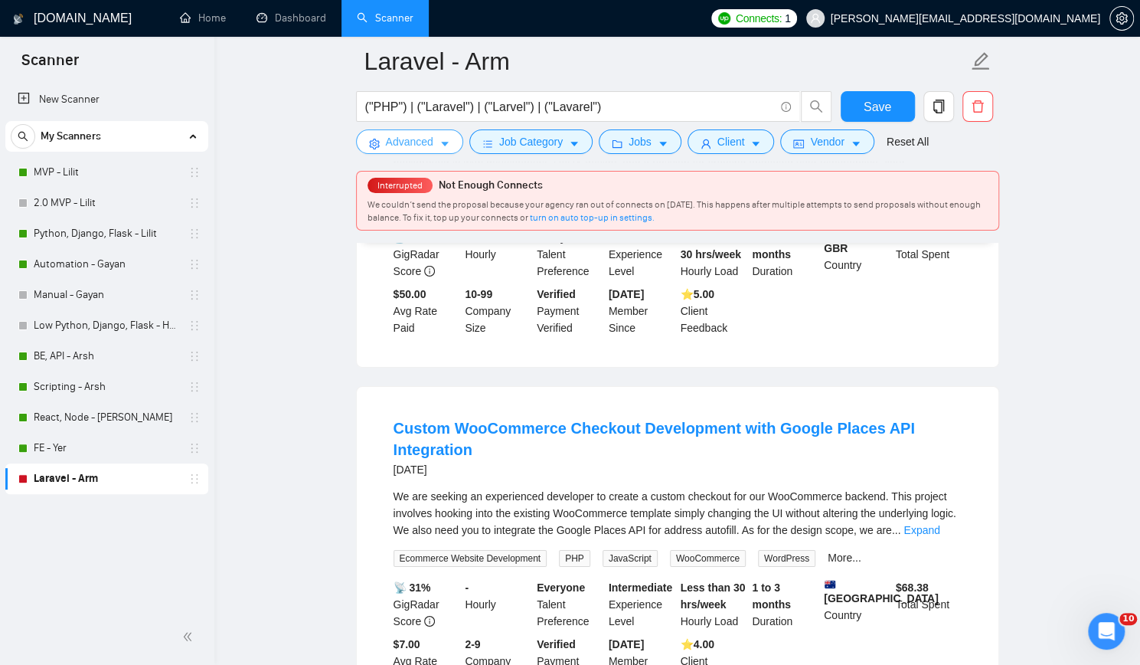
click at [432, 139] on span "Advanced" at bounding box center [409, 141] width 47 height 17
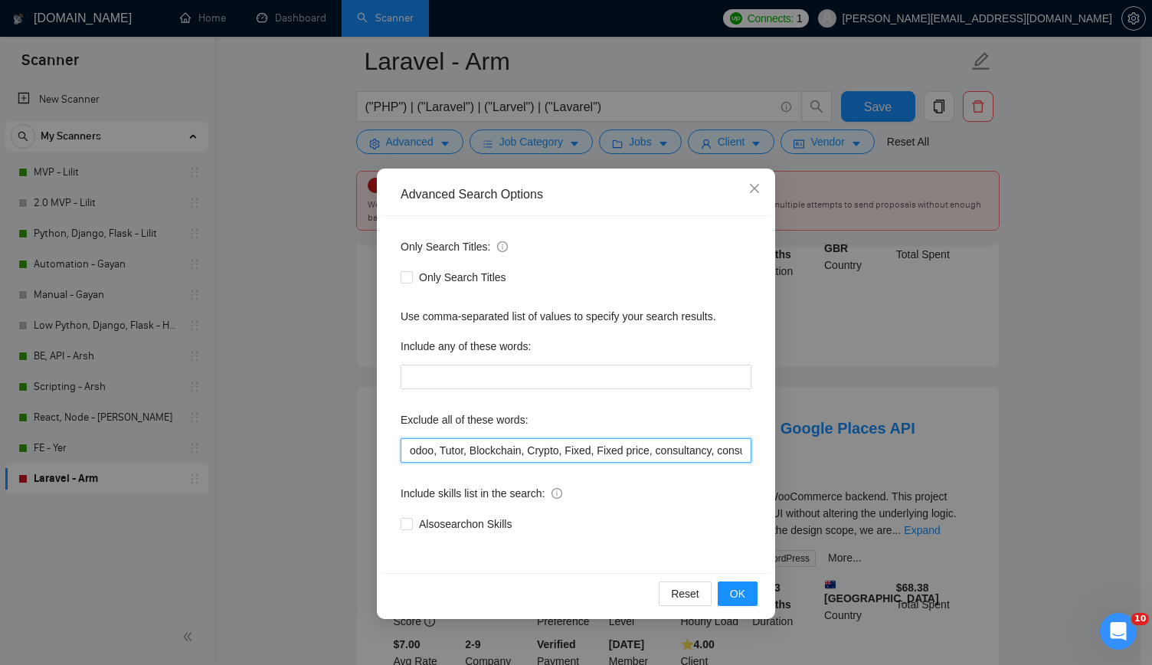
click at [707, 443] on input "odoo, Tutor, Blockchain, Crypto, Fixed, Fixed price, consultancy, consultation,…" at bounding box center [575, 450] width 351 height 25
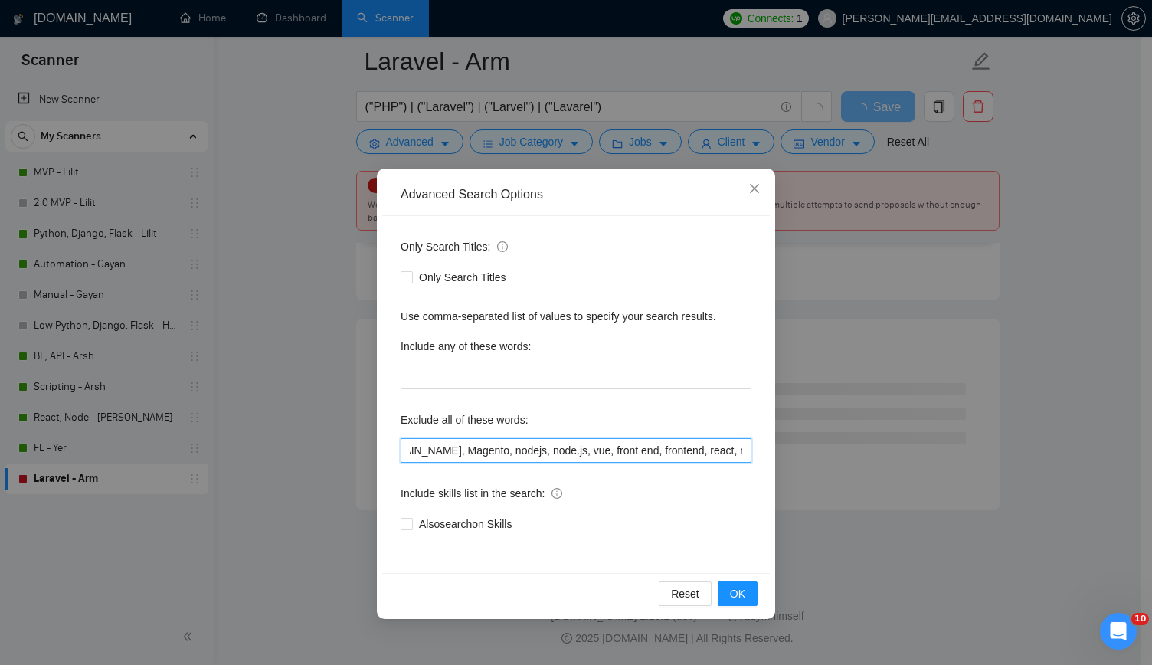
scroll to position [1959, 0]
type input "odoo, Tutor, Blockchain, Crypto, Fixed, Fixed price, consultancy, consultation,…"
click at [743, 594] on span "OK" at bounding box center [737, 593] width 15 height 17
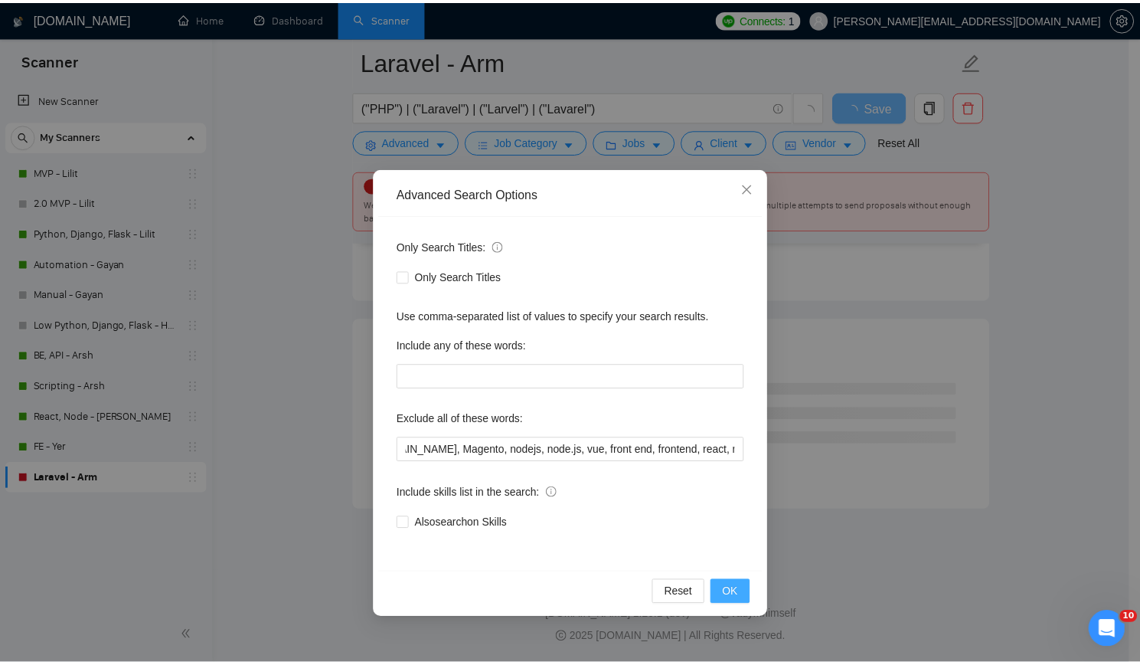
scroll to position [0, 0]
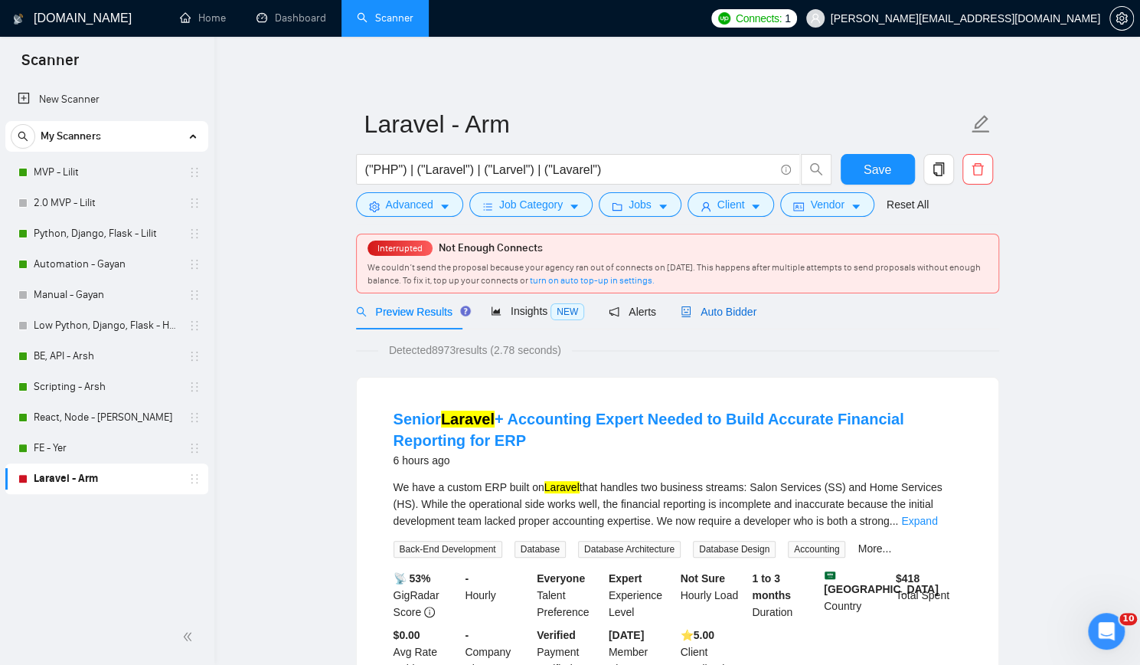
click at [720, 309] on span "Auto Bidder" at bounding box center [719, 311] width 76 height 12
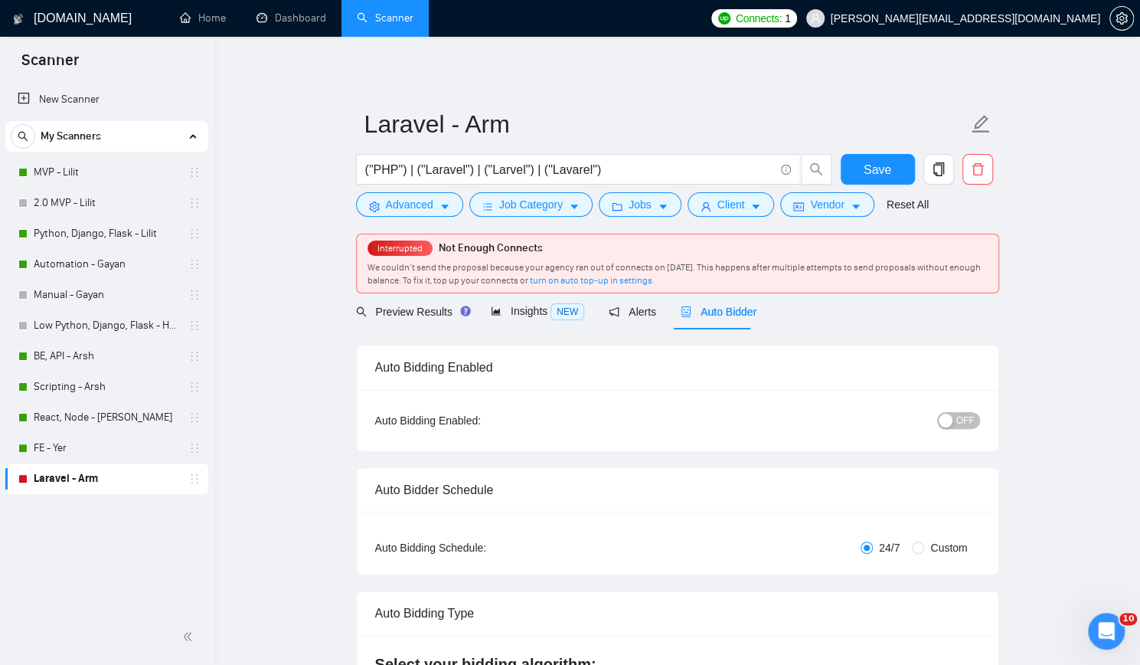
checkbox input "true"
click at [946, 421] on div "button" at bounding box center [946, 420] width 14 height 14
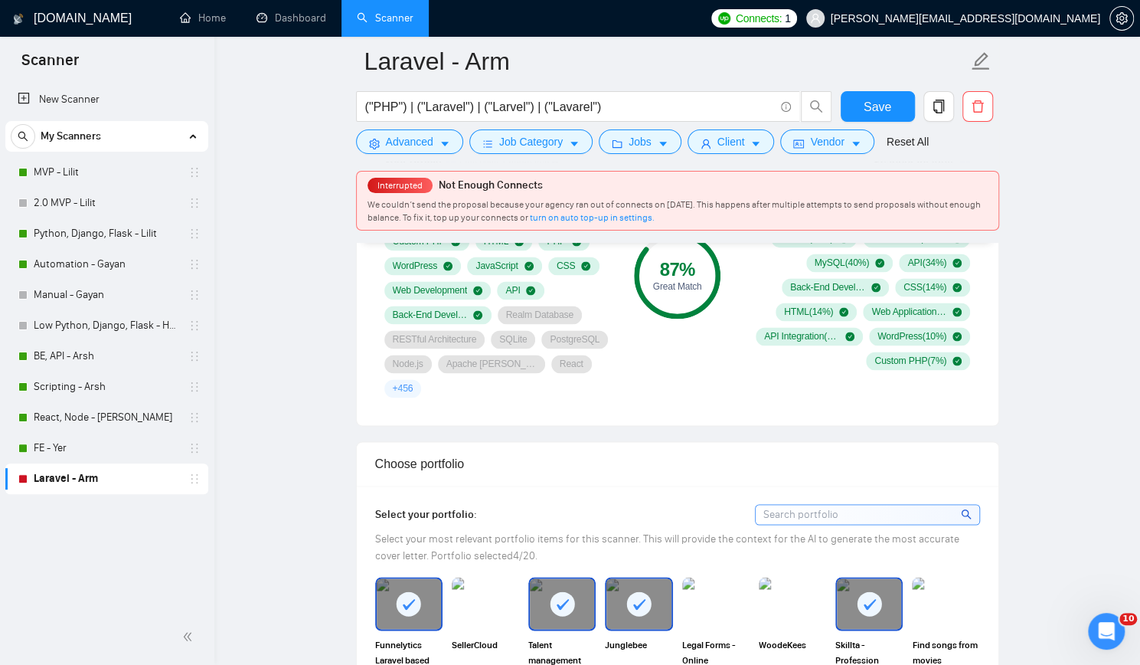
scroll to position [995, 0]
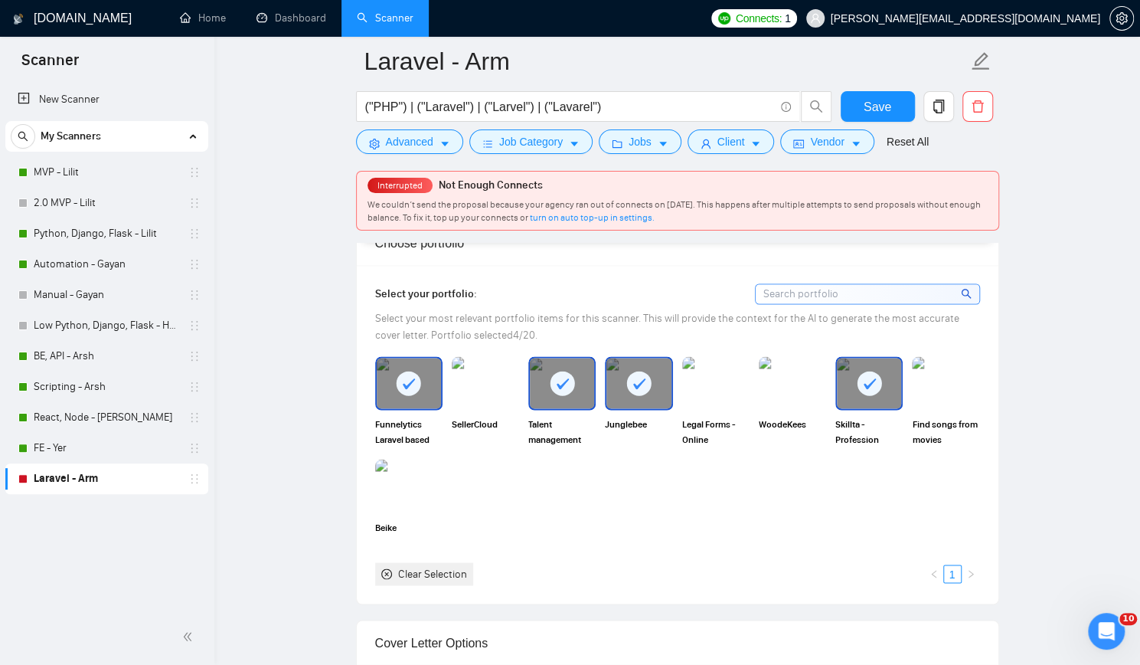
scroll to position [1378, 0]
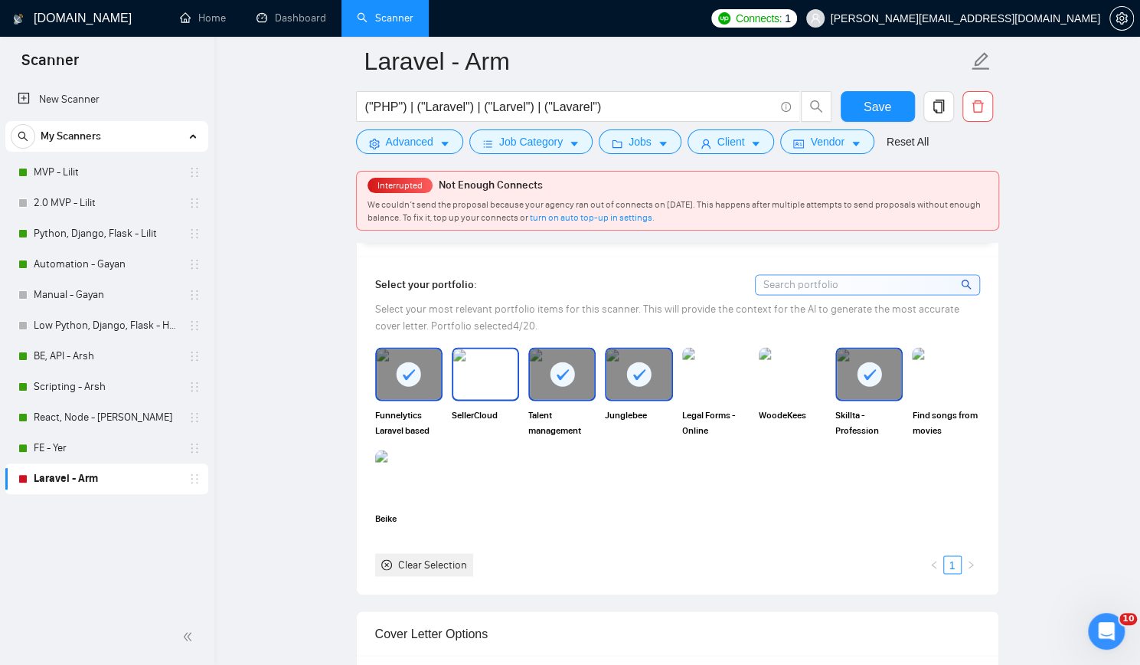
click at [500, 384] on img at bounding box center [485, 373] width 64 height 51
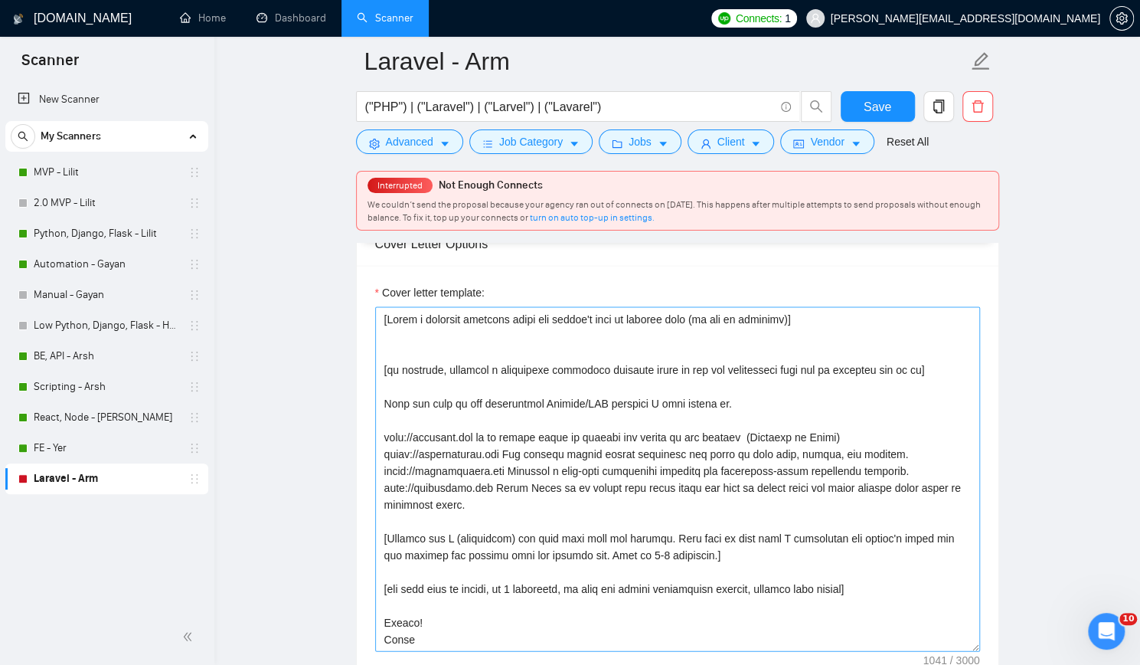
scroll to position [1761, 0]
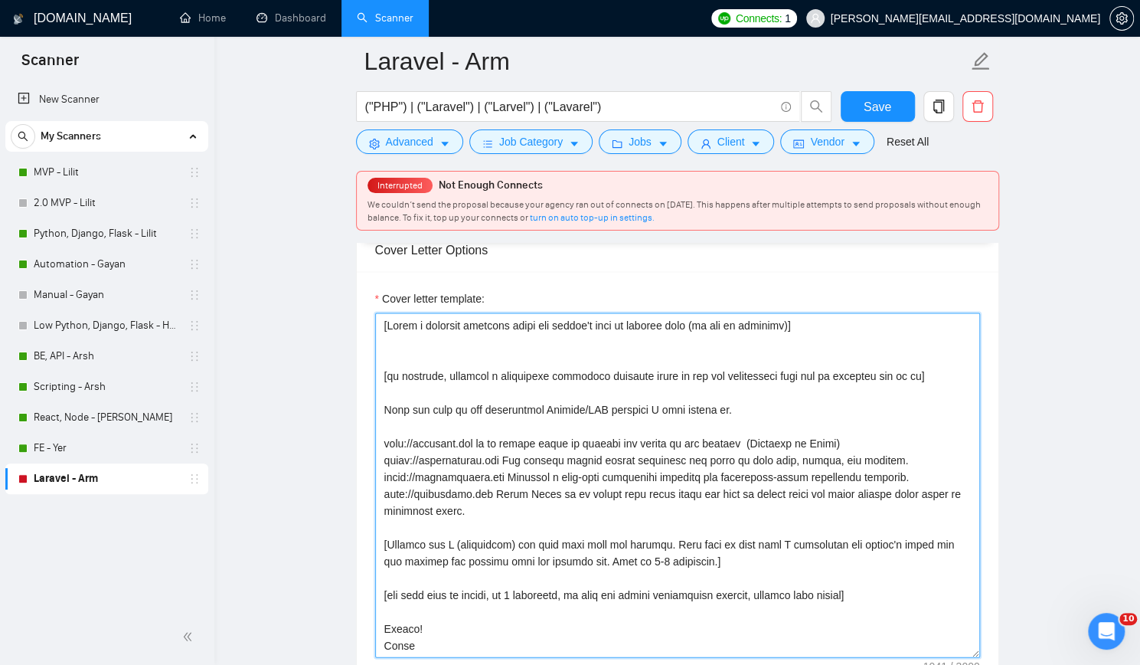
click at [433, 388] on textarea "Cover letter template:" at bounding box center [677, 485] width 605 height 345
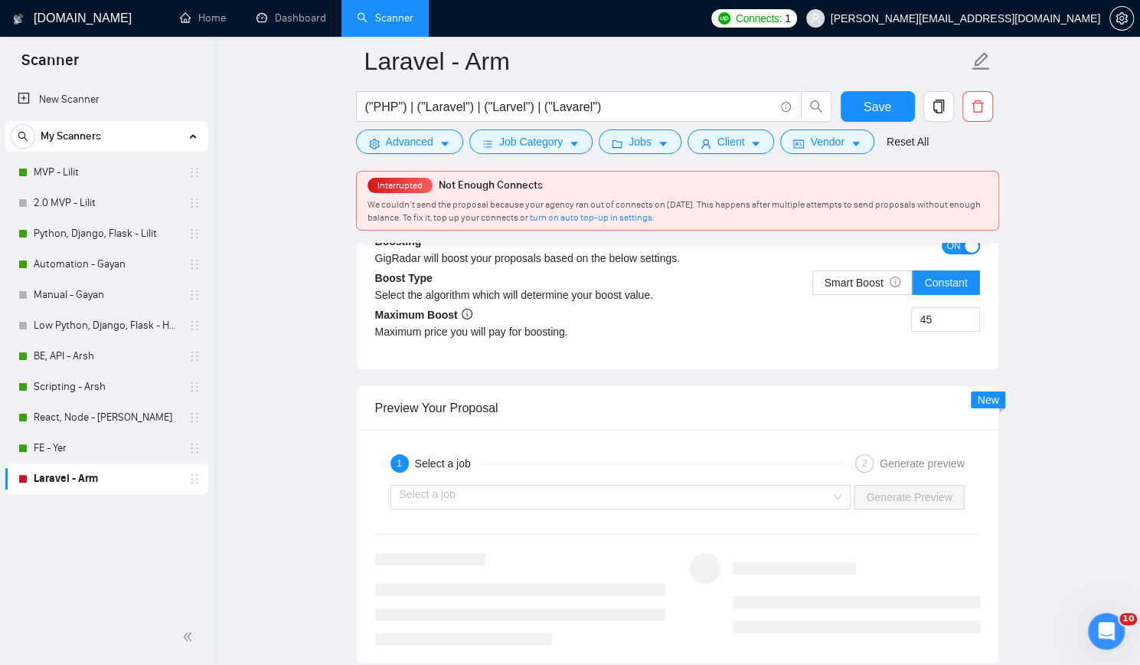
scroll to position [2986, 0]
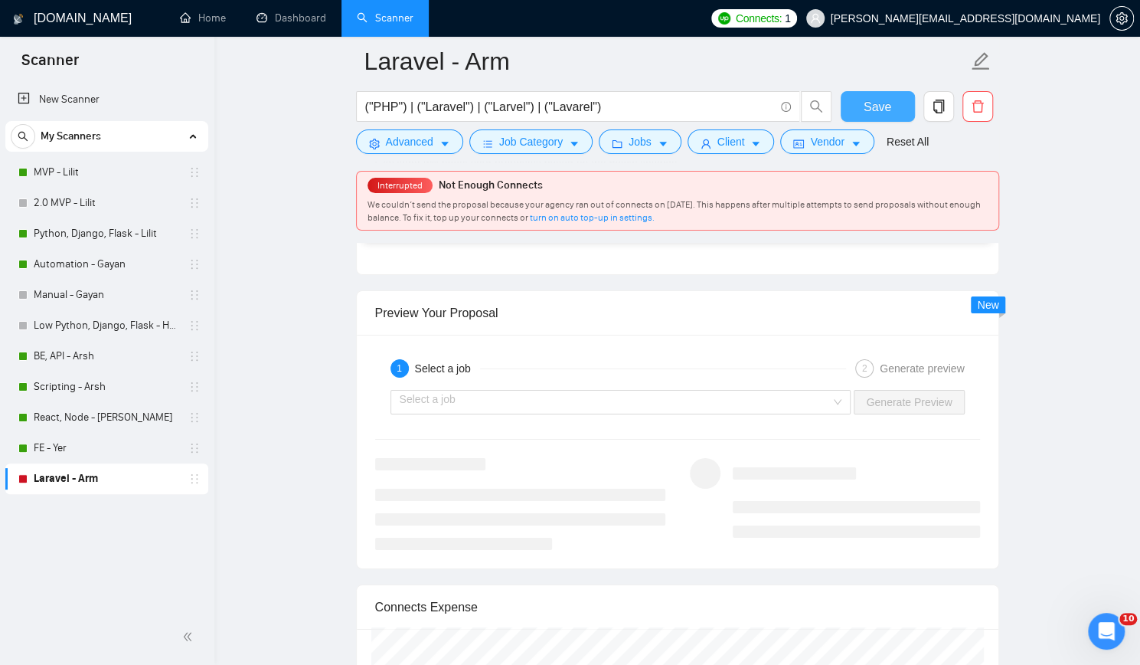
type textarea "[Write a personal greeting using the client's name or company name (if any is p…"
click at [884, 107] on span "Save" at bounding box center [878, 106] width 28 height 19
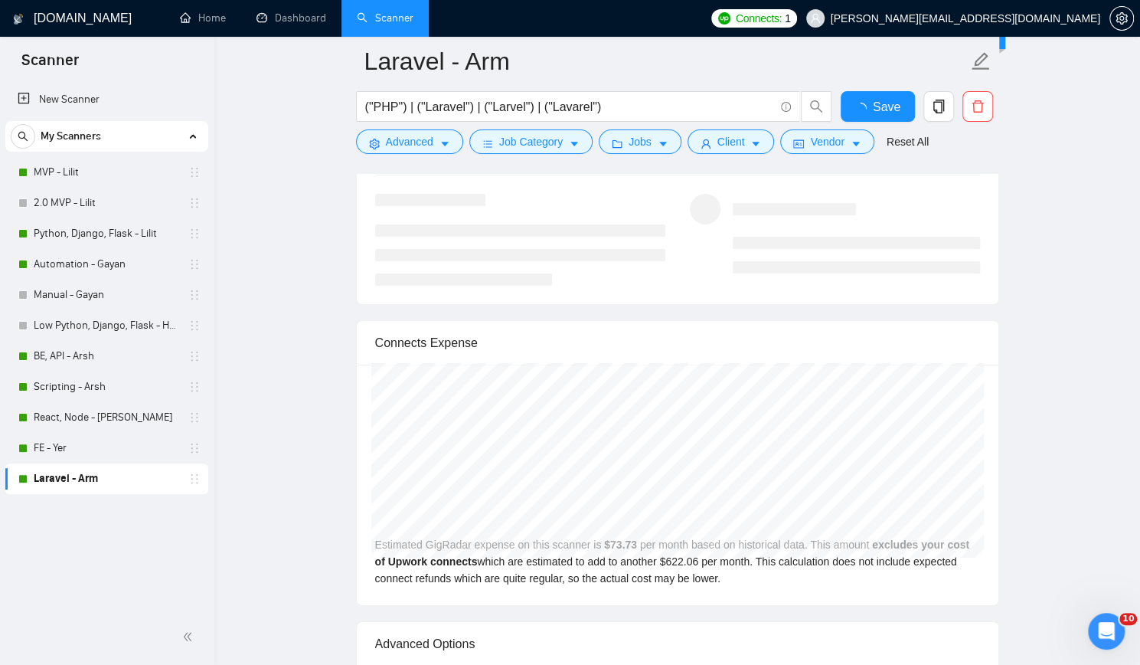
checkbox input "true"
